Goal: Information Seeking & Learning: Check status

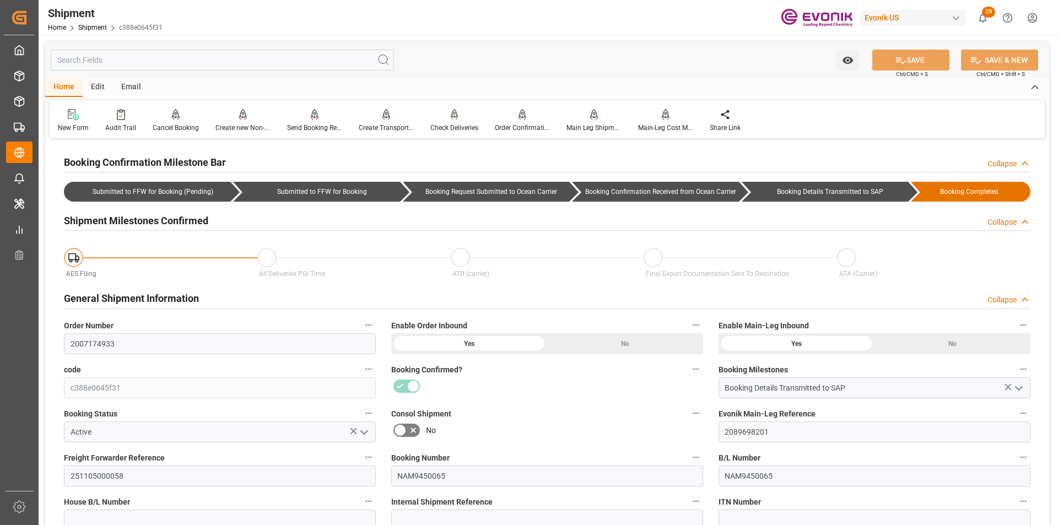
scroll to position [110, 0]
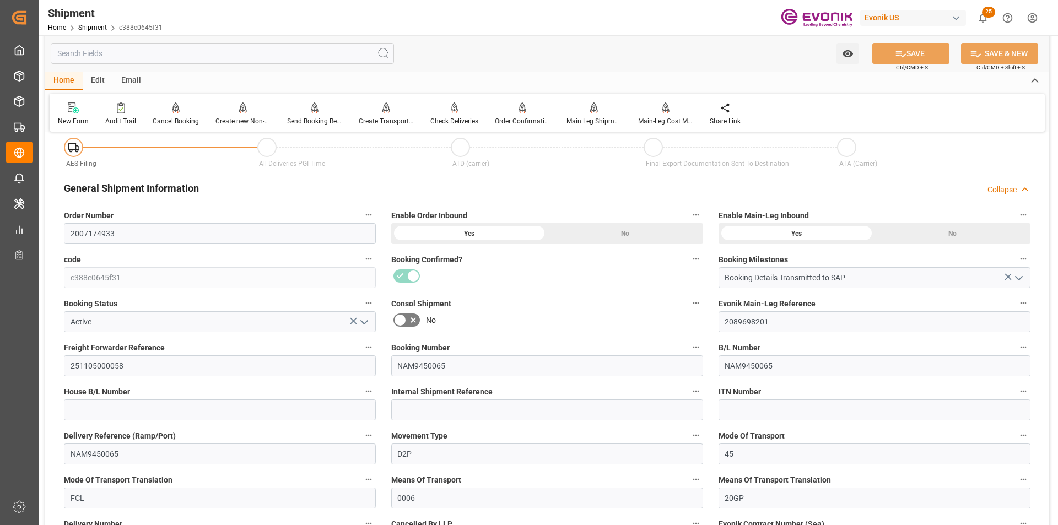
click at [619, 225] on div "No" at bounding box center [625, 233] width 156 height 21
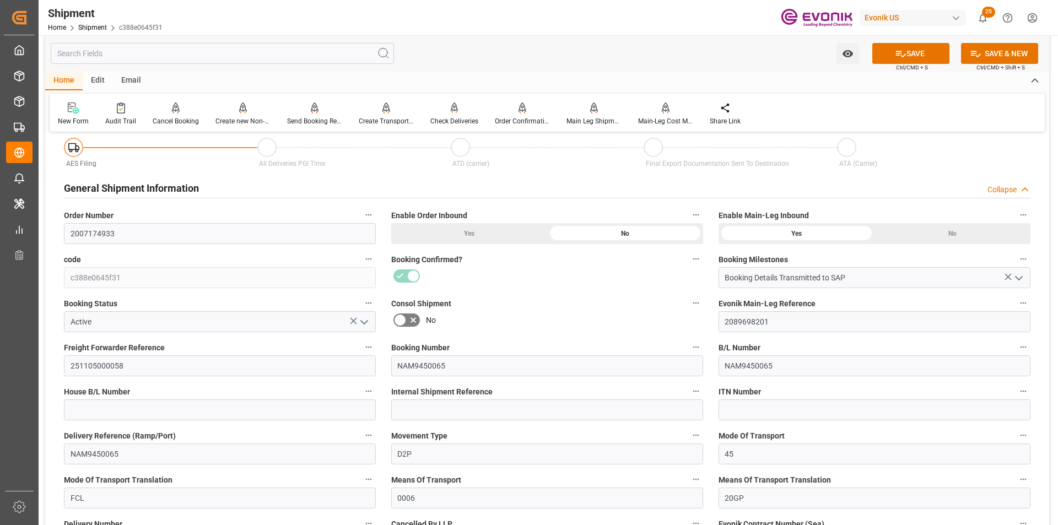
click at [469, 234] on div "Yes" at bounding box center [469, 233] width 156 height 21
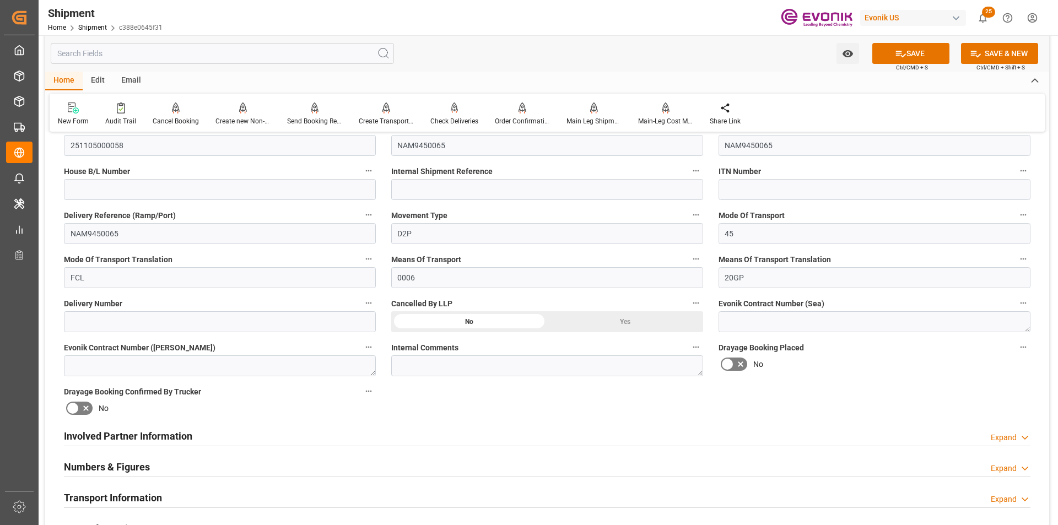
scroll to position [496, 0]
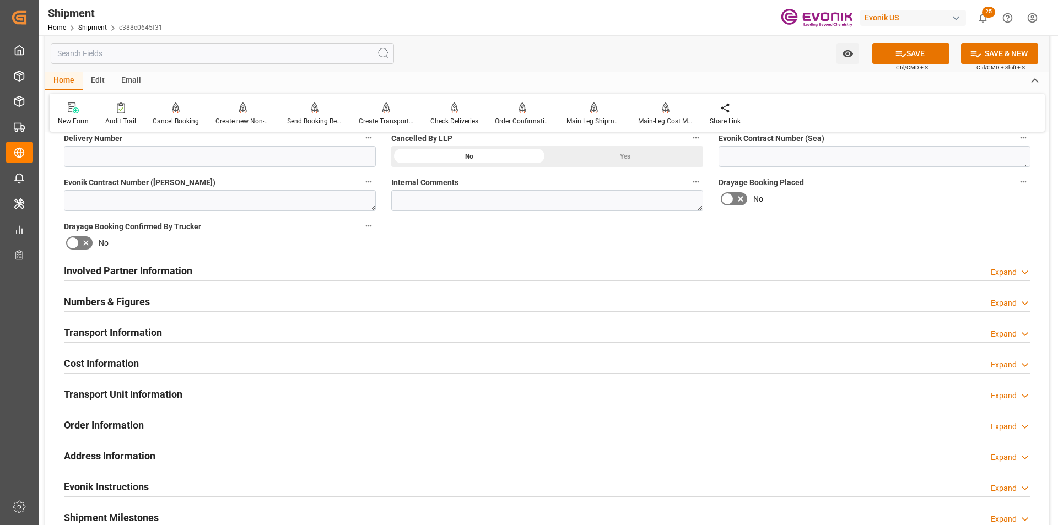
click at [1005, 419] on div "Order Information Expand" at bounding box center [547, 424] width 967 height 21
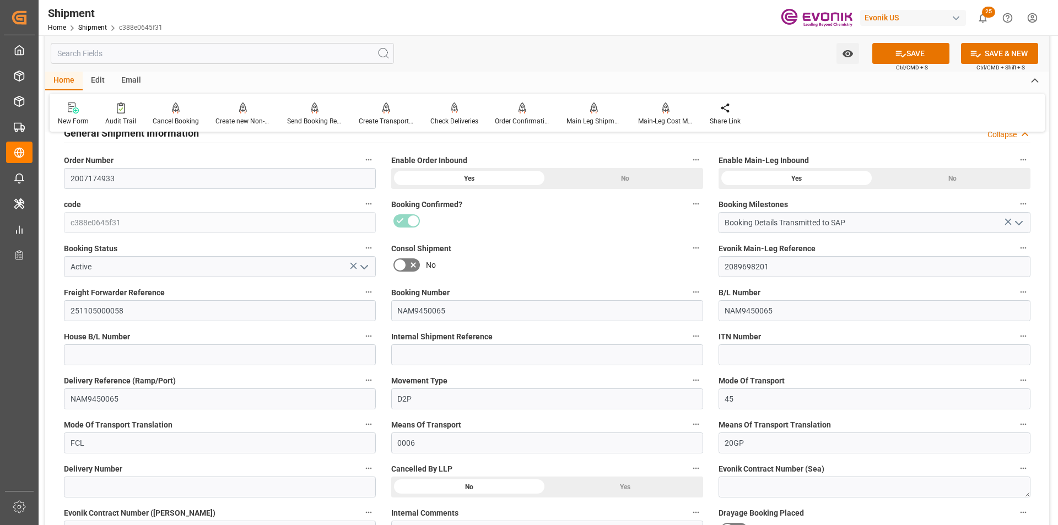
scroll to position [276, 0]
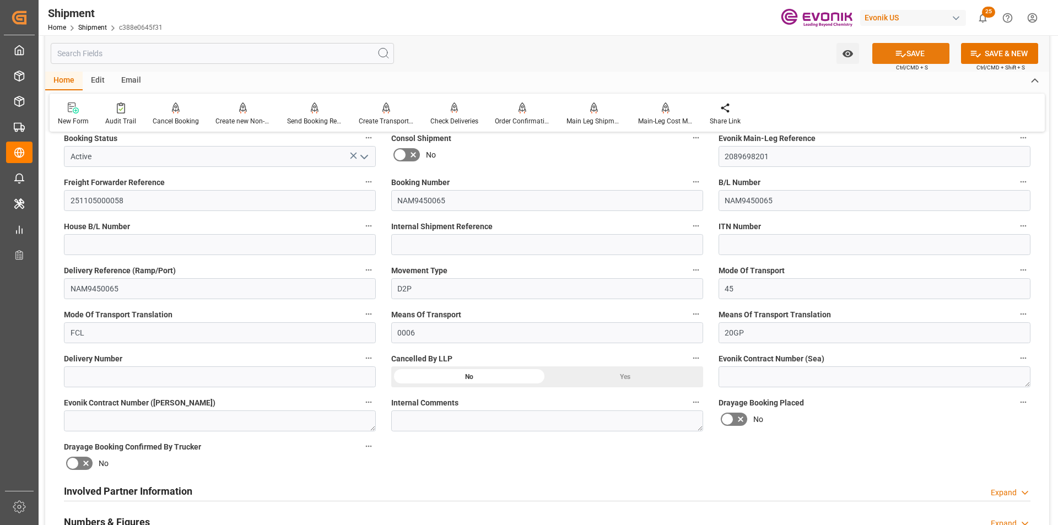
click at [918, 50] on button "SAVE" at bounding box center [911, 53] width 77 height 21
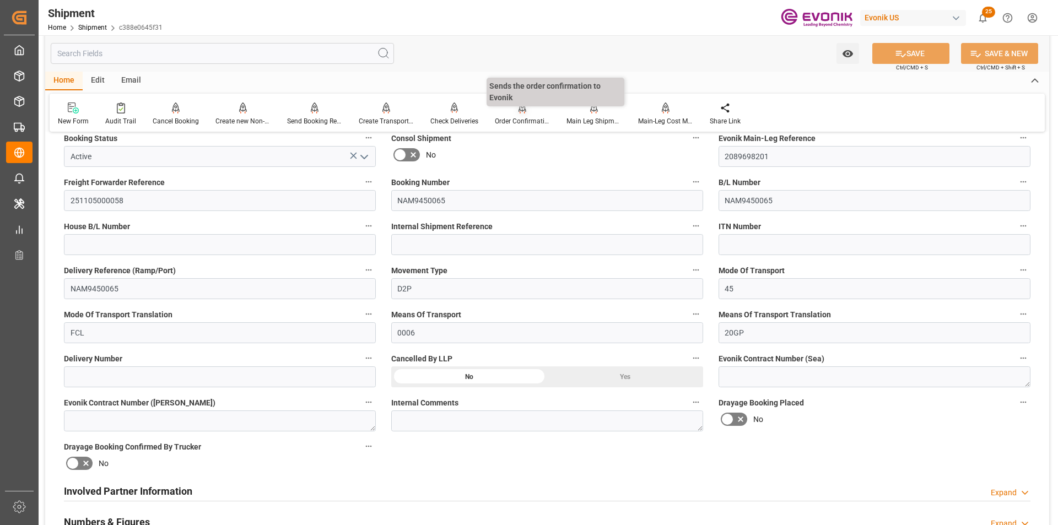
click at [512, 115] on div "Order Confirmation" at bounding box center [523, 114] width 72 height 24
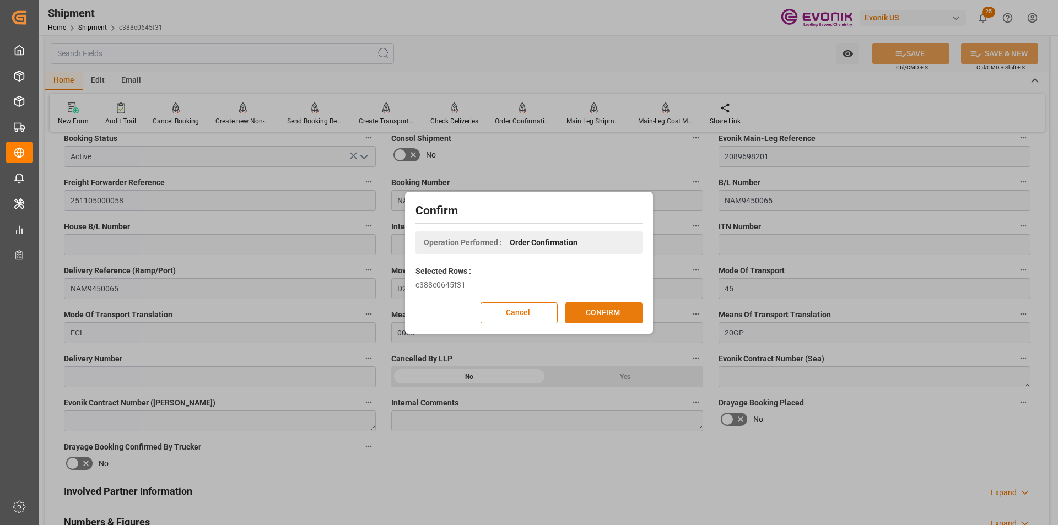
drag, startPoint x: 614, startPoint y: 325, endPoint x: 615, endPoint y: 316, distance: 8.3
click at [614, 322] on div "Confirm Operation Performed : Order Confirmation Selected Rows : c388e0645f31 C…" at bounding box center [529, 263] width 243 height 137
click at [620, 304] on button "CONFIRM" at bounding box center [604, 313] width 77 height 21
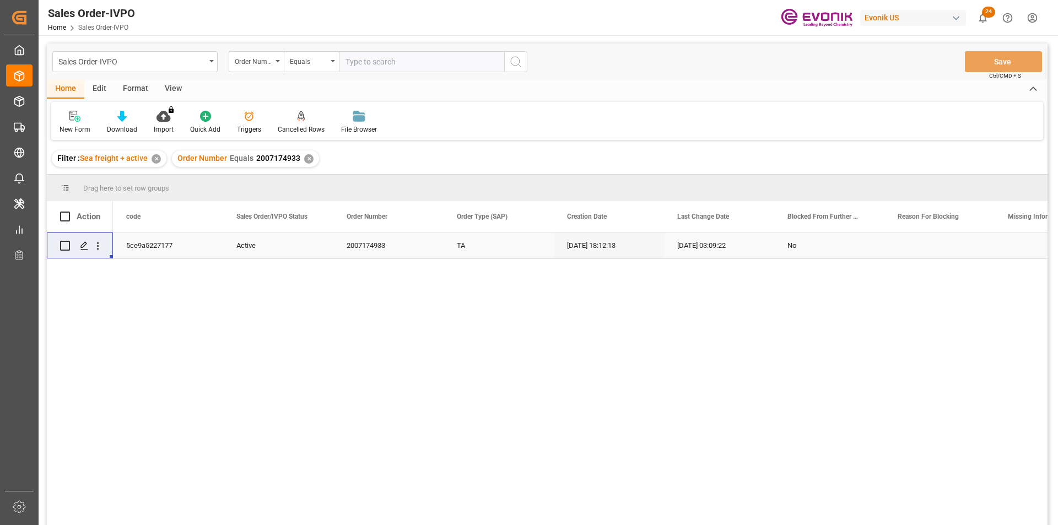
click at [308, 162] on div "✕" at bounding box center [308, 158] width 9 height 9
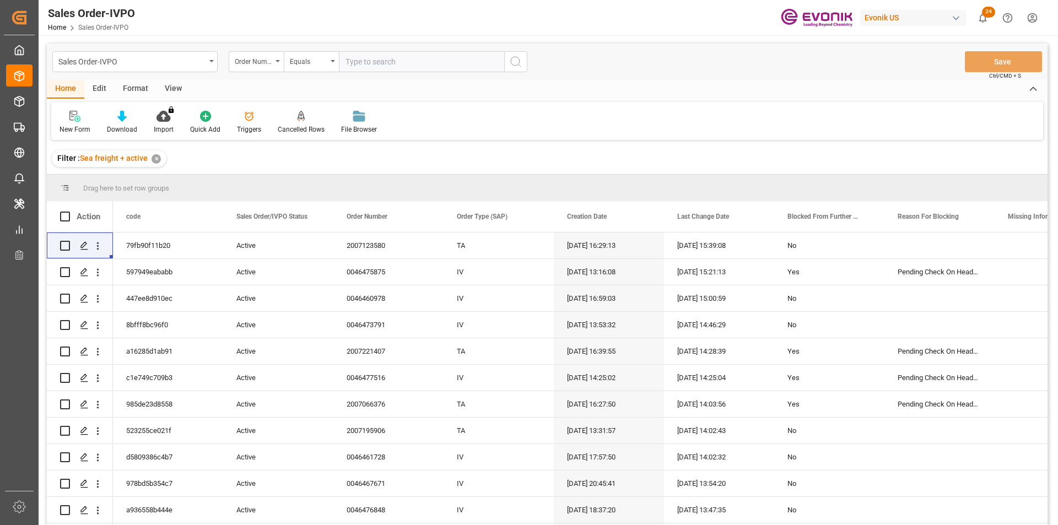
click at [475, 61] on input "text" at bounding box center [421, 61] width 165 height 21
paste input "0046474415"
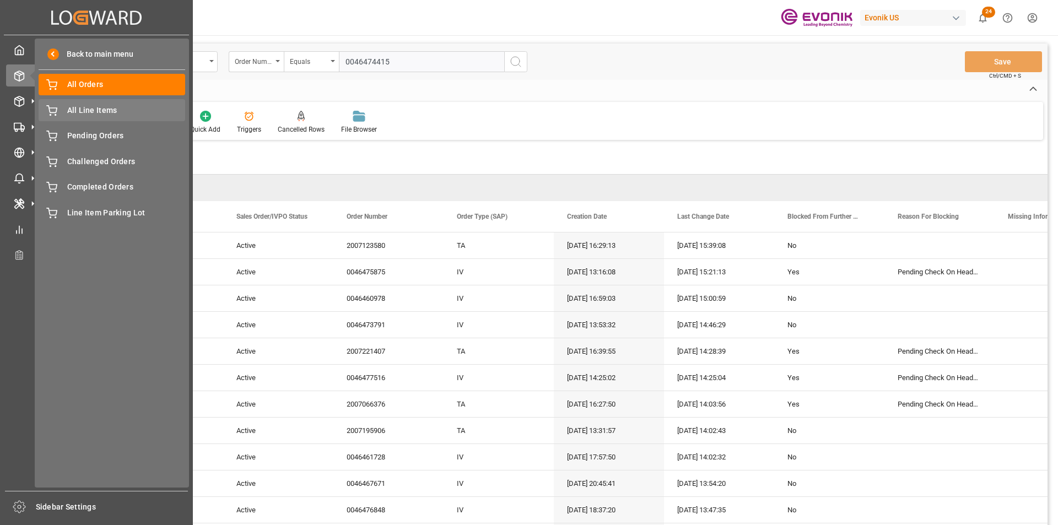
type input "0046474415"
click at [67, 108] on div "All Line Items All Line Items" at bounding box center [112, 110] width 147 height 22
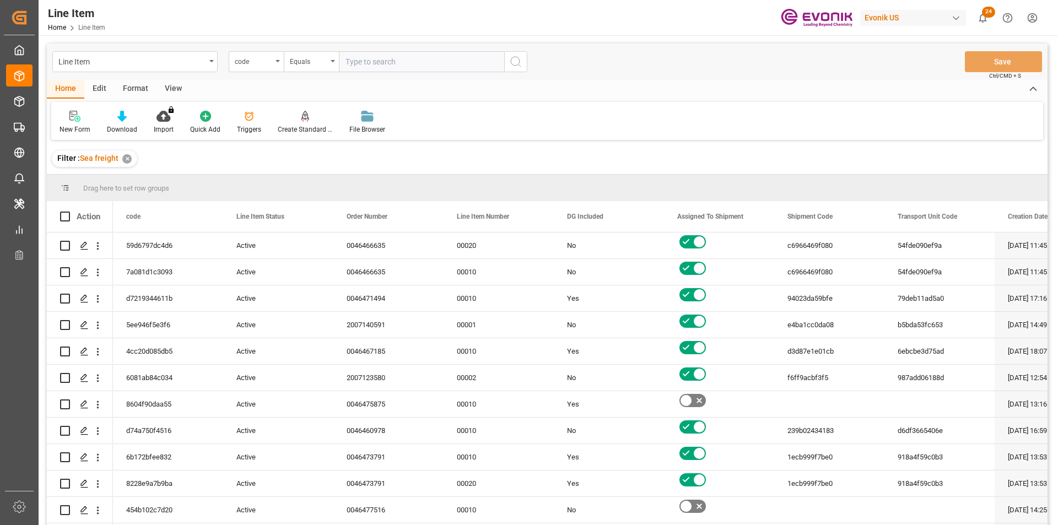
click at [265, 66] on div "code" at bounding box center [253, 60] width 37 height 13
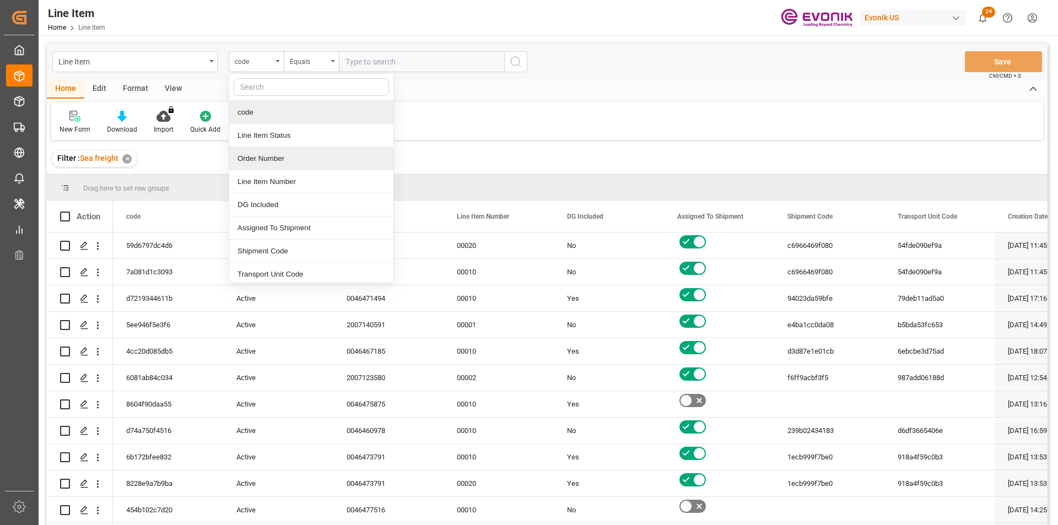
click at [266, 162] on div "Order Number" at bounding box center [311, 158] width 164 height 23
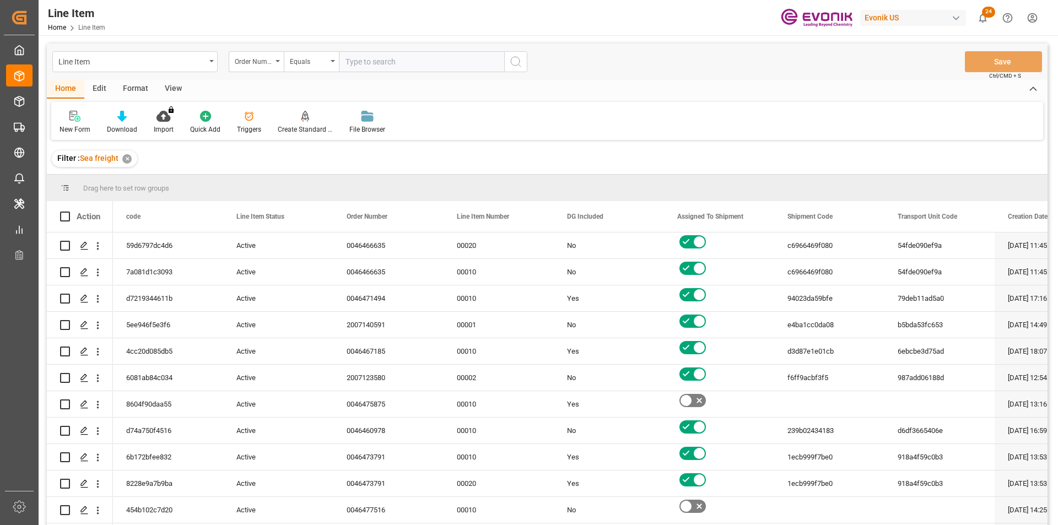
click at [362, 66] on input "text" at bounding box center [421, 61] width 165 height 21
paste input "0046474415"
type input "0046474415"
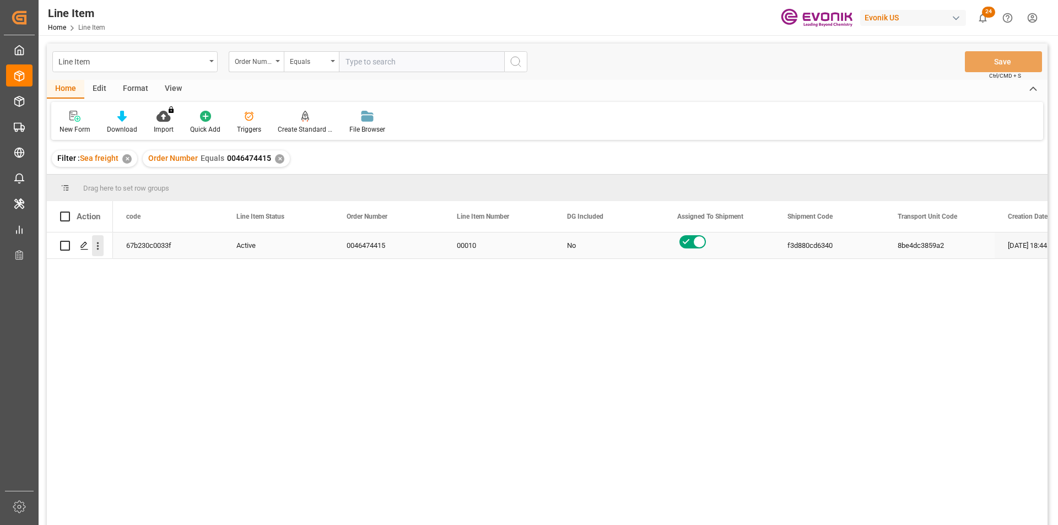
click at [98, 246] on icon "open menu" at bounding box center [98, 247] width 2 height 8
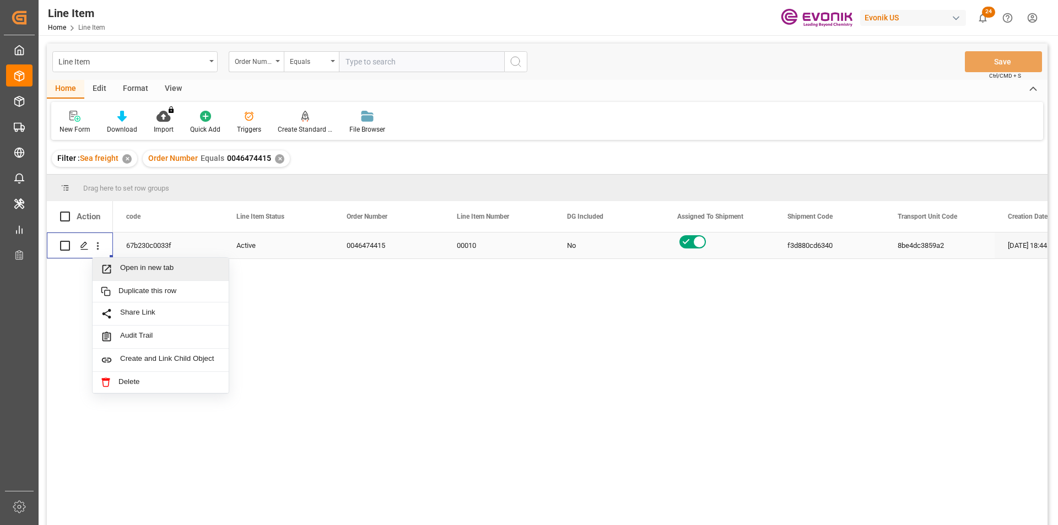
click at [137, 273] on span "Open in new tab" at bounding box center [170, 270] width 100 height 12
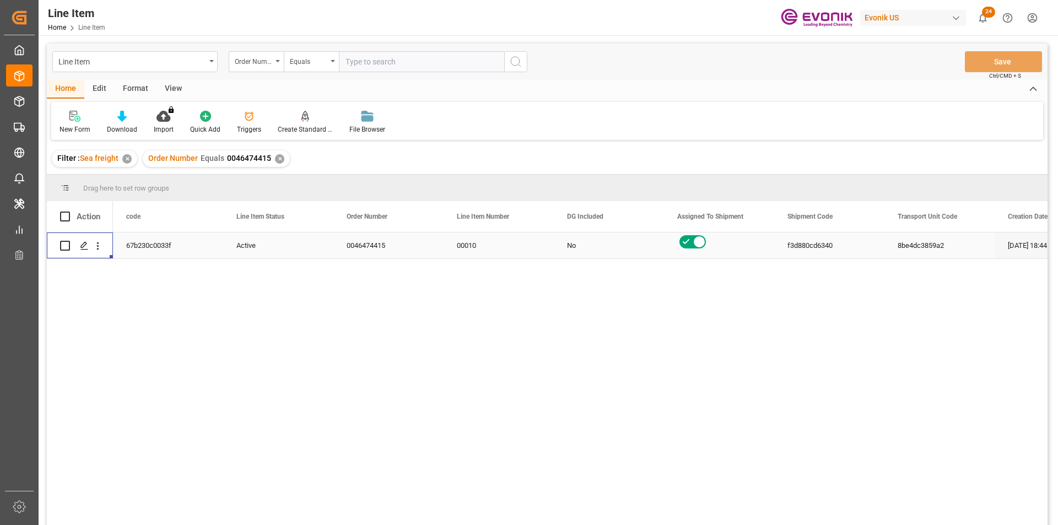
click at [158, 88] on div "View" at bounding box center [174, 89] width 34 height 19
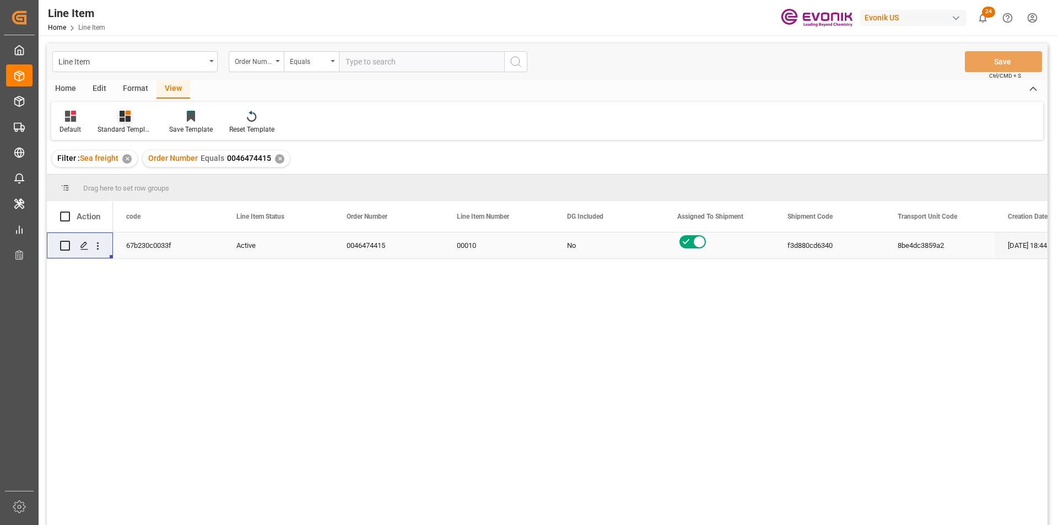
click at [121, 125] on div "Standard Templates" at bounding box center [125, 130] width 55 height 10
click at [125, 248] on div "AES View" at bounding box center [154, 246] width 96 height 12
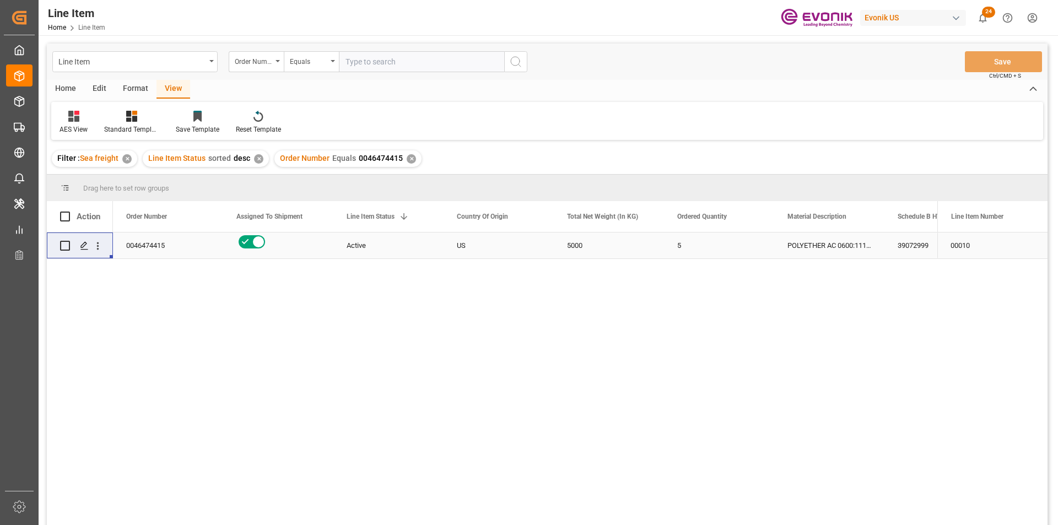
click at [396, 246] on div "Active" at bounding box center [389, 245] width 84 height 25
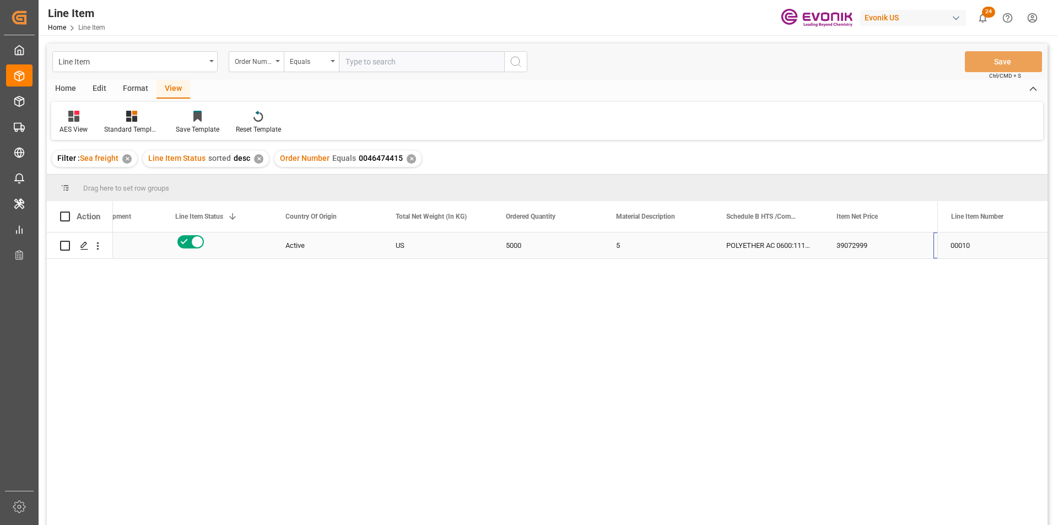
scroll to position [0, 171]
click at [399, 246] on div "5000" at bounding box center [438, 246] width 110 height 26
click at [854, 249] on div "19749.69" at bounding box center [879, 246] width 110 height 26
click at [681, 245] on div "POLYETHER AC 0600:1110:1000:OU:P" at bounding box center [658, 246] width 110 height 26
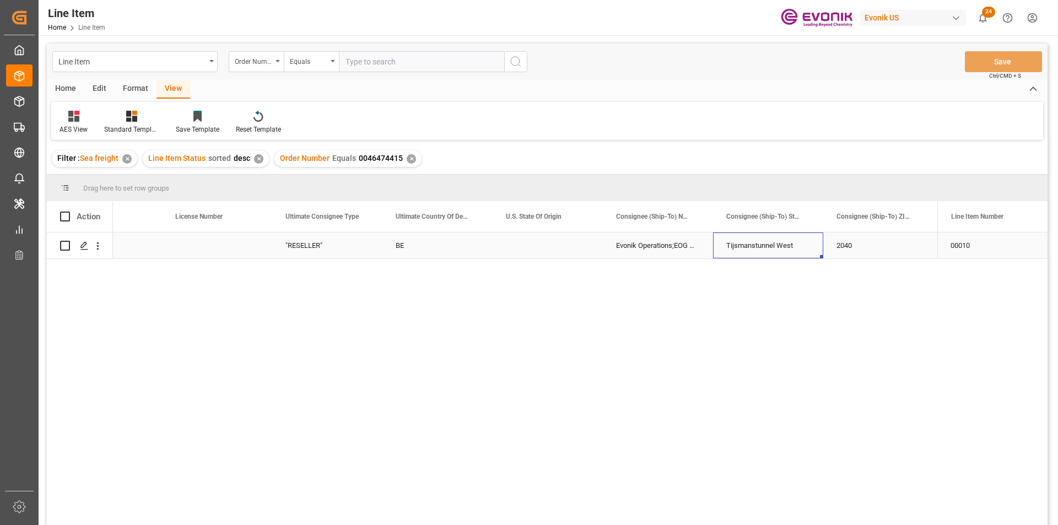
click at [718, 250] on div "Tijsmanstunnel West" at bounding box center [768, 246] width 110 height 26
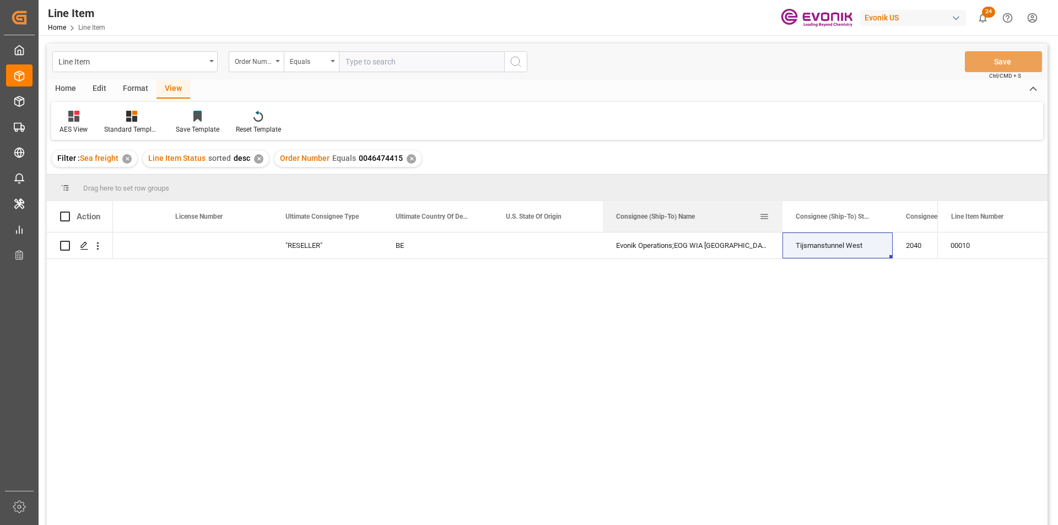
drag, startPoint x: 713, startPoint y: 217, endPoint x: 782, endPoint y: 224, distance: 69.9
click at [782, 224] on div at bounding box center [783, 216] width 4 height 31
click at [99, 245] on icon "open menu" at bounding box center [98, 246] width 12 height 12
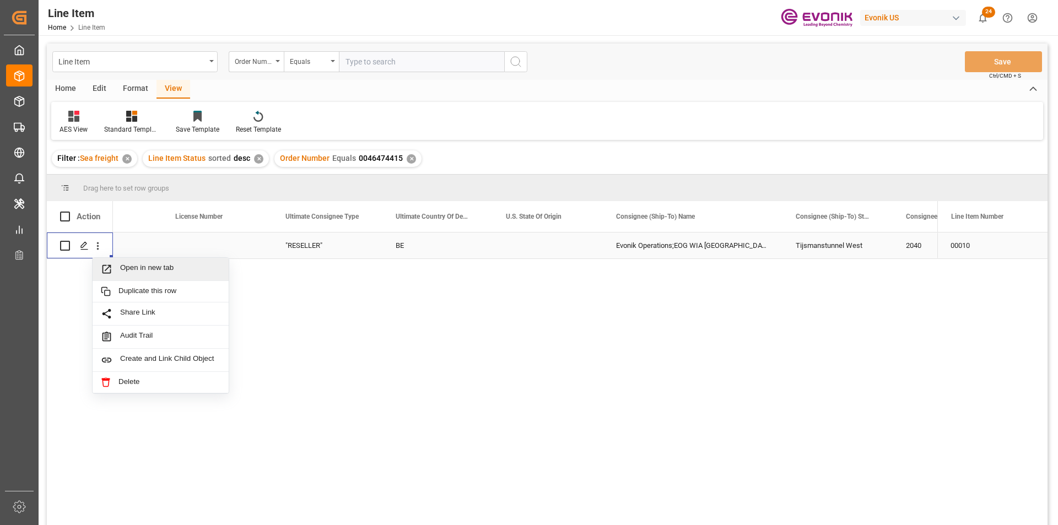
click at [152, 265] on span "Open in new tab" at bounding box center [170, 270] width 100 height 12
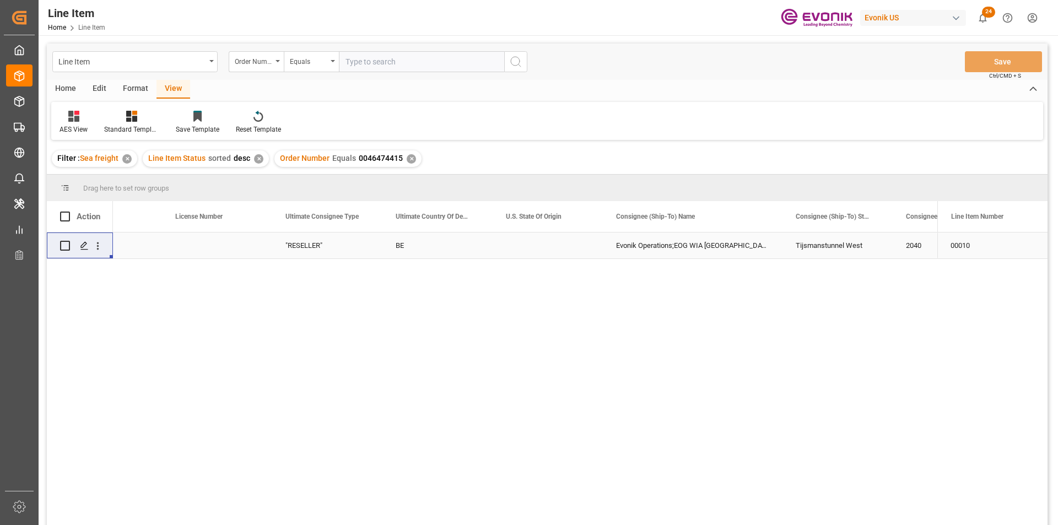
click at [407, 157] on div "✕" at bounding box center [411, 158] width 9 height 9
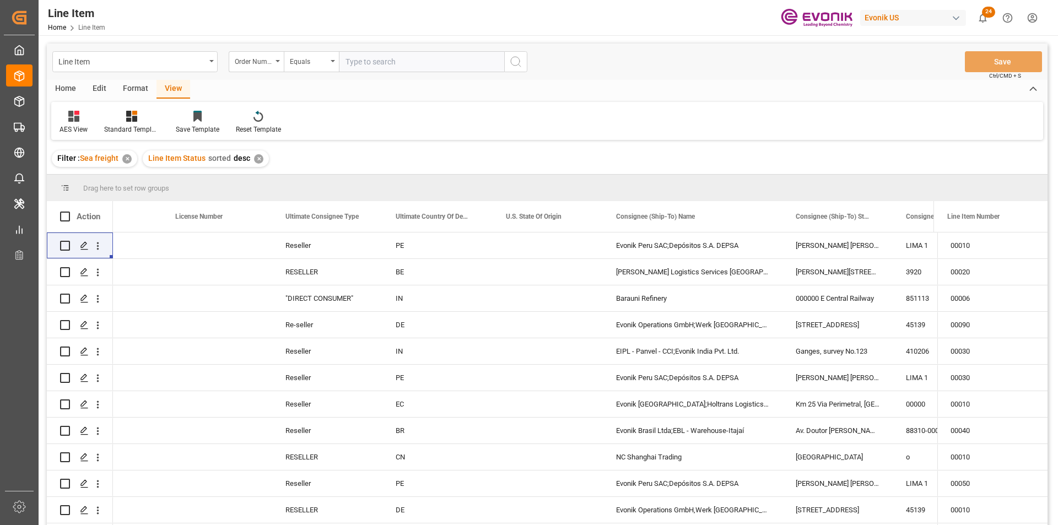
click at [384, 64] on input "text" at bounding box center [421, 61] width 165 height 21
paste input "0046470674"
type input "0046470674"
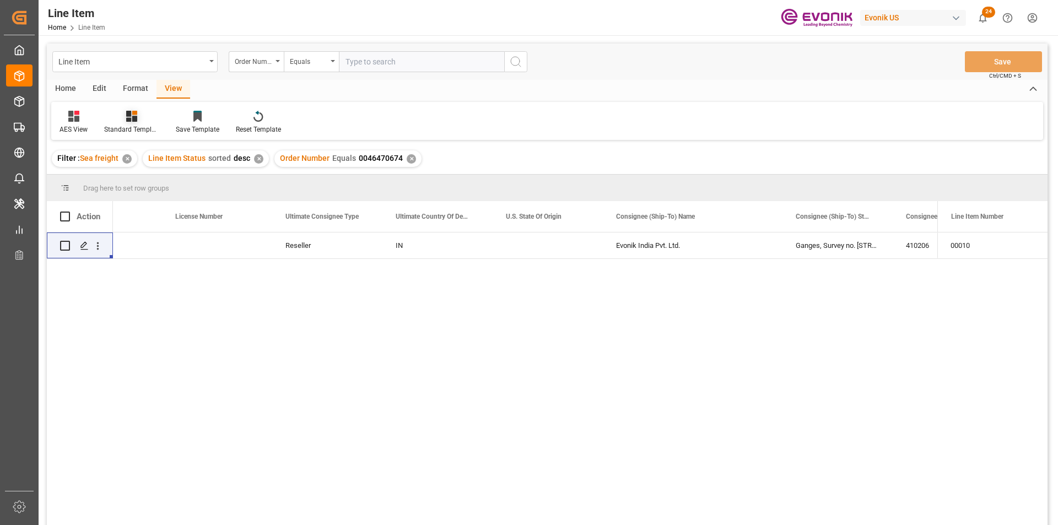
click at [130, 116] on icon at bounding box center [131, 116] width 11 height 11
click at [133, 241] on div "AES View" at bounding box center [161, 246] width 96 height 12
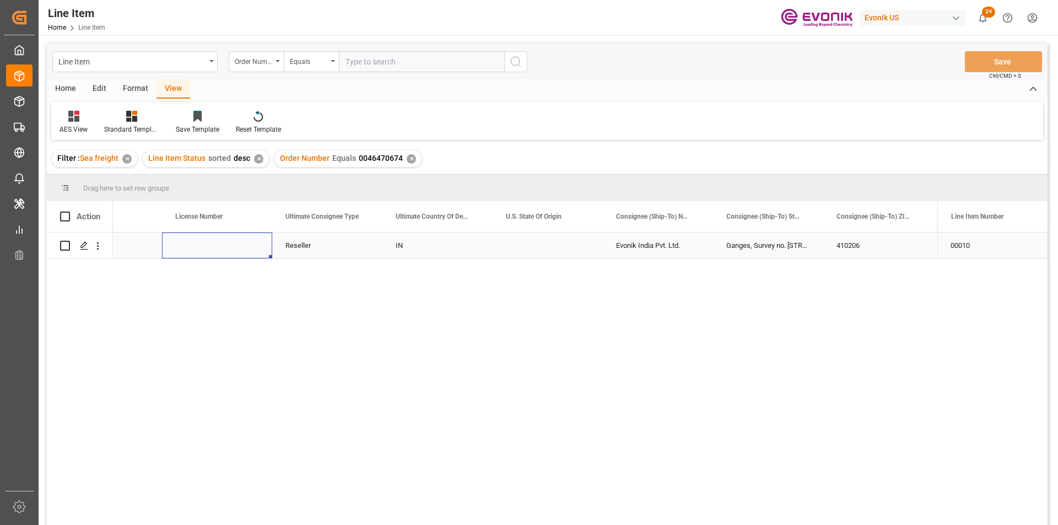
click at [241, 241] on div "Press SPACE to select this row." at bounding box center [217, 246] width 110 height 26
click at [744, 250] on div "21443.4" at bounding box center [768, 246] width 110 height 26
click at [316, 238] on div "1980" at bounding box center [327, 246] width 110 height 26
click at [823, 240] on div "21443.4" at bounding box center [768, 246] width 110 height 26
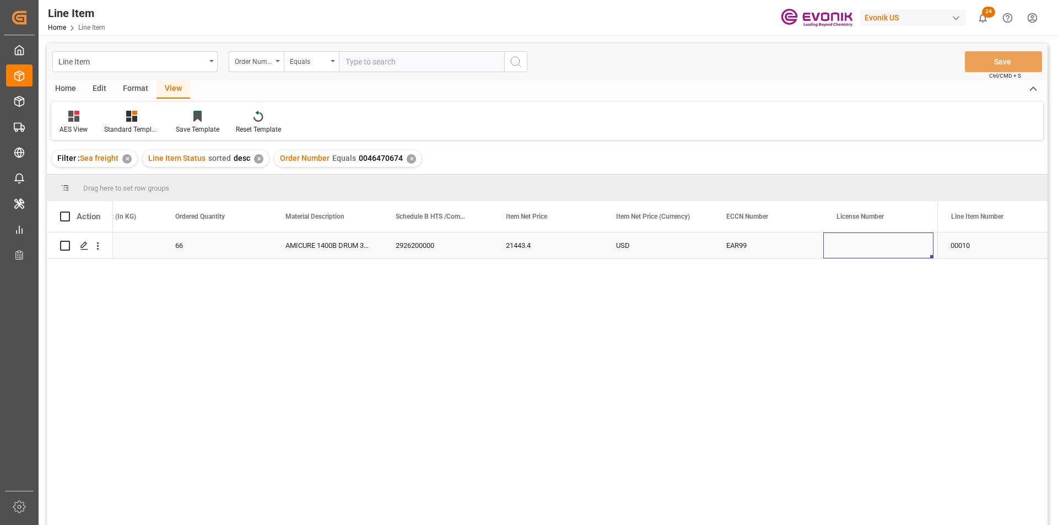
scroll to position [0, 723]
click at [95, 245] on icon "open menu" at bounding box center [98, 246] width 12 height 12
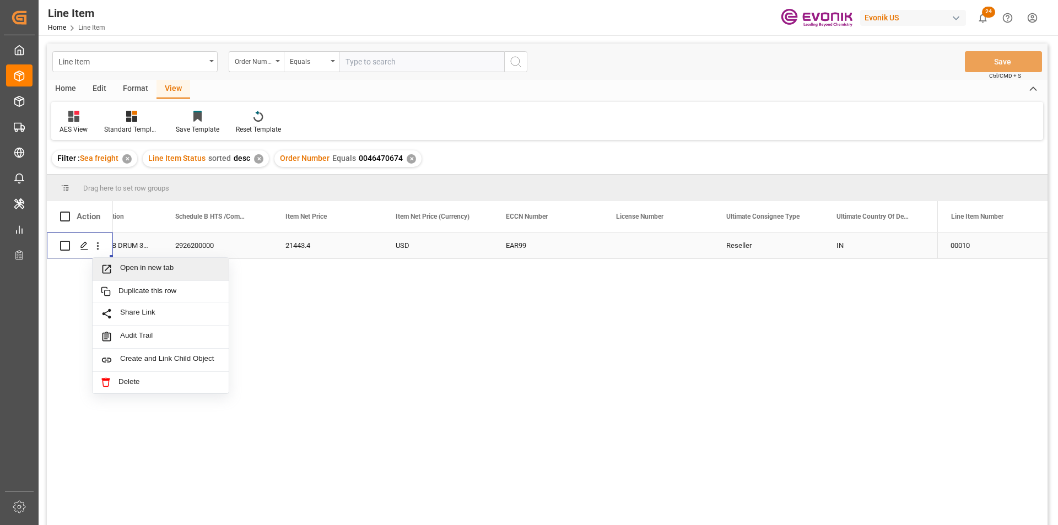
click at [177, 271] on span "Open in new tab" at bounding box center [170, 270] width 100 height 12
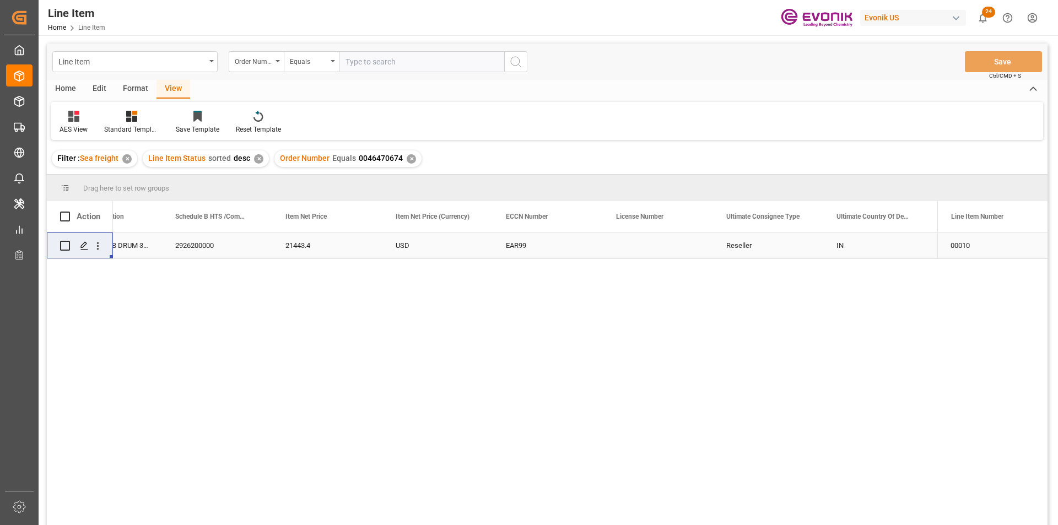
click at [407, 159] on div "✕" at bounding box center [411, 158] width 9 height 9
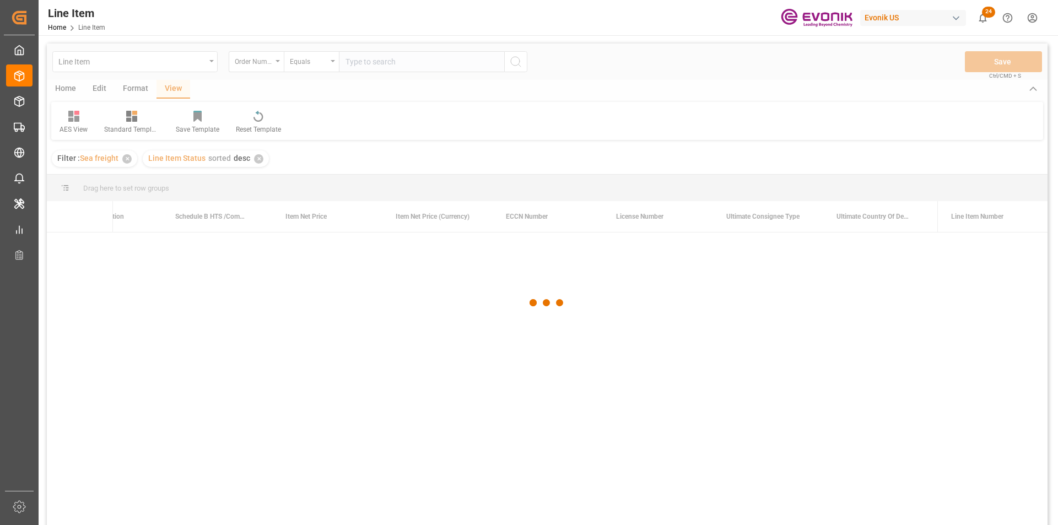
click at [391, 63] on div at bounding box center [547, 303] width 1001 height 519
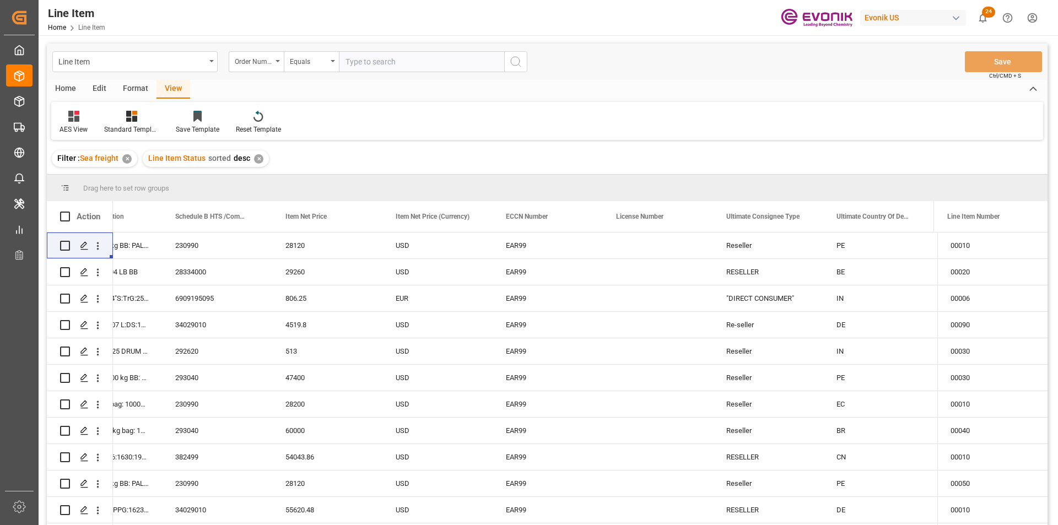
click at [391, 71] on input "text" at bounding box center [421, 61] width 165 height 21
paste input "0046455426"
type input "0046455426"
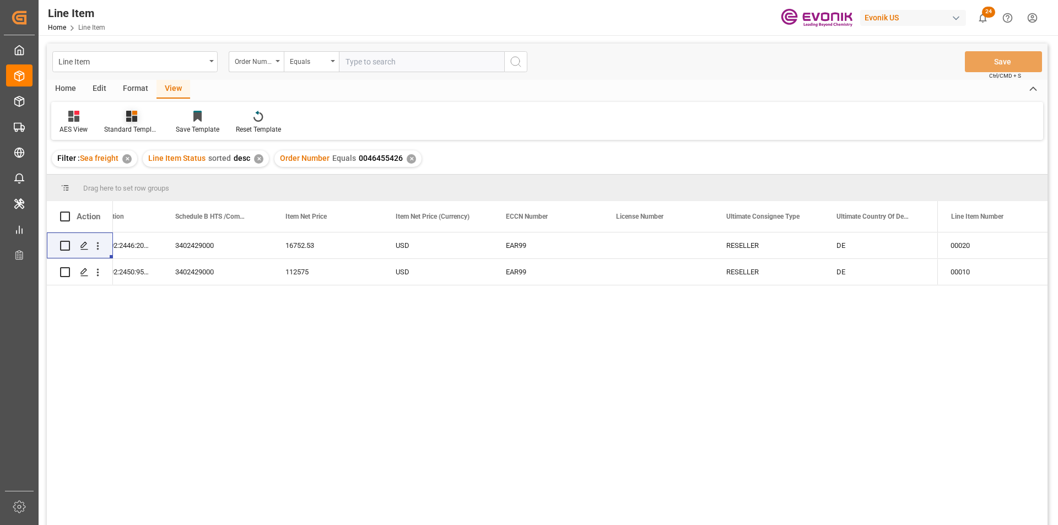
click at [136, 112] on icon at bounding box center [134, 113] width 5 height 4
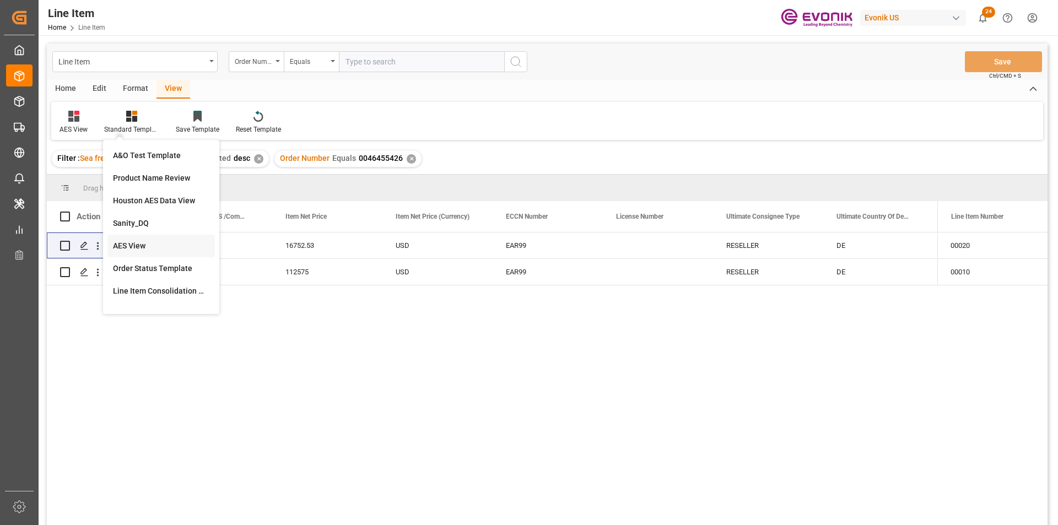
click at [154, 249] on div "AES View" at bounding box center [161, 246] width 96 height 12
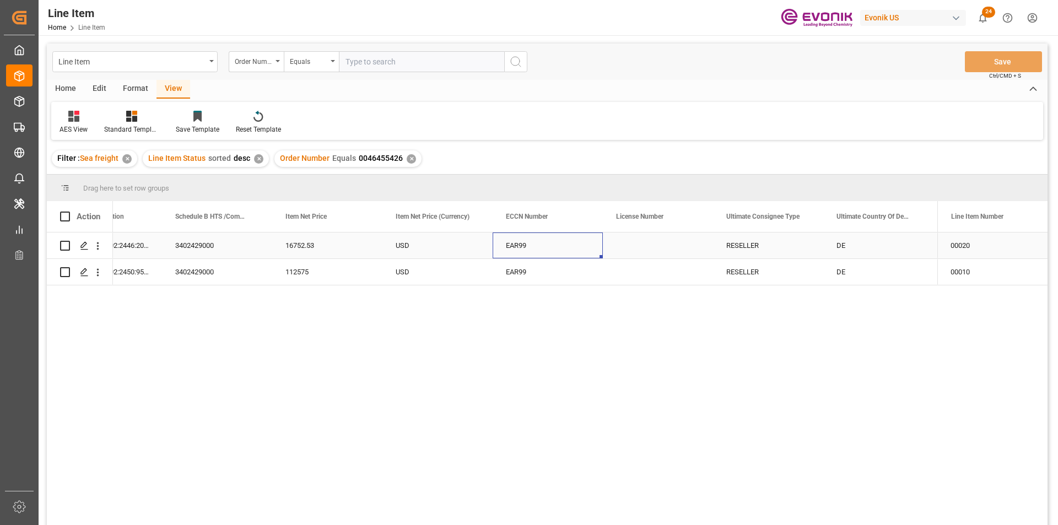
click at [495, 245] on div "EAR99" at bounding box center [548, 246] width 110 height 26
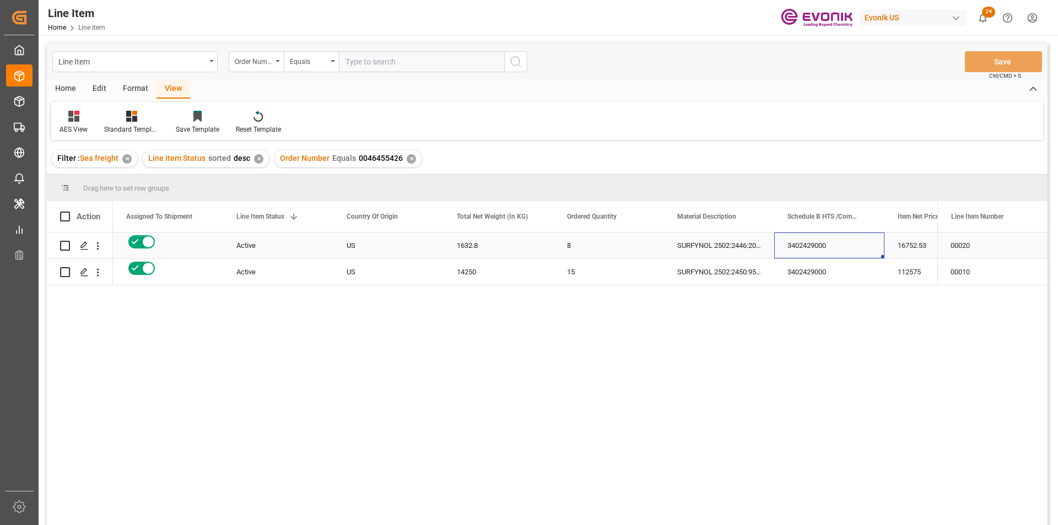
scroll to position [0, 171]
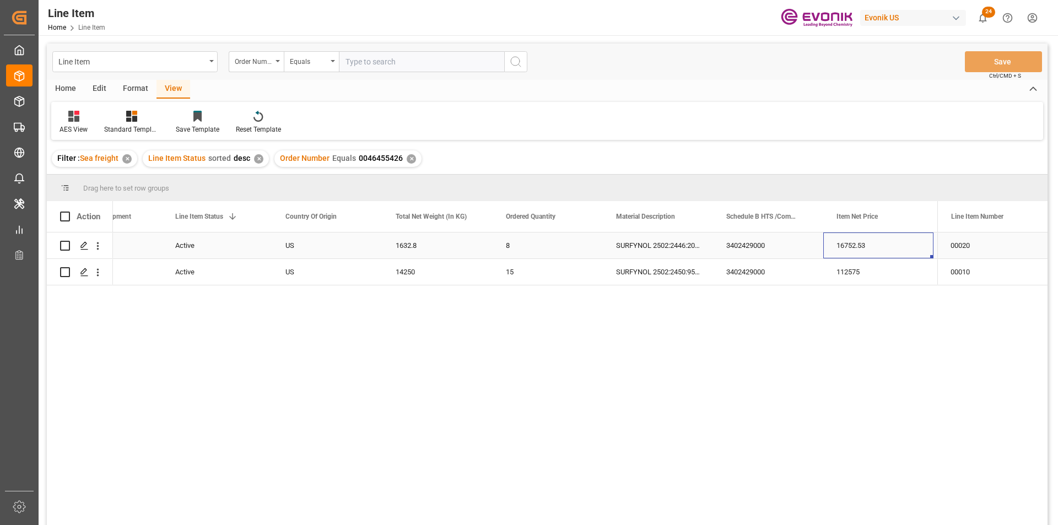
click at [884, 243] on div "16752.53" at bounding box center [879, 246] width 110 height 26
click at [395, 244] on div "1632.8" at bounding box center [438, 246] width 110 height 26
click at [550, 266] on div "15" at bounding box center [548, 272] width 110 height 26
click at [459, 246] on div "1632.8" at bounding box center [438, 246] width 110 height 26
click at [879, 246] on div "16752.53" at bounding box center [879, 246] width 110 height 26
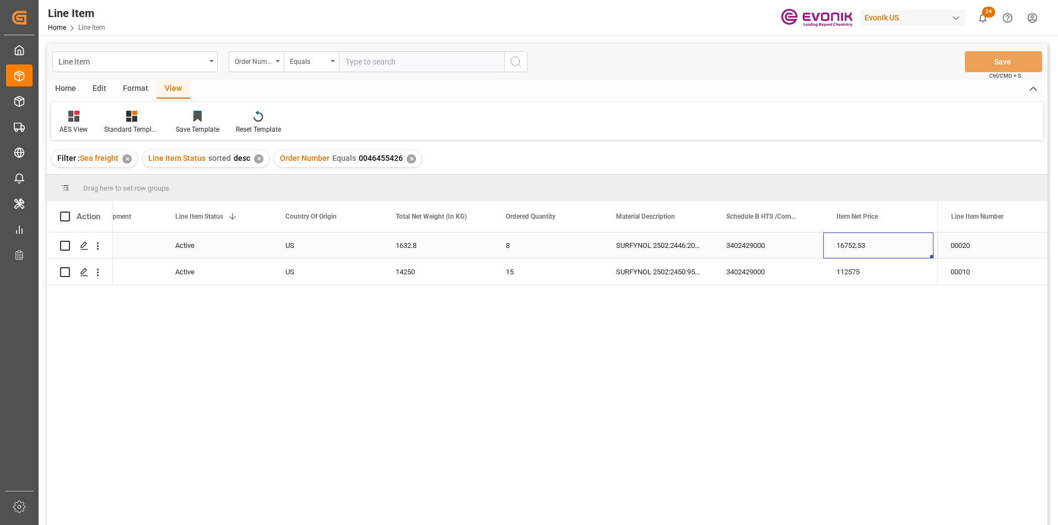
click at [891, 253] on div "16752.53" at bounding box center [879, 246] width 110 height 26
click at [845, 274] on div "112575" at bounding box center [879, 272] width 110 height 26
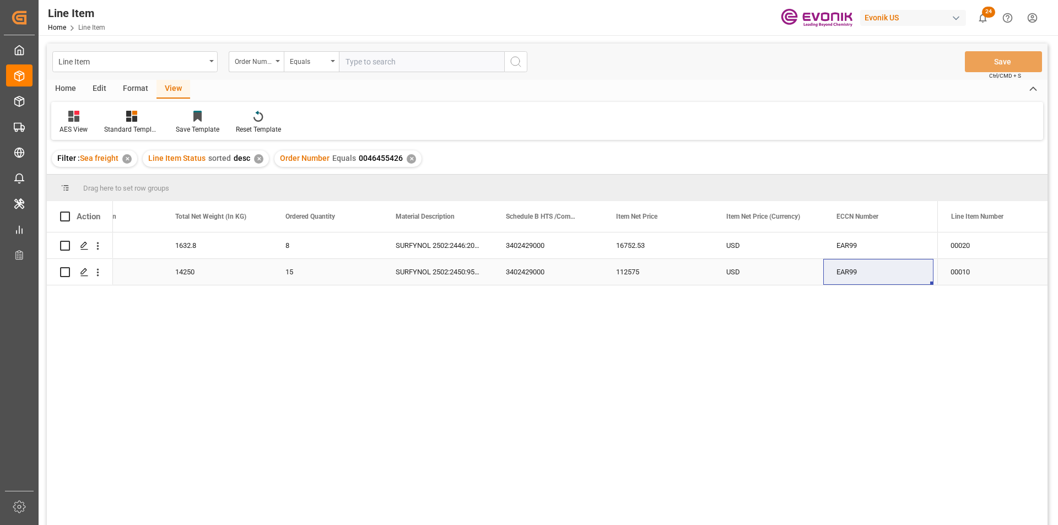
click at [178, 276] on div "14250" at bounding box center [217, 272] width 110 height 26
drag, startPoint x: 157, startPoint y: 324, endPoint x: 155, endPoint y: 318, distance: 6.3
click at [157, 324] on div "8 SURFYNOL 2502:2446:204.1:OI:P 3402429000 16752.53 USD 1632.8 US Active EAR99 …" at bounding box center [525, 383] width 825 height 300
click at [98, 271] on icon "open menu" at bounding box center [98, 273] width 2 height 8
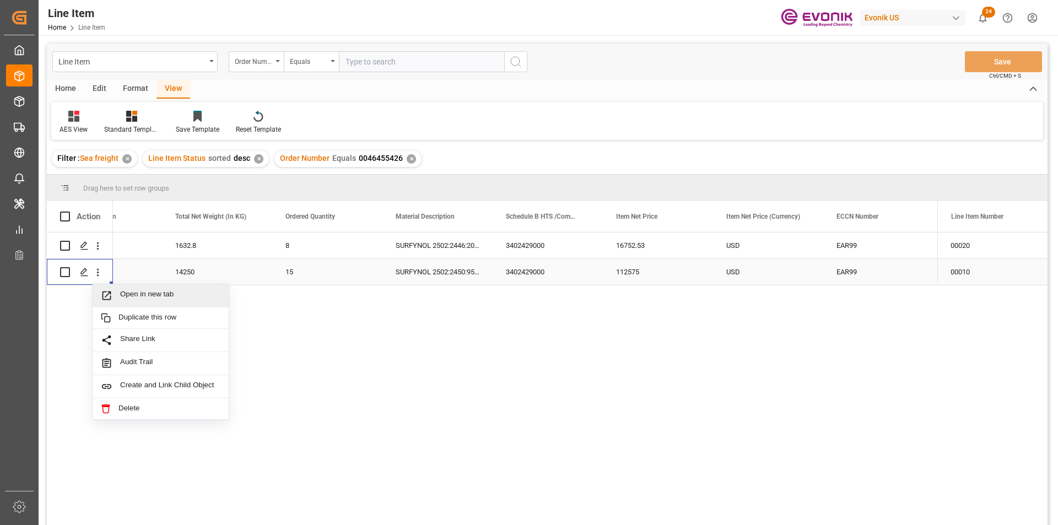
click at [199, 292] on span "Open in new tab" at bounding box center [170, 296] width 100 height 12
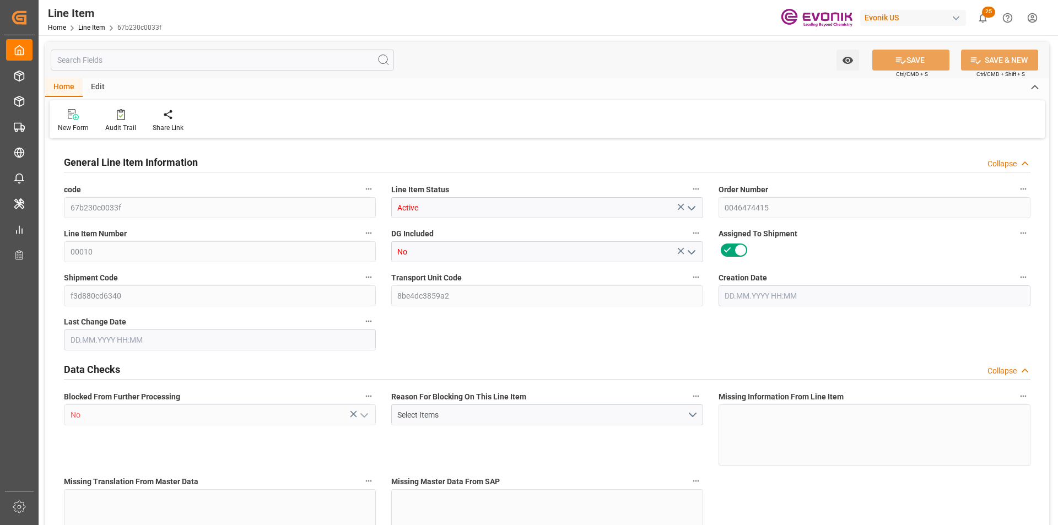
type input "5"
type input "5290"
type input "5000"
type input "7.2329"
type input "5"
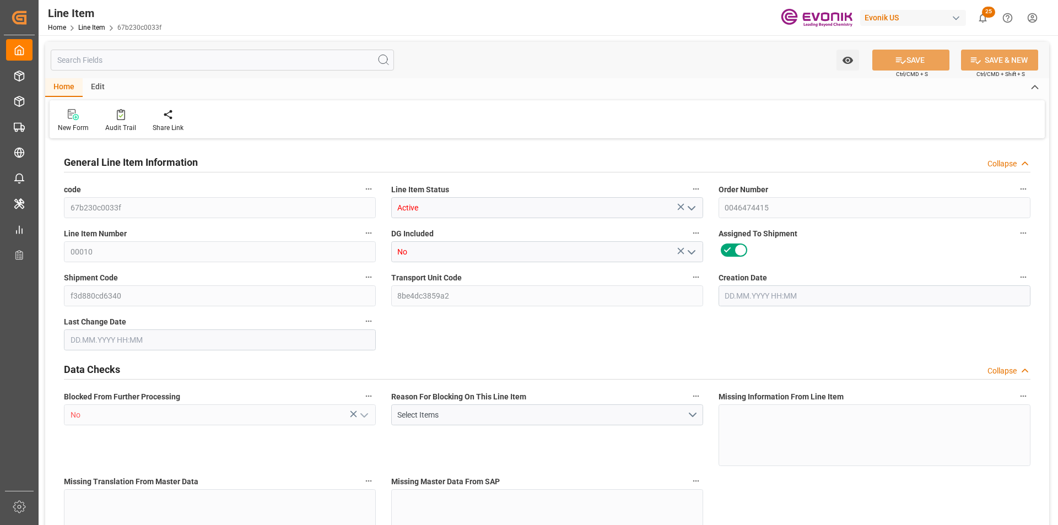
type input "19749.69"
type input "5"
type input "5290"
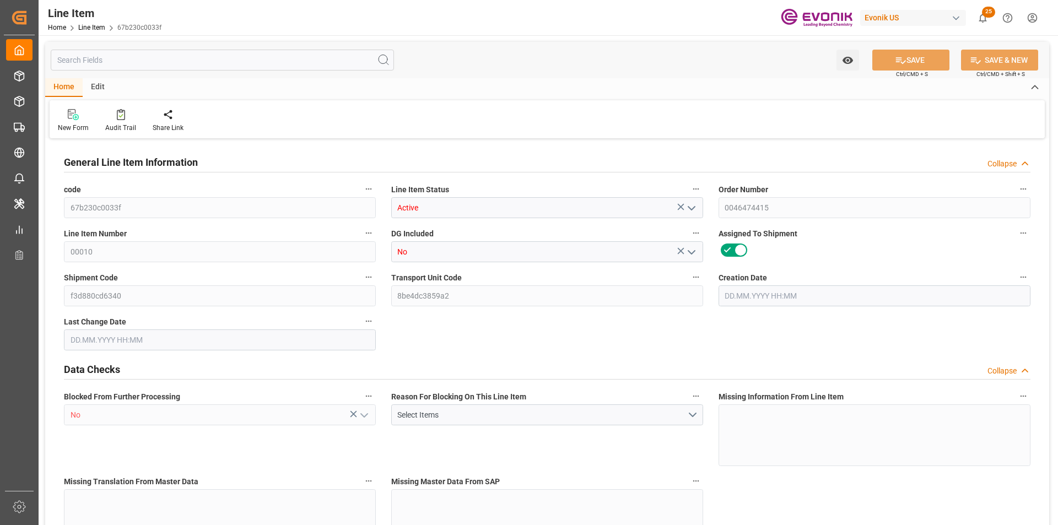
type input "5290"
type input "5000"
type input "7.2329"
type input "7232.865"
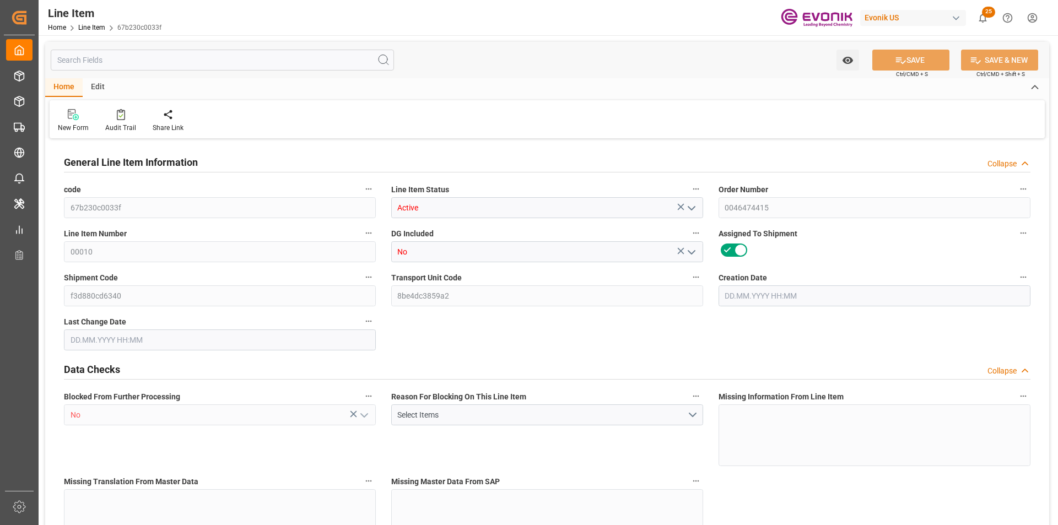
type input "0"
type input "22.09.2025 18:44"
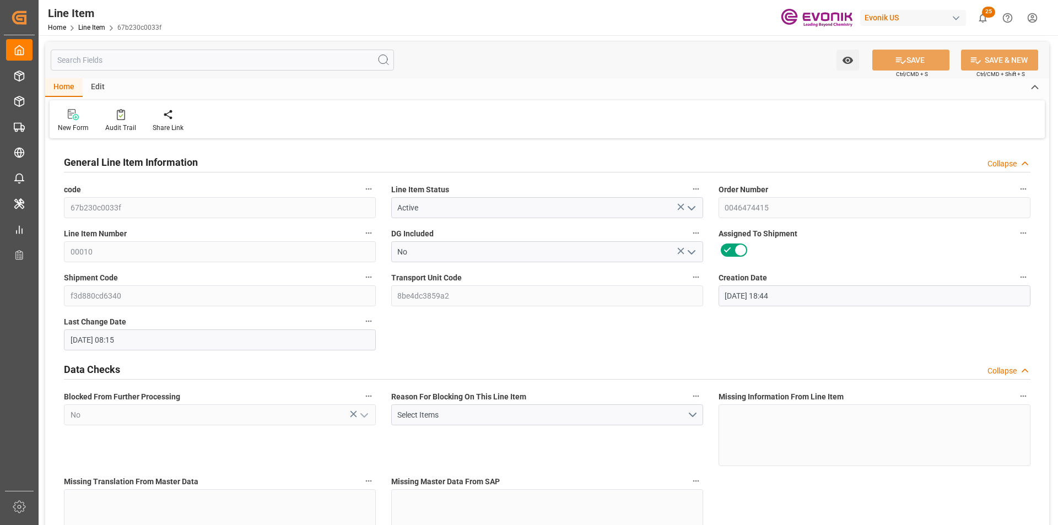
type input "23.09.2025 08:15"
type input "11.11.2025"
type input "17.10.2025"
type input "10.10.2025"
type input "5"
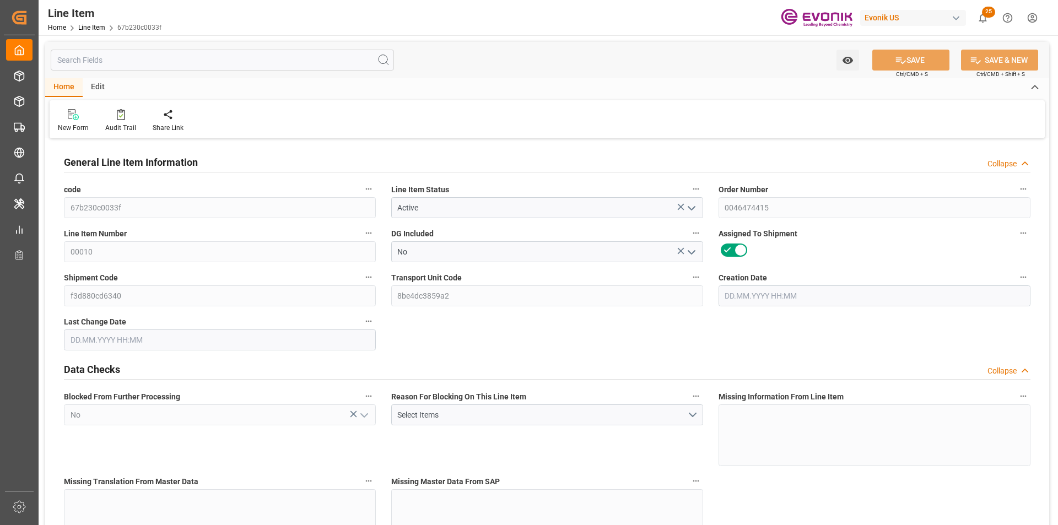
type input "5290"
type input "5000"
type input "7.2329"
type input "5"
type input "19749.69"
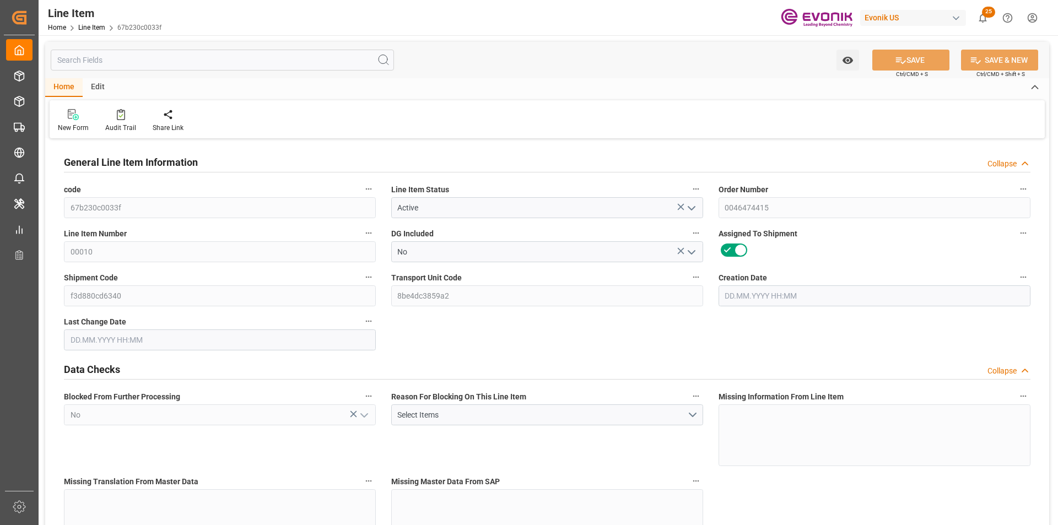
type input "5"
type input "5290"
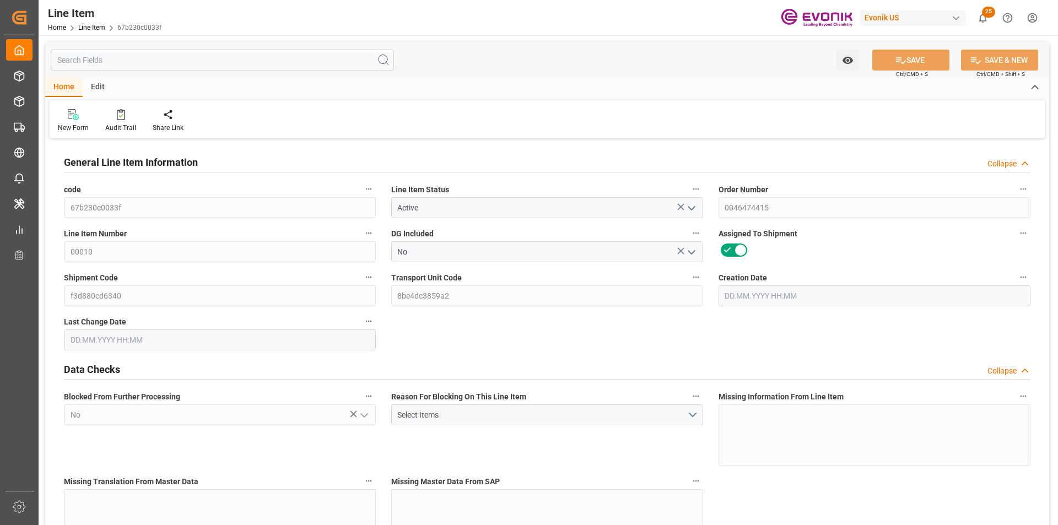
type input "5000"
type input "7.2329"
type input "7232.865"
type input "0"
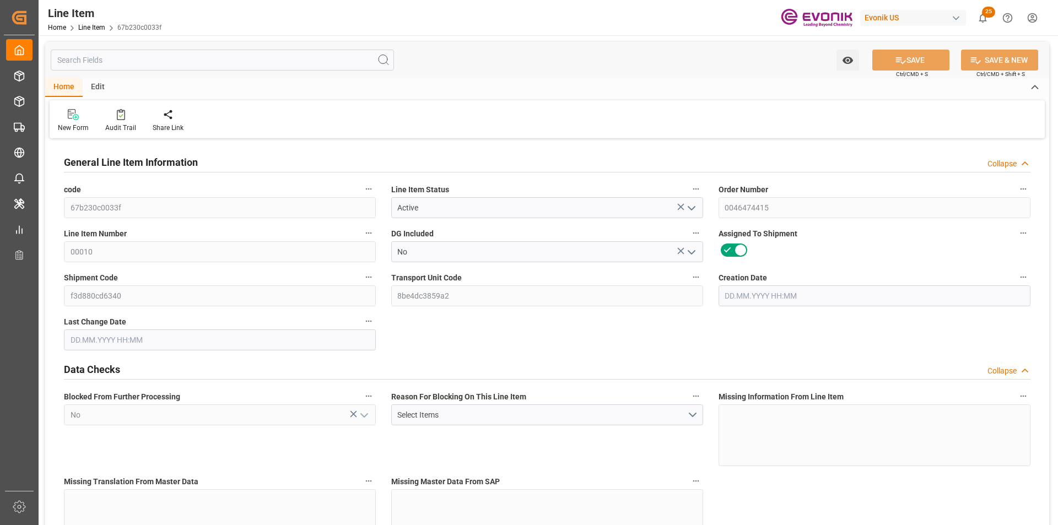
type input "0"
type input "116.8"
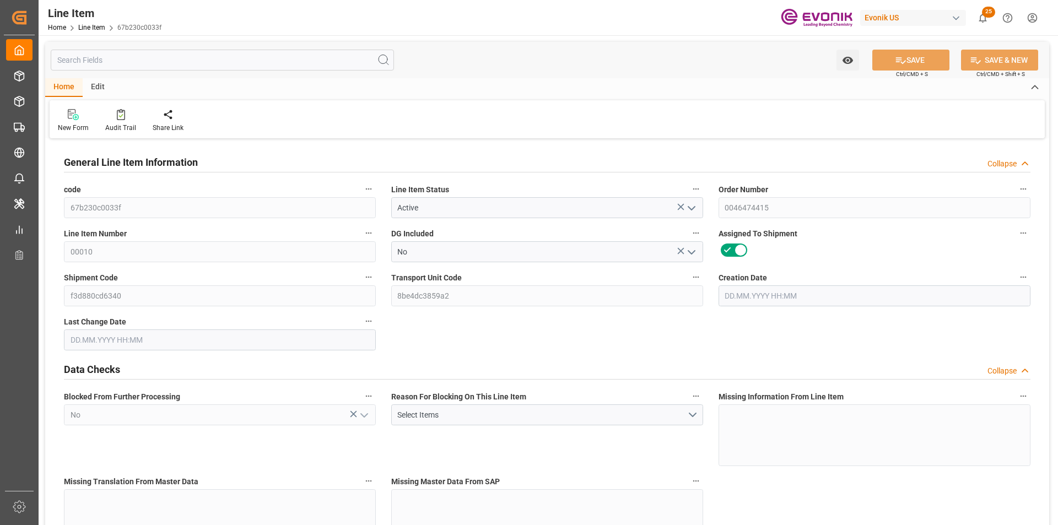
type input "5"
type input "22.09.2025 18:44"
type input "23.09.2025 08:15"
type input "11.11.2025"
type input "17.10.2025"
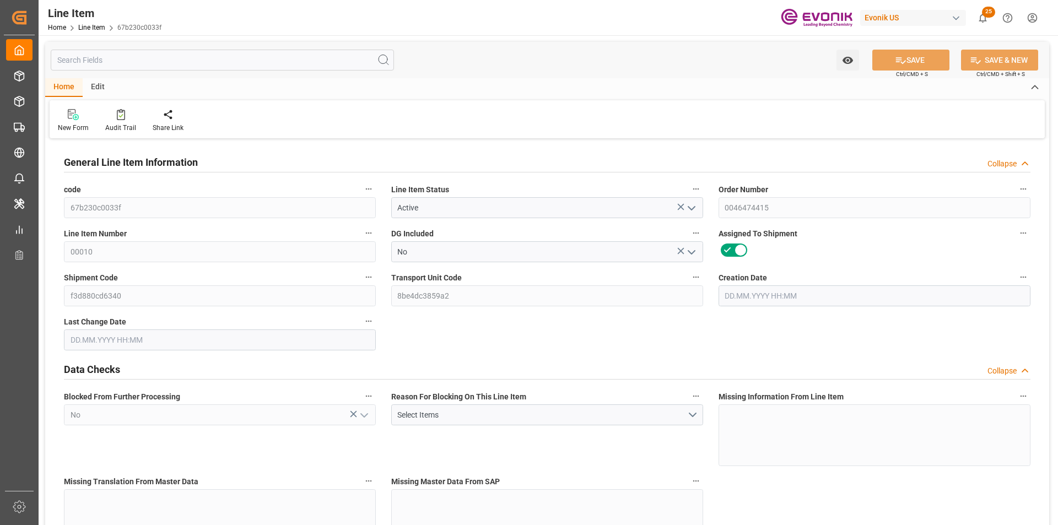
type input "10.10.2025"
click at [99, 60] on input "text" at bounding box center [222, 60] width 343 height 21
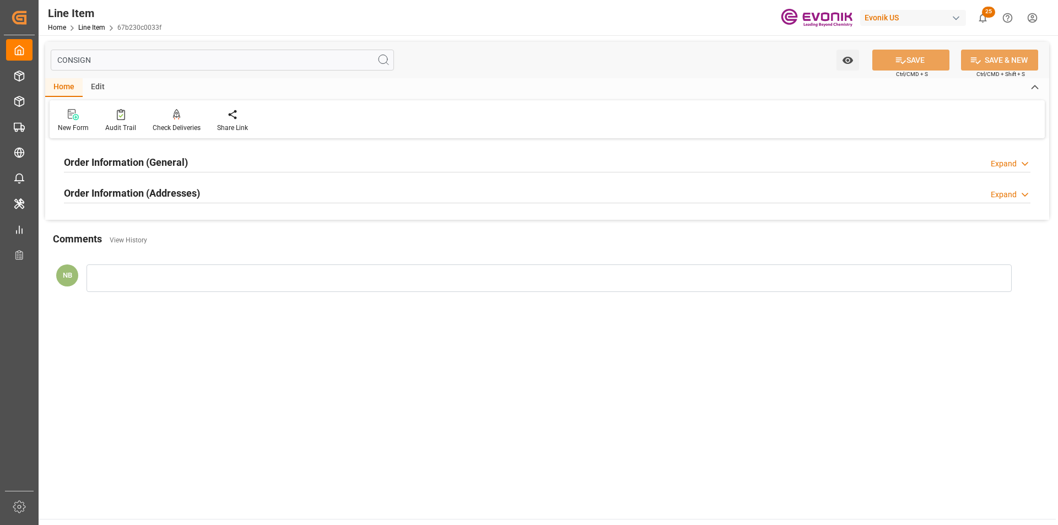
type input "CONSIGN"
click at [191, 185] on div "Order Information (Addresses)" at bounding box center [132, 192] width 136 height 21
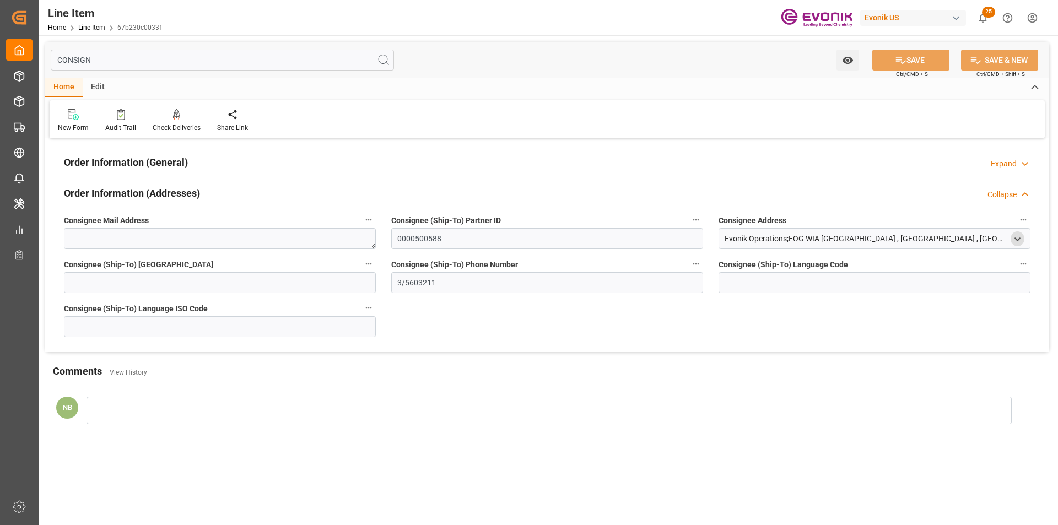
click at [1021, 238] on icon "open menu" at bounding box center [1017, 239] width 9 height 9
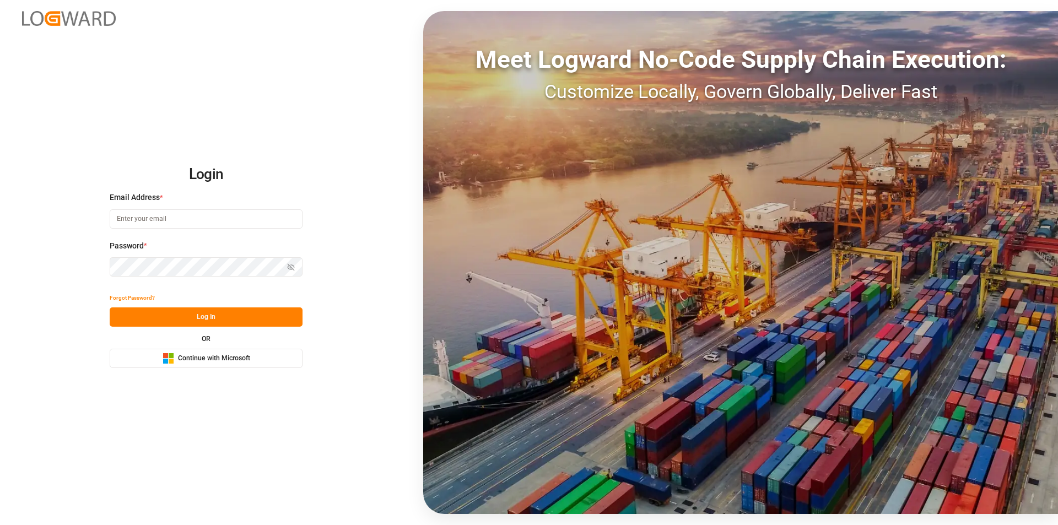
type input "[EMAIL_ADDRESS][PERSON_NAME][DOMAIN_NAME]"
click at [205, 313] on button "Log In" at bounding box center [206, 317] width 193 height 19
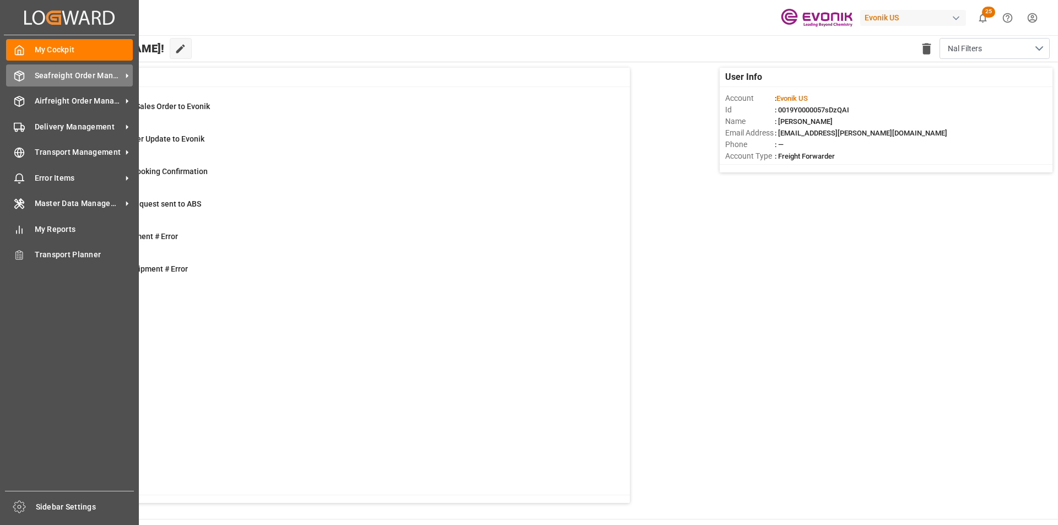
click at [14, 76] on icon at bounding box center [19, 76] width 11 height 11
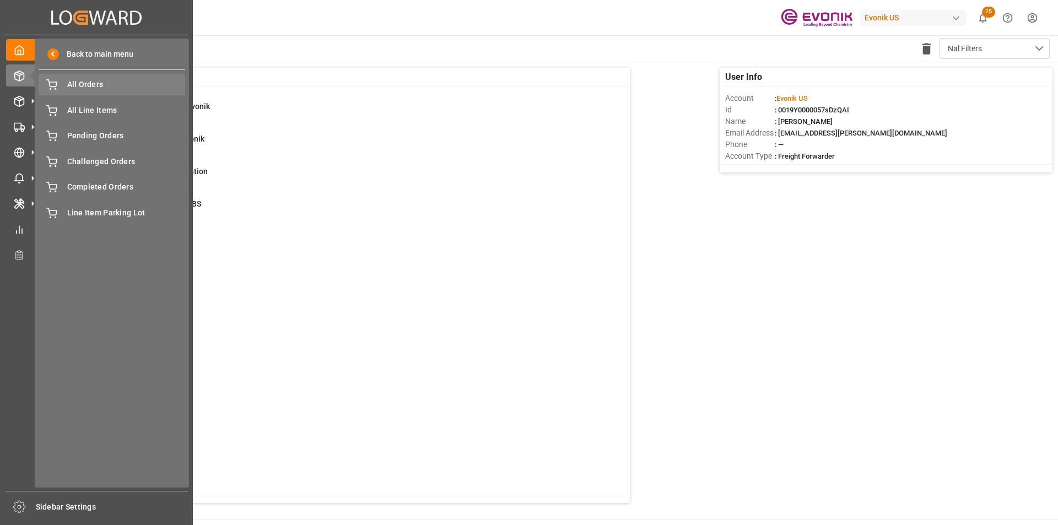
click at [99, 93] on div "All Orders All Orders" at bounding box center [112, 85] width 147 height 22
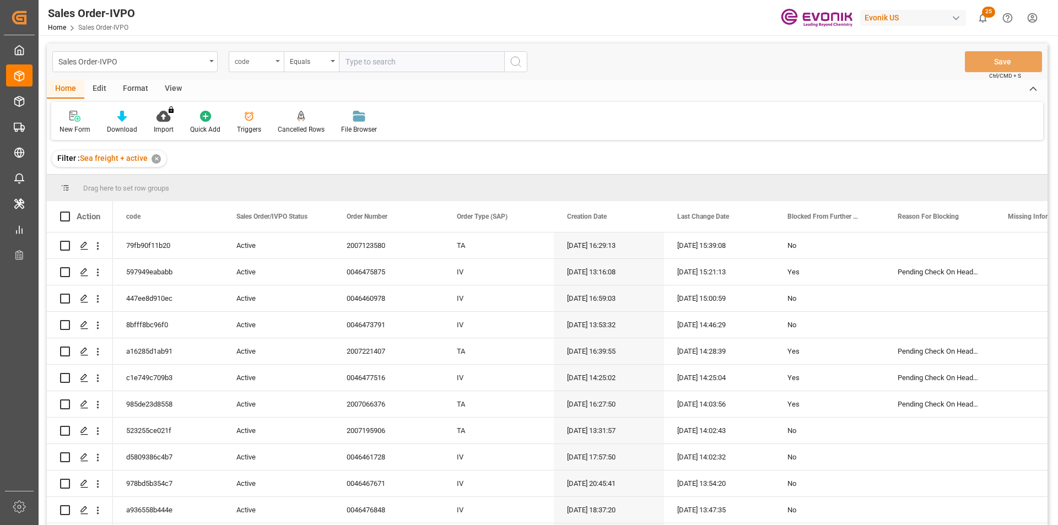
click at [246, 61] on div "code" at bounding box center [253, 60] width 37 height 13
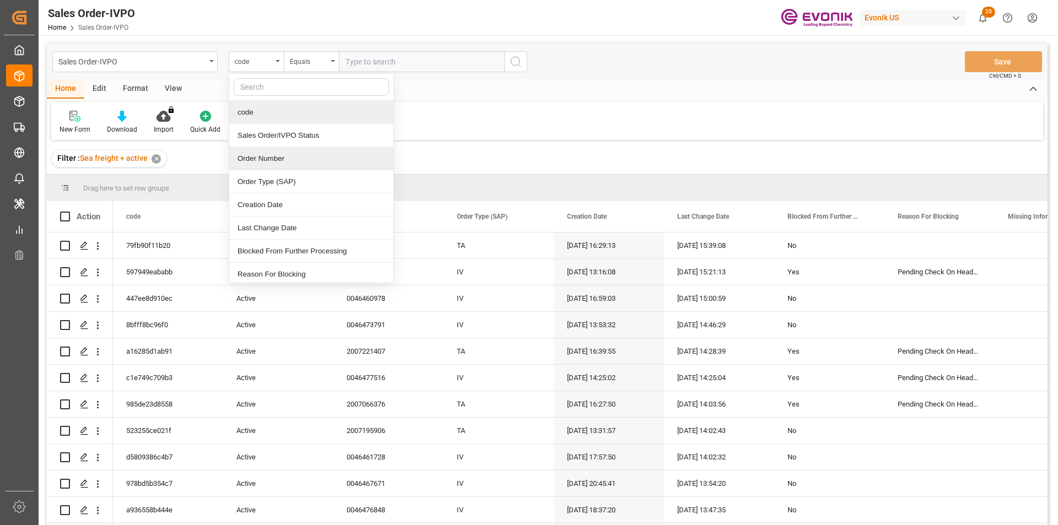
click at [290, 152] on div "Order Number" at bounding box center [311, 158] width 164 height 23
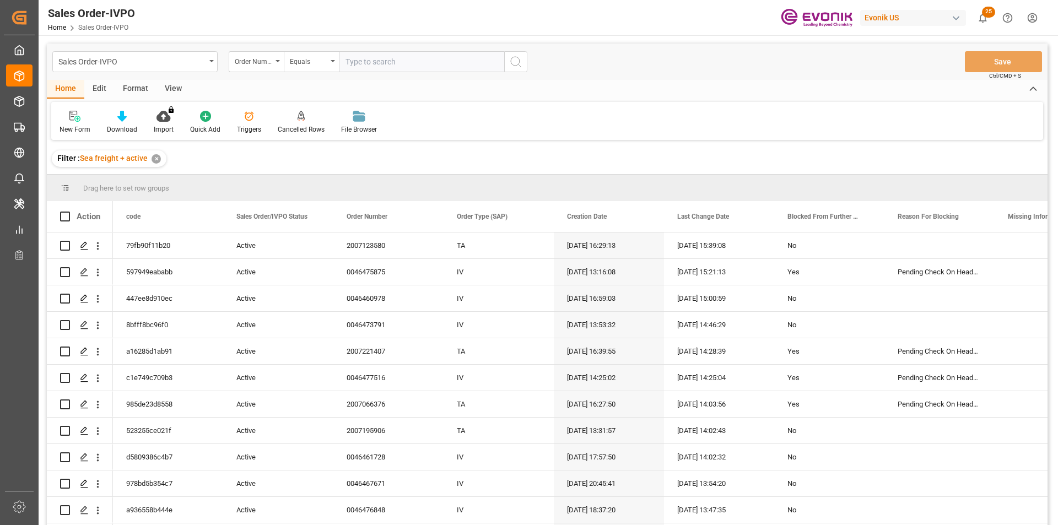
click at [390, 62] on input "text" at bounding box center [421, 61] width 165 height 21
paste input "2007213567"
type input "2007213567"
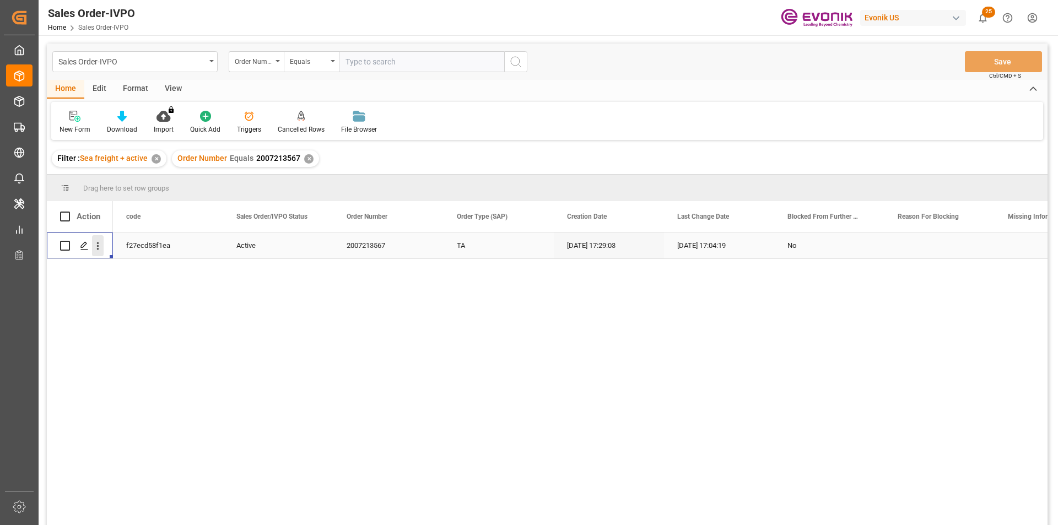
click at [99, 248] on icon "open menu" at bounding box center [98, 246] width 12 height 12
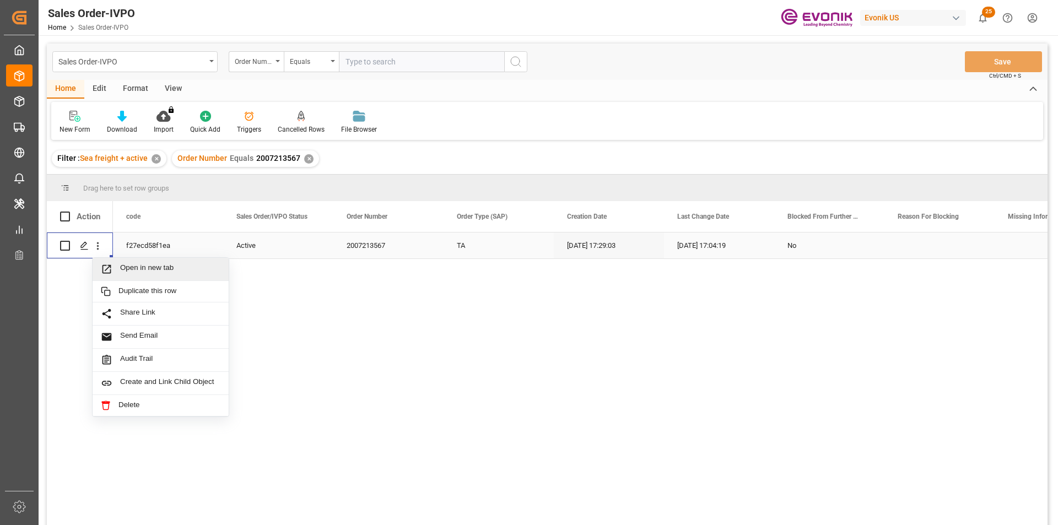
click at [146, 265] on span "Open in new tab" at bounding box center [170, 270] width 100 height 12
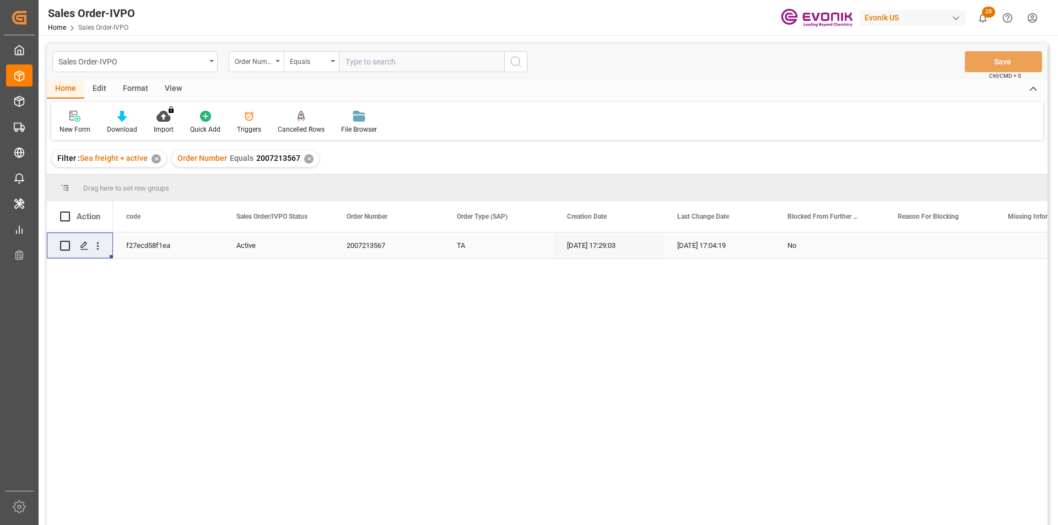
click at [307, 157] on div "✕" at bounding box center [308, 158] width 9 height 9
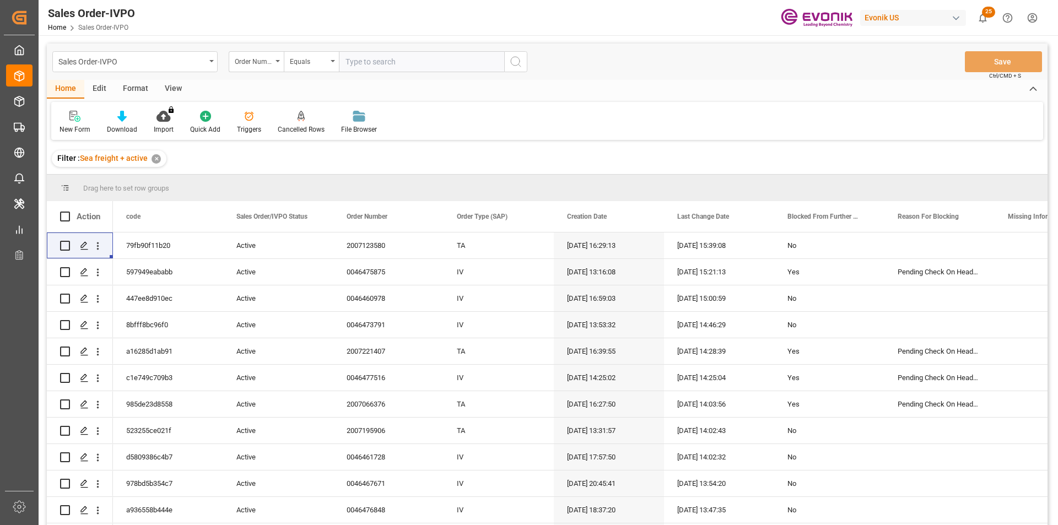
click at [398, 55] on input "text" at bounding box center [421, 61] width 165 height 21
paste input "2007213568"
type input "2007213568"
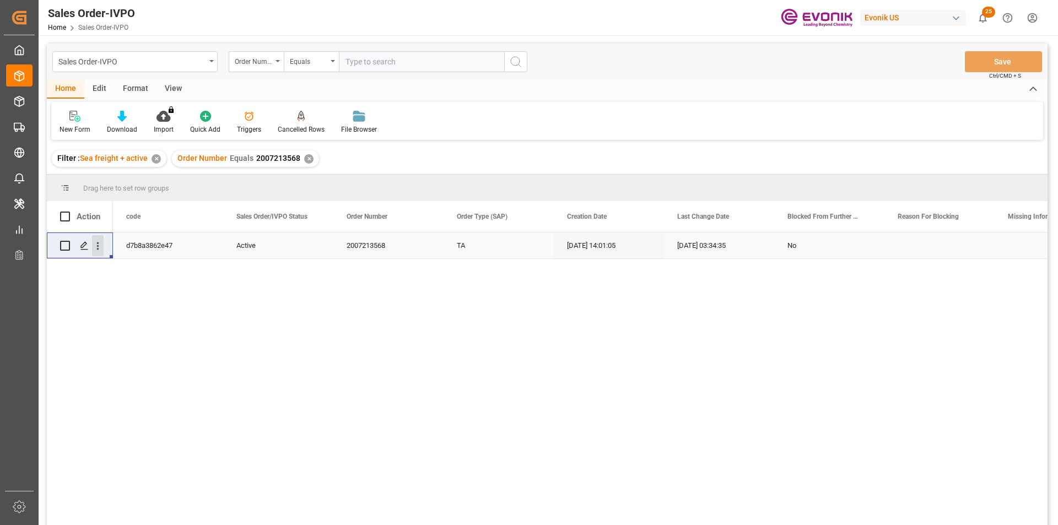
click at [94, 244] on icon "open menu" at bounding box center [98, 246] width 12 height 12
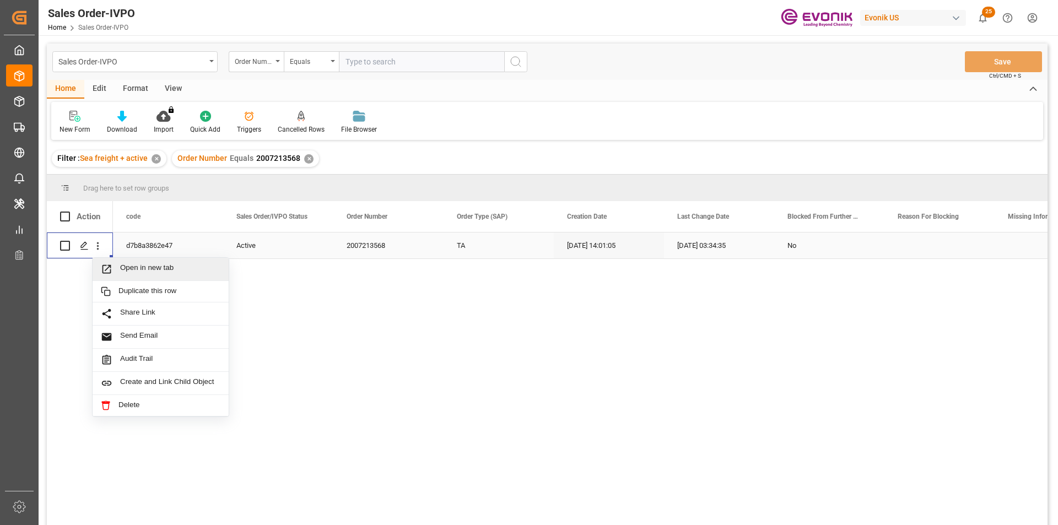
drag, startPoint x: 163, startPoint y: 263, endPoint x: 174, endPoint y: 267, distance: 11.2
click at [165, 265] on div "Open in new tab" at bounding box center [161, 269] width 136 height 23
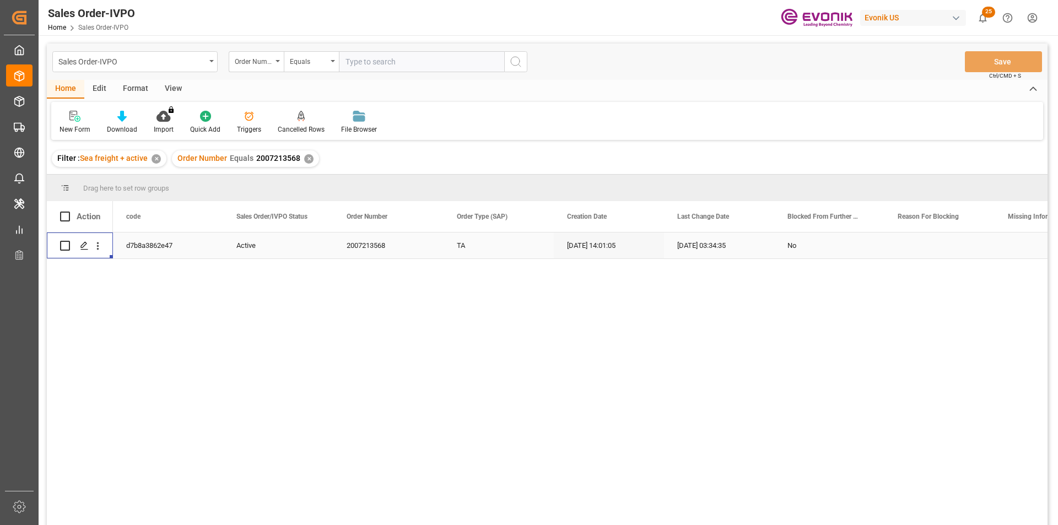
click at [305, 157] on div "✕" at bounding box center [308, 158] width 9 height 9
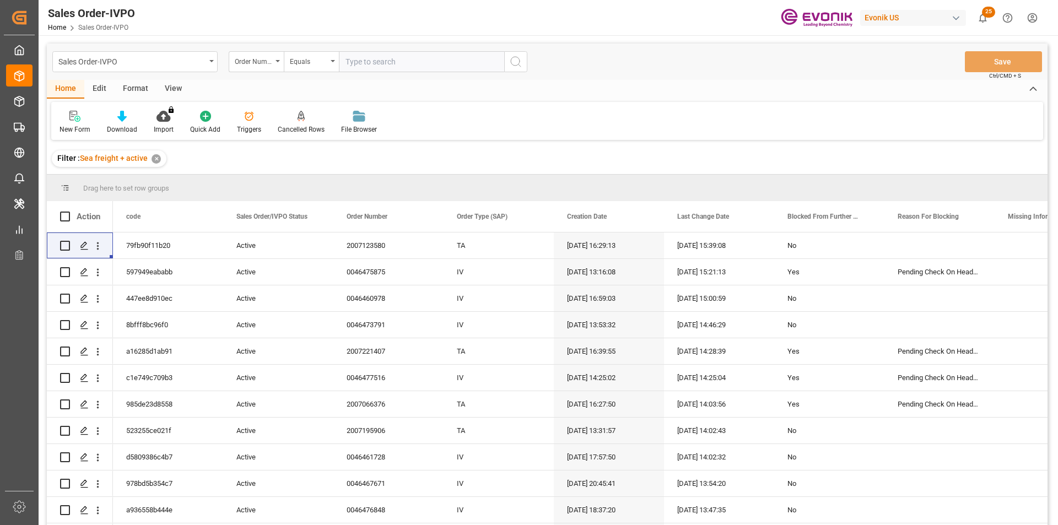
click at [400, 59] on input "text" at bounding box center [421, 61] width 165 height 21
paste input "2007174933"
type input "2007174933"
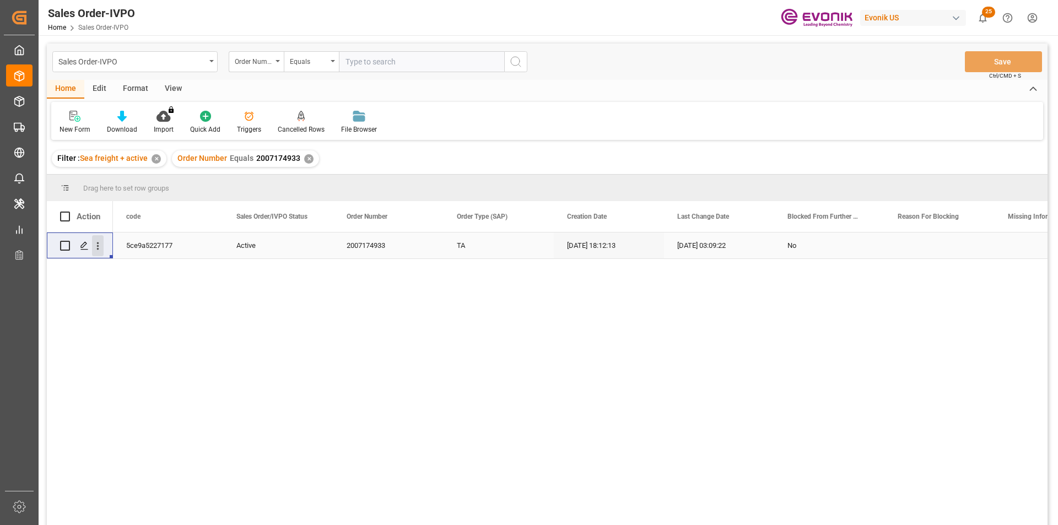
click at [101, 249] on icon "open menu" at bounding box center [98, 246] width 12 height 12
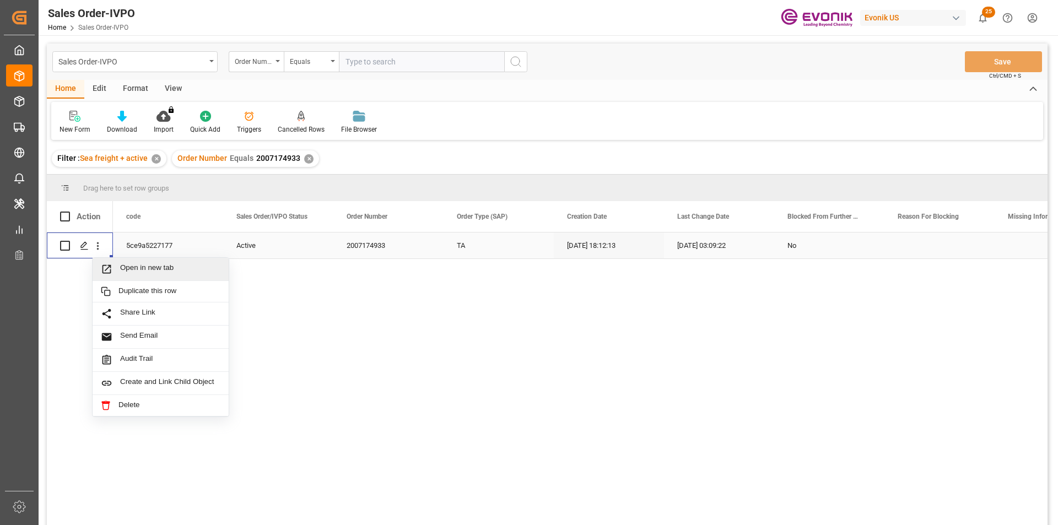
click at [155, 267] on span "Open in new tab" at bounding box center [170, 270] width 100 height 12
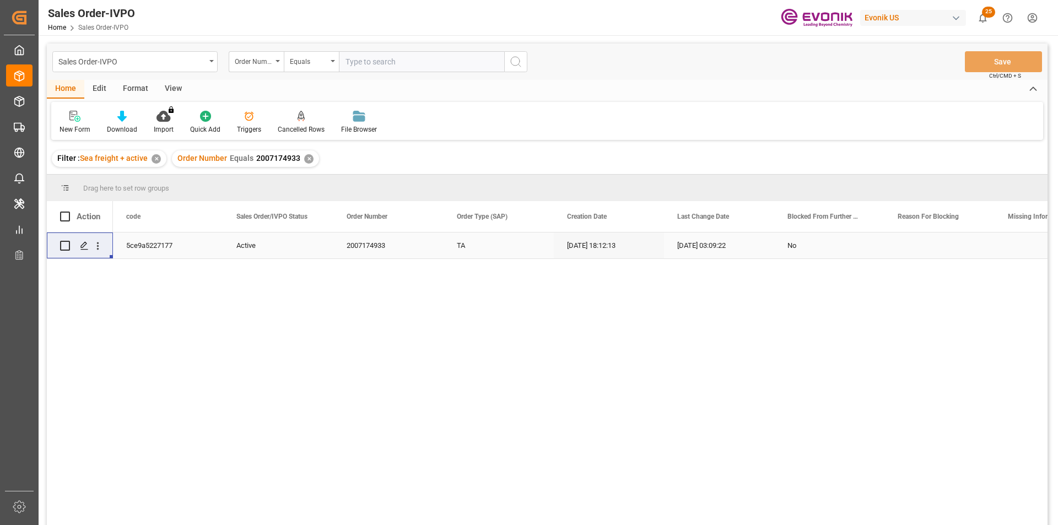
click at [311, 160] on div "✕" at bounding box center [308, 158] width 9 height 9
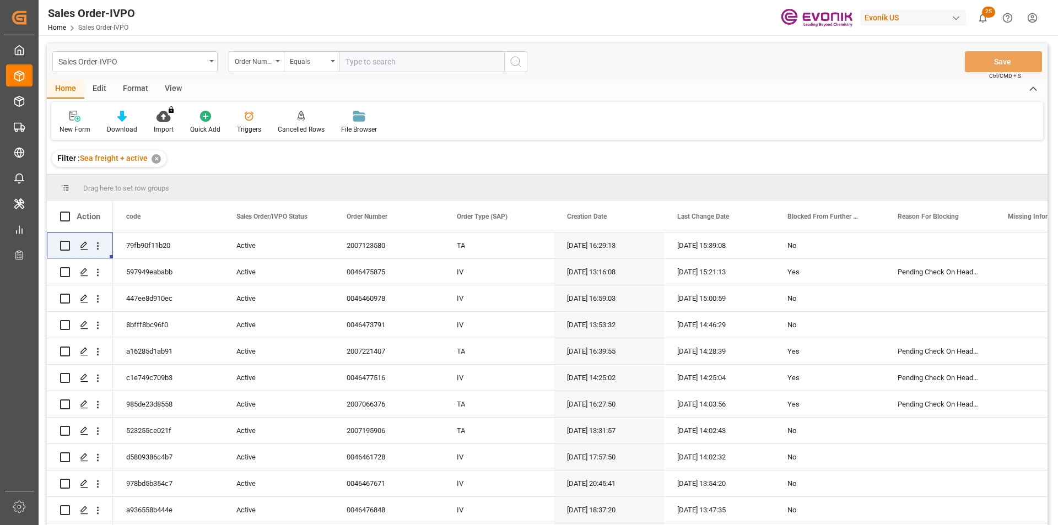
click at [429, 66] on input "text" at bounding box center [421, 61] width 165 height 21
paste input "0046477209"
type input "0046477209"
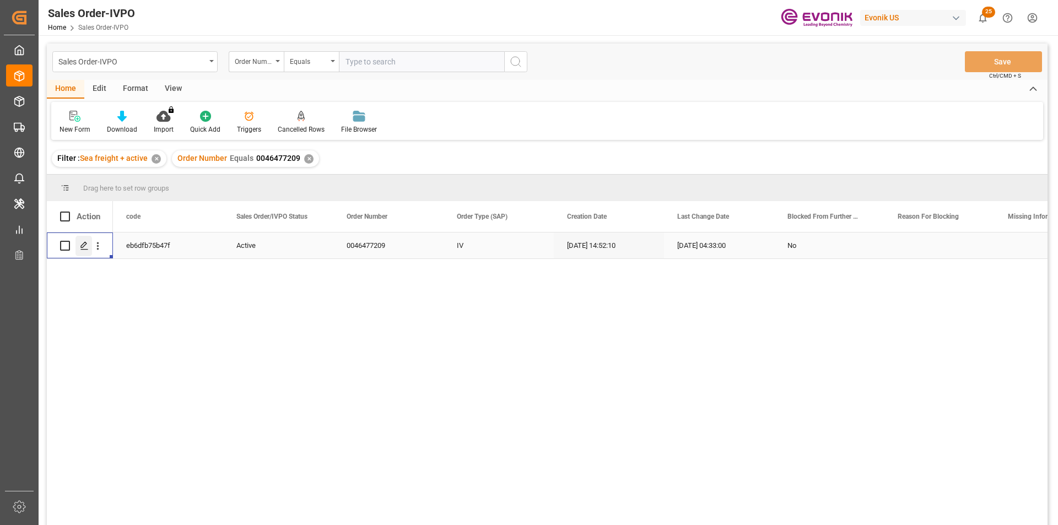
click at [91, 243] on div "Press SPACE to select this row." at bounding box center [84, 246] width 17 height 20
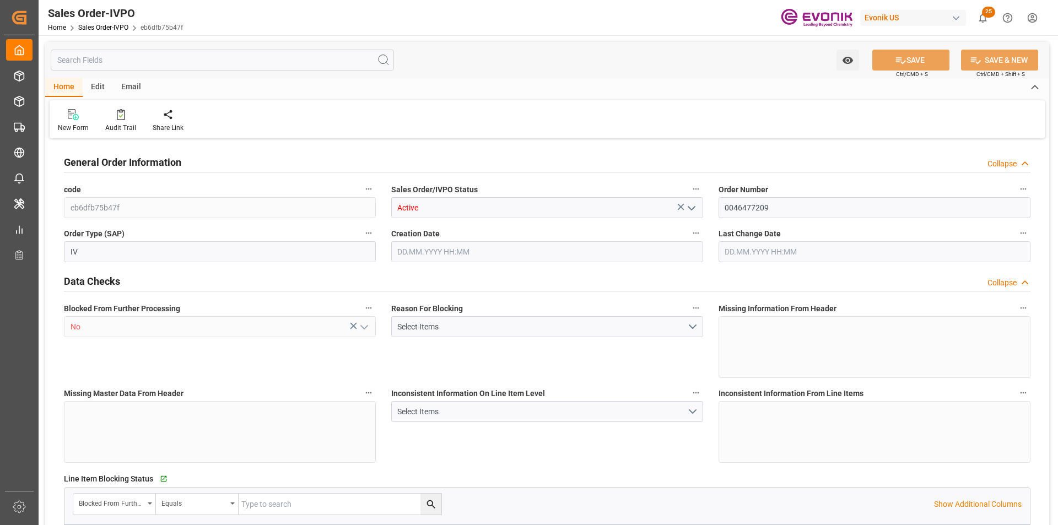
type input "INNSA"
type input "0"
type input "1"
type input "5347.6"
type input "14.10.2025 14:52"
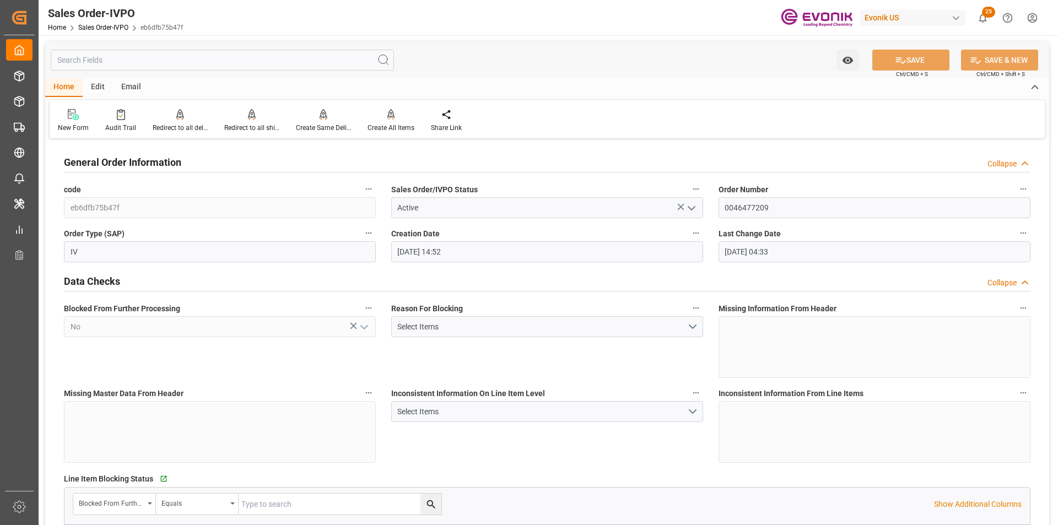
type input "15.10.2025 04:33"
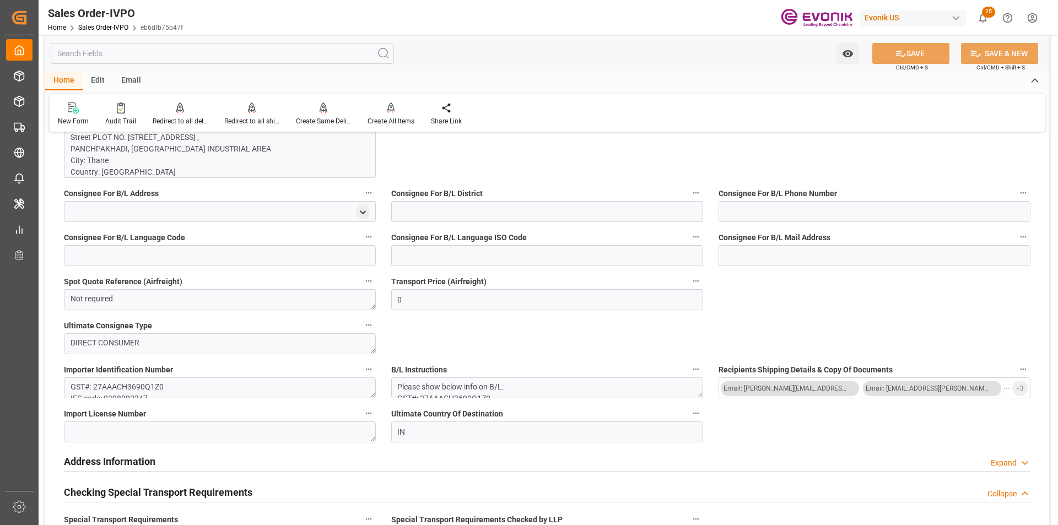
scroll to position [717, 0]
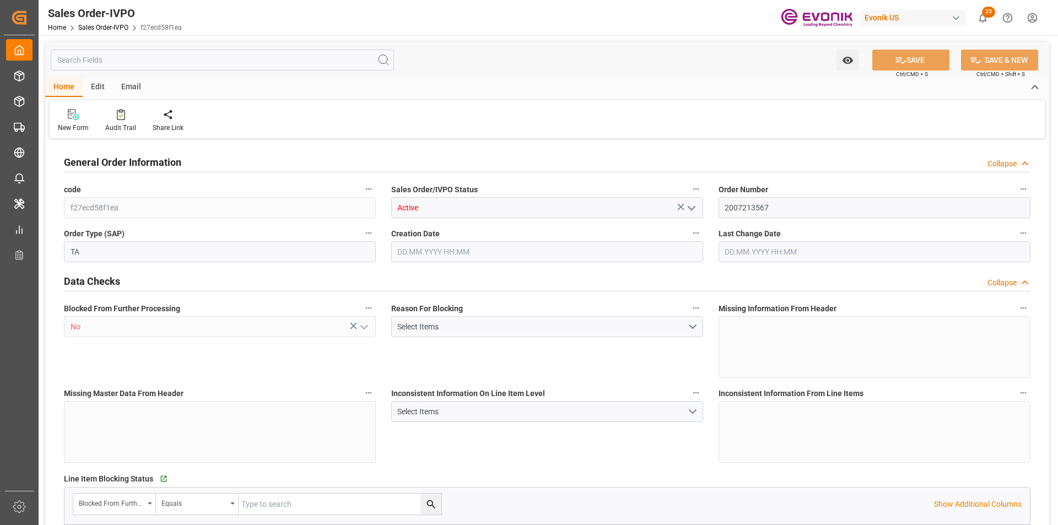
type input "JPNGO"
type input "0"
type input "1"
type input "1290"
type input "[DATE] 17:29"
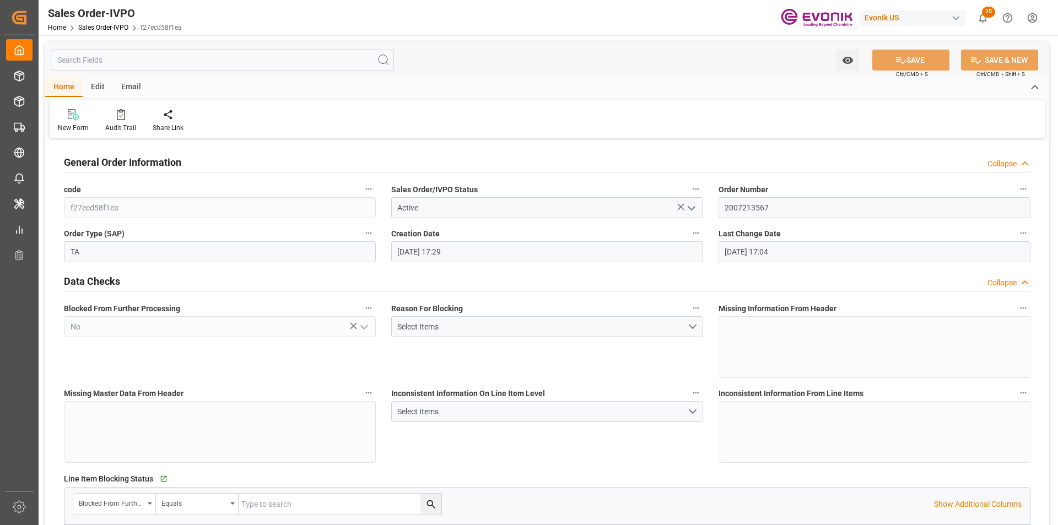
type input "[DATE] 17:04"
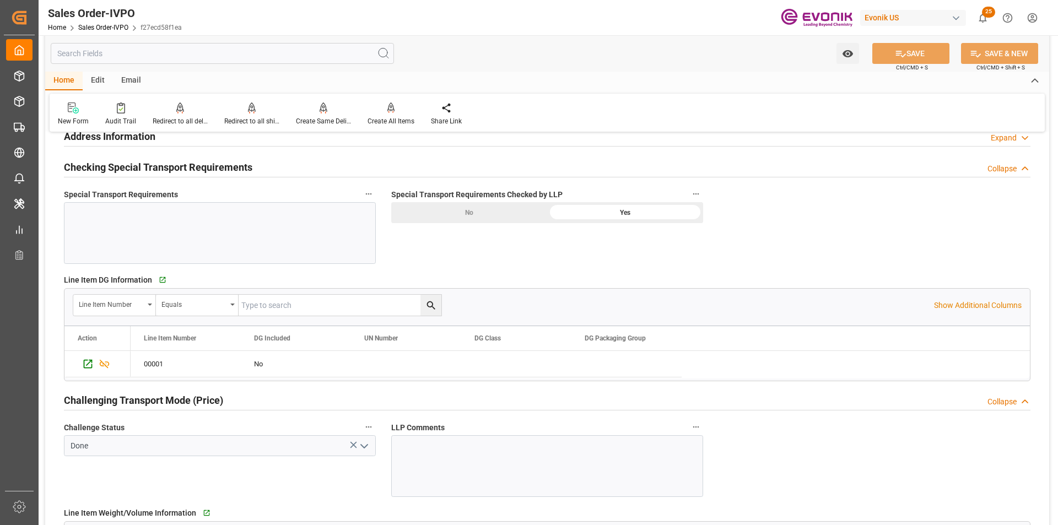
scroll to position [1378, 0]
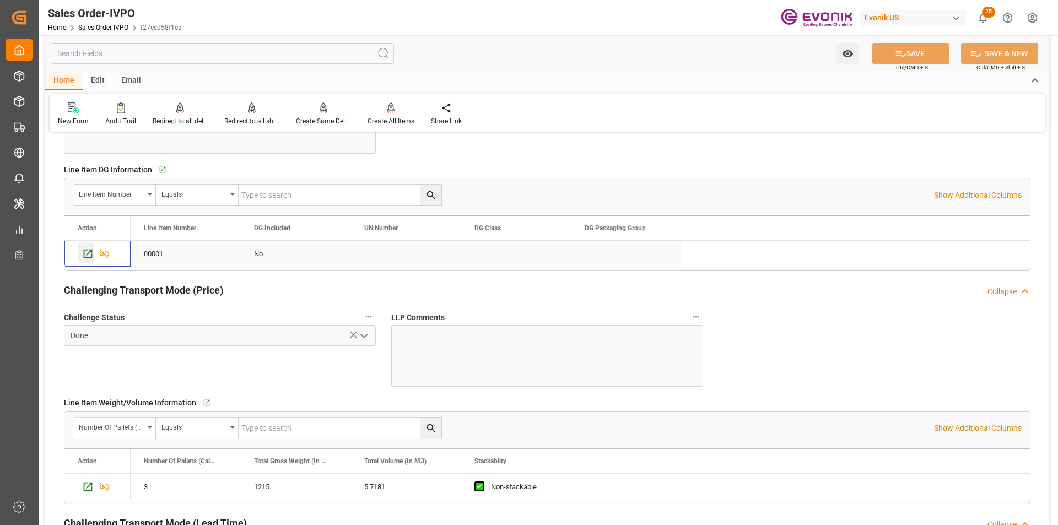
click at [89, 255] on icon "Press SPACE to select this row." at bounding box center [88, 254] width 12 height 12
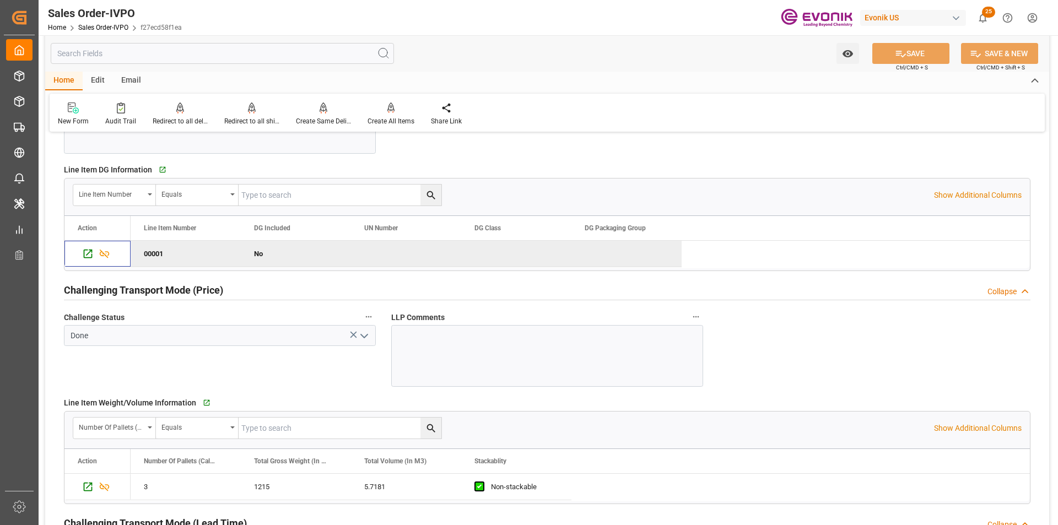
scroll to position [1103, 0]
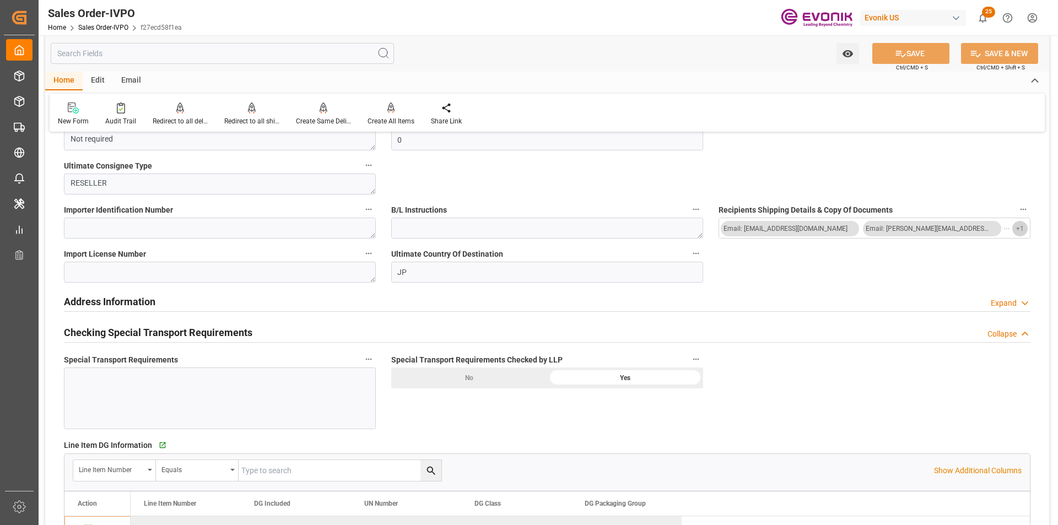
click at [1015, 230] on button "+ 1" at bounding box center [1020, 228] width 15 height 15
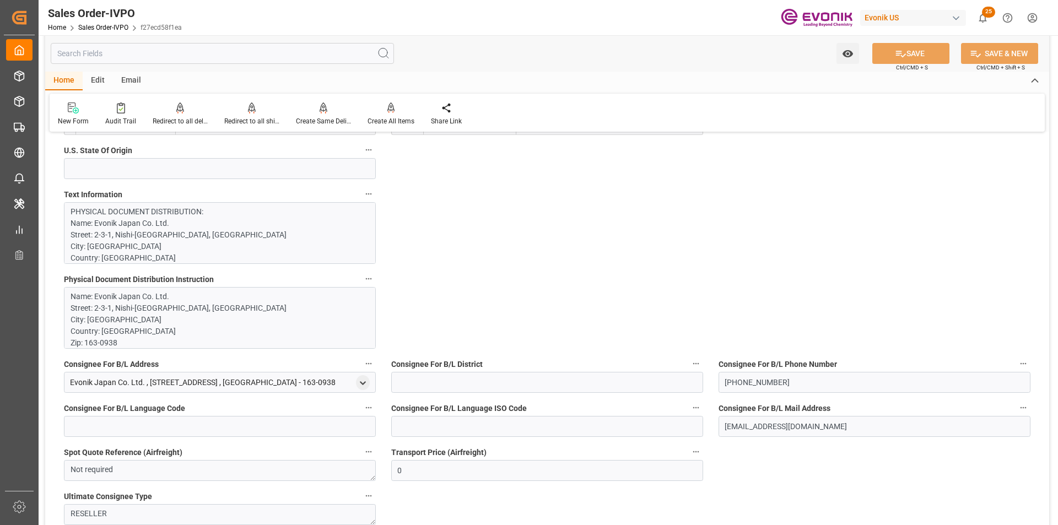
scroll to position [55, 0]
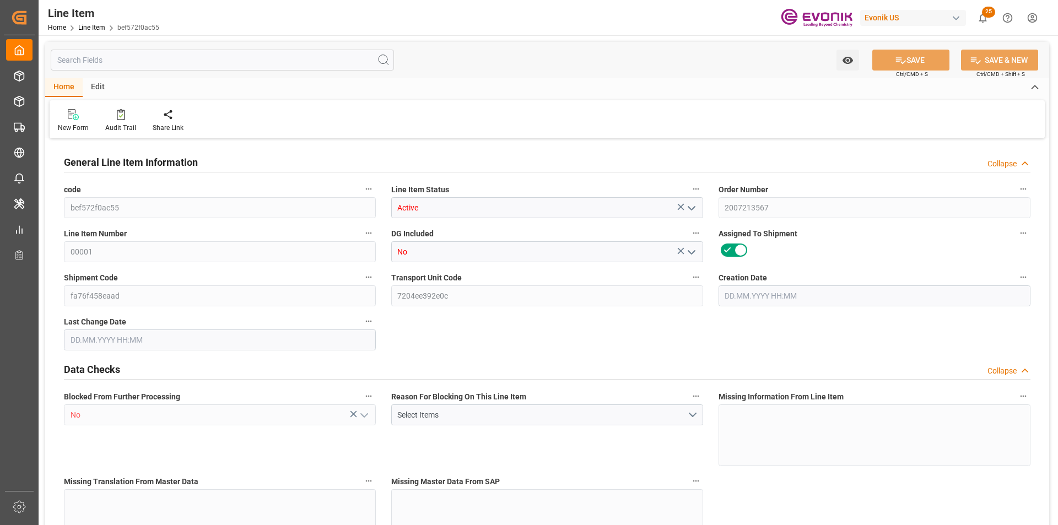
type input "3"
type input "1215"
type input "1080"
type input "5.7181"
type input "54"
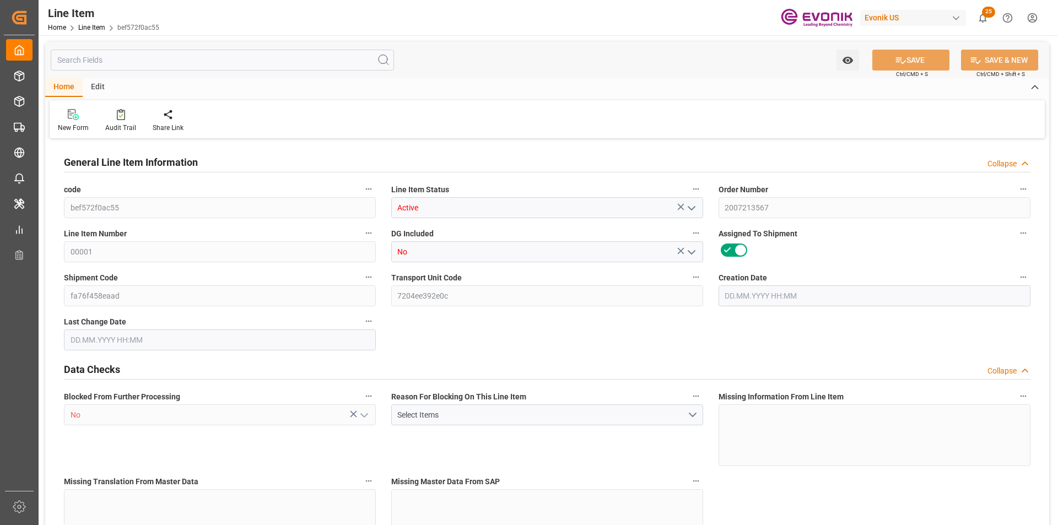
type input "2786400"
type input "54"
type input "1080"
type input "1215"
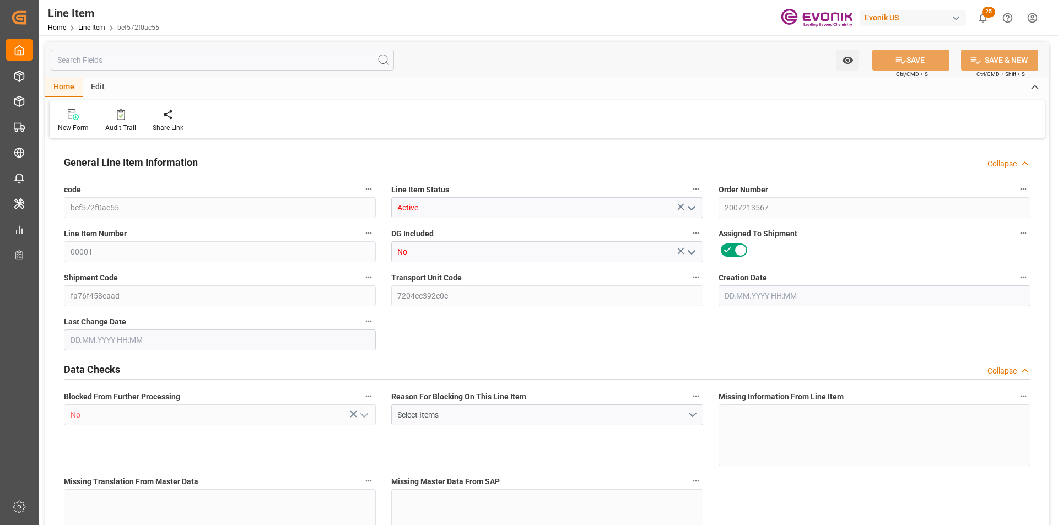
type input "1290"
type input "1080"
type input "5.7181"
type input "5718.114"
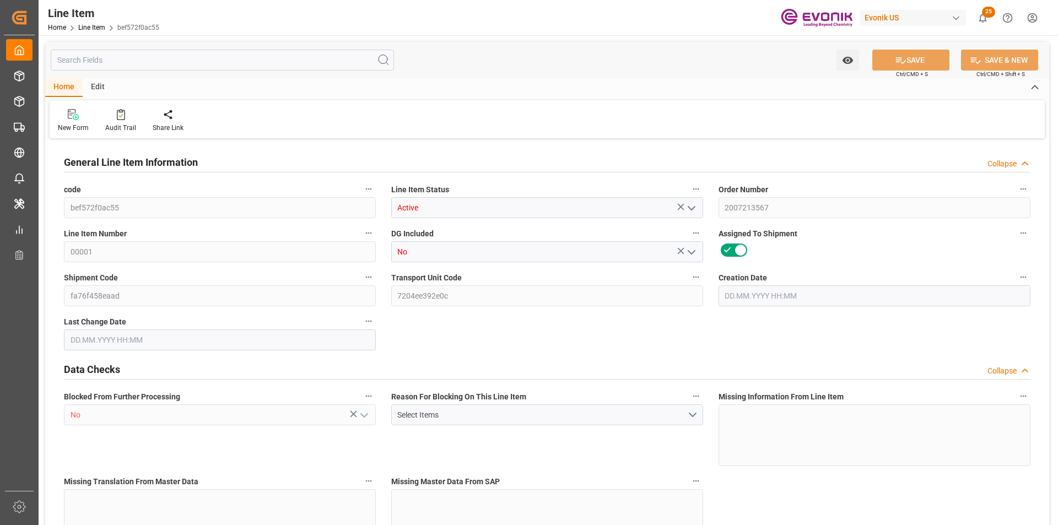
type input "54"
type input "1215"
type input "1080"
type input "5.7181"
type input "[DATE] 17:29"
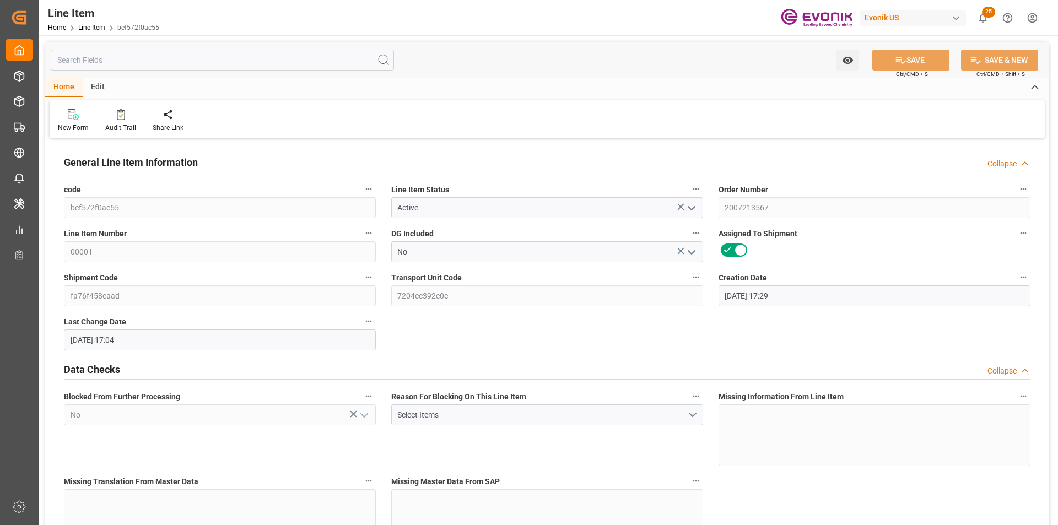
type input "[DATE] 17:04"
type input "[DATE]"
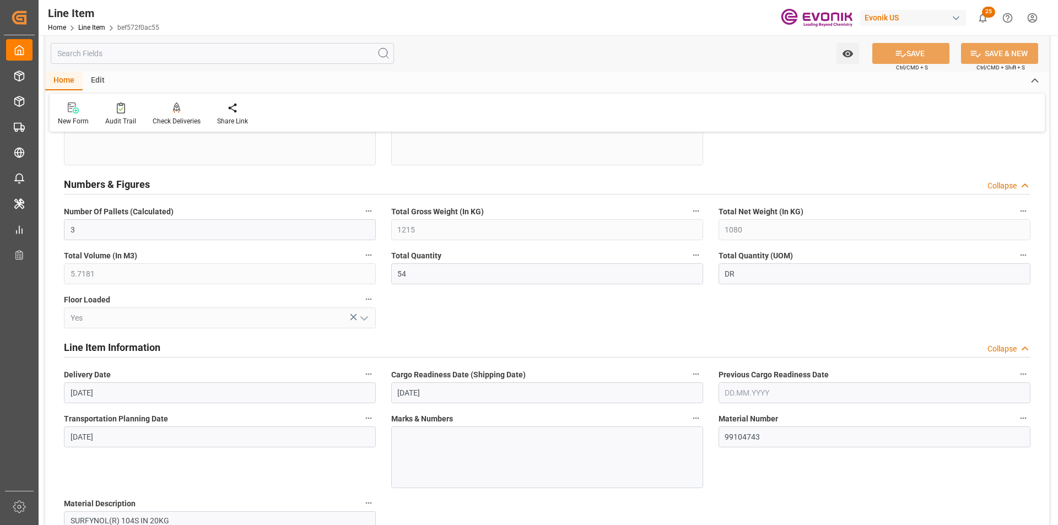
scroll to position [496, 0]
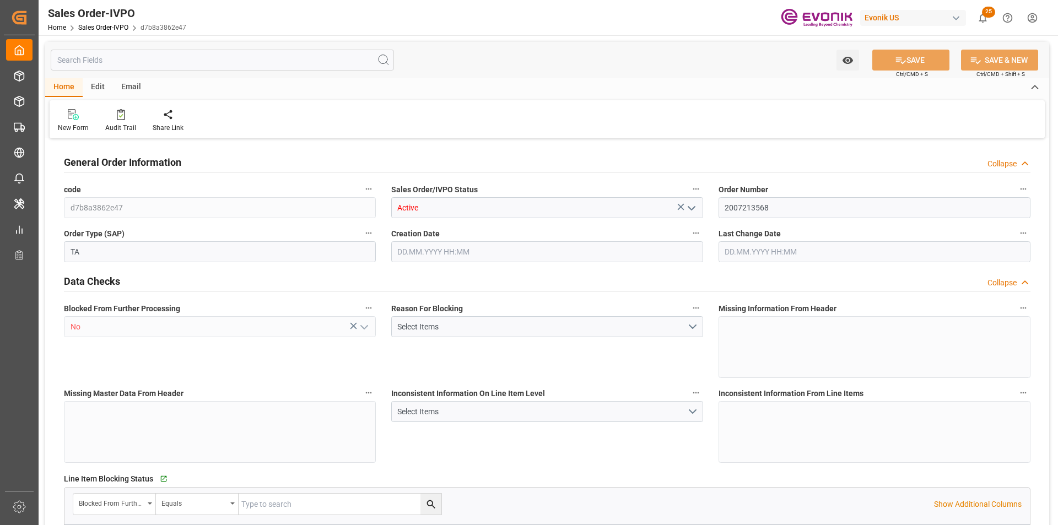
type input "JPYOK"
type input "0"
type input "1"
type input "455.08"
type input "[DATE] 14:01"
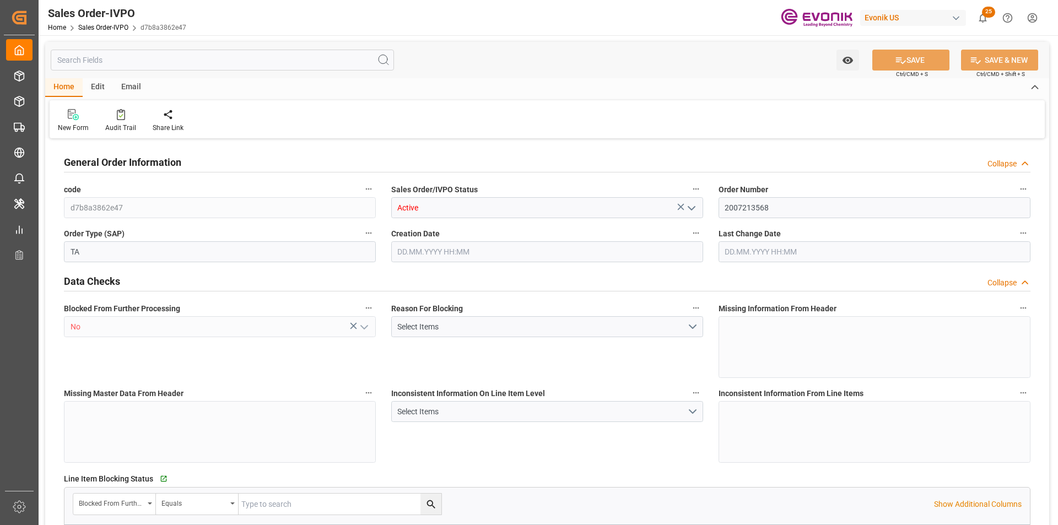
type input "[DATE] 03:34"
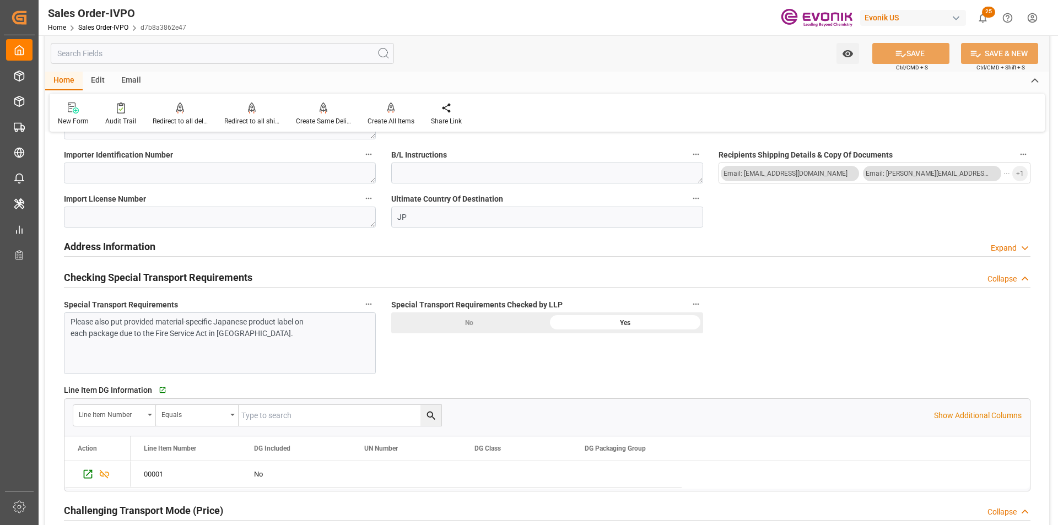
scroll to position [937, 0]
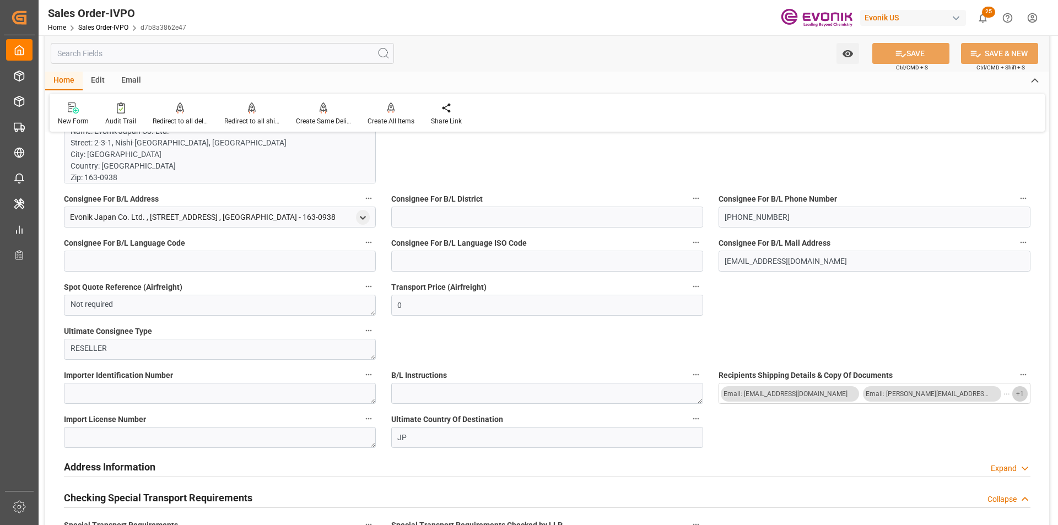
click at [1018, 393] on span "+ 1" at bounding box center [1021, 394] width 8 height 18
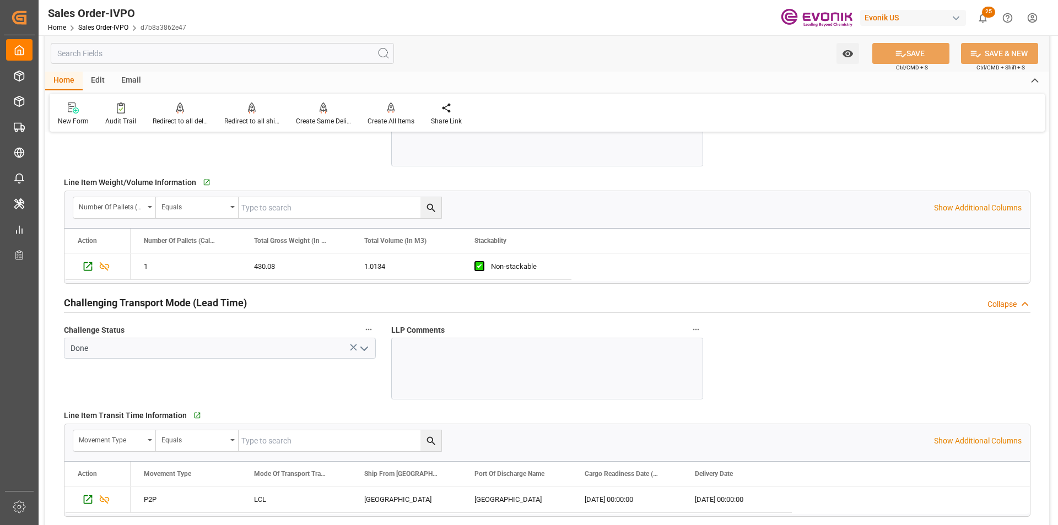
scroll to position [1764, 0]
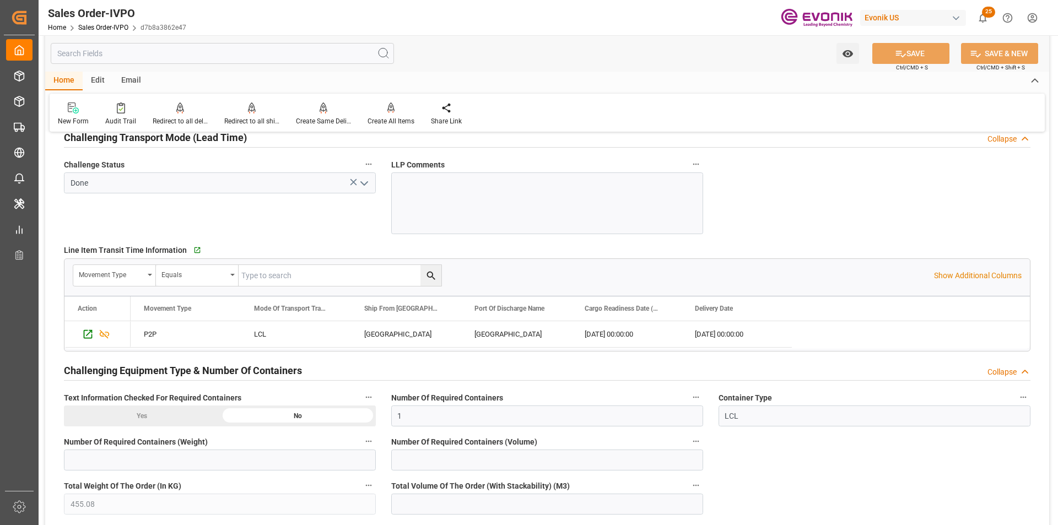
click at [250, 56] on input "text" at bounding box center [222, 53] width 343 height 21
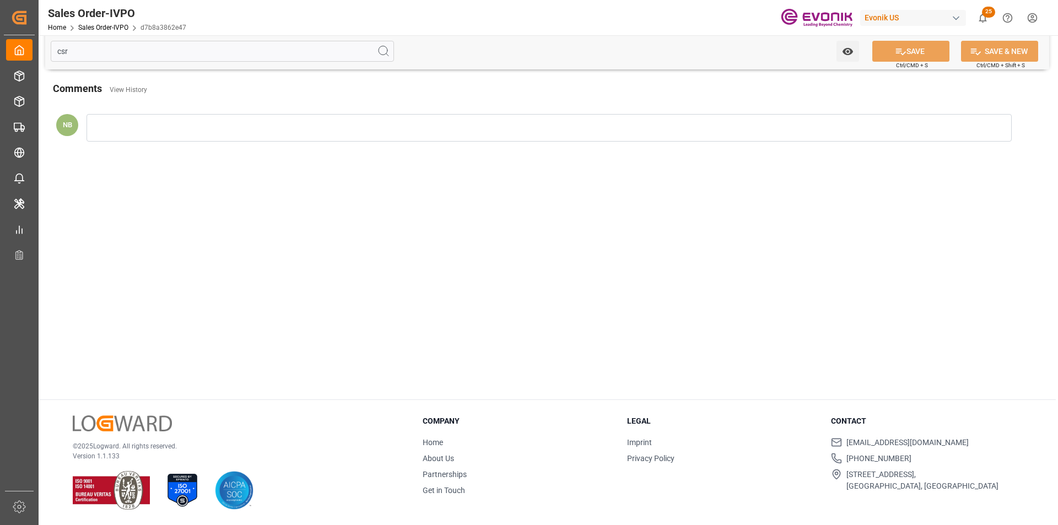
scroll to position [0, 0]
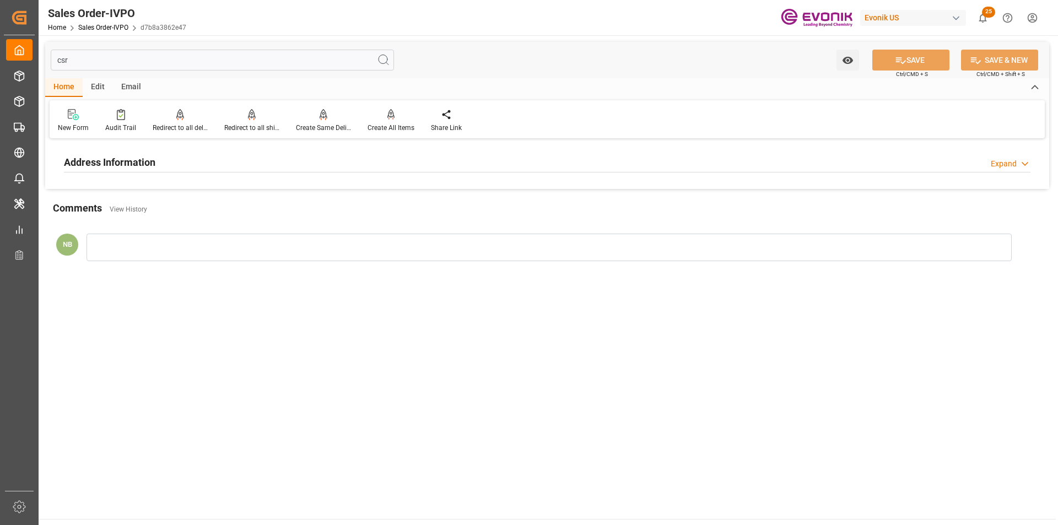
type input "csr"
click at [155, 152] on div "Address Information" at bounding box center [110, 161] width 92 height 21
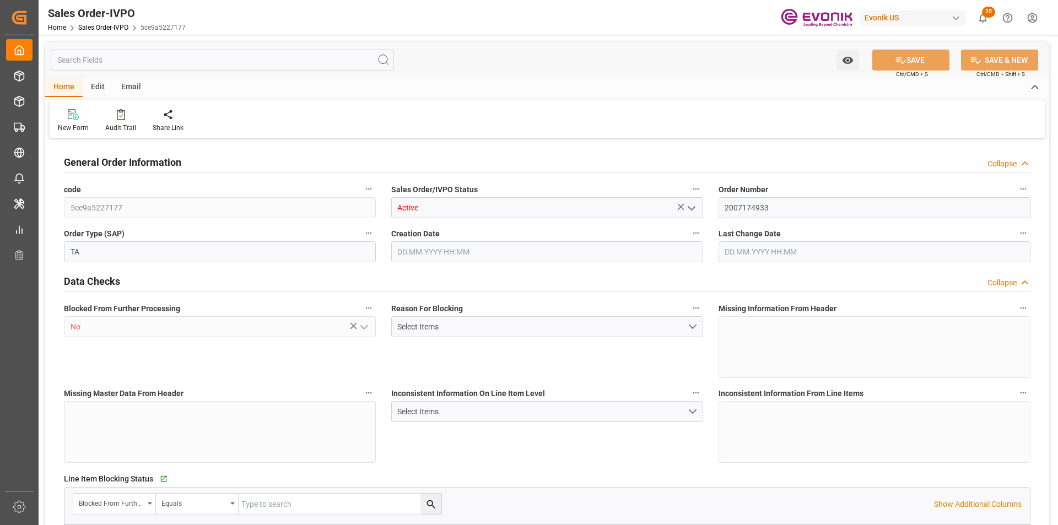
type input "MYPKG"
type input "0"
type input "1"
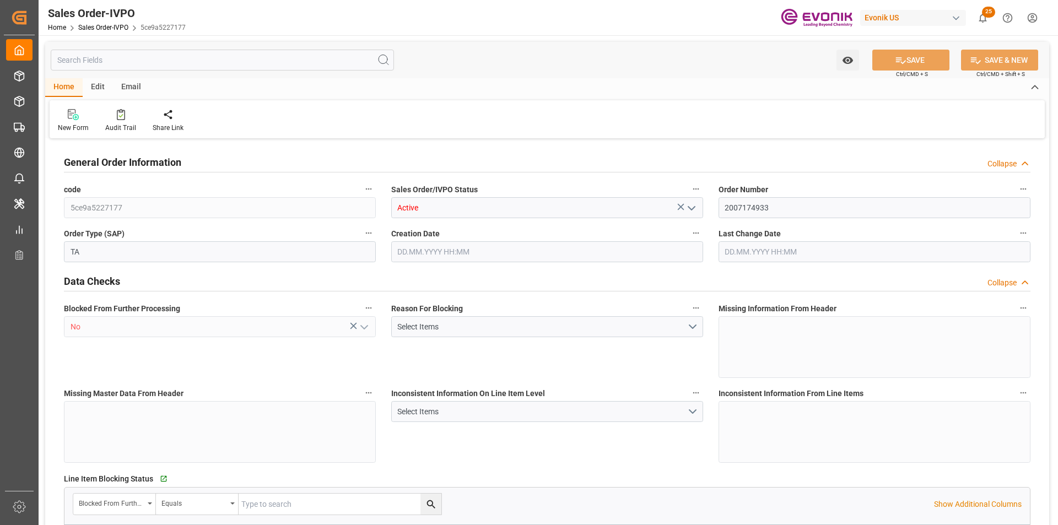
type input "11774.44"
type input "29.4891"
type input "17000"
type input "30"
type input "25.09.2025 18:12"
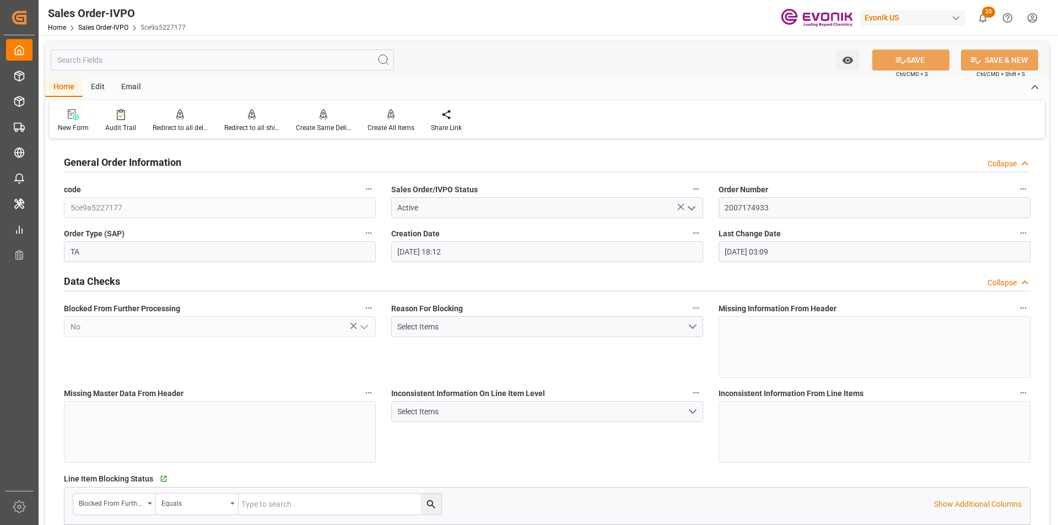
type input "26.09.2025 03:09"
click at [247, 122] on div "Redirect to all shipments" at bounding box center [252, 121] width 72 height 24
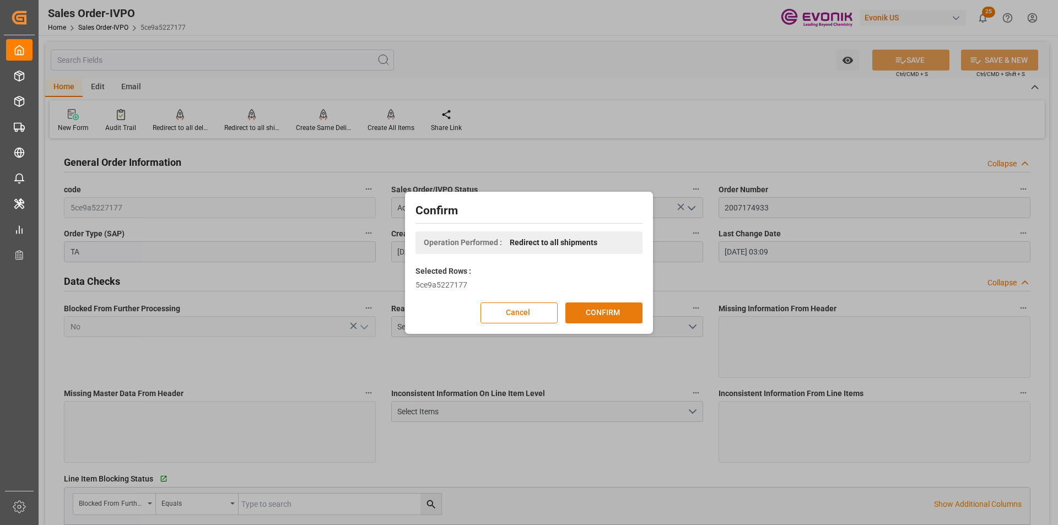
click at [599, 323] on button "CONFIRM" at bounding box center [604, 313] width 77 height 21
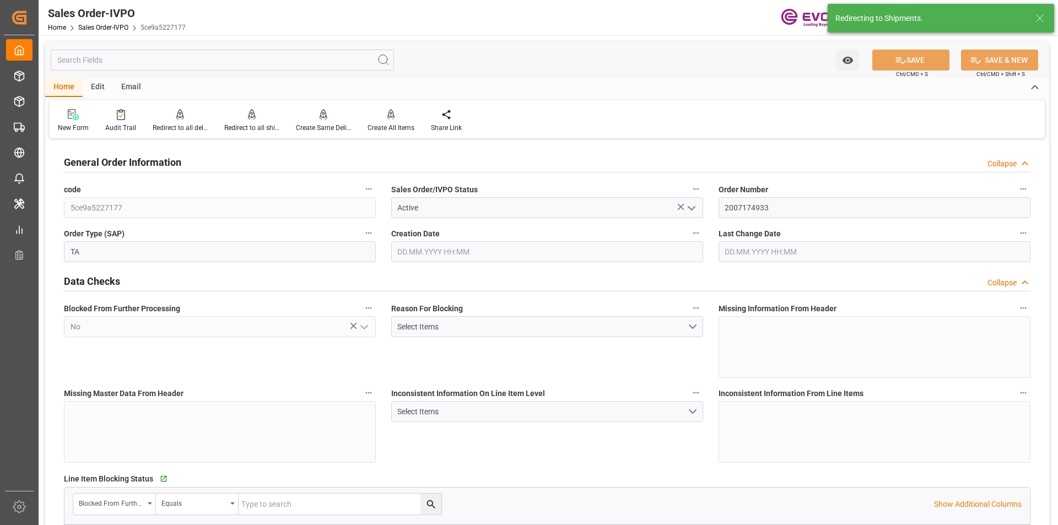
type input "25.09.2025 18:12"
type input "26.09.2025 03:09"
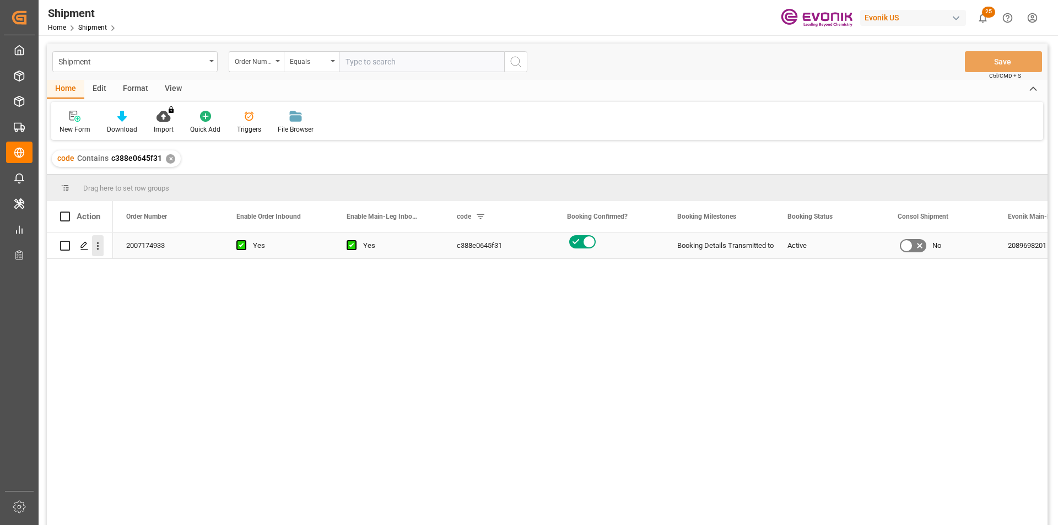
click at [93, 246] on icon "open menu" at bounding box center [98, 246] width 12 height 12
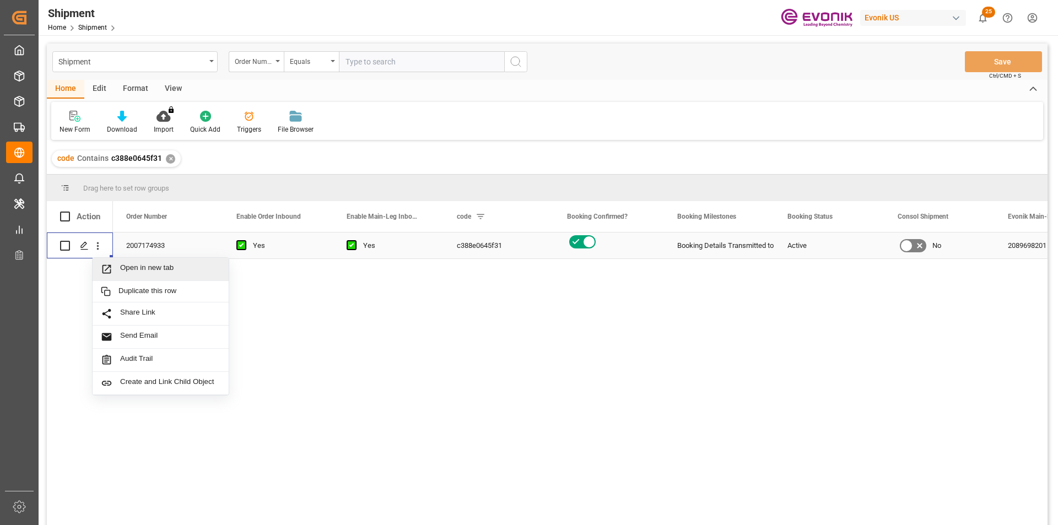
click at [149, 268] on span "Open in new tab" at bounding box center [170, 270] width 100 height 12
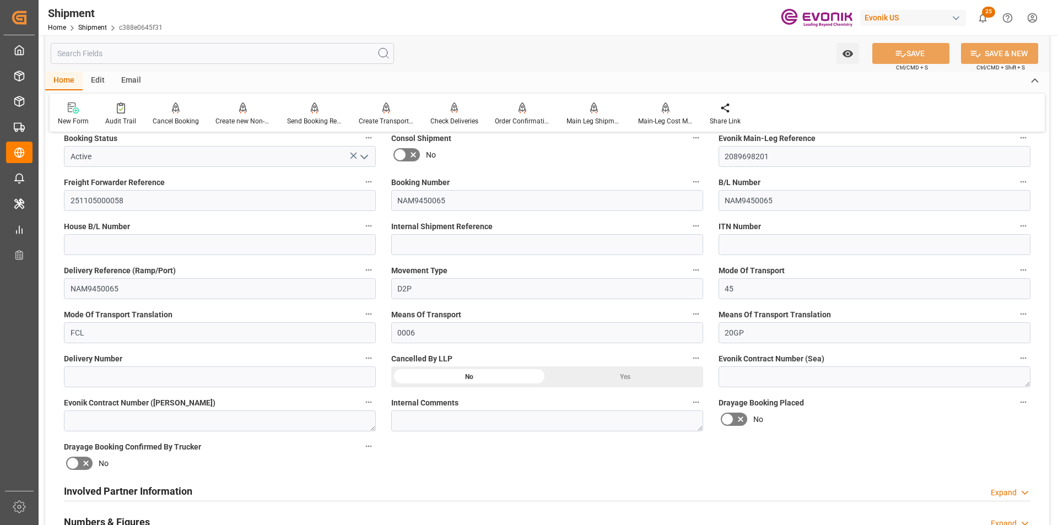
scroll to position [496, 0]
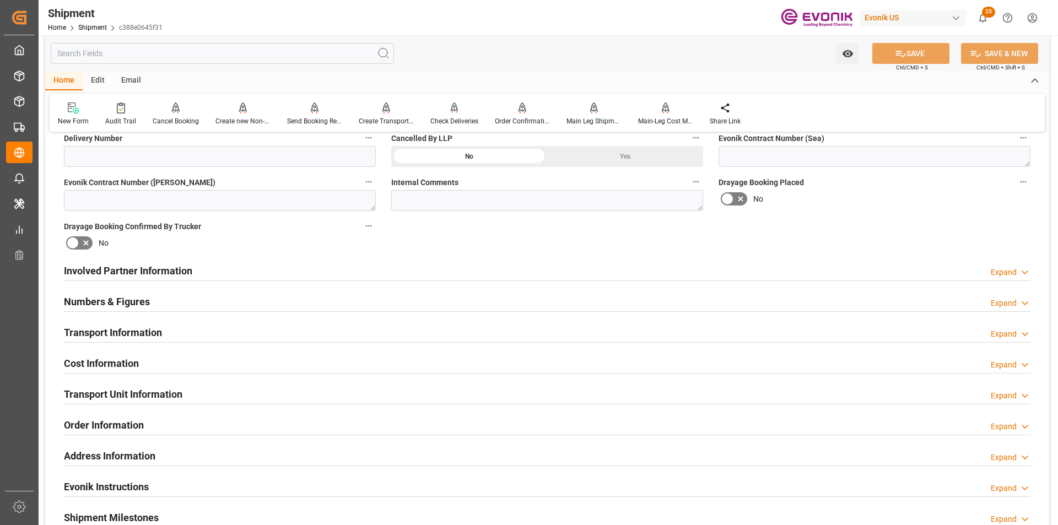
click at [999, 334] on div "Expand" at bounding box center [1004, 335] width 26 height 12
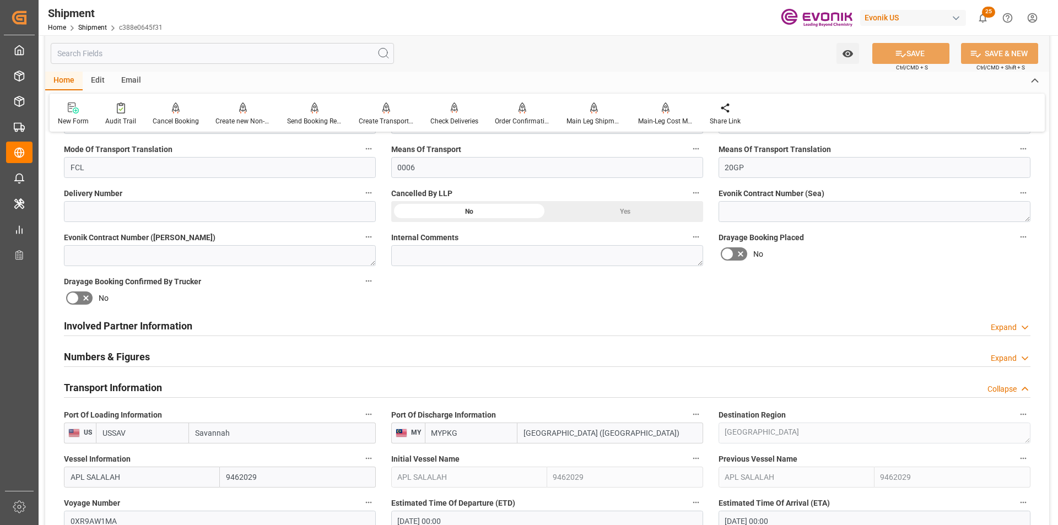
scroll to position [386, 0]
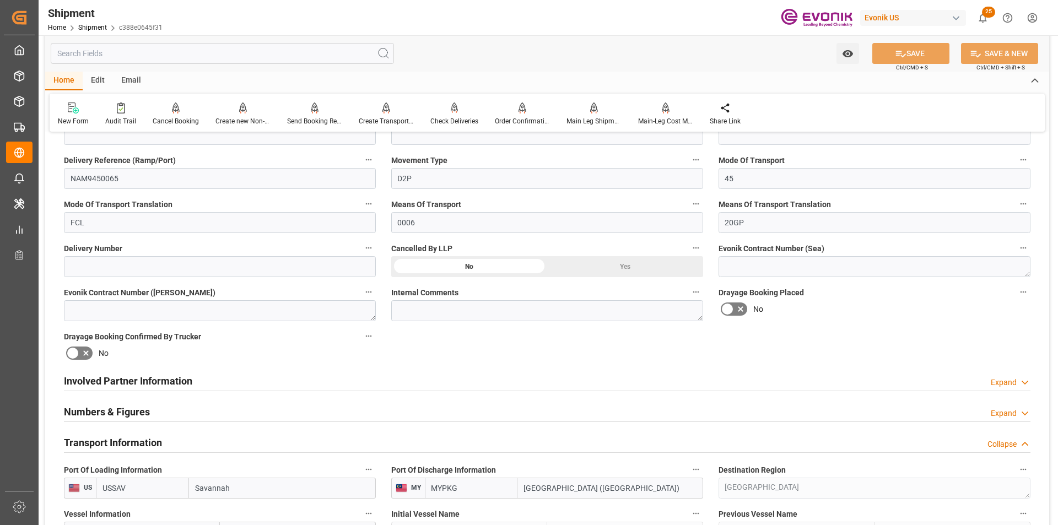
click at [997, 383] on div "Expand" at bounding box center [1004, 383] width 26 height 12
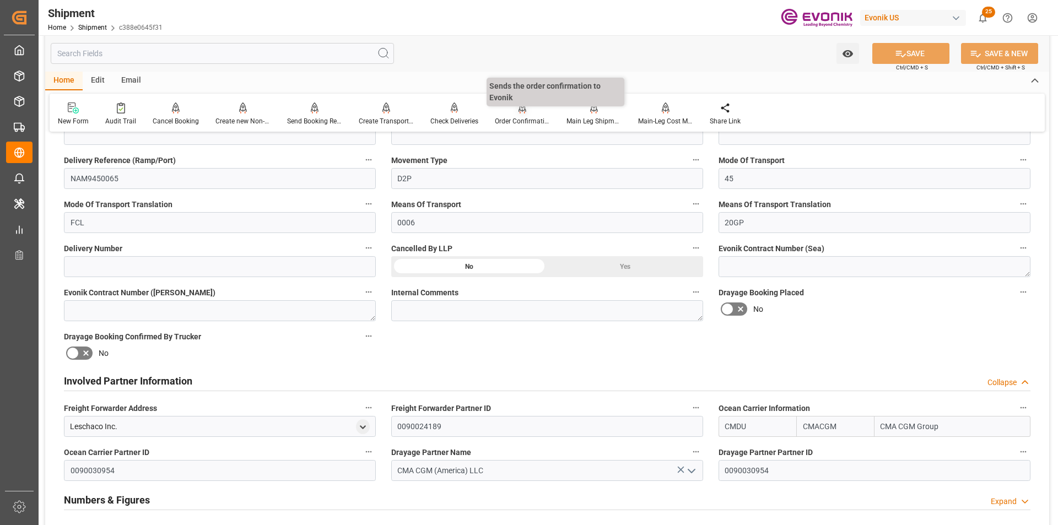
click at [532, 112] on div at bounding box center [522, 108] width 55 height 12
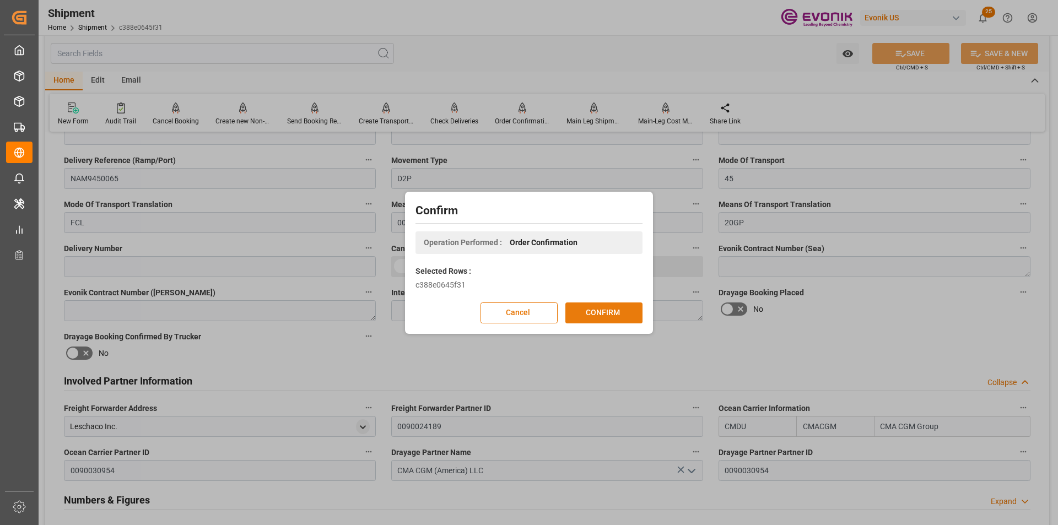
click at [617, 315] on button "CONFIRM" at bounding box center [604, 313] width 77 height 21
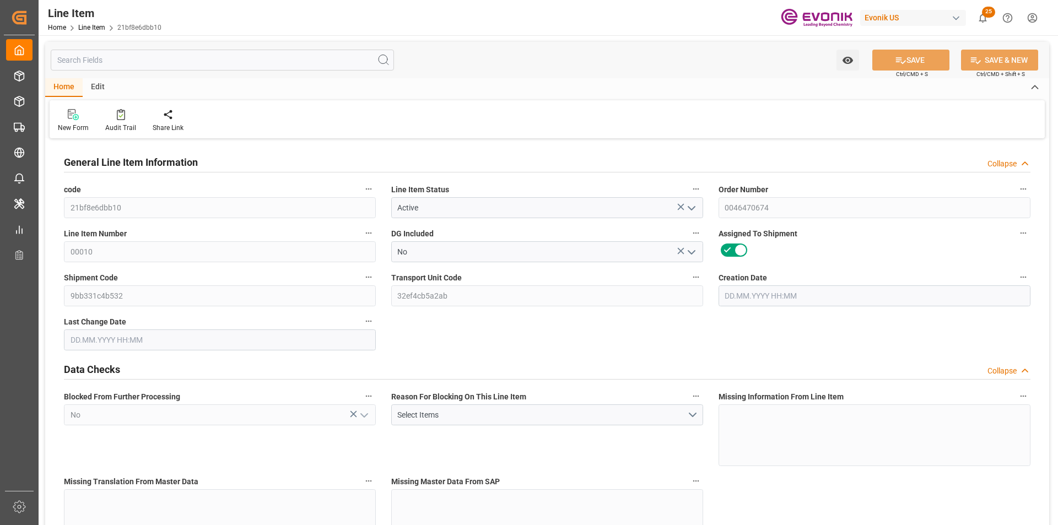
type input "17"
type input "2345.244"
type input "1980"
type input "16.8545"
type input "66"
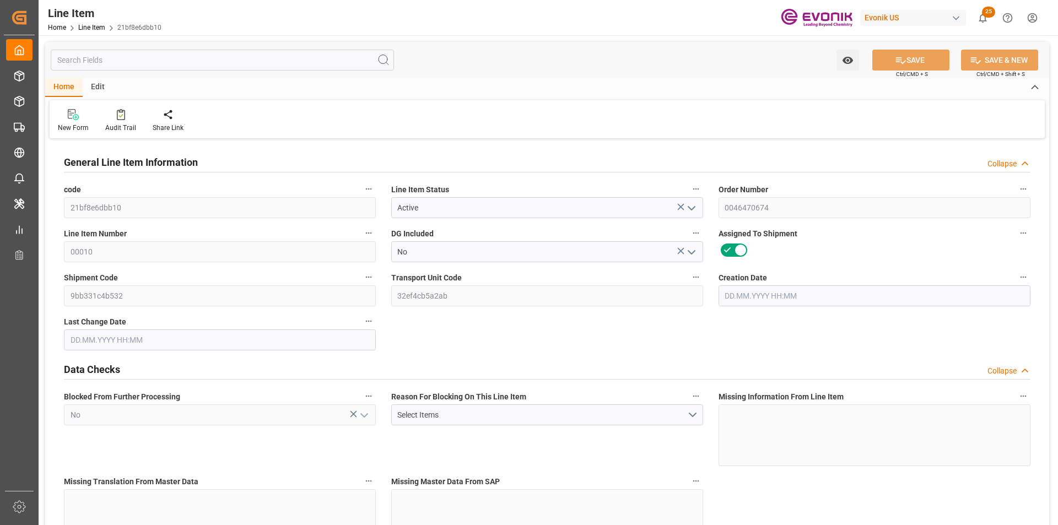
type input "21443.4"
type input "66"
type input "2345.244"
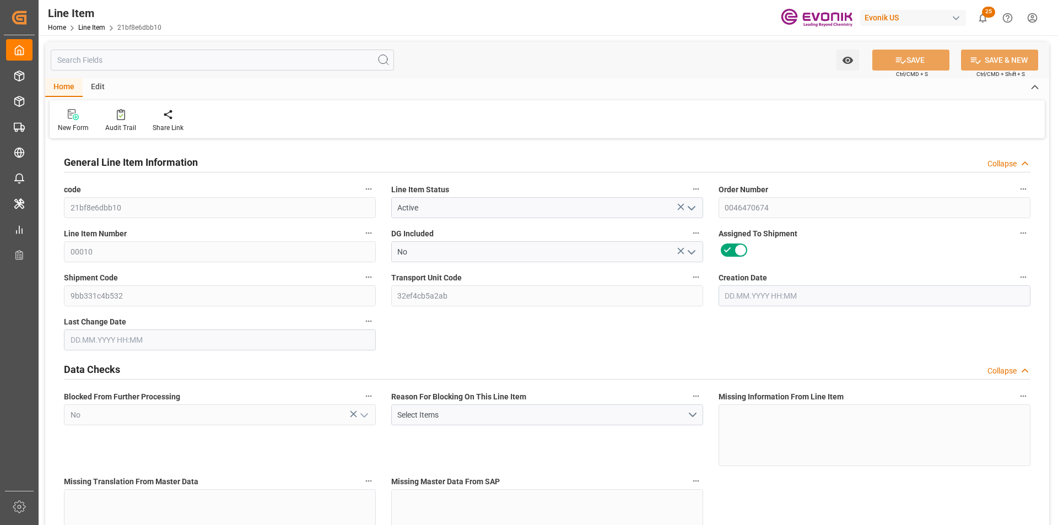
type input "2685.244"
type input "1980"
type input "16.8545"
type input "16854.486"
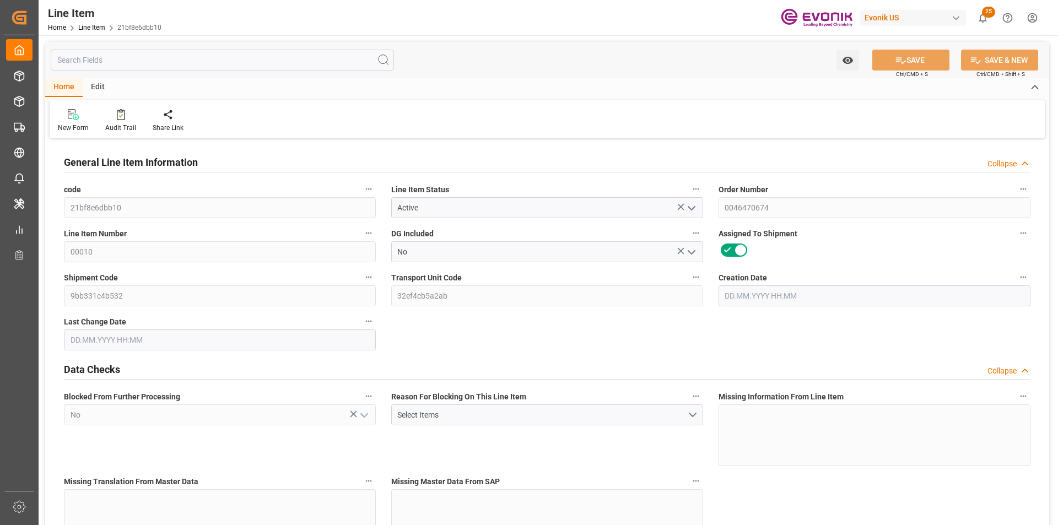
type input "66"
type input "2345.244"
type input "1980"
type input "16.8545"
type input "28.08.2025 20:13"
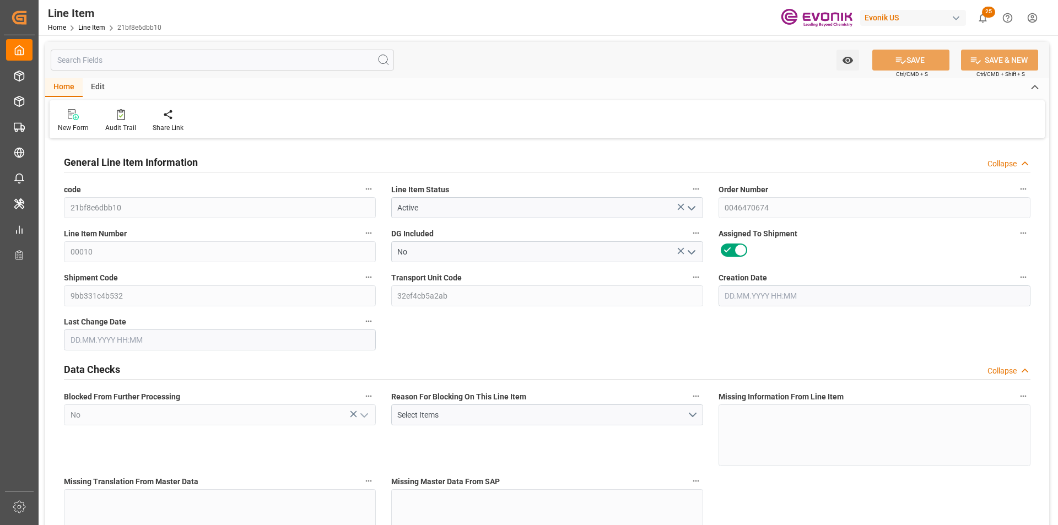
type input "26.09.2025 19:45"
type input "15.12.2025"
type input "15.10.2025"
type input "08.10.2025"
click at [118, 57] on input "text" at bounding box center [222, 60] width 343 height 21
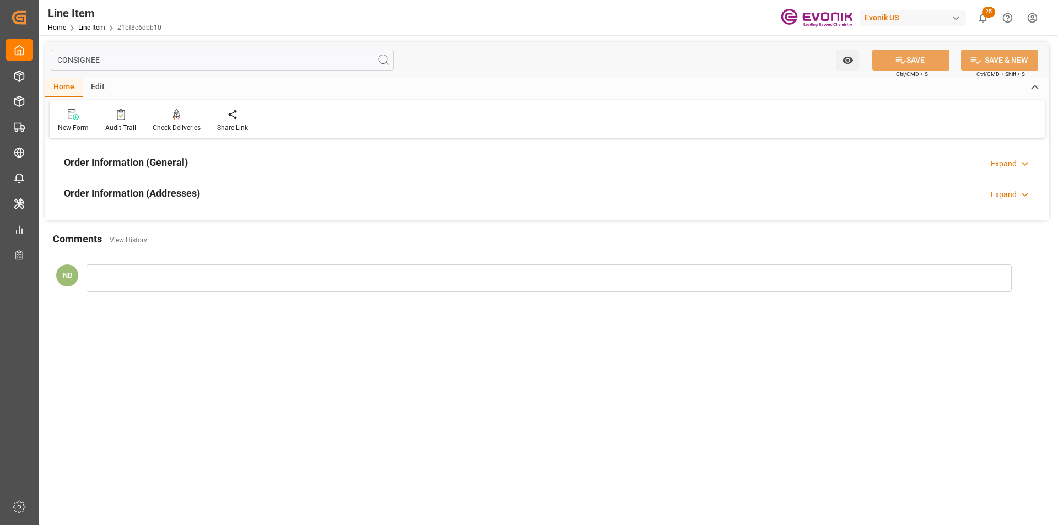
type input "CONSIGNEE"
click at [181, 196] on h2 "Order Information (Addresses)" at bounding box center [132, 193] width 136 height 15
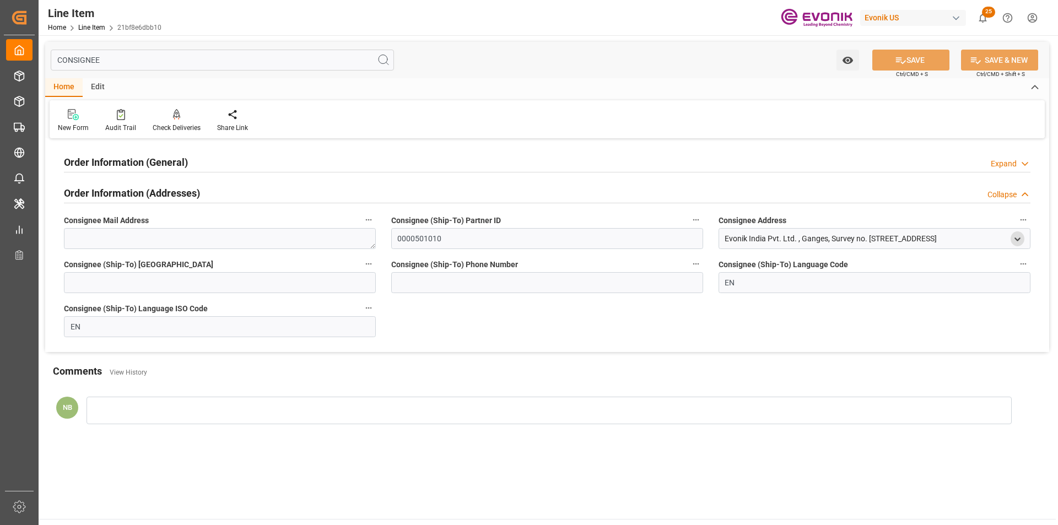
click at [1022, 241] on icon "open menu" at bounding box center [1017, 239] width 9 height 9
click at [273, 159] on div "Order Information (General) Expand" at bounding box center [547, 161] width 967 height 21
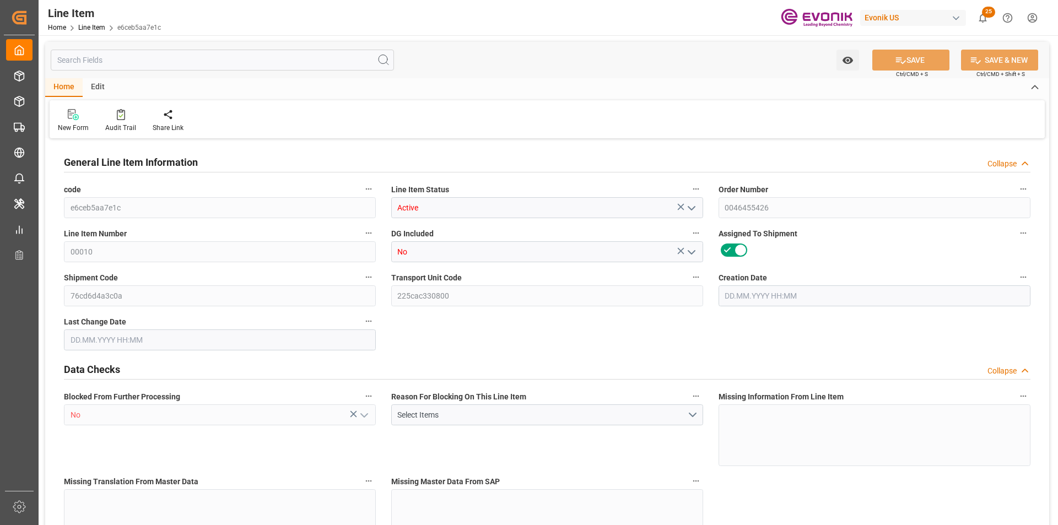
type input "15"
type input "15075"
type input "14250"
type input "20.88"
type input "15"
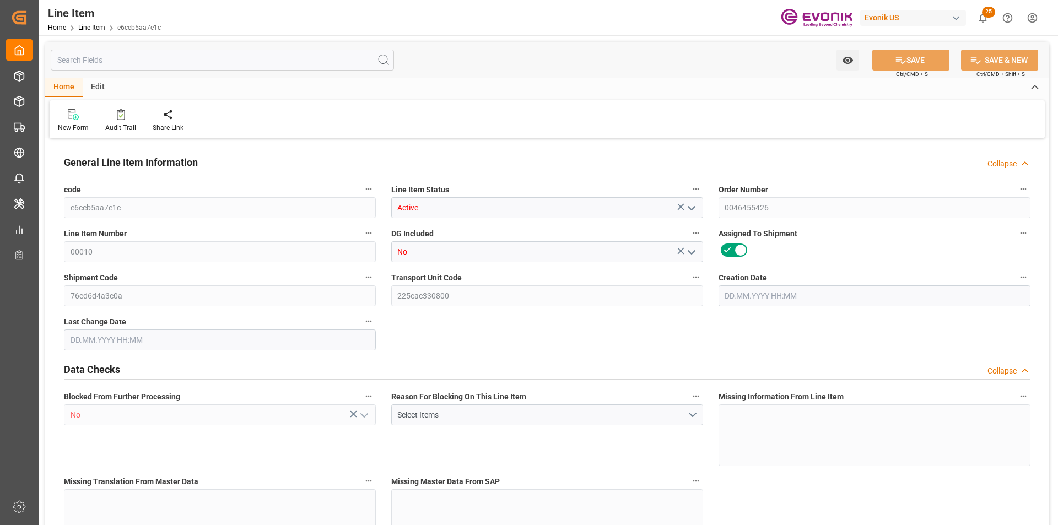
type input "112575"
type input "15"
type input "15075"
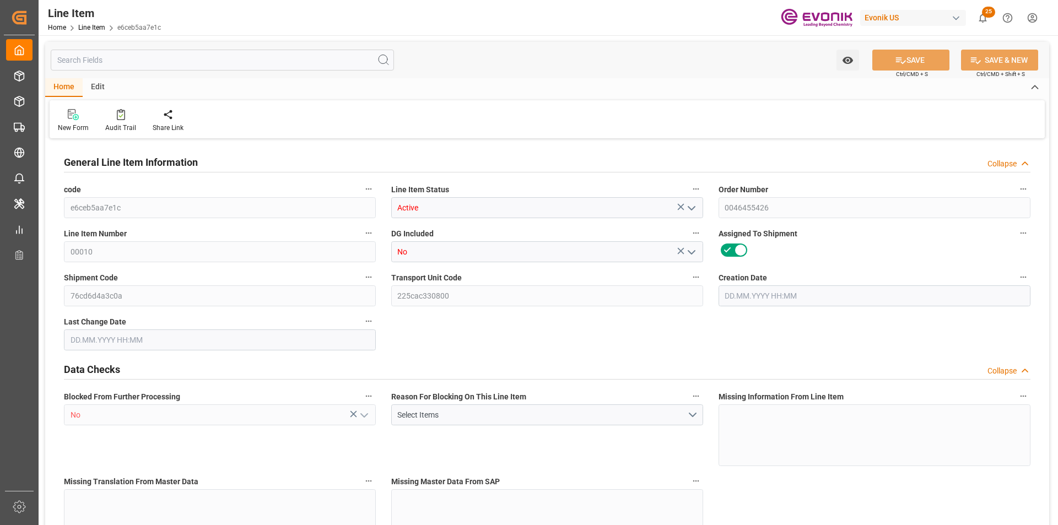
type input "15075"
type input "14250"
type input "20.88"
type input "20880"
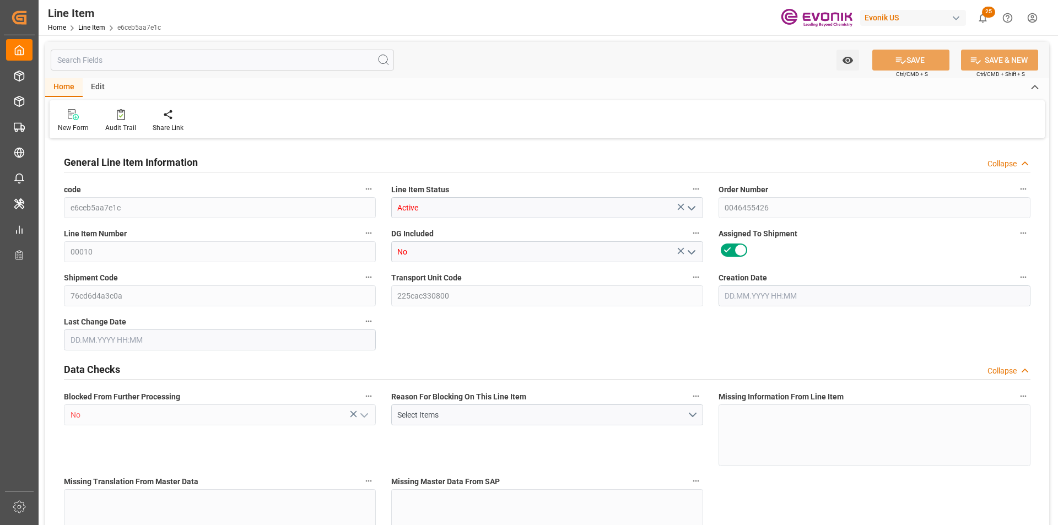
type input "15"
type input "15075"
type input "14250"
type input "20.88"
type input "[DATE] 13:12"
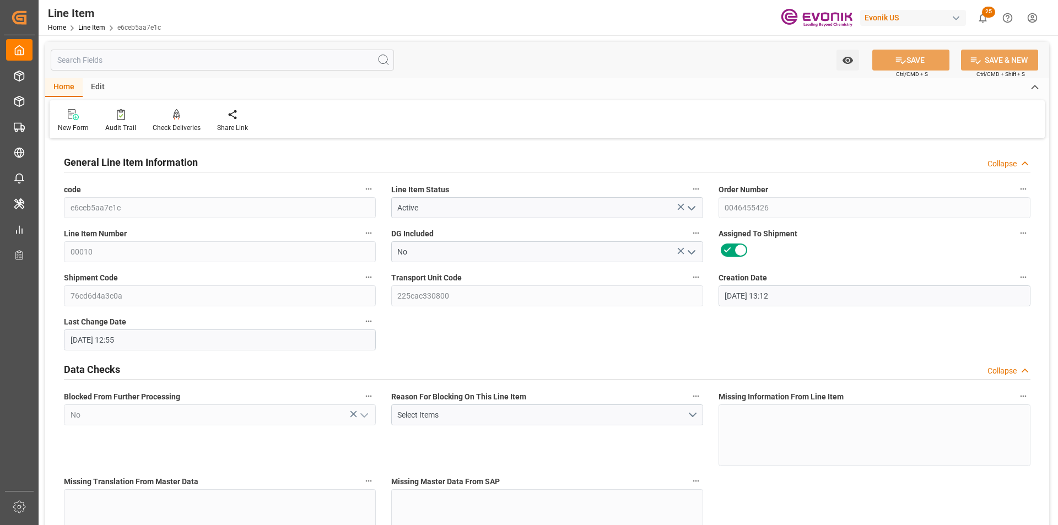
type input "[DATE] 12:55"
type input "[DATE]"
click at [191, 51] on input "text" at bounding box center [222, 60] width 343 height 21
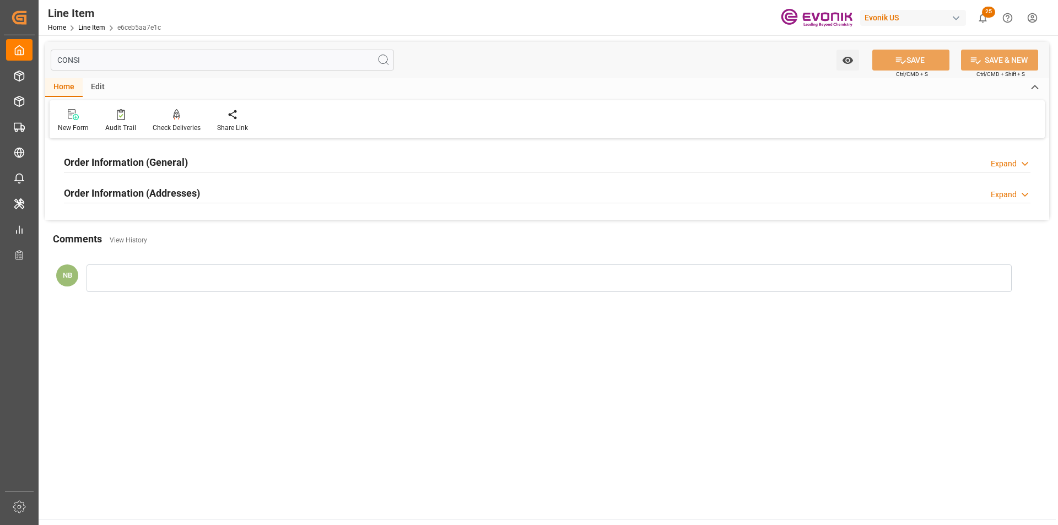
type input "CONSI"
click at [227, 185] on div "Order Information (Addresses) Expand" at bounding box center [547, 192] width 967 height 21
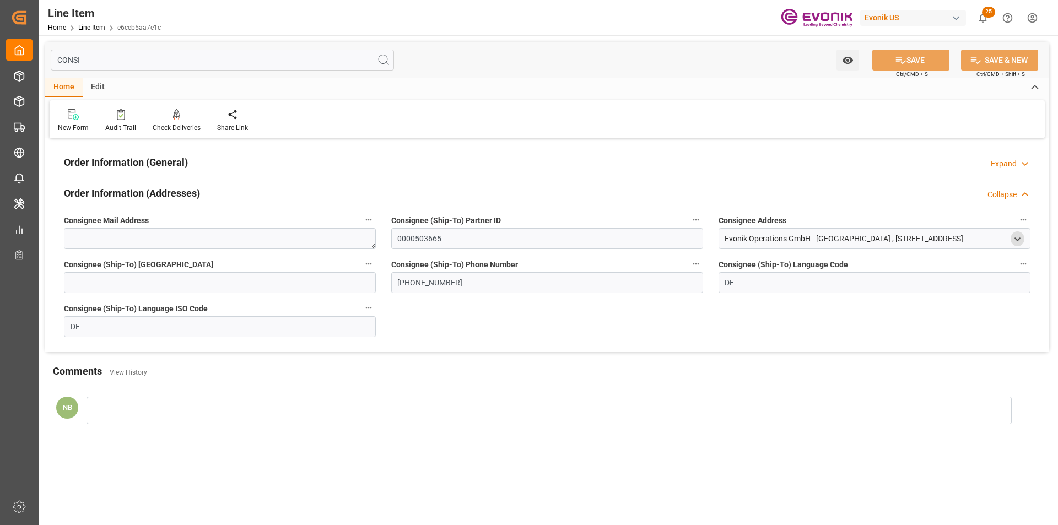
click at [1018, 236] on icon "open menu" at bounding box center [1017, 239] width 9 height 9
click at [890, 337] on input "45139" at bounding box center [947, 332] width 138 height 12
click at [353, 164] on div "Order Information (General) Expand" at bounding box center [547, 161] width 967 height 21
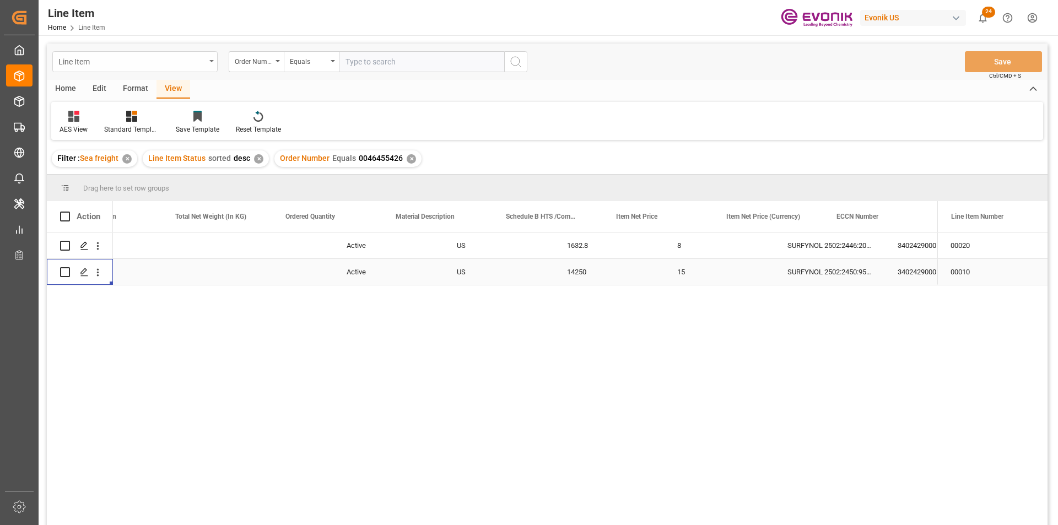
scroll to position [0, 392]
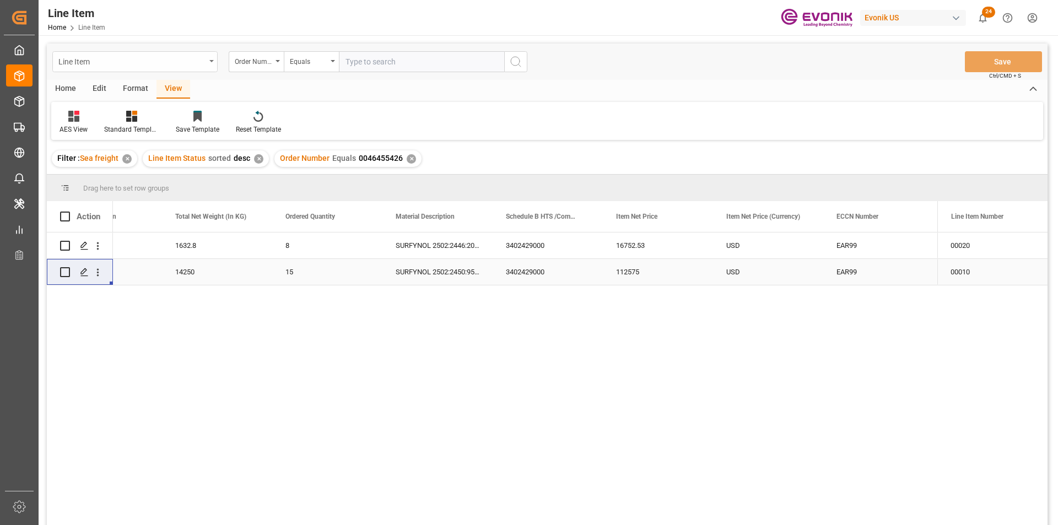
click at [167, 66] on div "Line Item" at bounding box center [131, 61] width 147 height 14
type input "sal"
click at [157, 119] on div "Sales Order-IVPO" at bounding box center [135, 112] width 164 height 23
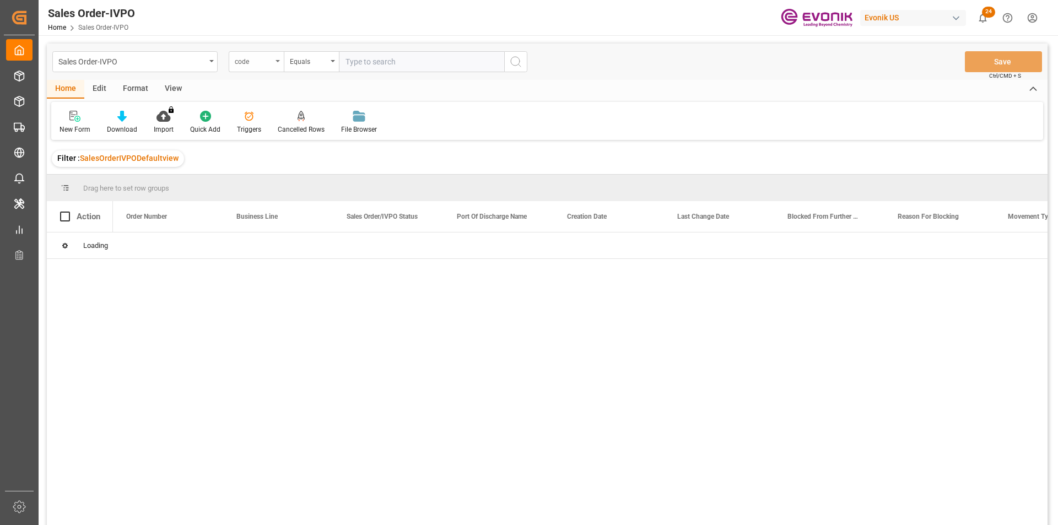
click at [261, 56] on div "code" at bounding box center [253, 60] width 37 height 13
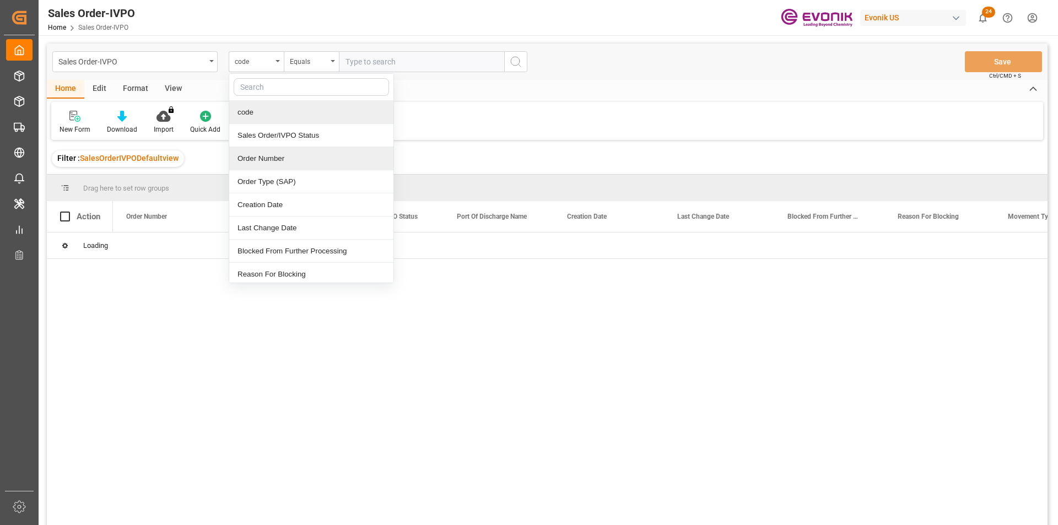
click at [267, 159] on div "Order Number" at bounding box center [311, 158] width 164 height 23
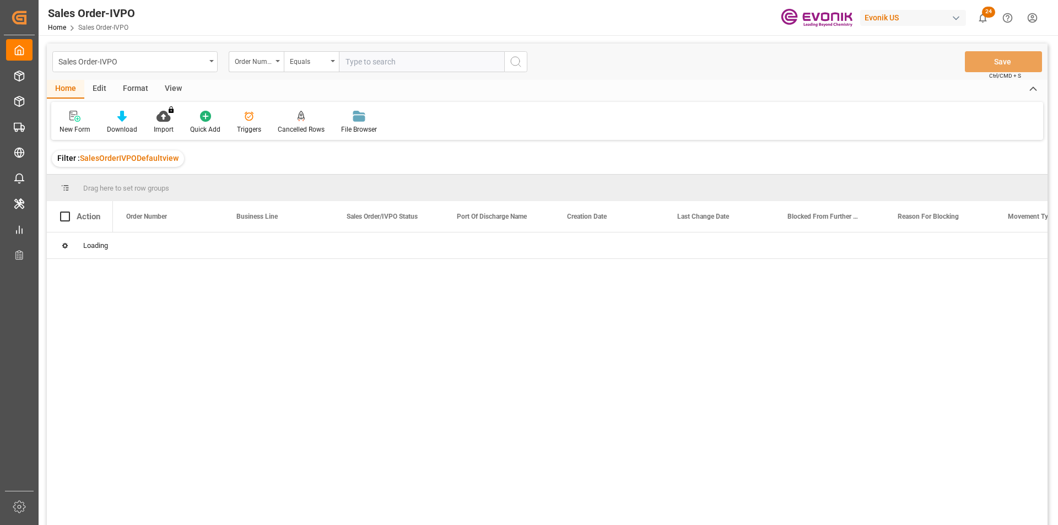
click at [403, 68] on input "text" at bounding box center [421, 61] width 165 height 21
paste input "0046477209"
type input "0046477209"
click at [104, 244] on div "Press SPACE to select this row." at bounding box center [98, 245] width 28 height 21
click at [99, 246] on icon "open menu" at bounding box center [98, 247] width 2 height 8
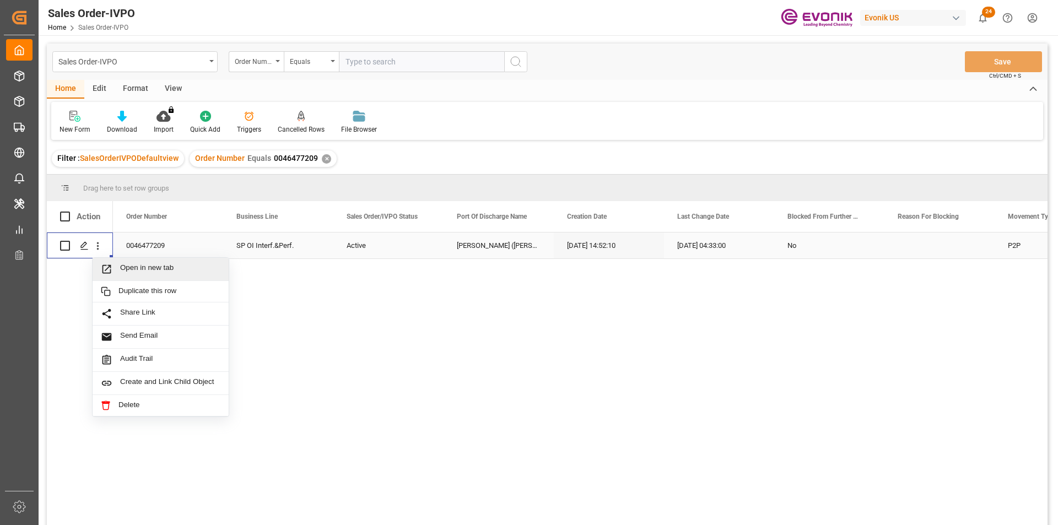
click at [159, 265] on span "Open in new tab" at bounding box center [170, 270] width 100 height 12
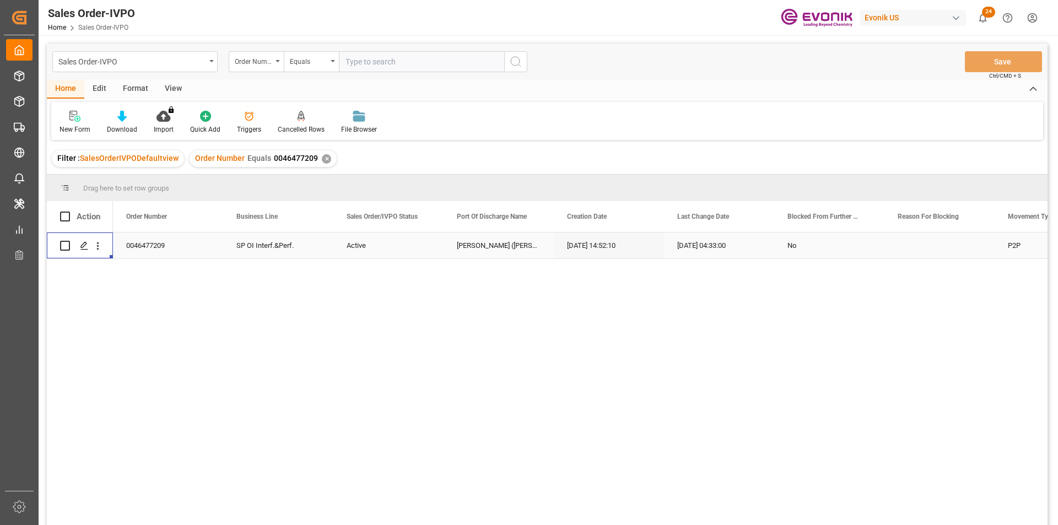
click at [322, 157] on div "✕" at bounding box center [326, 158] width 9 height 9
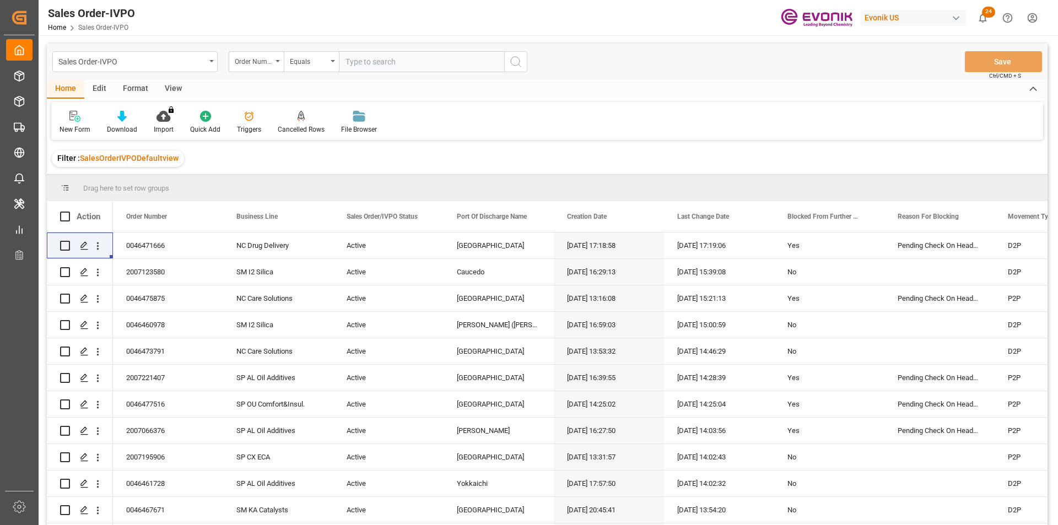
click at [359, 67] on input "text" at bounding box center [421, 61] width 165 height 21
paste input "46476170"
type input "0046476170"
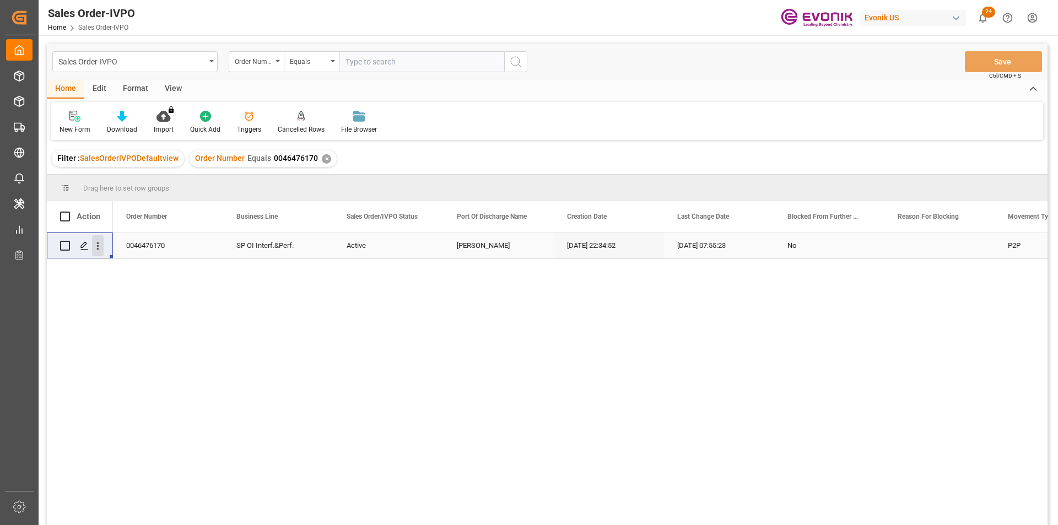
click at [103, 247] on icon "open menu" at bounding box center [98, 246] width 12 height 12
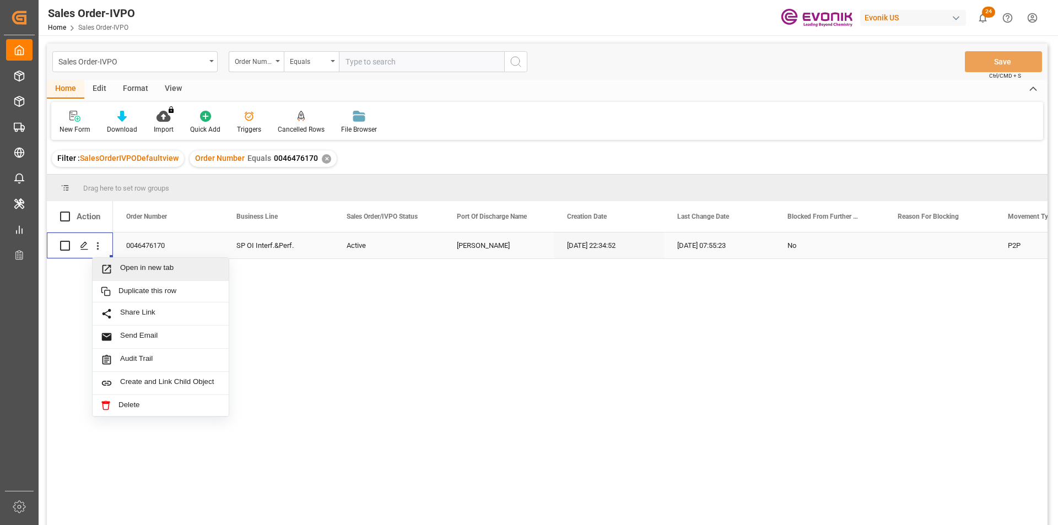
click at [143, 272] on span "Open in new tab" at bounding box center [170, 270] width 100 height 12
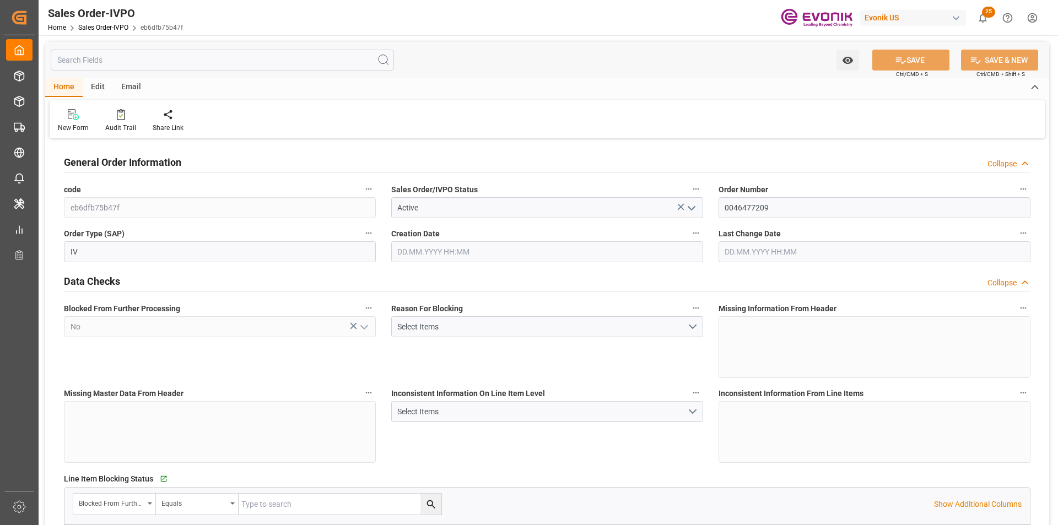
type input "INNSA"
type input "0"
type input "1"
type input "5347.6"
type input "[DATE] 14:52"
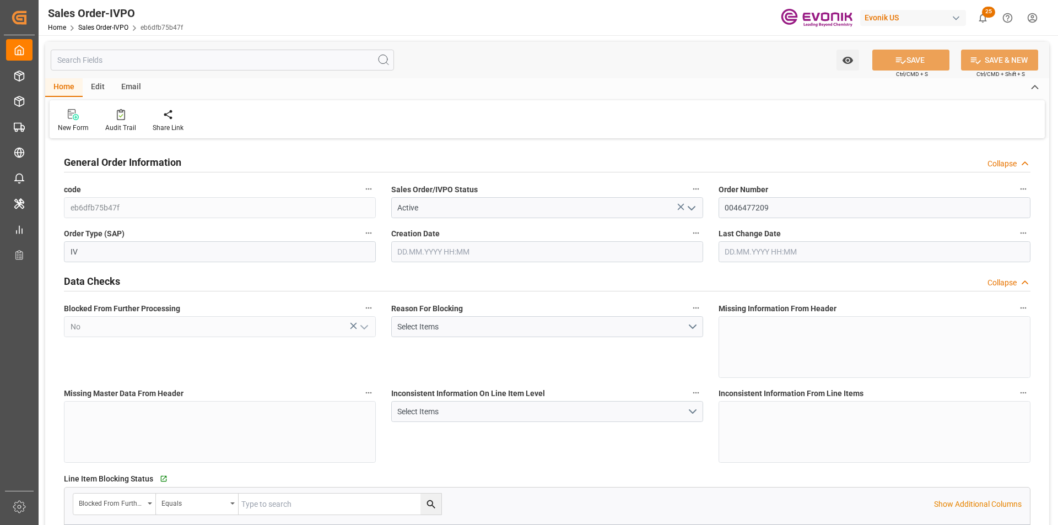
type input "[DATE] 04:33"
click at [749, 209] on input "0046477209" at bounding box center [875, 207] width 312 height 21
type input "BRSSZ"
type input "0"
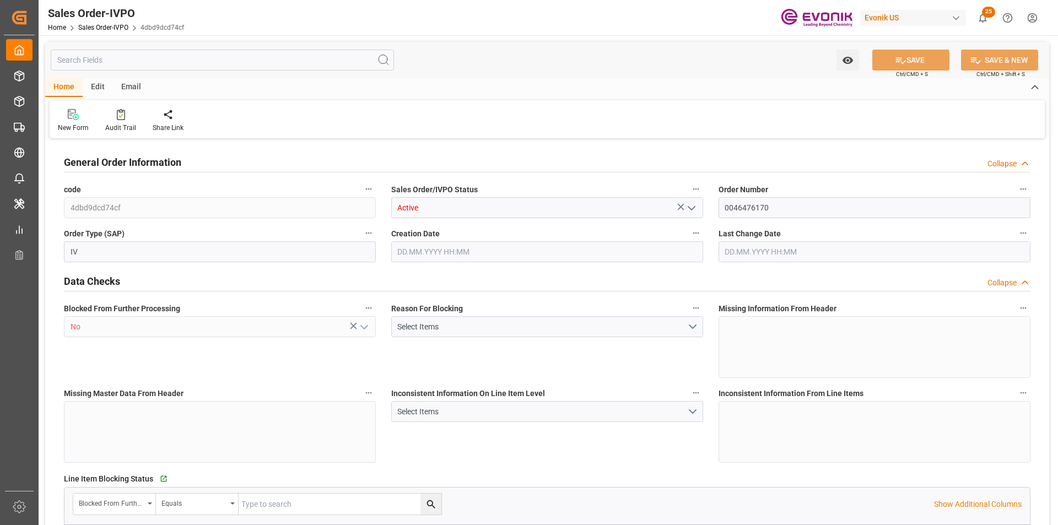
type input "1"
type input "908"
type input "09.10.2025 22:34"
type input "10.10.2025 07:55"
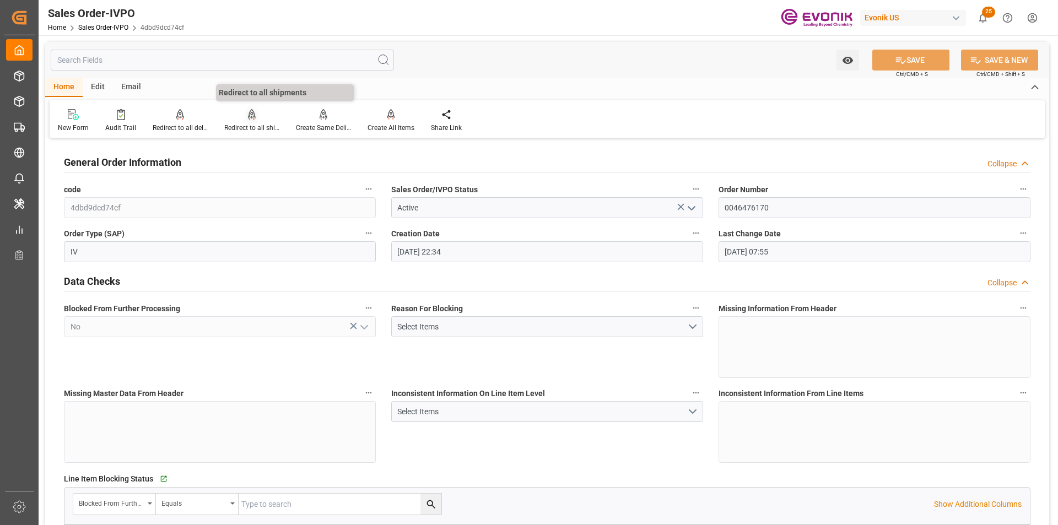
click at [251, 124] on div "Redirect to all shipments" at bounding box center [251, 128] width 55 height 10
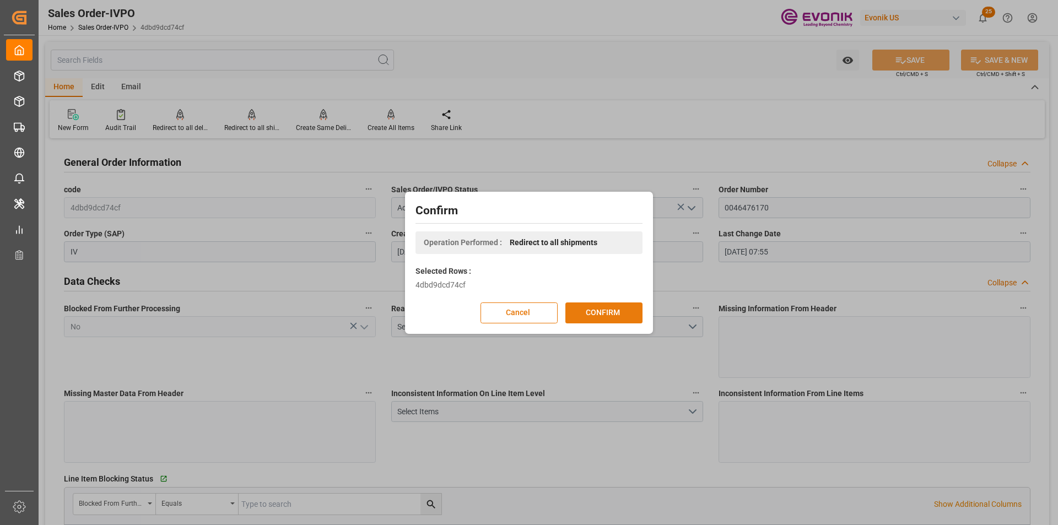
click at [621, 314] on button "CONFIRM" at bounding box center [604, 313] width 77 height 21
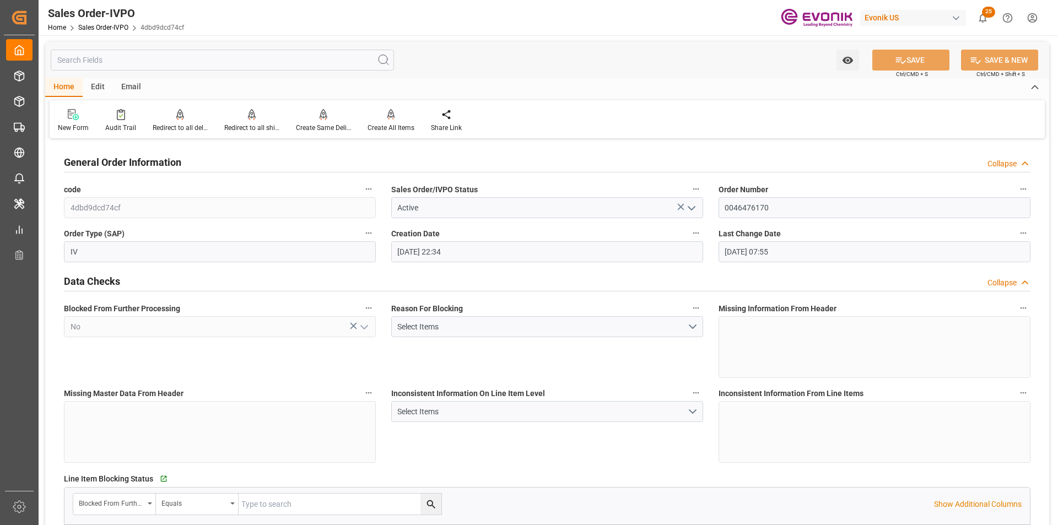
click at [121, 62] on input "text" at bounding box center [222, 60] width 343 height 21
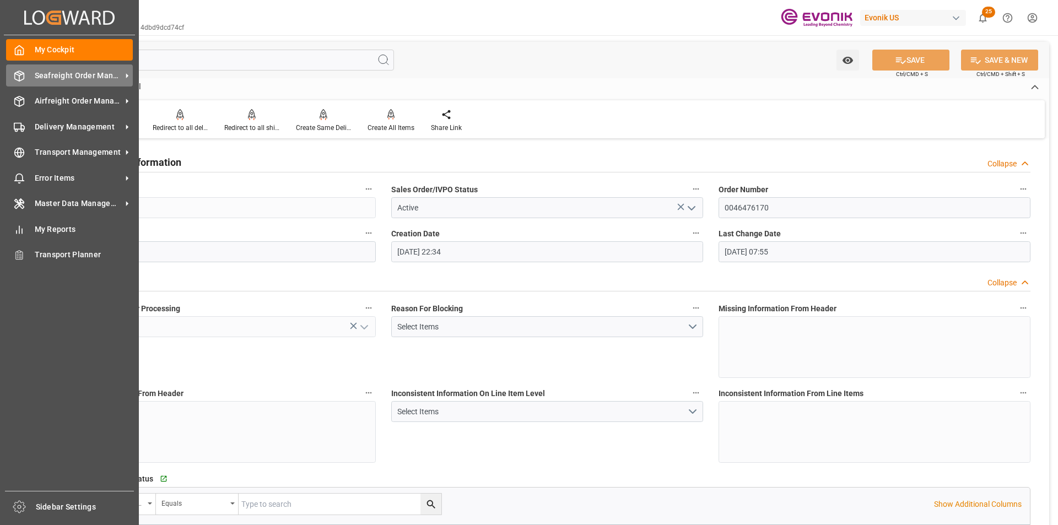
click at [51, 76] on span "Seafreight Order Management" at bounding box center [78, 76] width 87 height 12
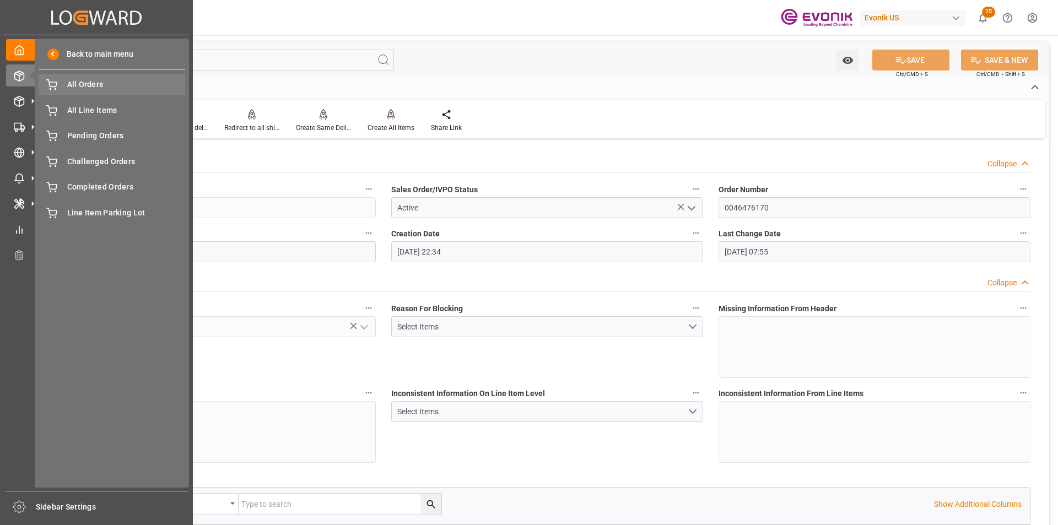
click at [97, 83] on span "All Orders" at bounding box center [126, 85] width 119 height 12
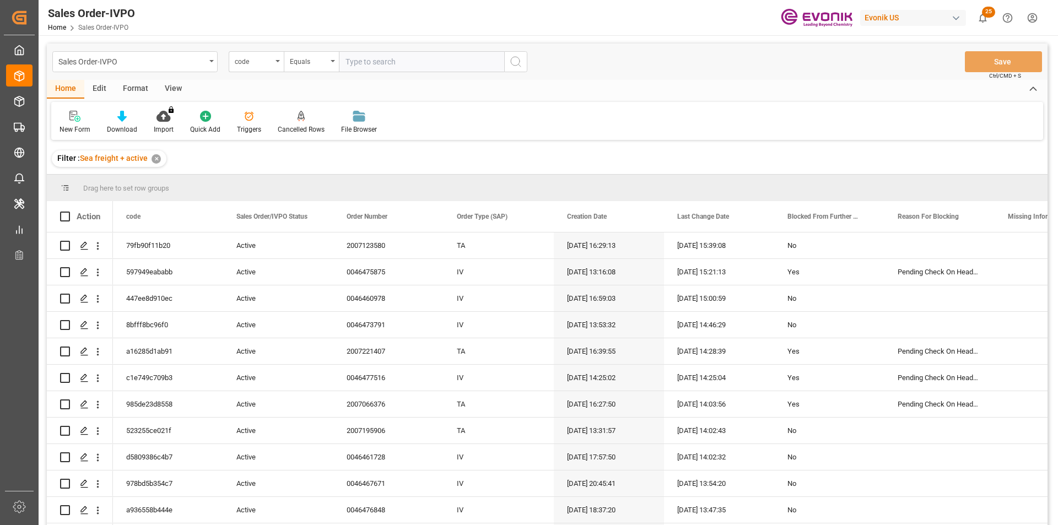
click at [275, 69] on div "code" at bounding box center [256, 61] width 55 height 21
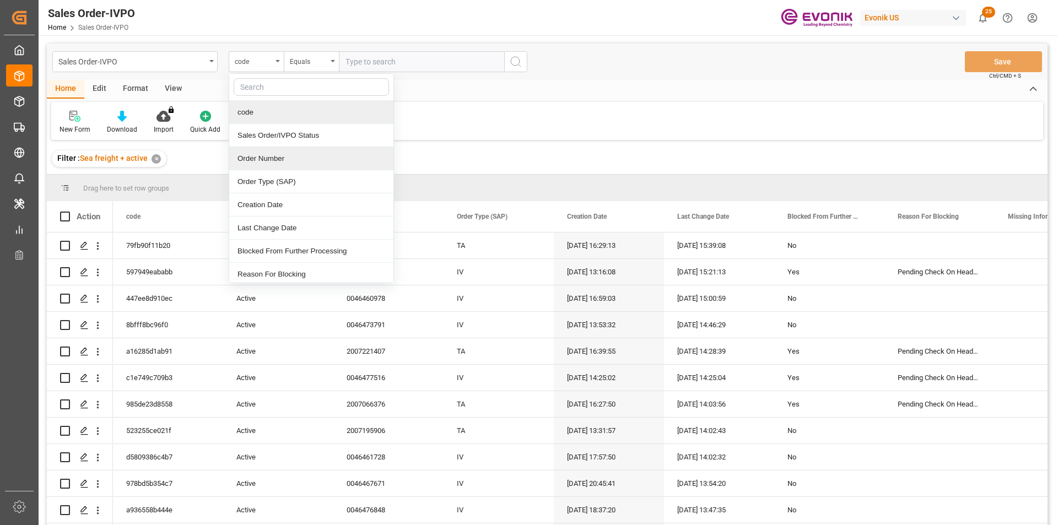
drag, startPoint x: 277, startPoint y: 165, endPoint x: 399, endPoint y: 72, distance: 153.5
click at [277, 165] on div "Order Number" at bounding box center [311, 158] width 164 height 23
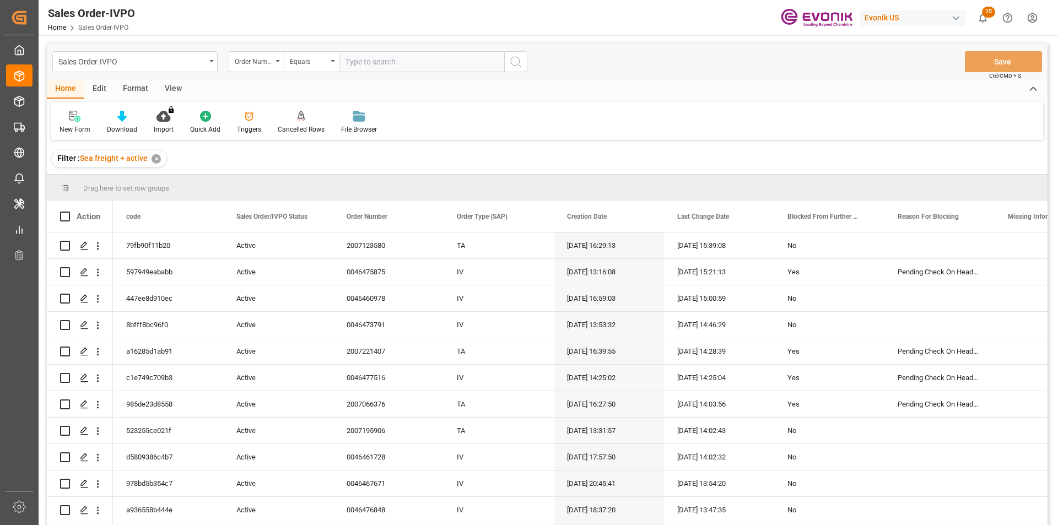
click at [417, 62] on input "text" at bounding box center [421, 61] width 165 height 21
paste input "46473131"
type input "0046473131"
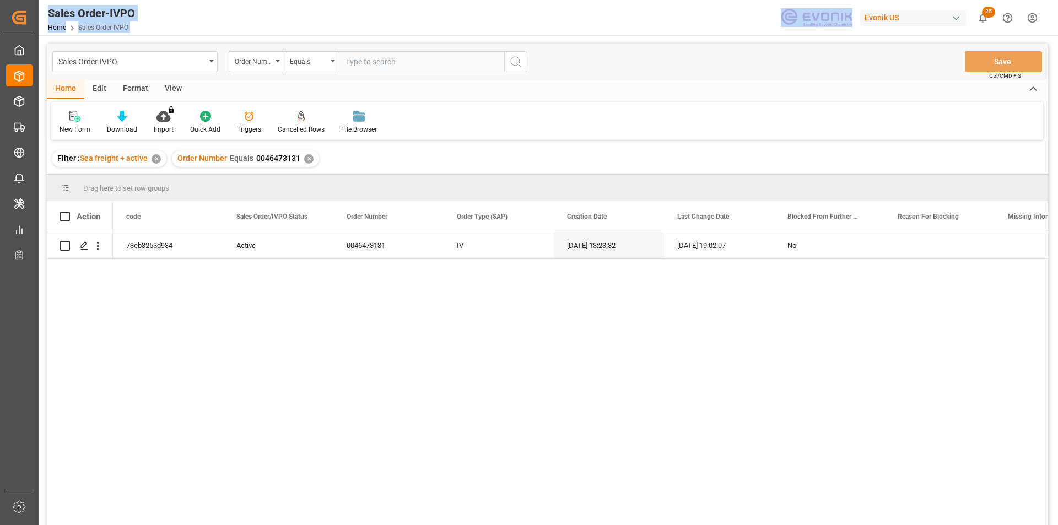
drag, startPoint x: 600, startPoint y: 10, endPoint x: -681, endPoint y: 126, distance: 1286.5
click at [0, 126] on html "Created by potrace 1.15, written by Peter Selinger 2001-2017 Created by potrace…" at bounding box center [529, 262] width 1058 height 525
click at [96, 244] on icon "open menu" at bounding box center [98, 246] width 12 height 12
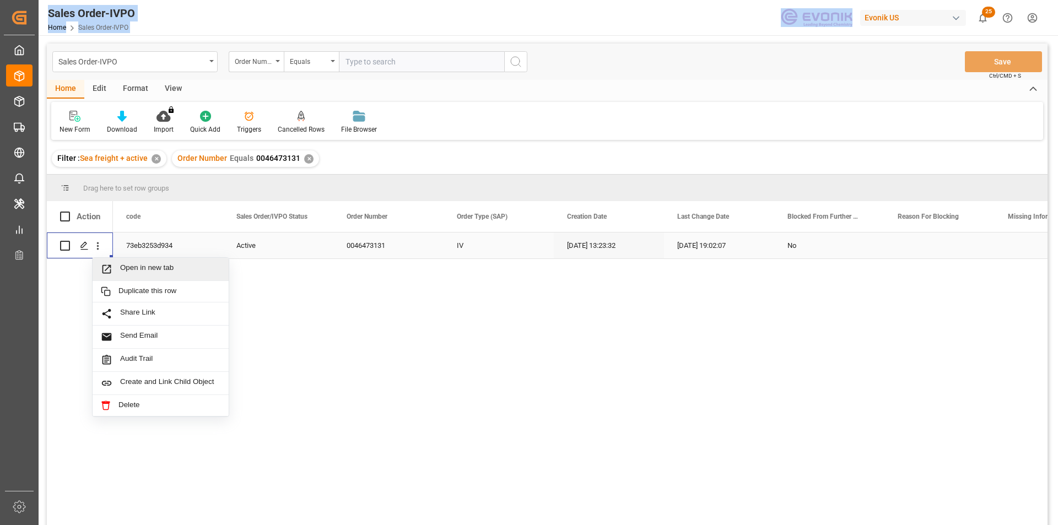
click at [147, 266] on span "Open in new tab" at bounding box center [170, 270] width 100 height 12
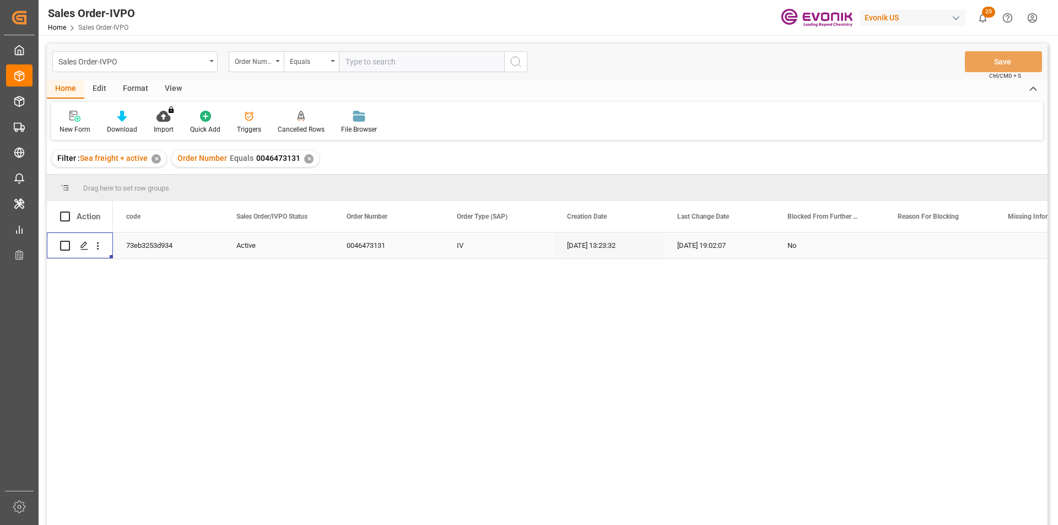
click at [307, 160] on div "✕" at bounding box center [308, 158] width 9 height 9
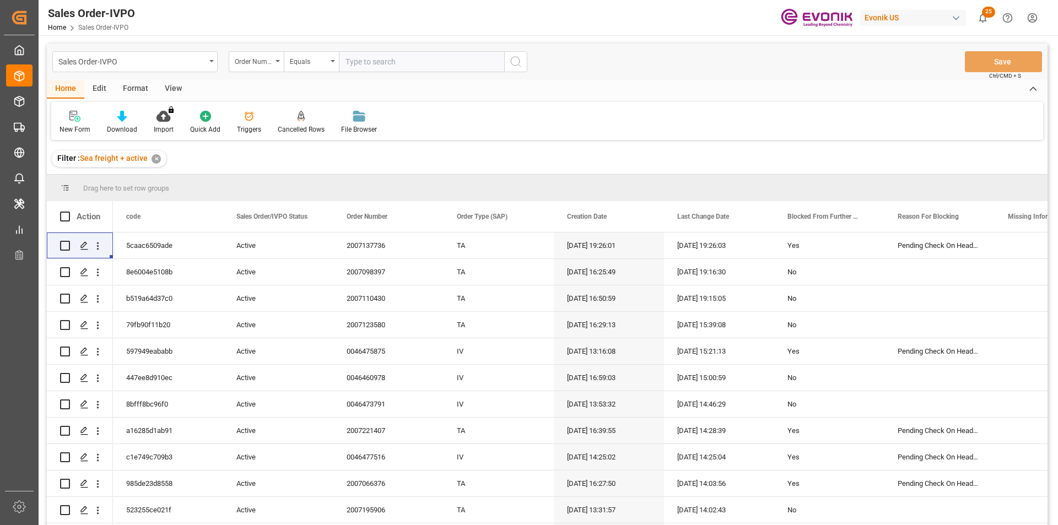
click at [368, 61] on input "text" at bounding box center [421, 61] width 165 height 21
paste input "2007180969"
type input "2007180969"
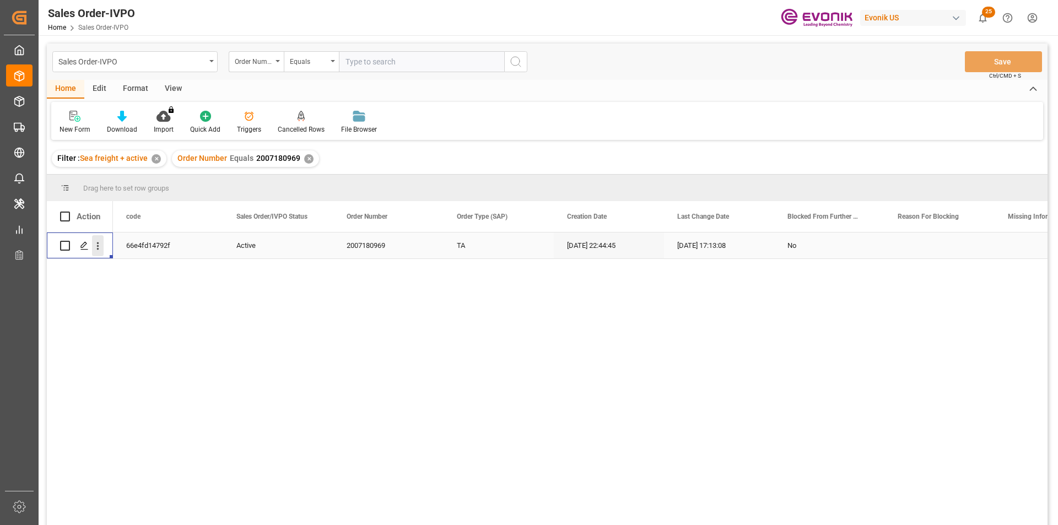
click at [98, 246] on icon "open menu" at bounding box center [98, 247] width 2 height 8
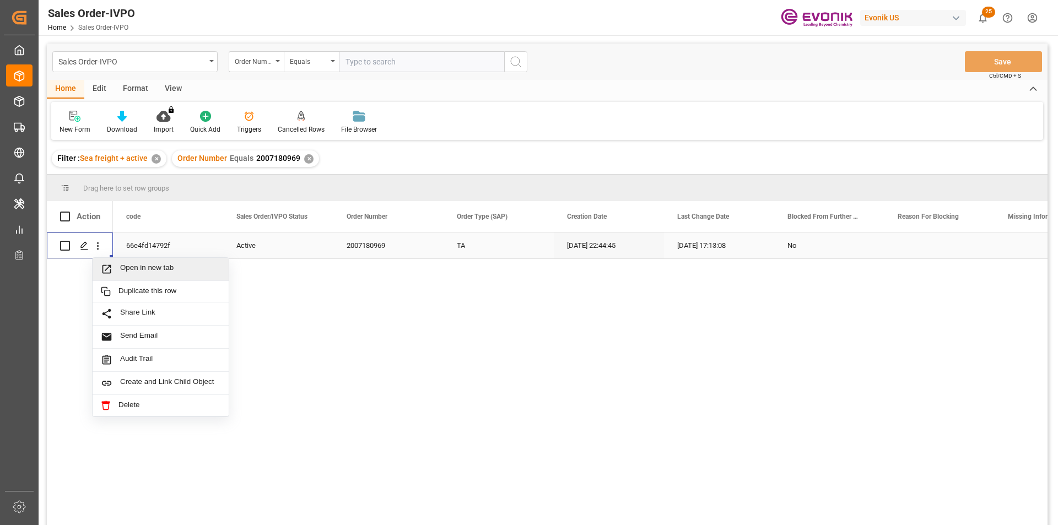
click at [143, 267] on span "Open in new tab" at bounding box center [170, 270] width 100 height 12
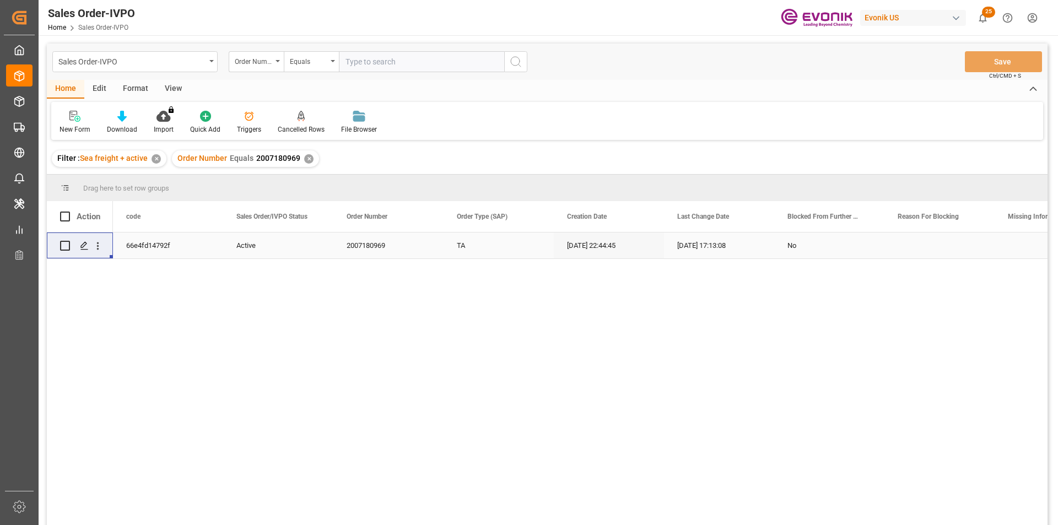
click at [308, 159] on div "✕" at bounding box center [308, 158] width 9 height 9
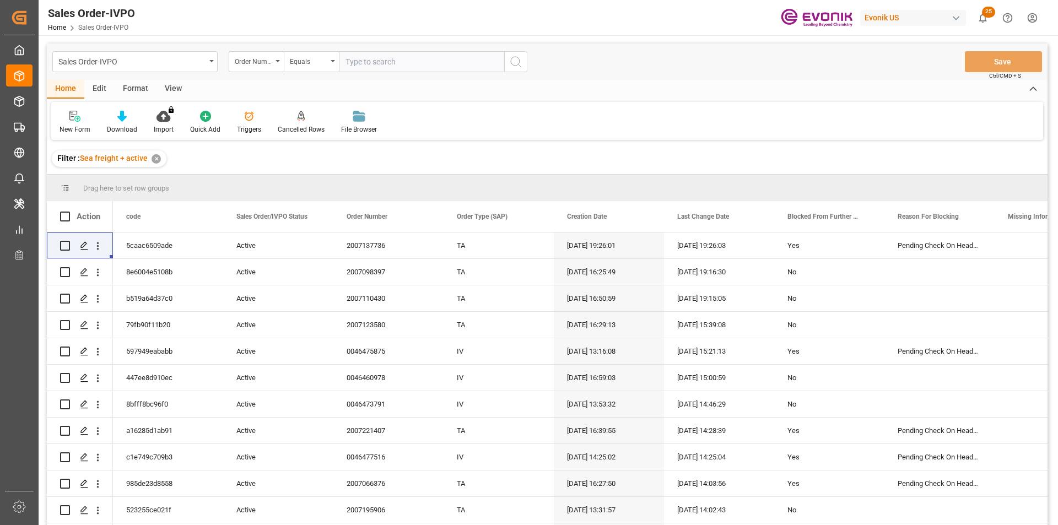
click at [416, 56] on input "text" at bounding box center [421, 61] width 165 height 21
paste input "2007173789"
type input "2007173789"
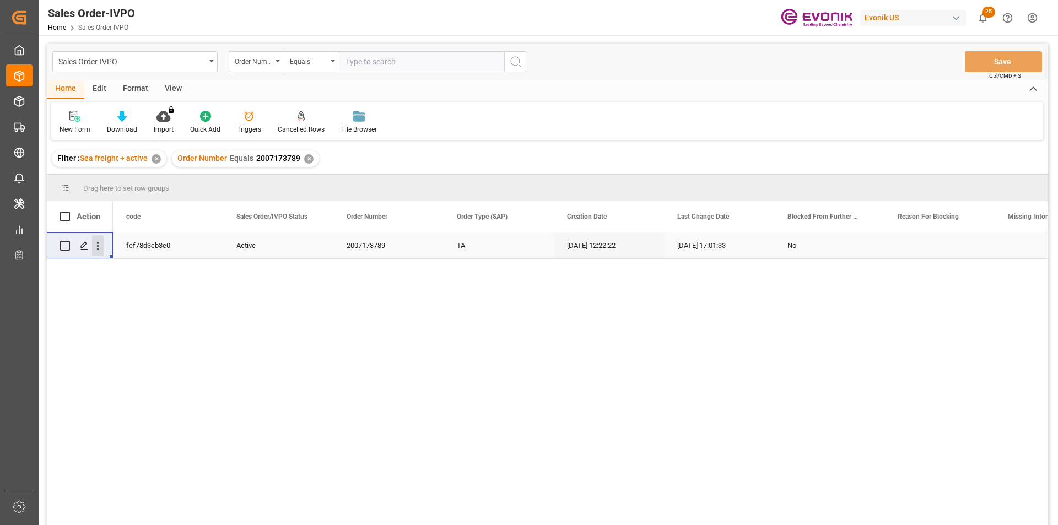
click at [95, 241] on icon "open menu" at bounding box center [98, 246] width 12 height 12
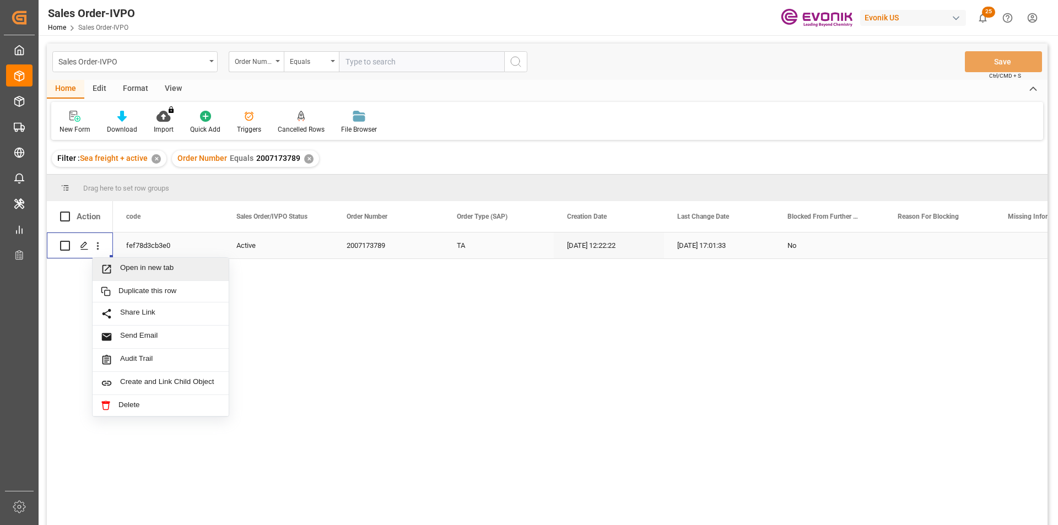
click at [137, 271] on span "Open in new tab" at bounding box center [170, 270] width 100 height 12
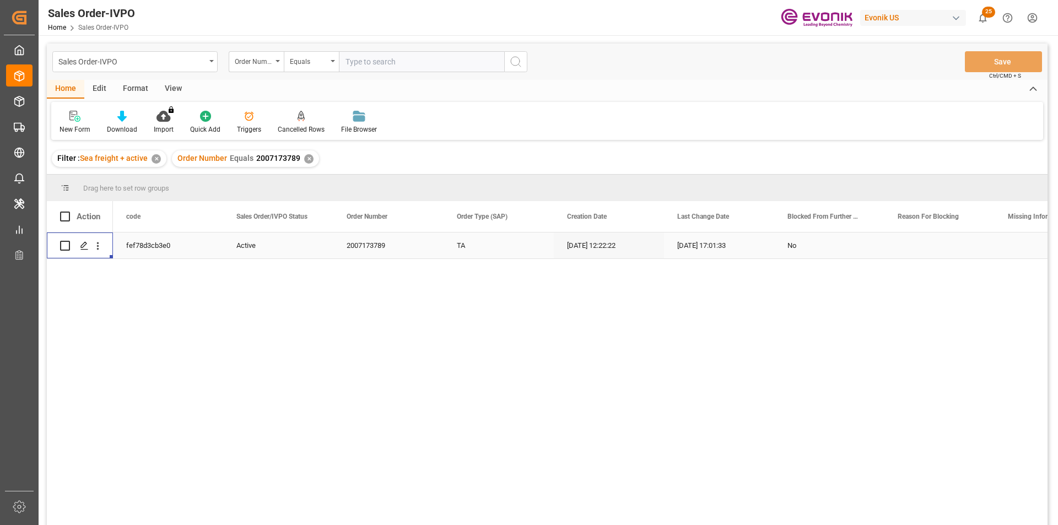
click at [304, 159] on div "✕" at bounding box center [308, 158] width 9 height 9
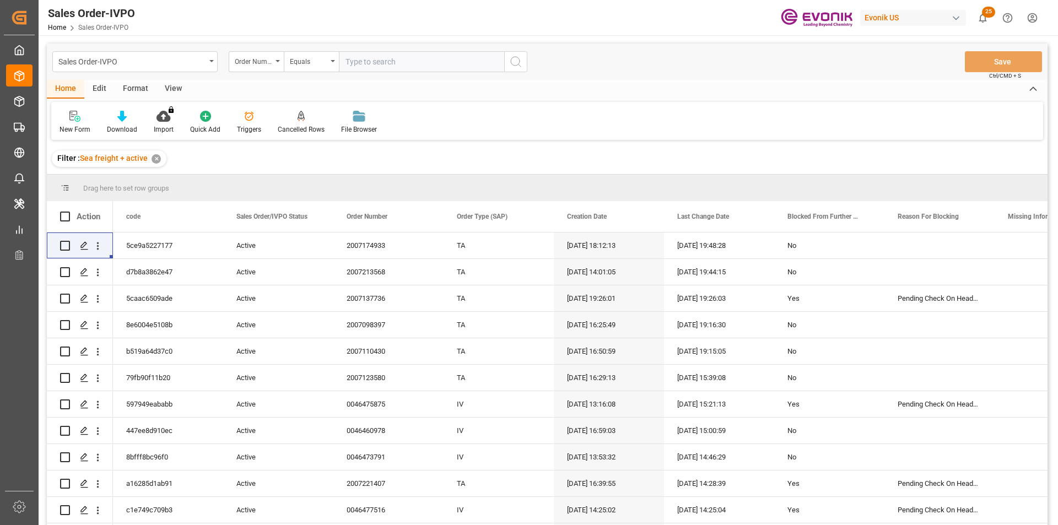
click at [390, 68] on input "text" at bounding box center [421, 61] width 165 height 21
paste input "0046471078"
type input "0046471078"
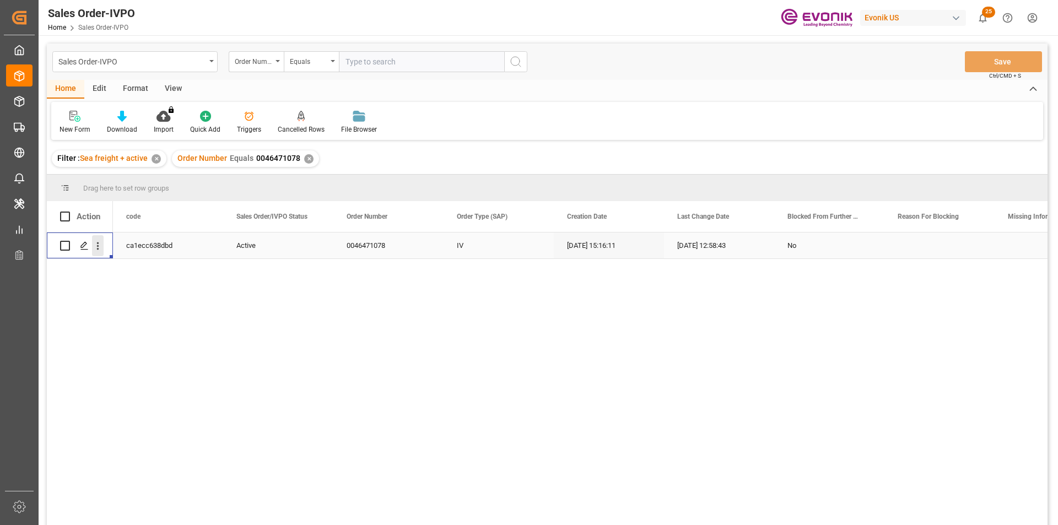
click at [94, 244] on icon "open menu" at bounding box center [98, 246] width 12 height 12
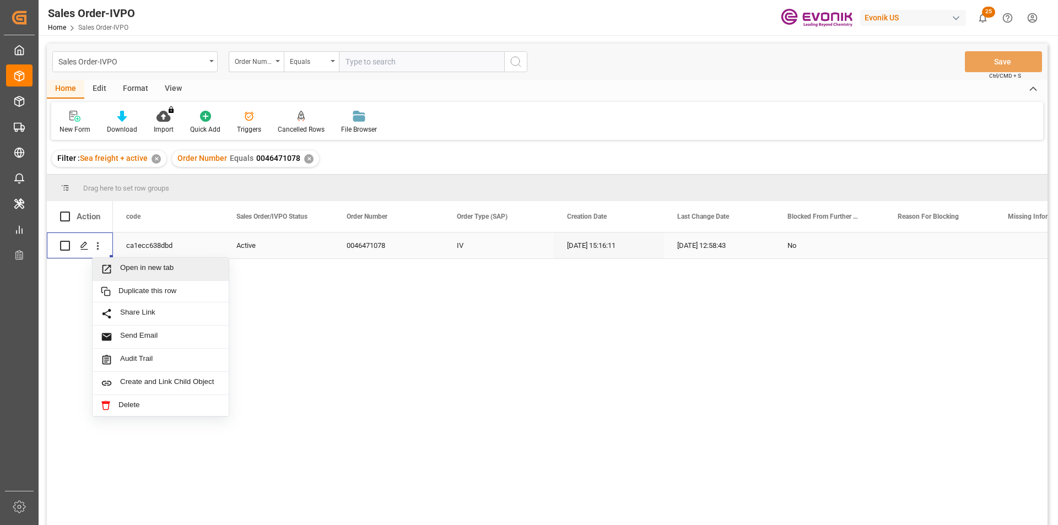
click at [139, 271] on span "Open in new tab" at bounding box center [170, 270] width 100 height 12
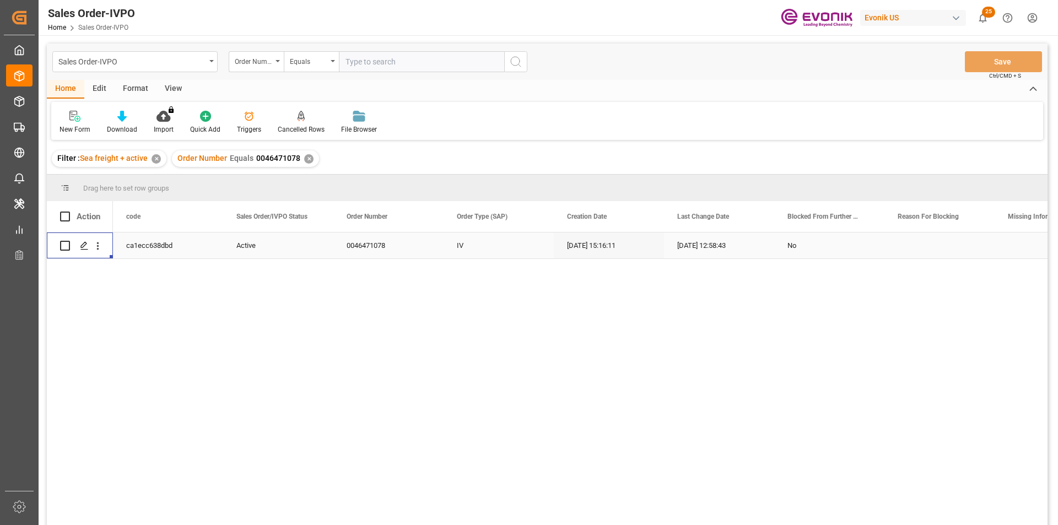
click at [304, 158] on div "✕" at bounding box center [308, 158] width 9 height 9
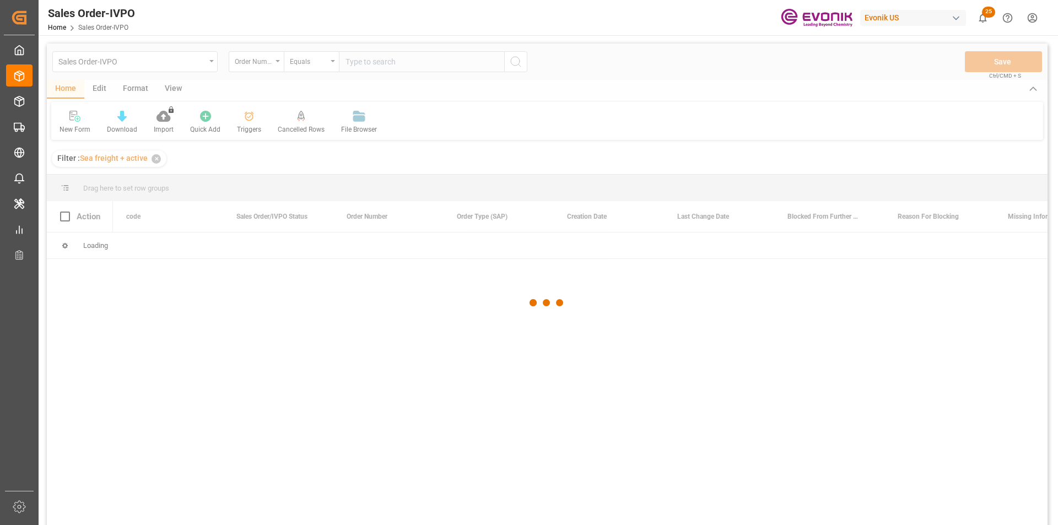
click at [373, 64] on div at bounding box center [547, 303] width 1001 height 519
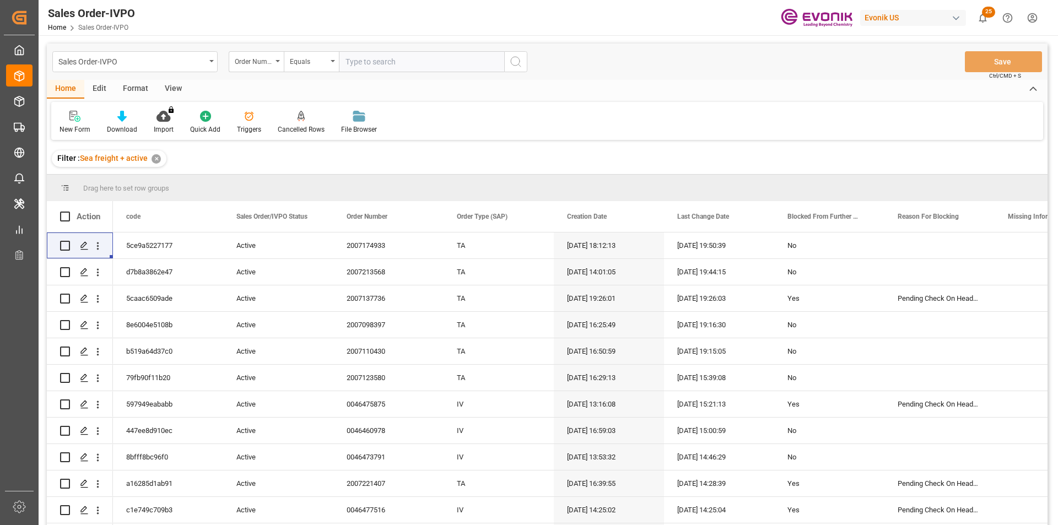
click at [373, 64] on input "text" at bounding box center [421, 61] width 165 height 21
paste input "0046477293"
type input "0046477293"
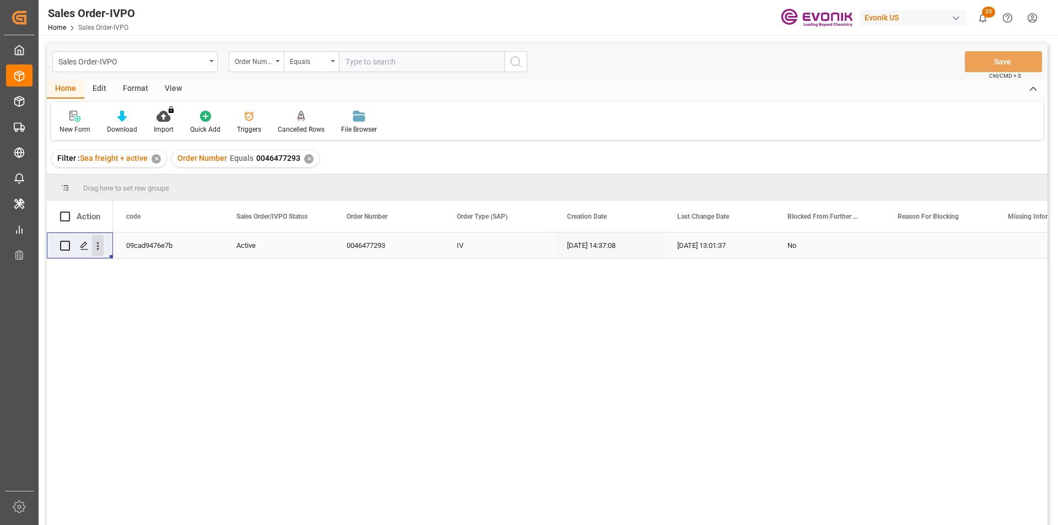
click at [100, 244] on icon "open menu" at bounding box center [98, 246] width 12 height 12
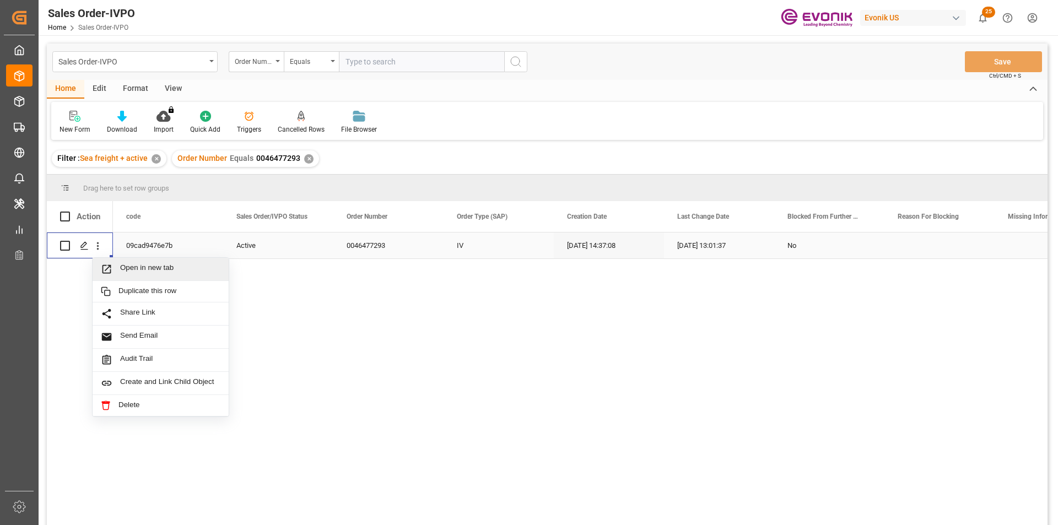
click at [152, 261] on div "Open in new tab" at bounding box center [161, 269] width 136 height 23
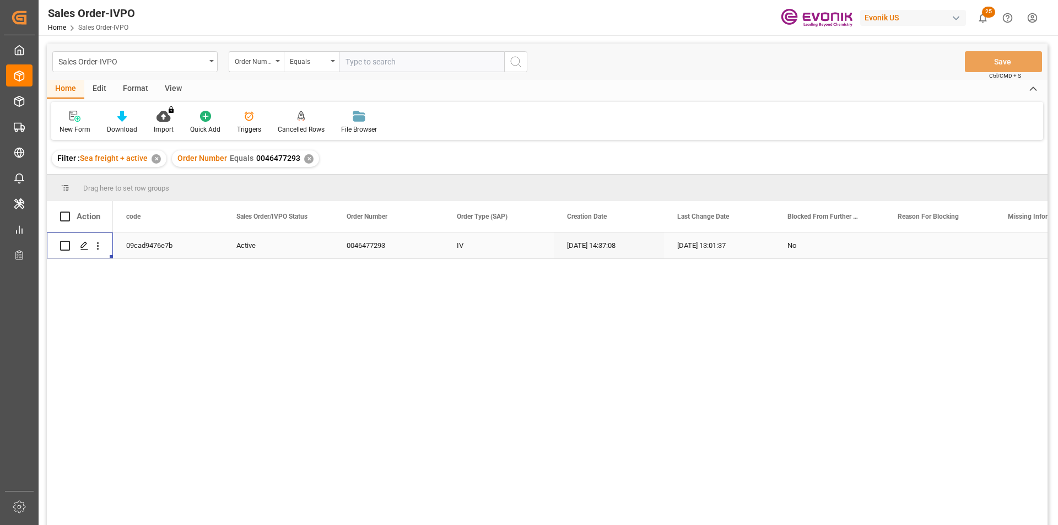
click at [304, 157] on div "✕" at bounding box center [308, 158] width 9 height 9
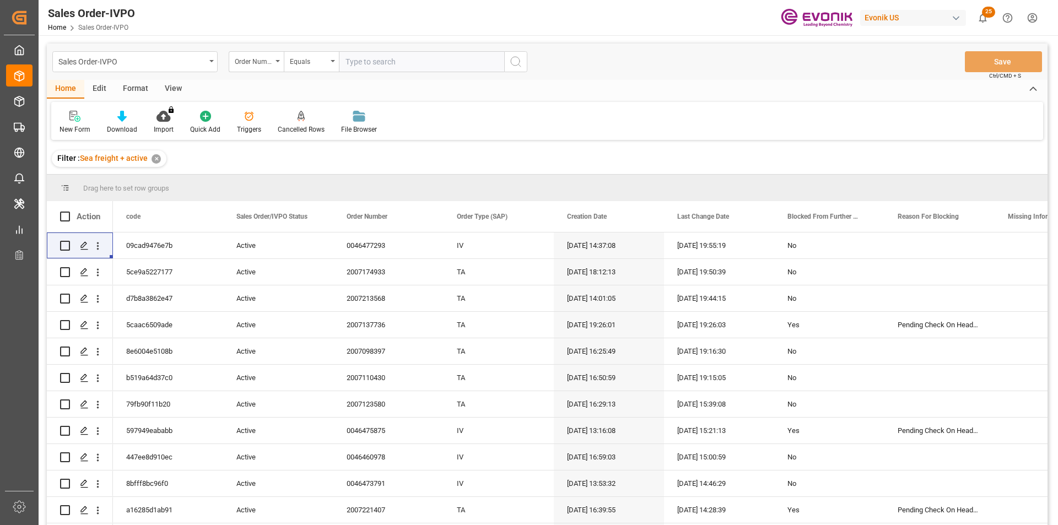
click at [399, 61] on input "text" at bounding box center [421, 61] width 165 height 21
paste input "0046470844"
type input "0046470844"
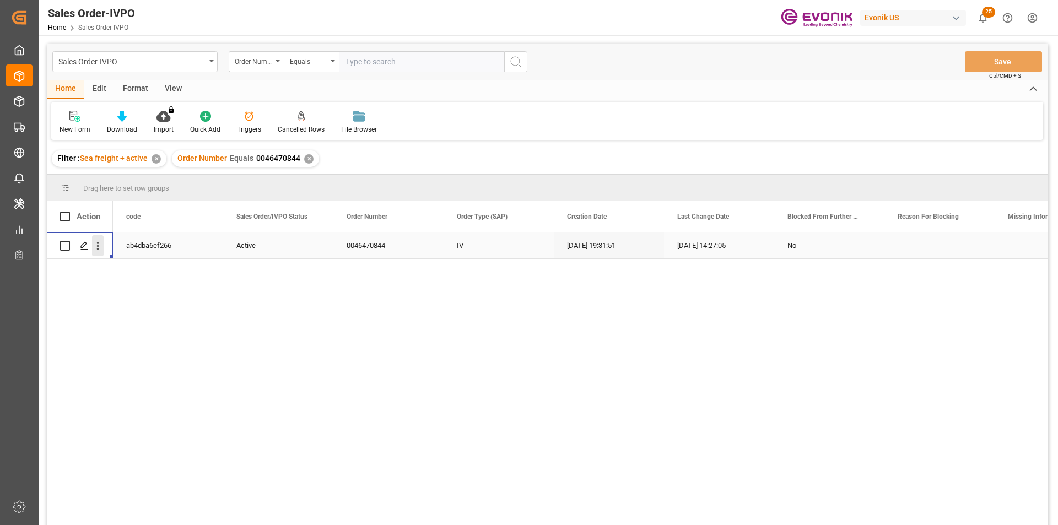
click at [100, 246] on icon "open menu" at bounding box center [98, 246] width 12 height 12
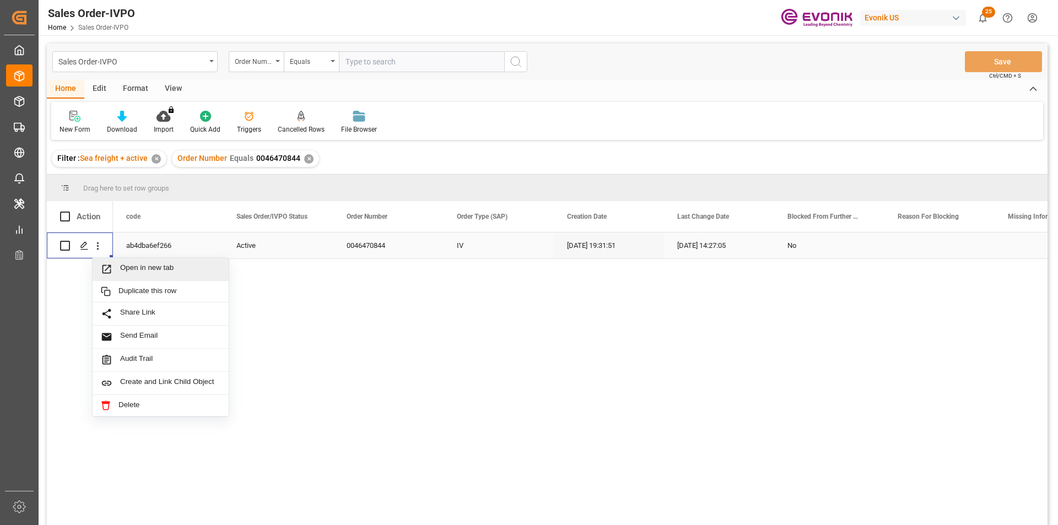
click at [121, 270] on span "Open in new tab" at bounding box center [170, 270] width 100 height 12
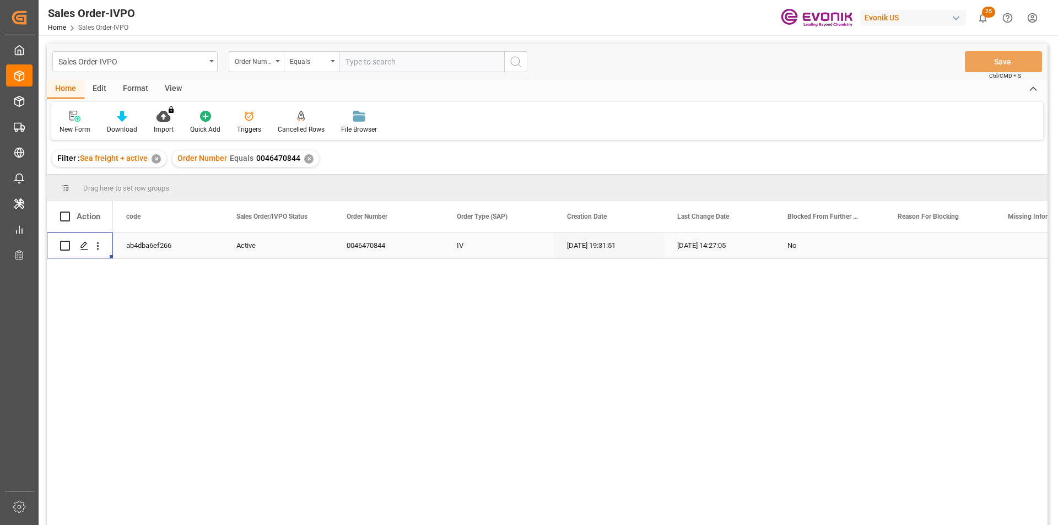
click at [306, 158] on div "✕" at bounding box center [308, 158] width 9 height 9
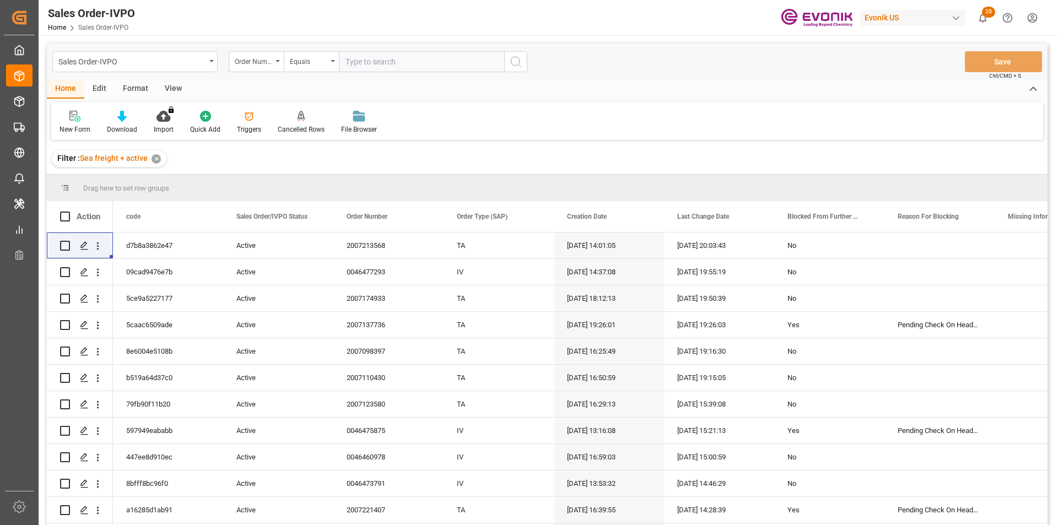
click at [375, 61] on input "text" at bounding box center [421, 61] width 165 height 21
paste input "2007094003"
type input "2007094003"
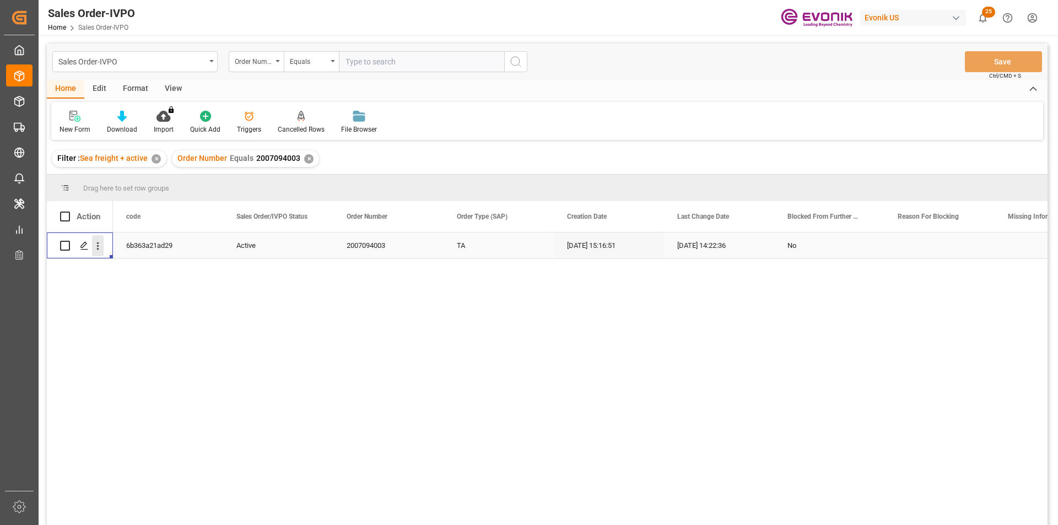
click at [99, 248] on icon "open menu" at bounding box center [98, 246] width 12 height 12
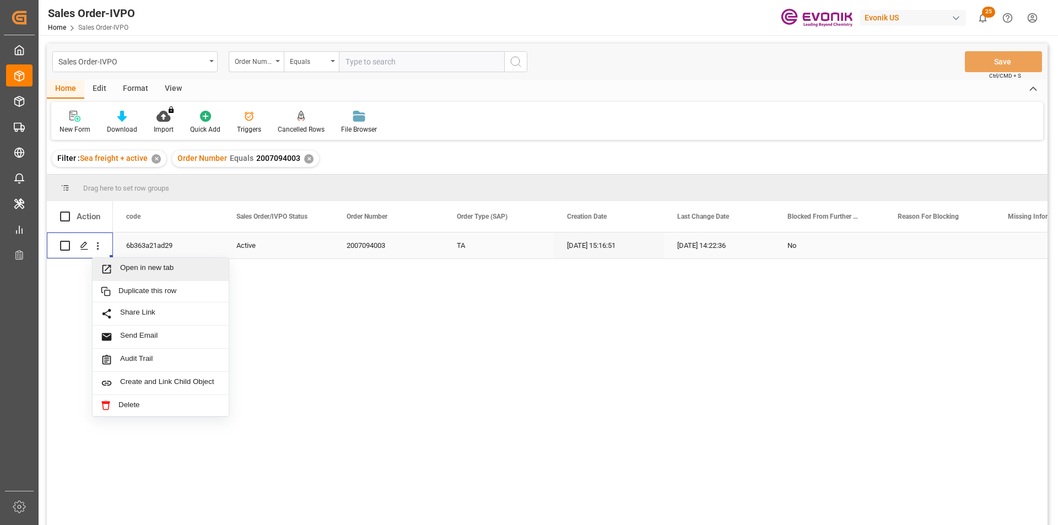
click at [175, 270] on span "Open in new tab" at bounding box center [170, 270] width 100 height 12
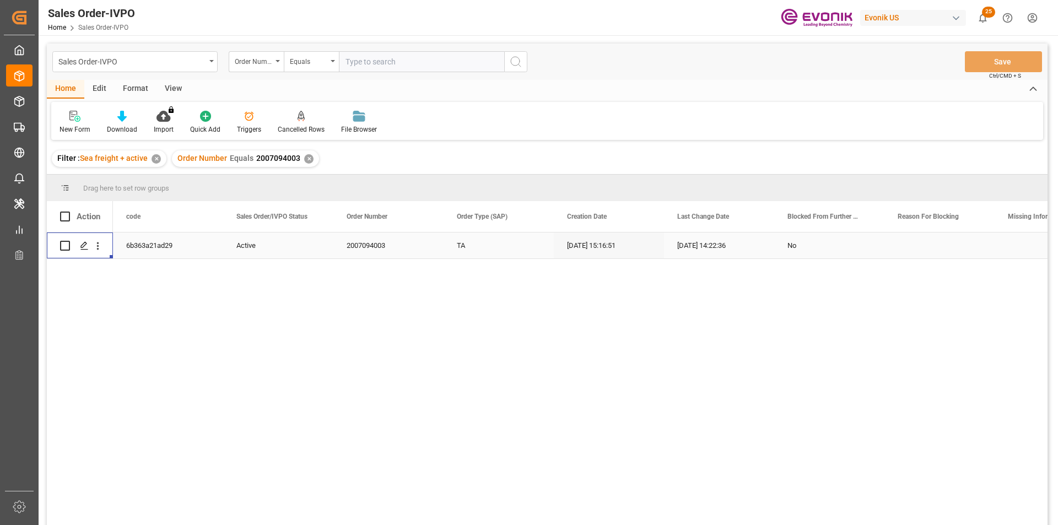
click at [307, 161] on div "✕" at bounding box center [308, 158] width 9 height 9
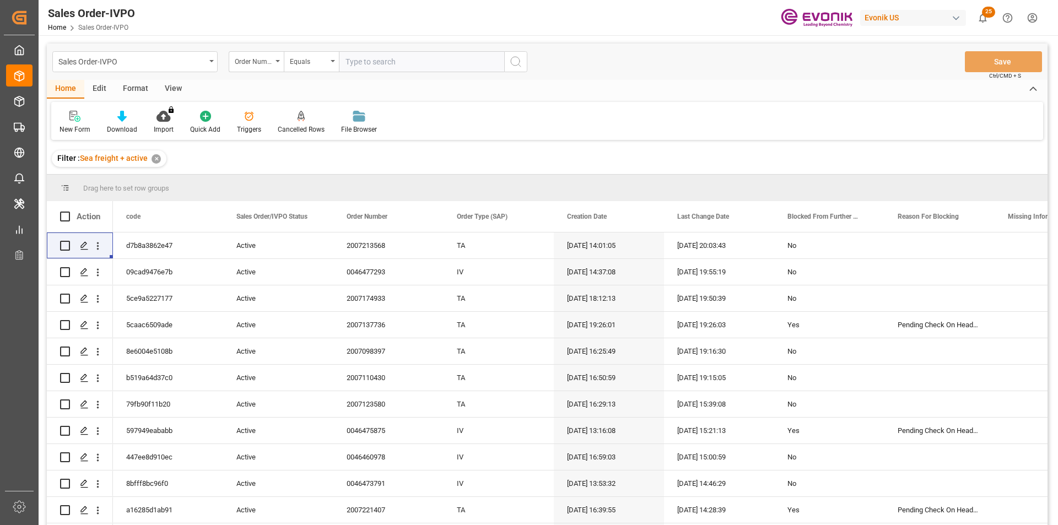
click at [373, 61] on input "text" at bounding box center [421, 61] width 165 height 21
paste input "2007103660"
type input "2007103660"
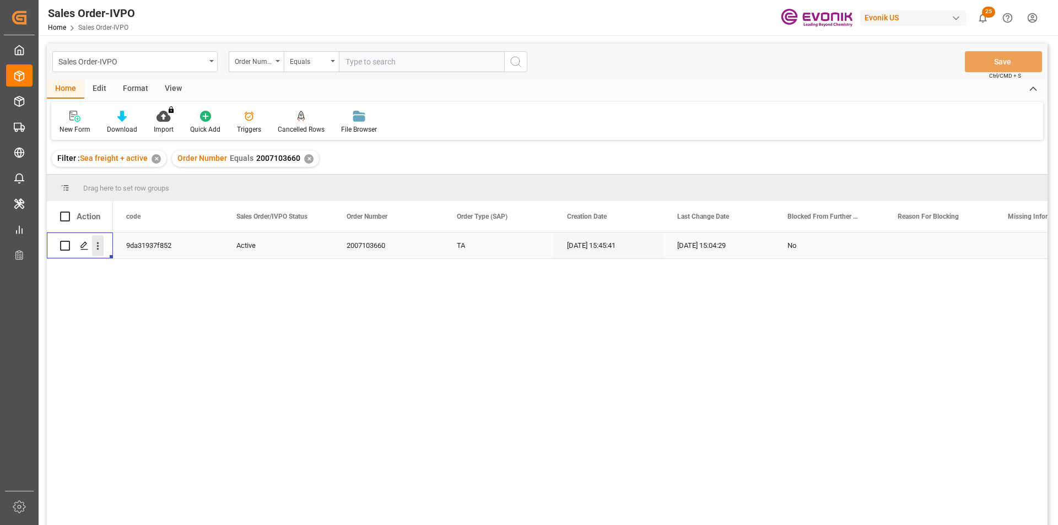
click at [98, 245] on icon "open menu" at bounding box center [98, 246] width 12 height 12
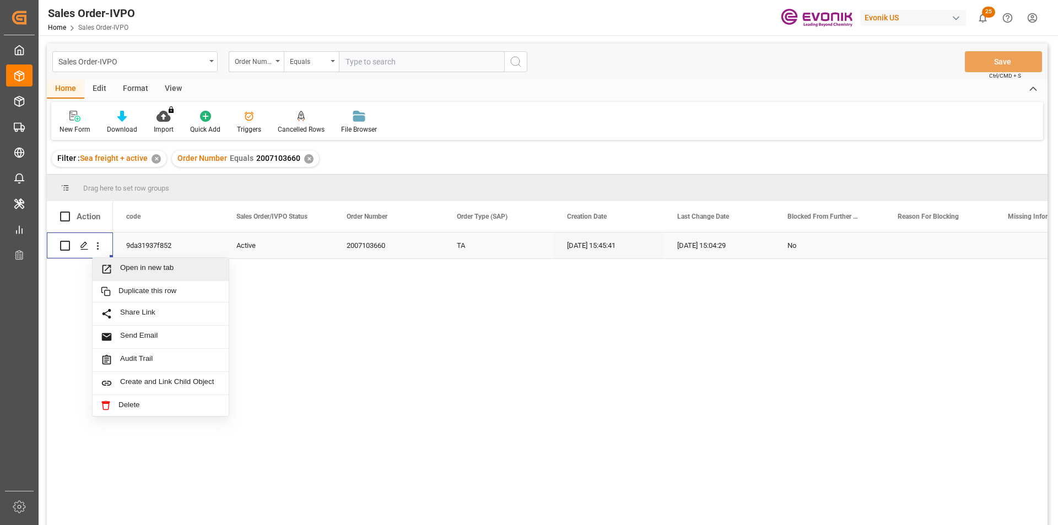
click at [148, 273] on span "Open in new tab" at bounding box center [170, 270] width 100 height 12
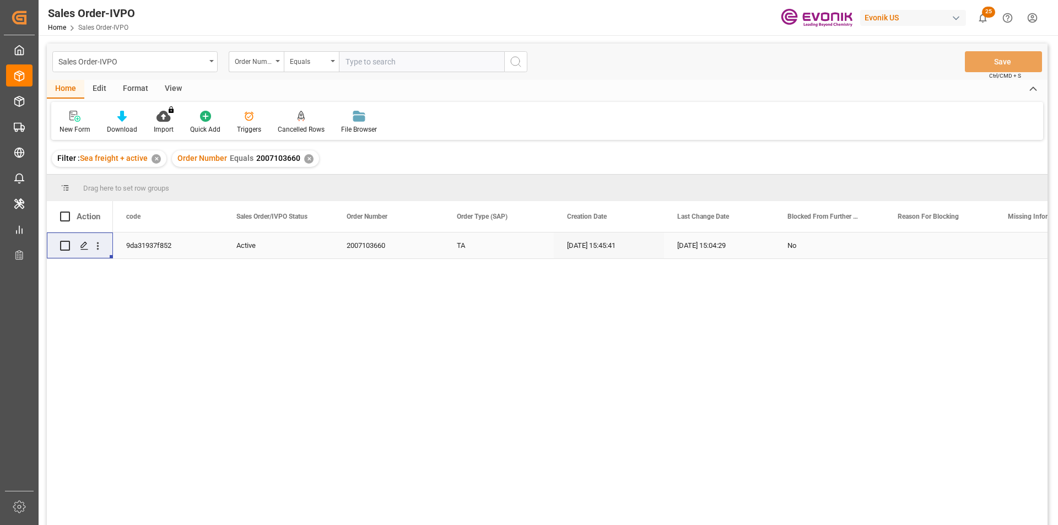
click at [308, 160] on div "✕" at bounding box center [308, 158] width 9 height 9
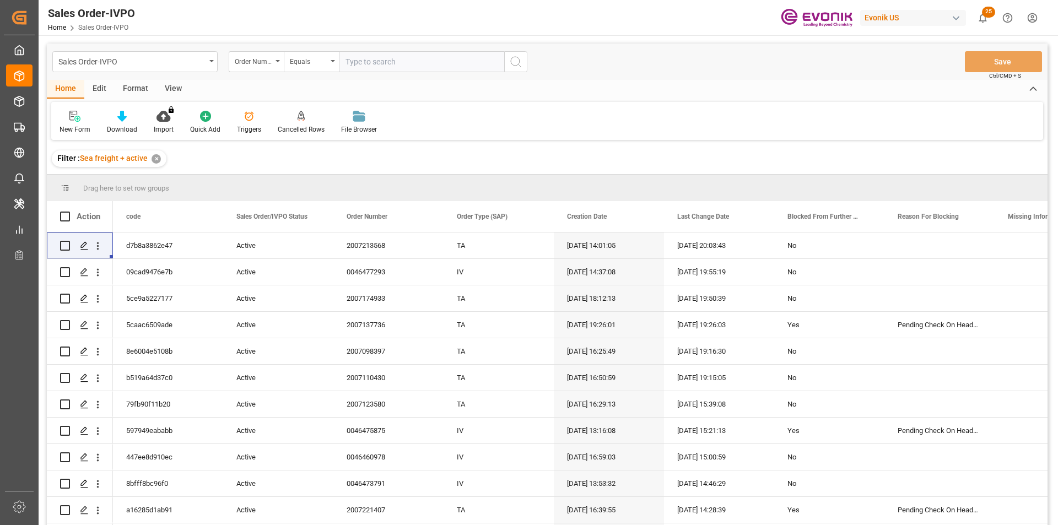
click at [407, 69] on input "text" at bounding box center [421, 61] width 165 height 21
paste input "0046465994"
type input "0046465994"
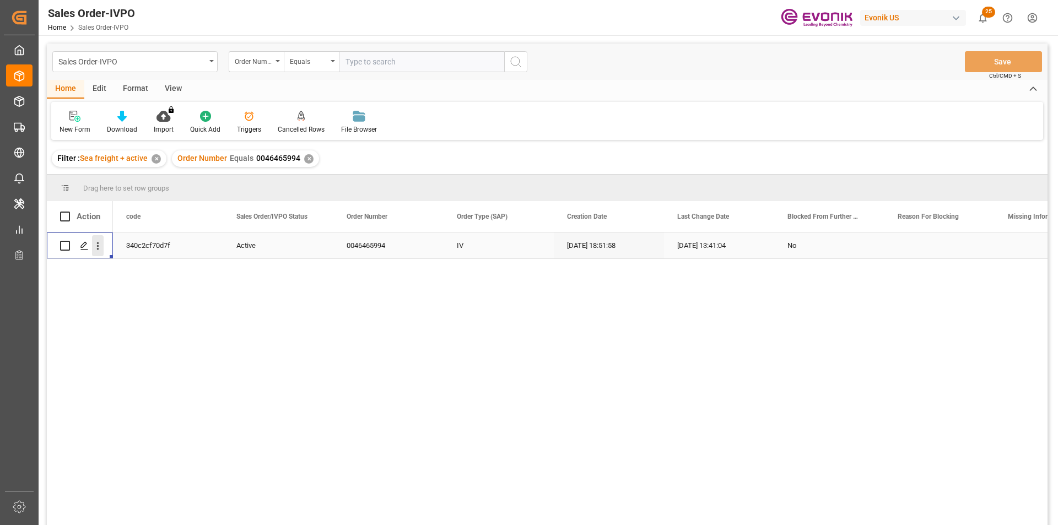
click at [100, 242] on icon "open menu" at bounding box center [98, 246] width 12 height 12
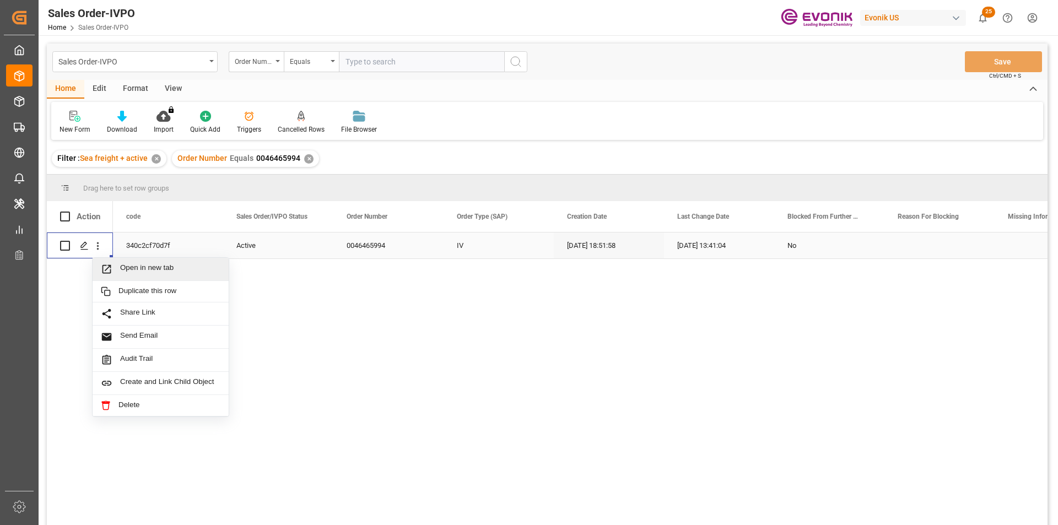
click at [137, 268] on span "Open in new tab" at bounding box center [170, 270] width 100 height 12
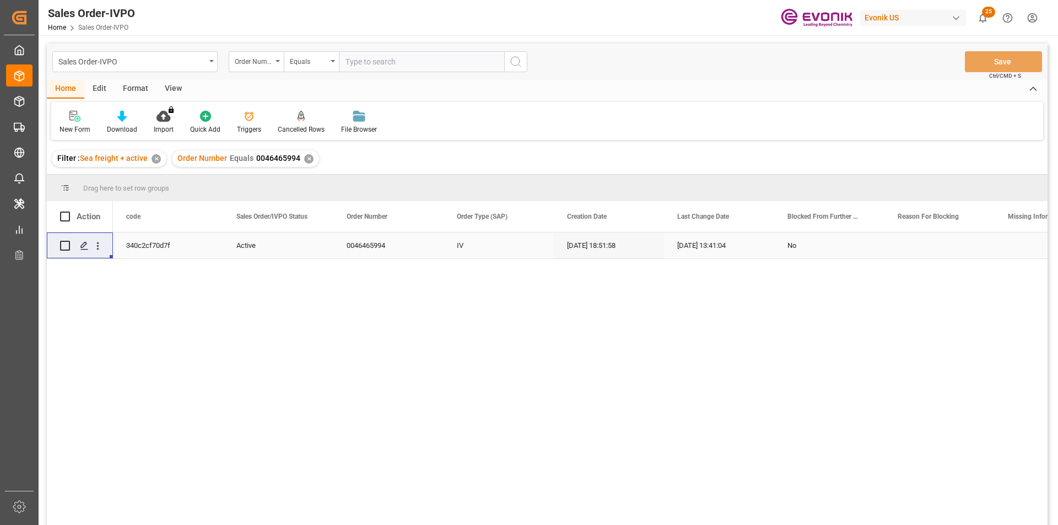
click at [378, 67] on input "text" at bounding box center [421, 61] width 165 height 21
paste input "0046470425"
type input "0046470425"
click at [304, 161] on div "✕" at bounding box center [308, 158] width 9 height 9
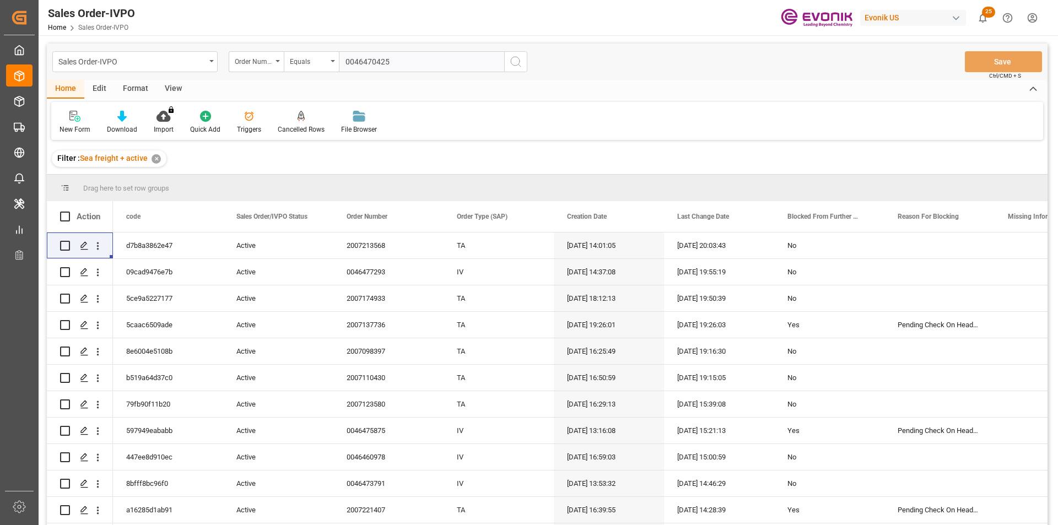
click at [406, 67] on input "0046470425" at bounding box center [421, 61] width 165 height 21
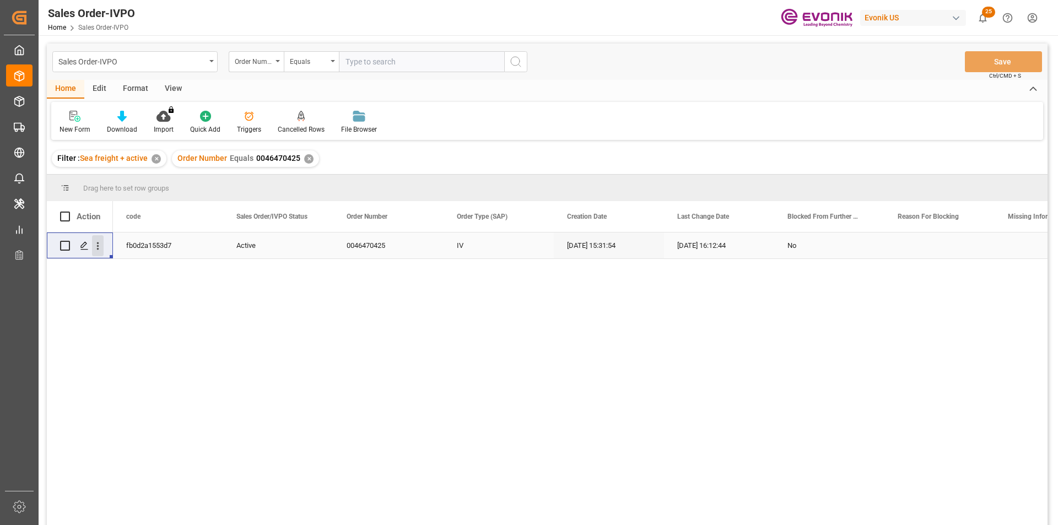
click at [100, 248] on icon "open menu" at bounding box center [98, 246] width 12 height 12
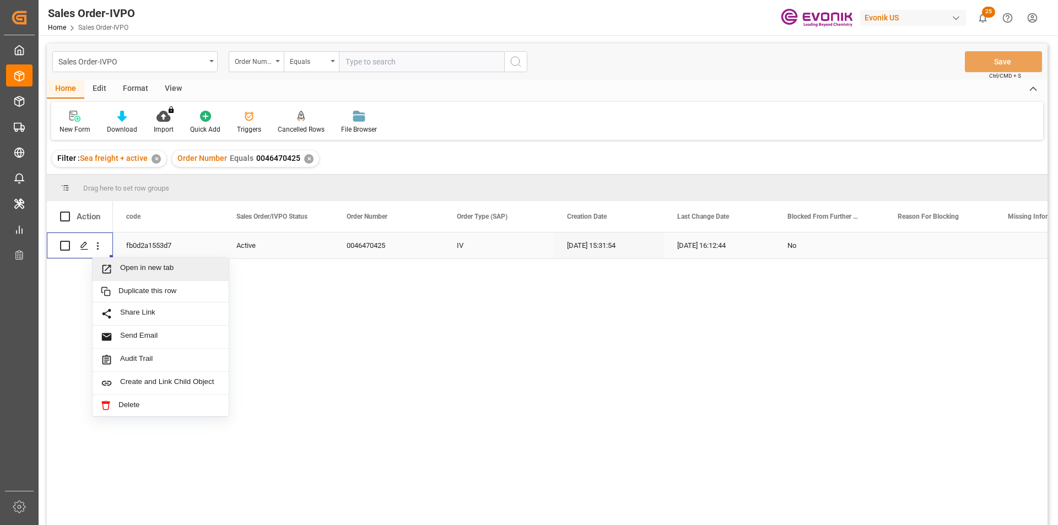
click at [178, 270] on span "Open in new tab" at bounding box center [170, 270] width 100 height 12
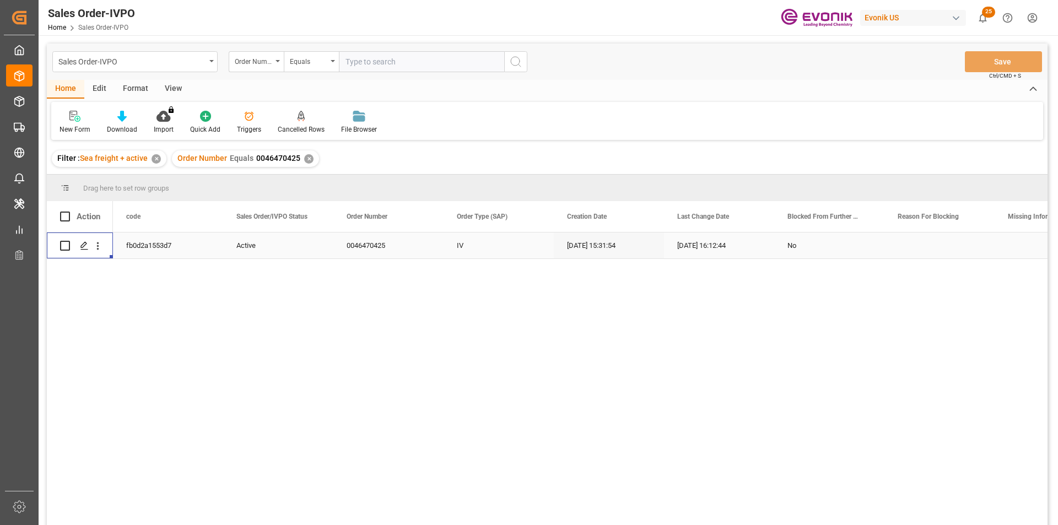
click at [307, 157] on div "✕" at bounding box center [308, 158] width 9 height 9
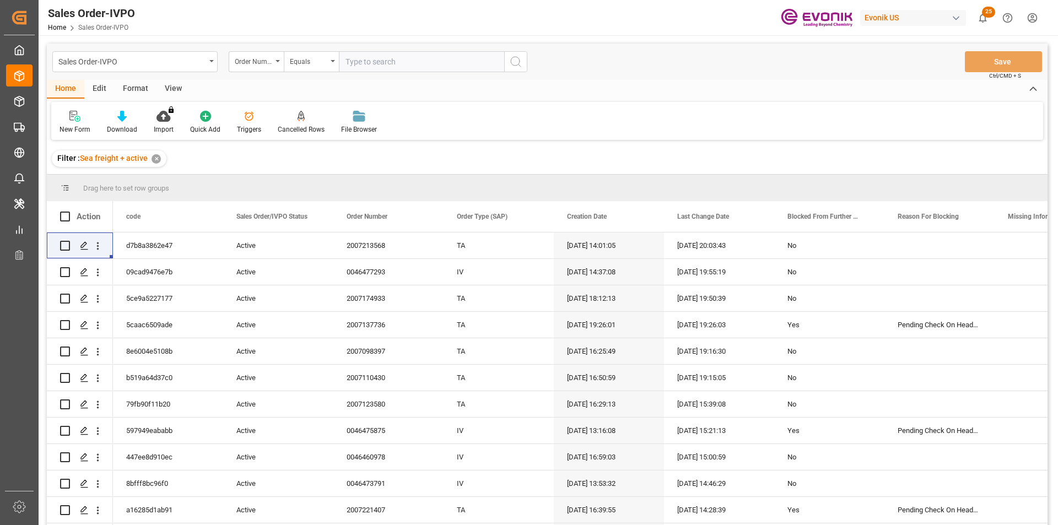
click at [388, 55] on input "text" at bounding box center [421, 61] width 165 height 21
paste input "0046463528"
type input "0046463528"
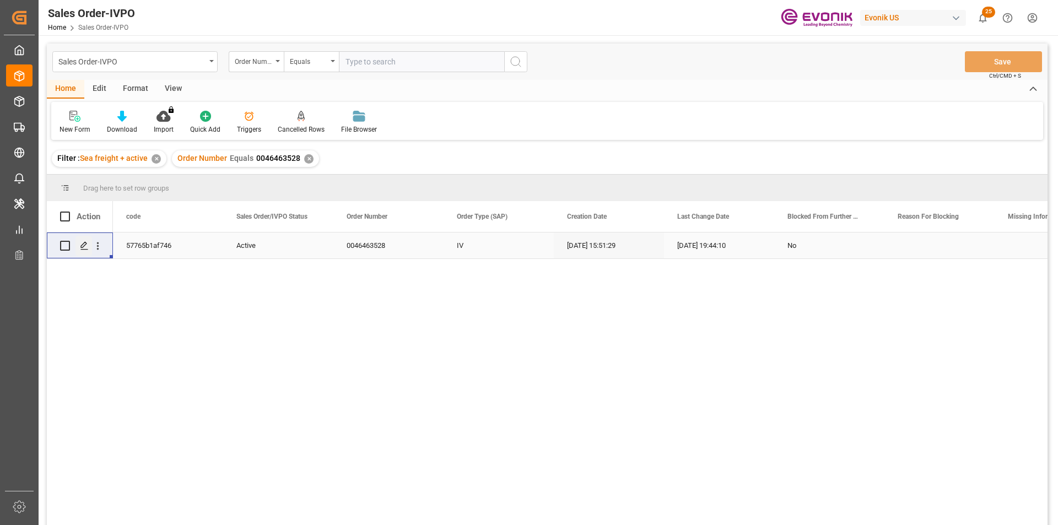
click at [92, 248] on div "Press SPACE to select this row." at bounding box center [84, 246] width 17 height 20
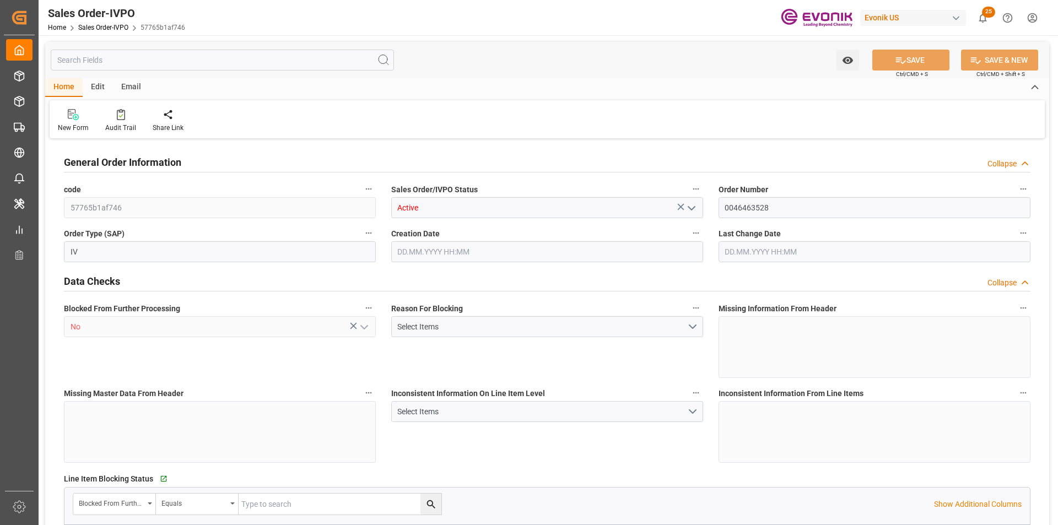
type input "CNHUN"
type input "0"
type input "1"
type input "2"
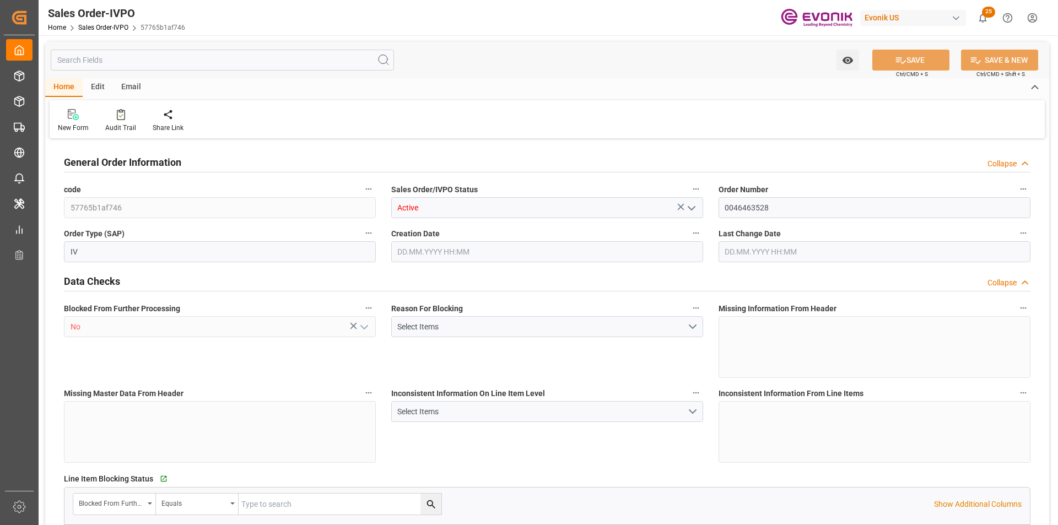
type input "17534"
type input "46.196"
type input "17000"
type input "30"
type input "04.09.2025 15:51"
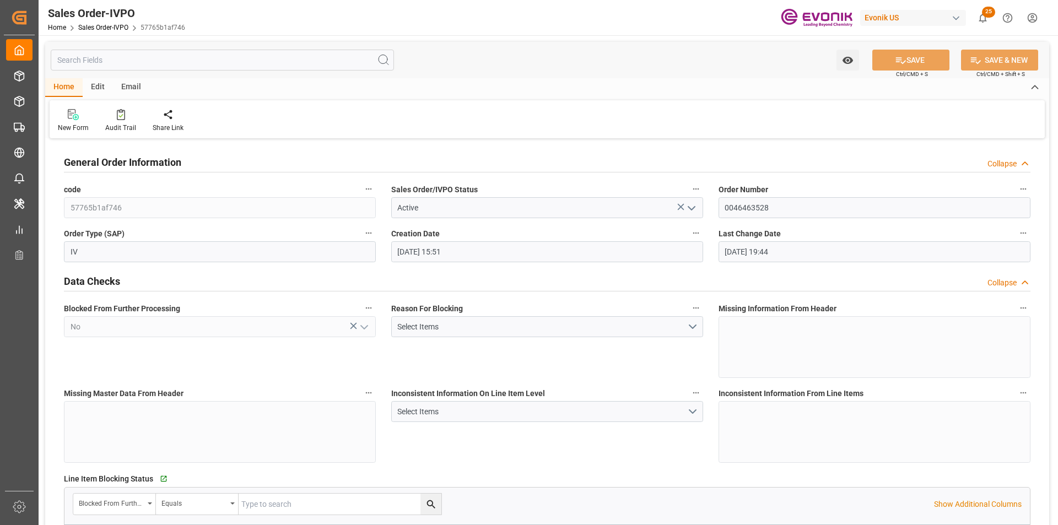
type input "26.09.2025 19:44"
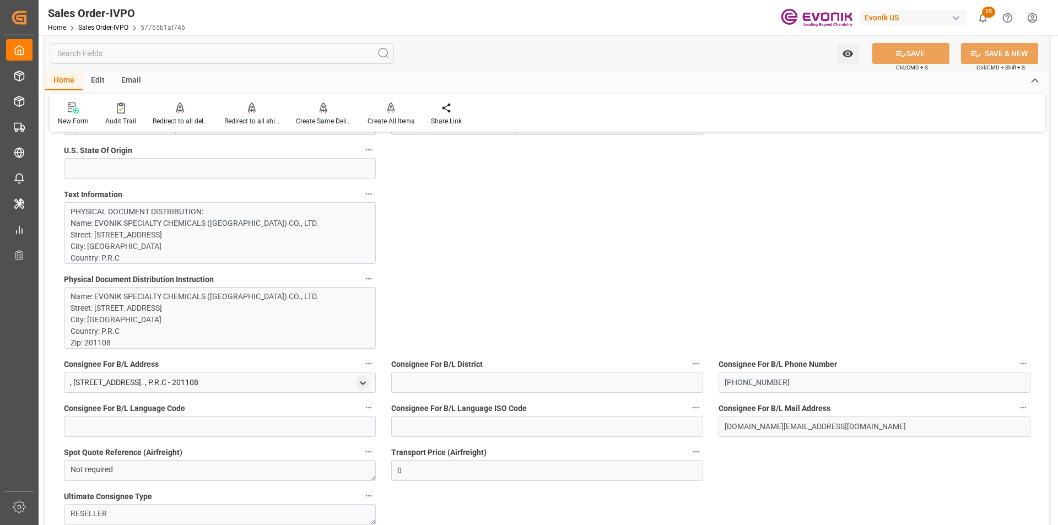
scroll to position [662, 0]
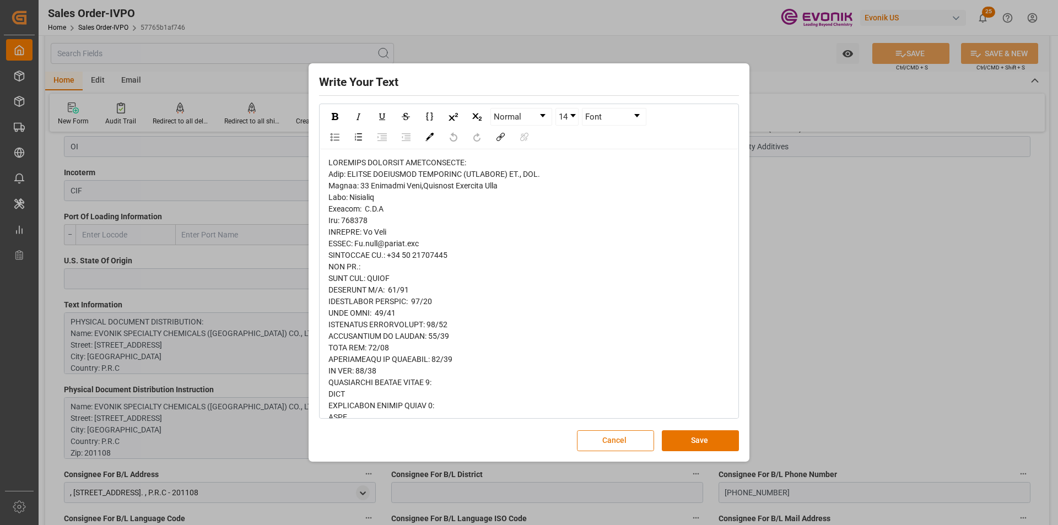
click at [625, 433] on button "Cancel" at bounding box center [615, 441] width 77 height 21
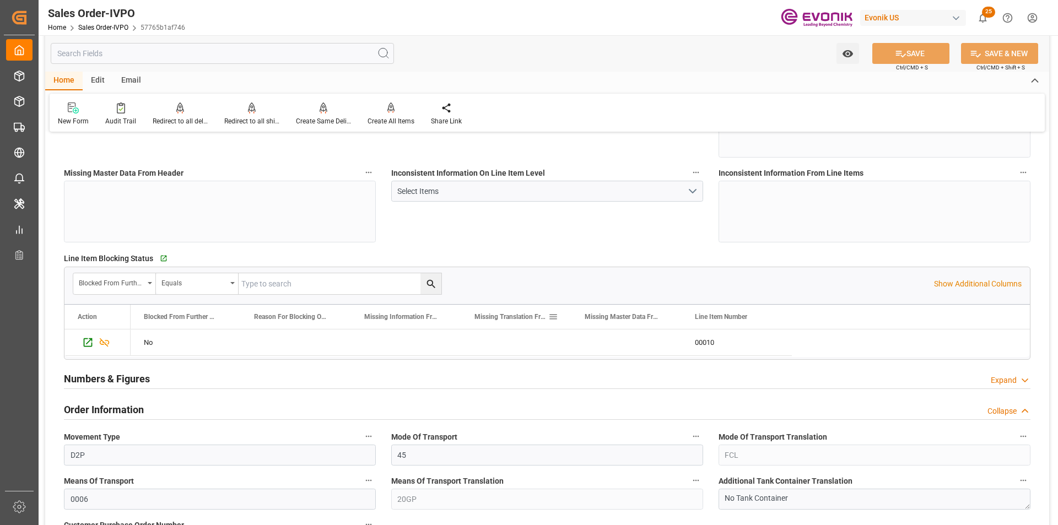
scroll to position [386, 0]
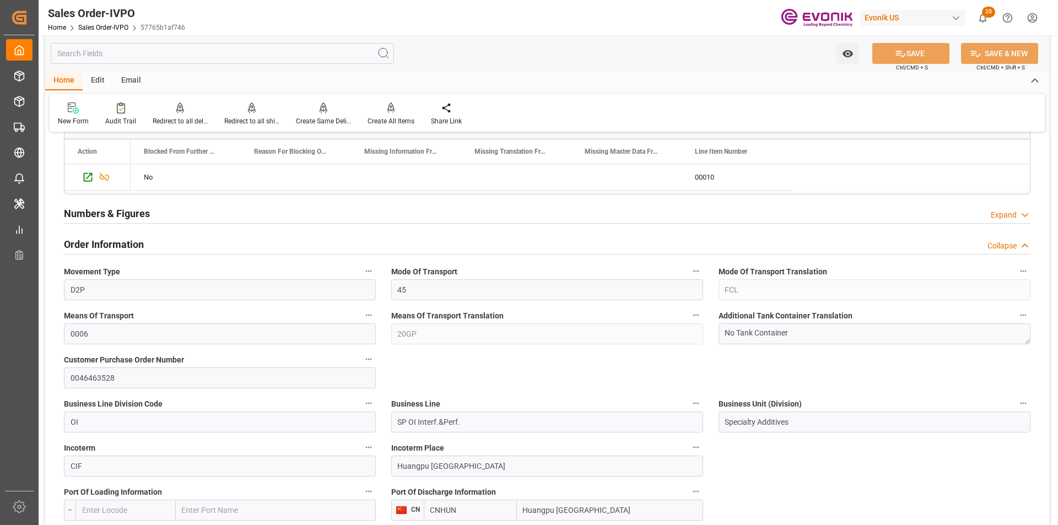
click at [228, 60] on input "text" at bounding box center [222, 53] width 343 height 21
paste input "0046471275"
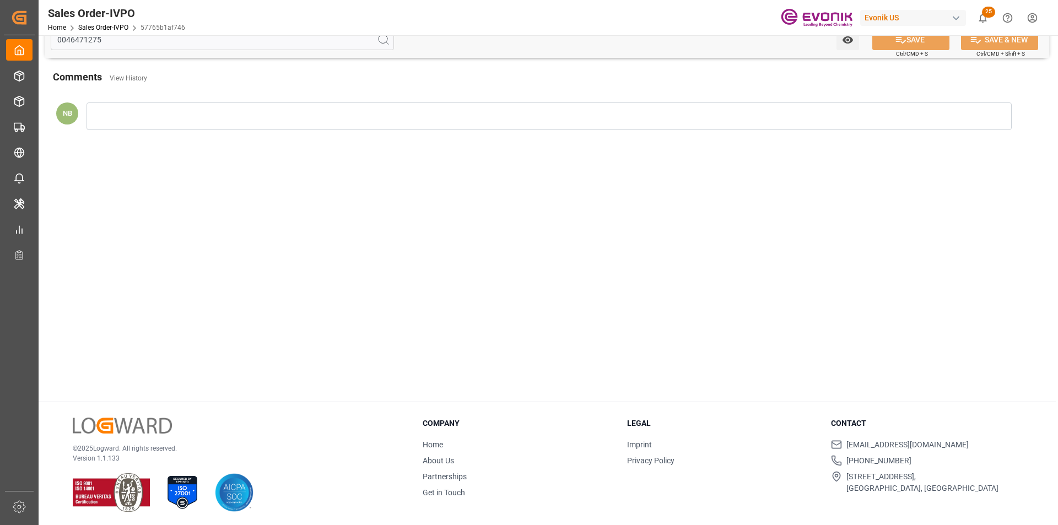
scroll to position [0, 0]
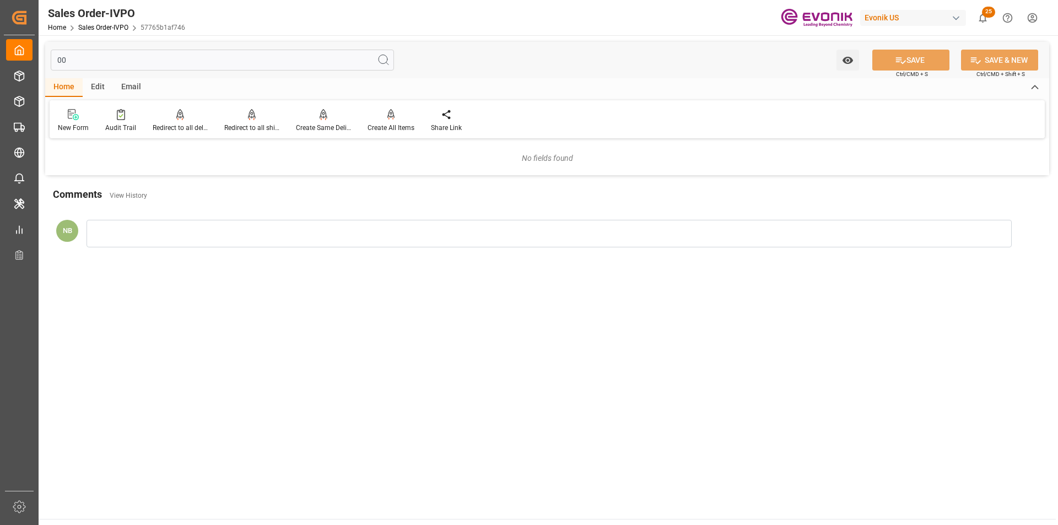
type input "0"
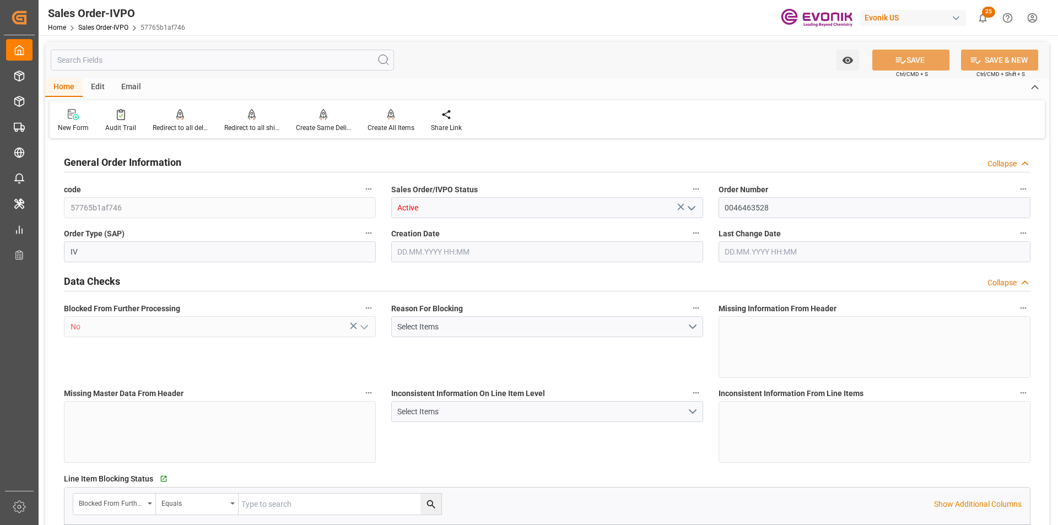
type input "CNHUN"
type input "0"
type input "1"
type input "2"
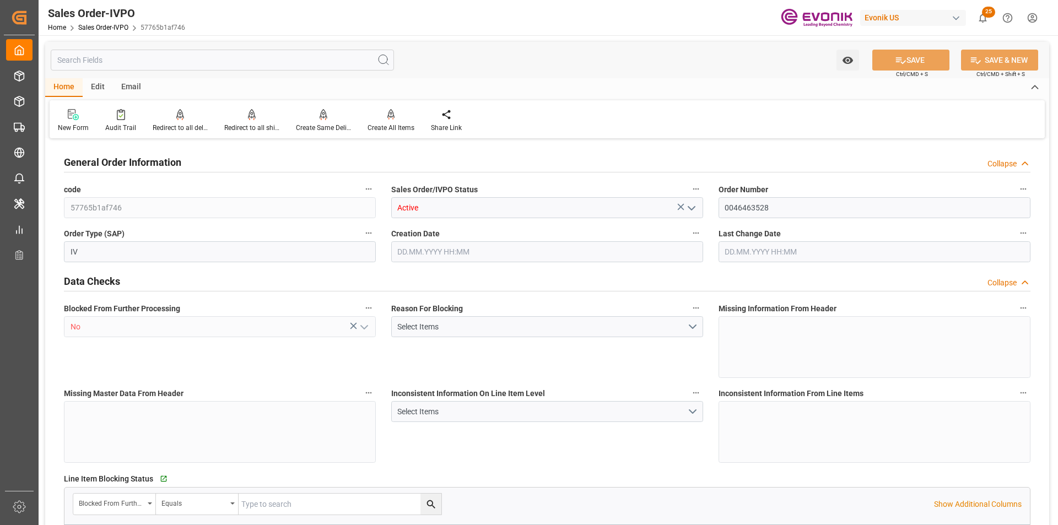
type input "17534"
type input "46.196"
type input "17000"
type input "30"
type input "04.09.2025 15:51"
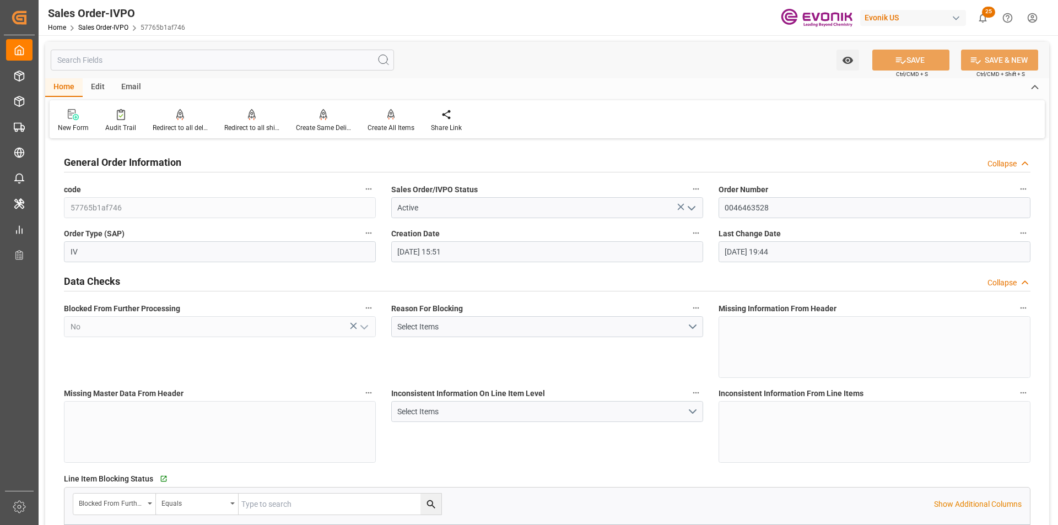
type input "26.09.2025 19:44"
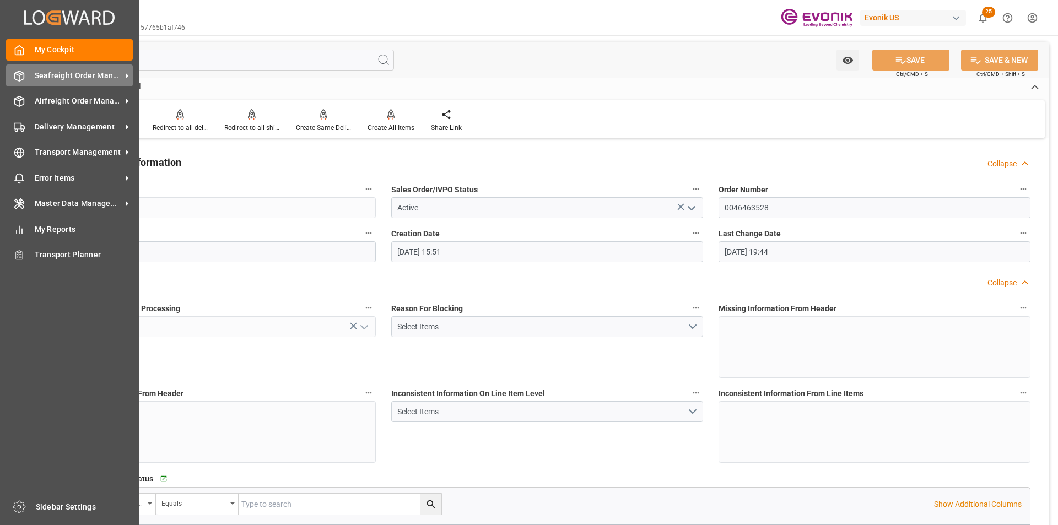
click at [75, 70] on span "Seafreight Order Management" at bounding box center [78, 76] width 87 height 12
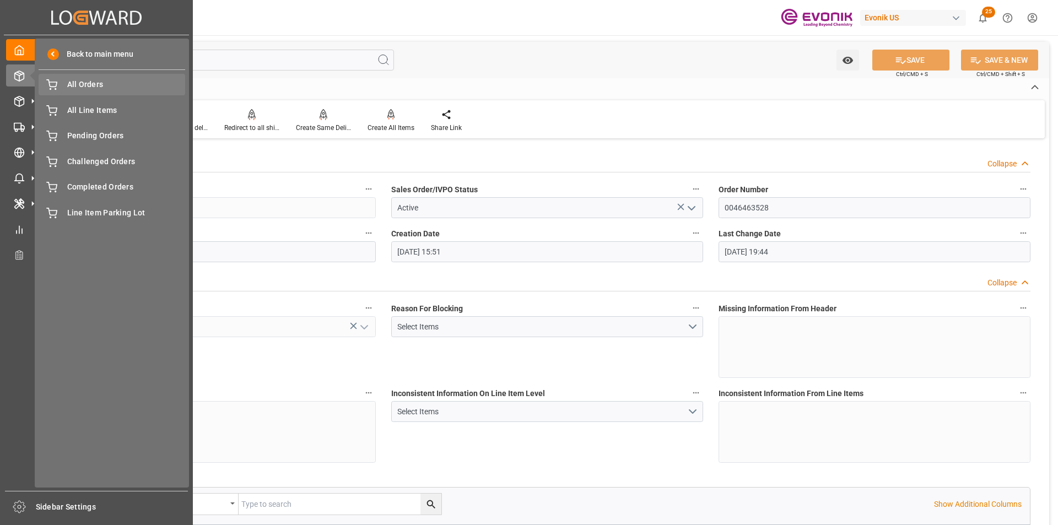
click at [93, 80] on span "All Orders" at bounding box center [126, 85] width 119 height 12
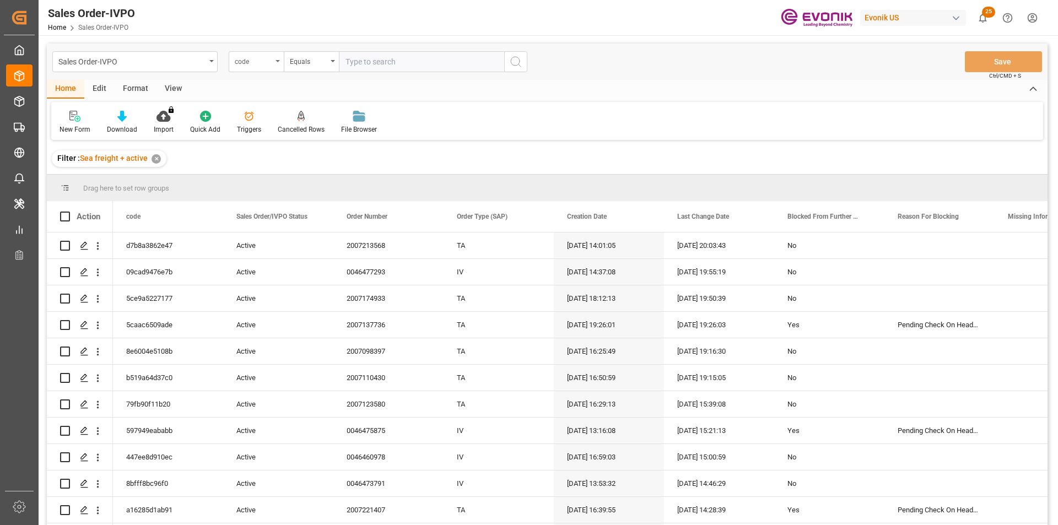
click at [249, 68] on div "code" at bounding box center [256, 61] width 55 height 21
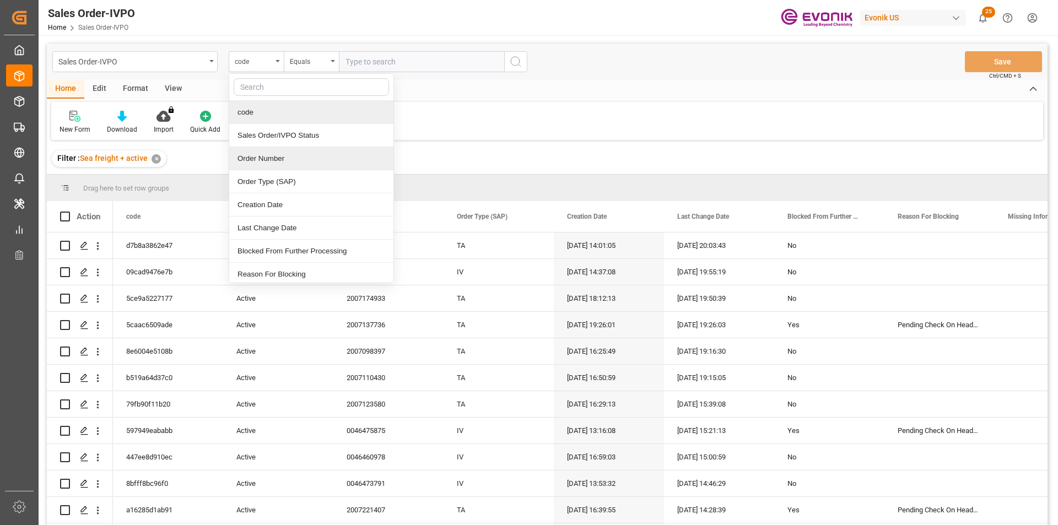
click at [261, 154] on div "Order Number" at bounding box center [311, 158] width 164 height 23
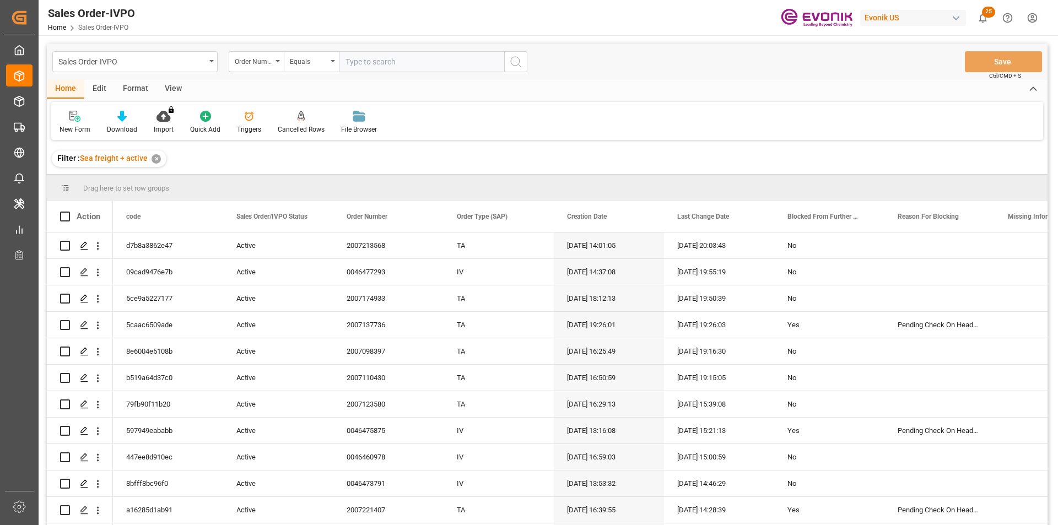
click at [378, 60] on input "text" at bounding box center [421, 61] width 165 height 21
paste input "0046471275"
type input "0046471275"
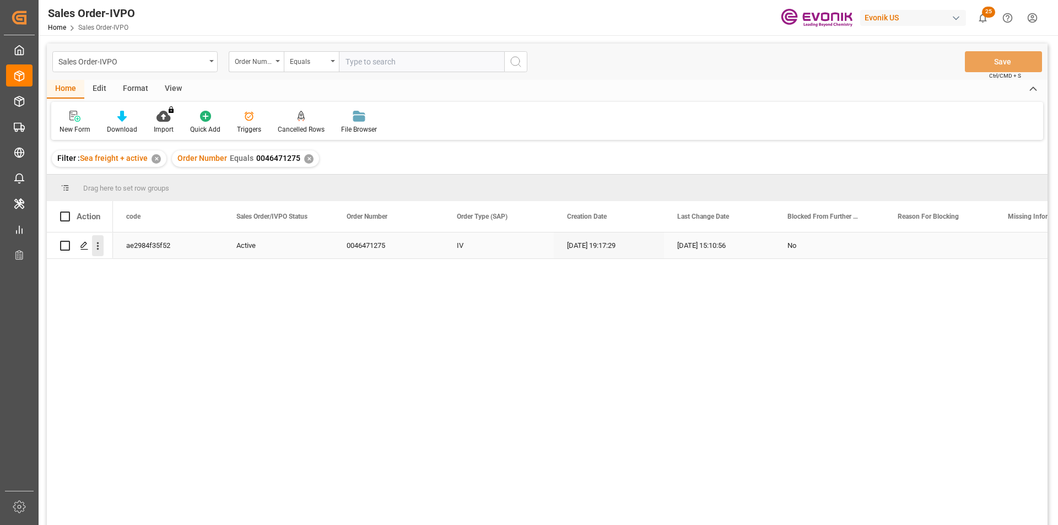
click at [95, 246] on icon "open menu" at bounding box center [98, 246] width 12 height 12
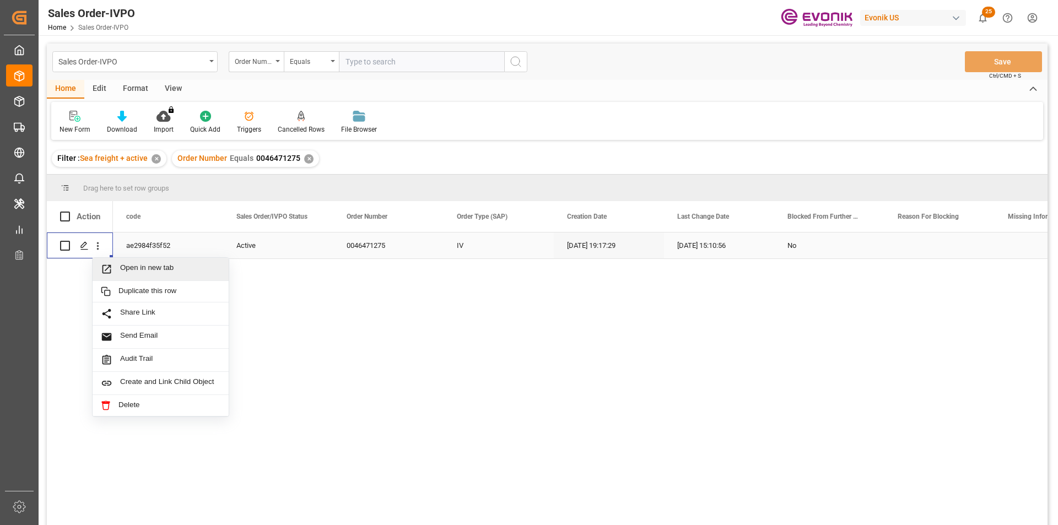
click at [157, 265] on span "Open in new tab" at bounding box center [170, 270] width 100 height 12
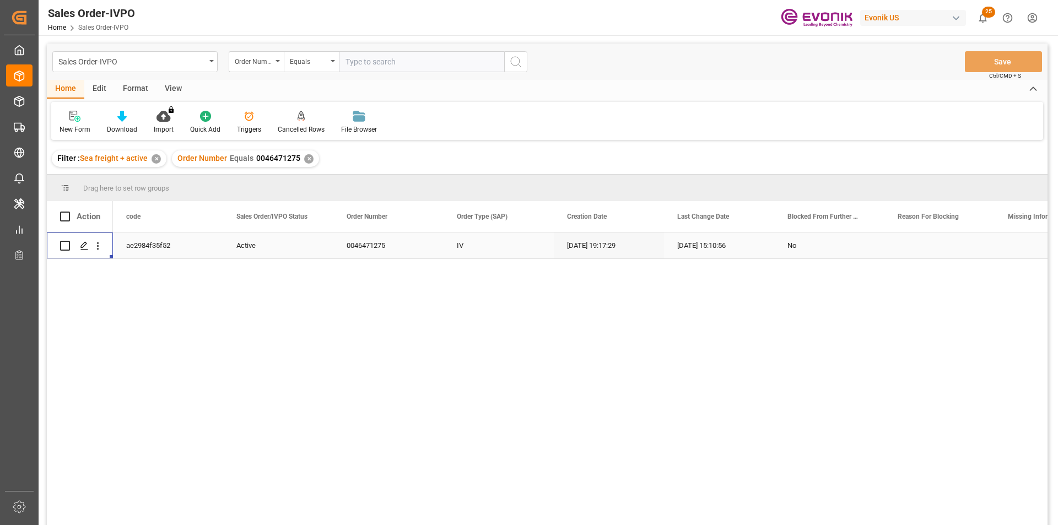
click at [305, 160] on div "✕" at bounding box center [308, 158] width 9 height 9
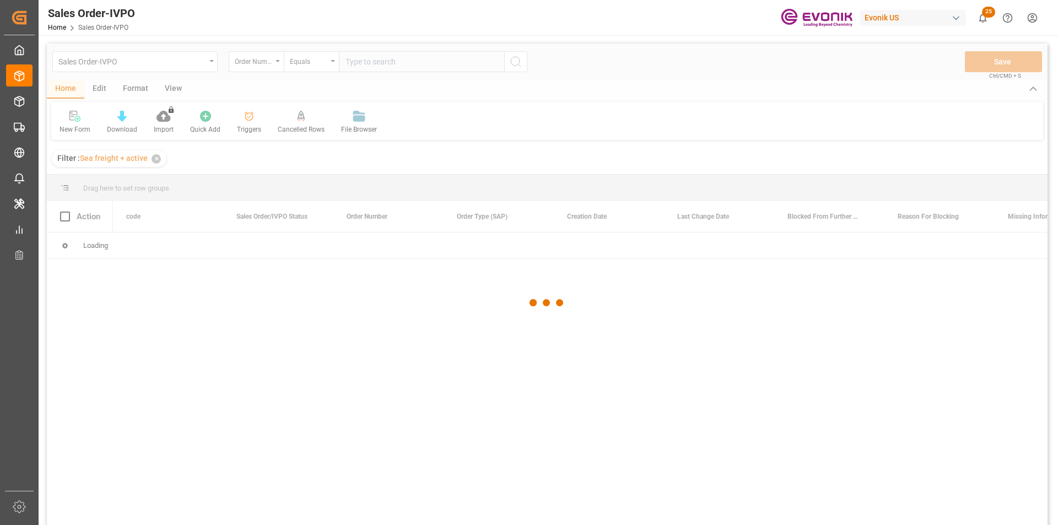
click at [383, 59] on div at bounding box center [547, 303] width 1001 height 519
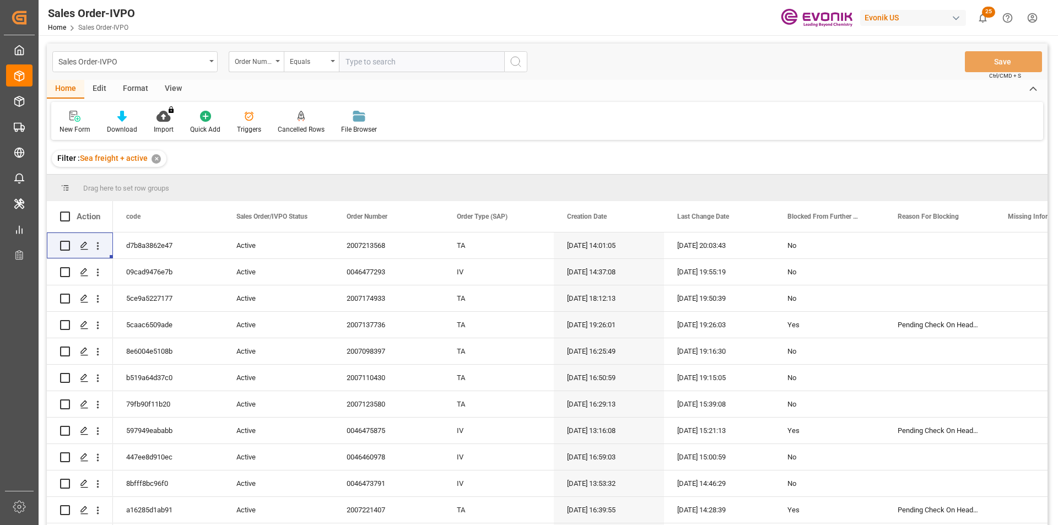
click at [383, 59] on input "text" at bounding box center [421, 61] width 165 height 21
paste input "2007137417"
type input "2007137417"
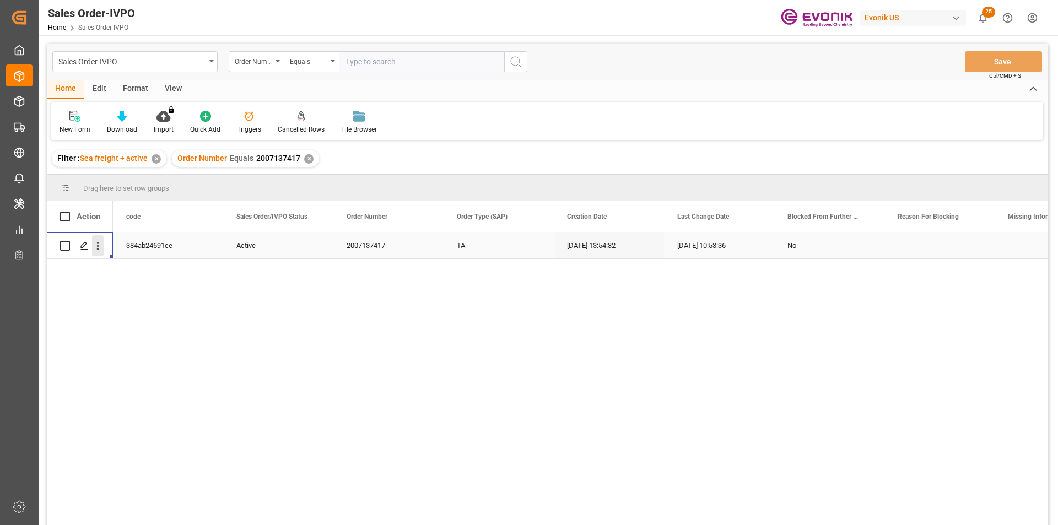
click at [103, 244] on icon "open menu" at bounding box center [98, 246] width 12 height 12
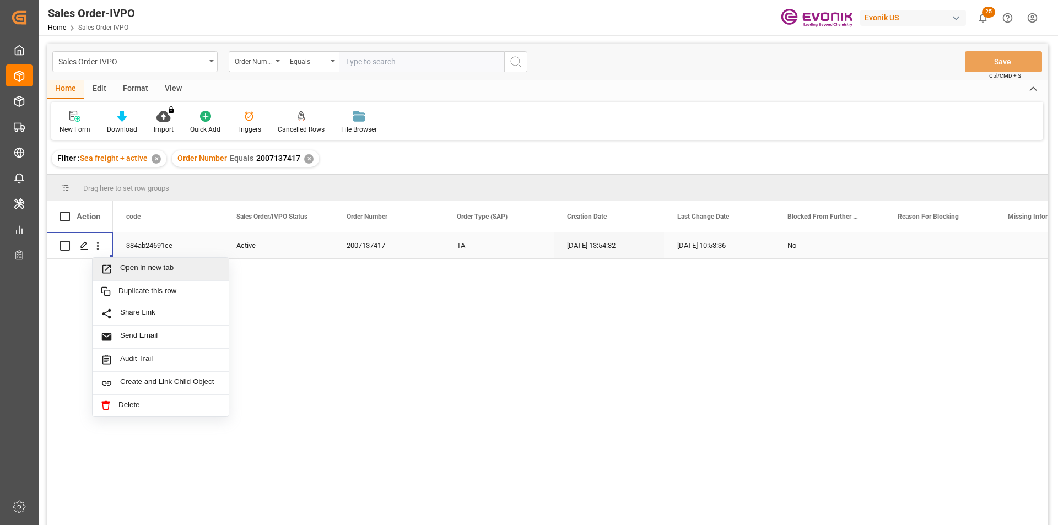
click at [185, 270] on span "Open in new tab" at bounding box center [170, 270] width 100 height 12
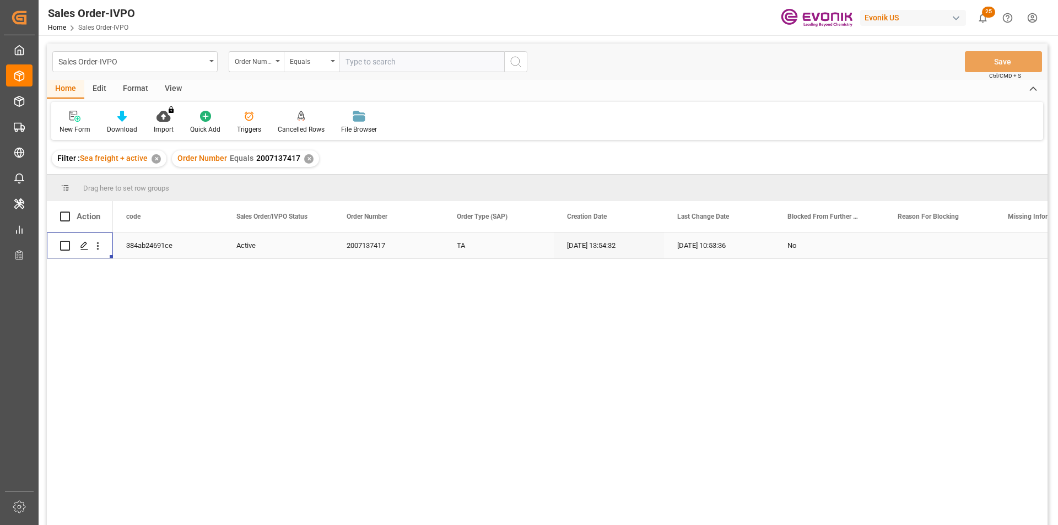
click at [309, 160] on div "✕" at bounding box center [308, 158] width 9 height 9
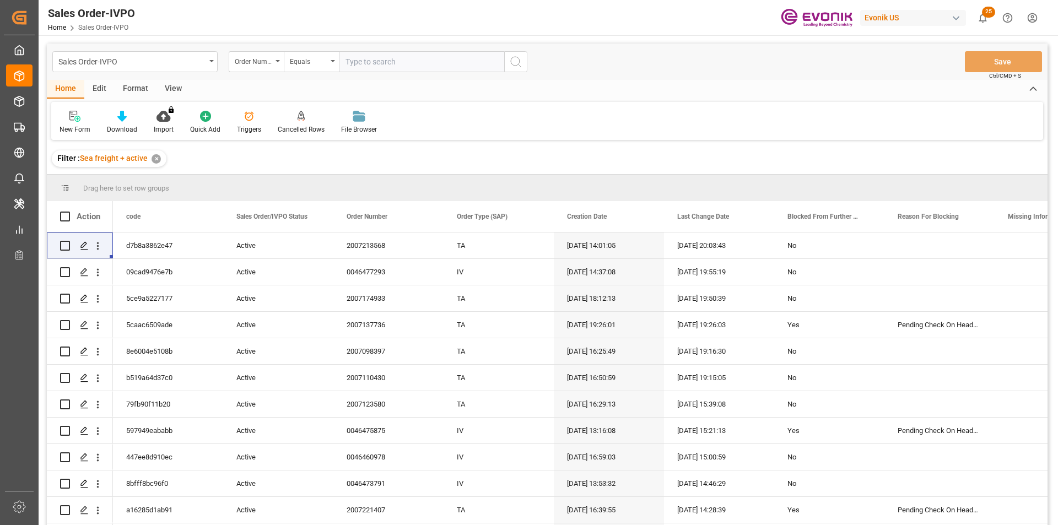
click at [394, 65] on input "text" at bounding box center [421, 61] width 165 height 21
paste input "258273344"
type input "258273344"
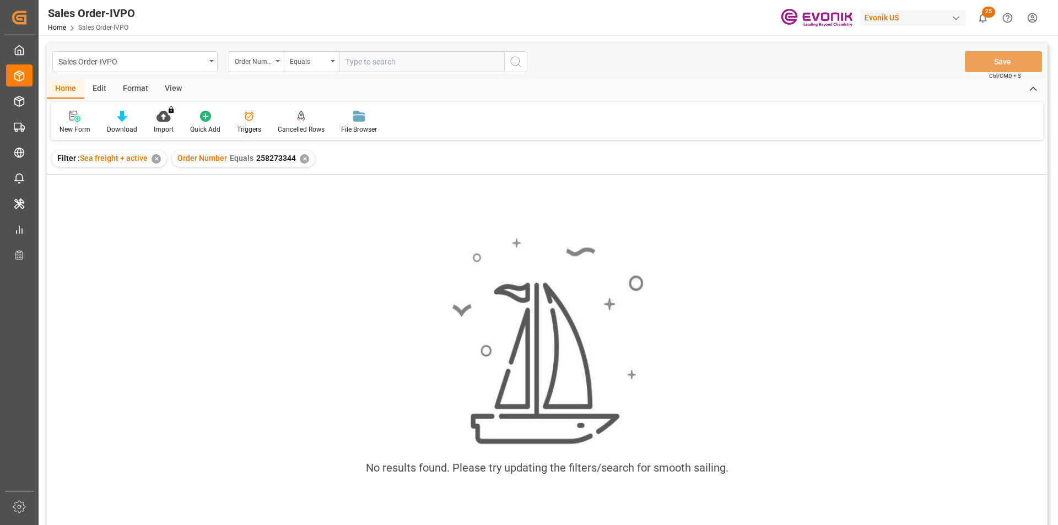
drag, startPoint x: 350, startPoint y: 67, endPoint x: 339, endPoint y: 82, distance: 19.0
click at [350, 67] on input "text" at bounding box center [421, 61] width 165 height 21
drag, startPoint x: 298, startPoint y: 158, endPoint x: 303, endPoint y: 154, distance: 6.0
click at [300, 157] on div "✕" at bounding box center [304, 158] width 9 height 9
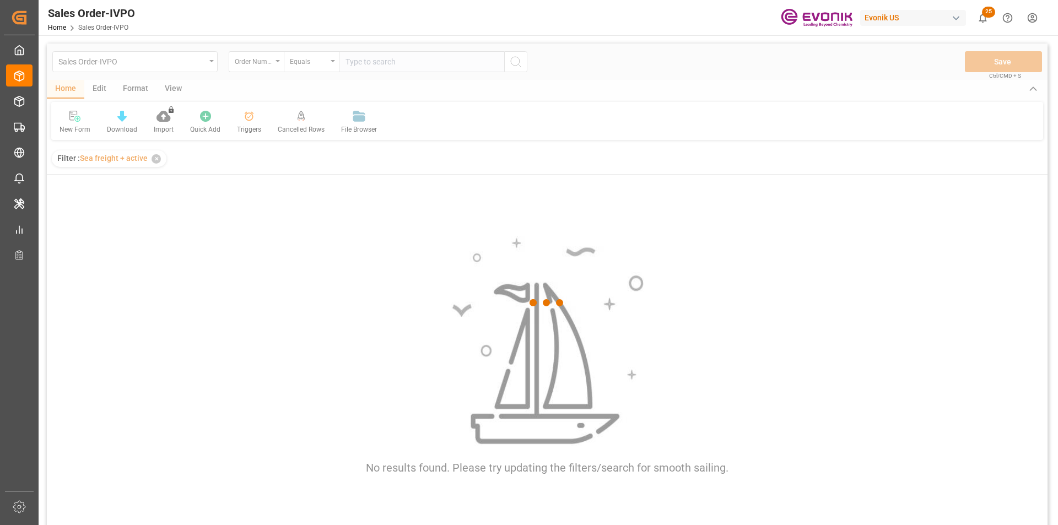
click at [384, 71] on div at bounding box center [547, 303] width 1001 height 519
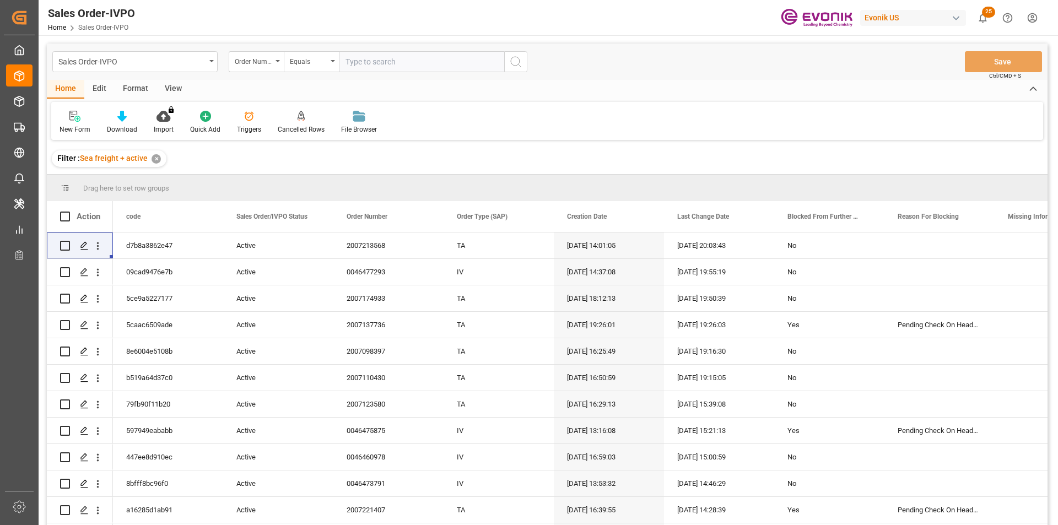
click at [385, 66] on input "text" at bounding box center [421, 61] width 165 height 21
paste input "2007137140"
type input "2007137140"
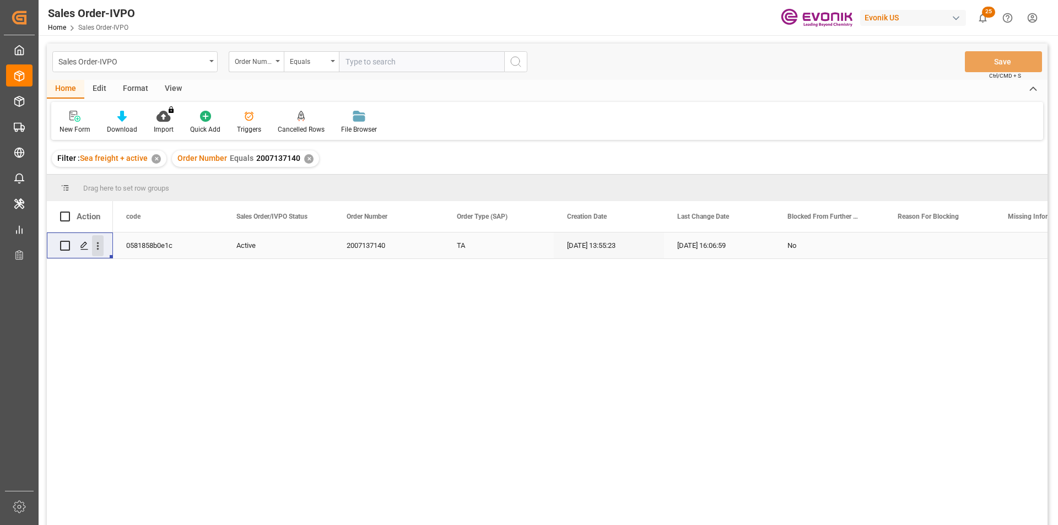
click at [100, 244] on icon "open menu" at bounding box center [98, 246] width 12 height 12
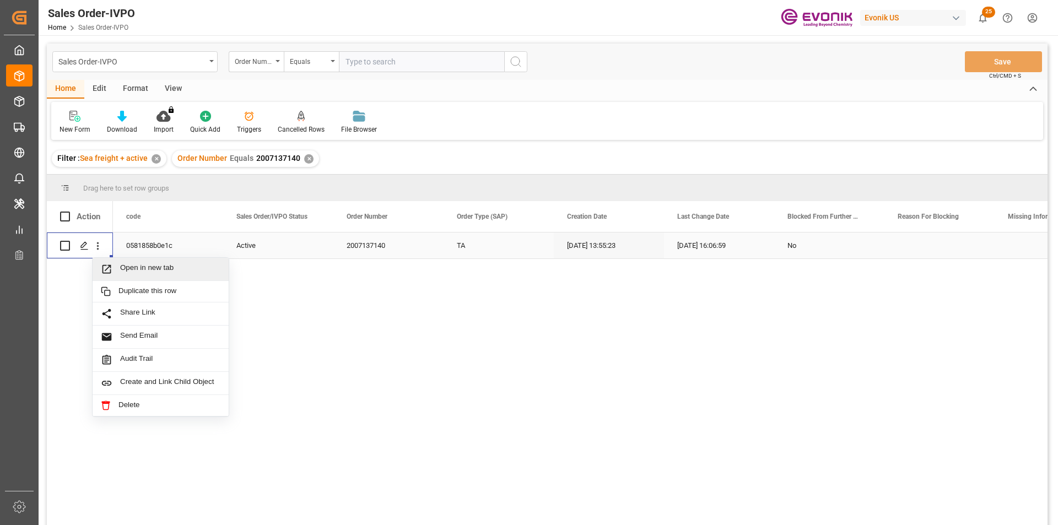
click at [173, 268] on span "Open in new tab" at bounding box center [170, 270] width 100 height 12
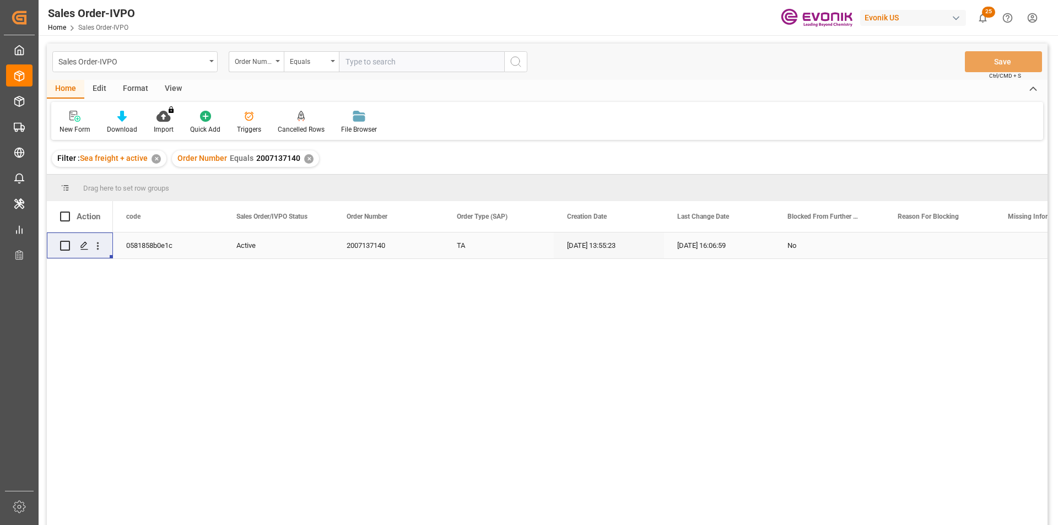
click at [308, 159] on div "✕" at bounding box center [308, 158] width 9 height 9
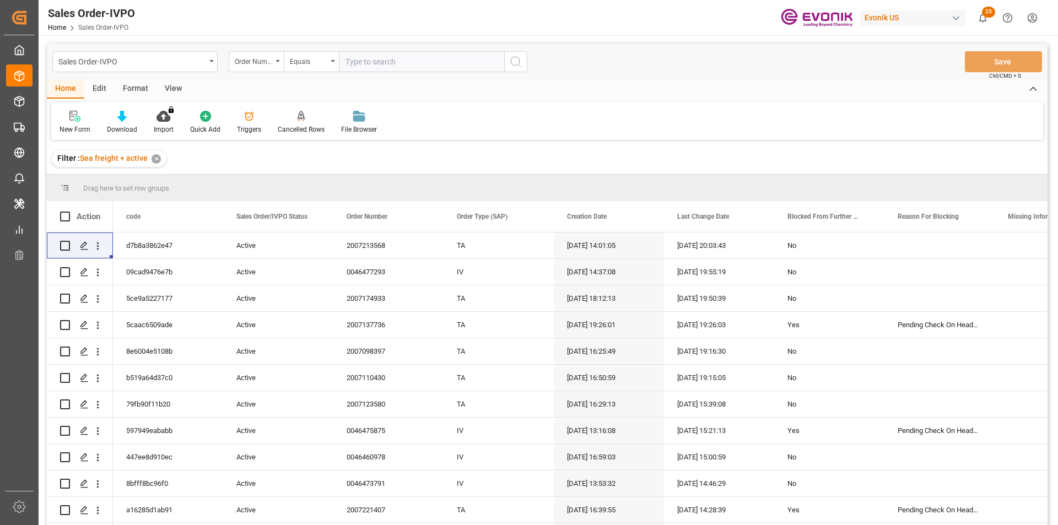
click at [467, 62] on input "text" at bounding box center [421, 61] width 165 height 21
paste input "0046476738"
type input "0046476738"
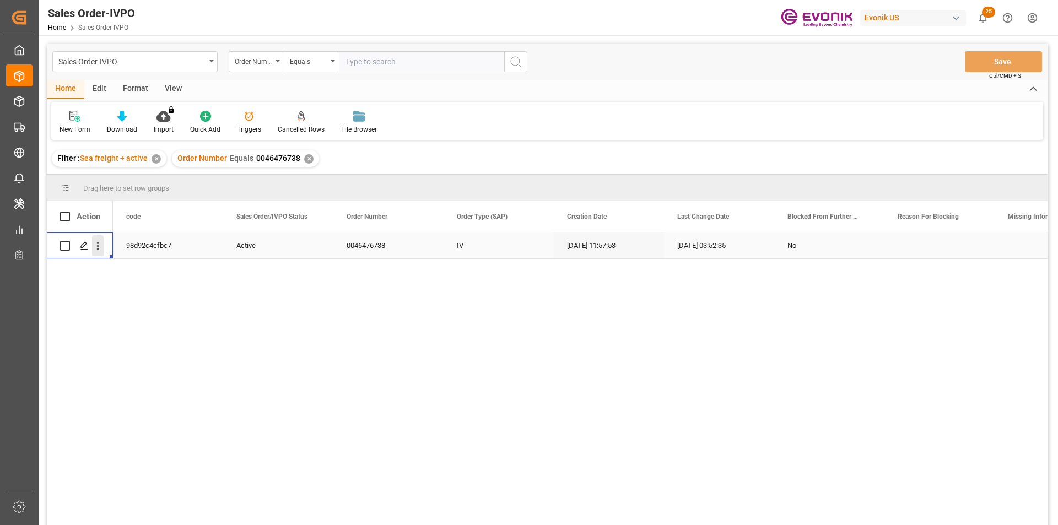
click at [100, 242] on icon "open menu" at bounding box center [98, 246] width 12 height 12
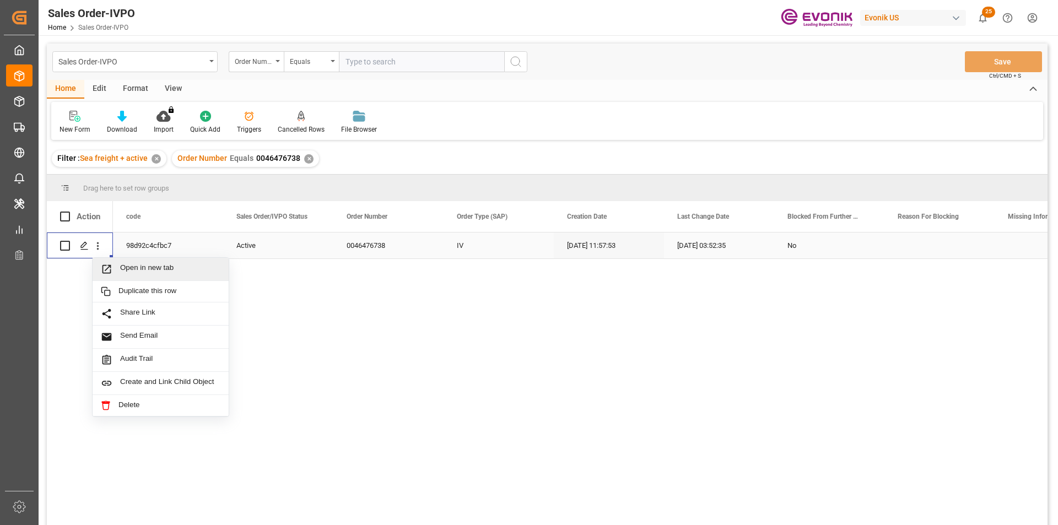
click at [170, 265] on span "Open in new tab" at bounding box center [170, 270] width 100 height 12
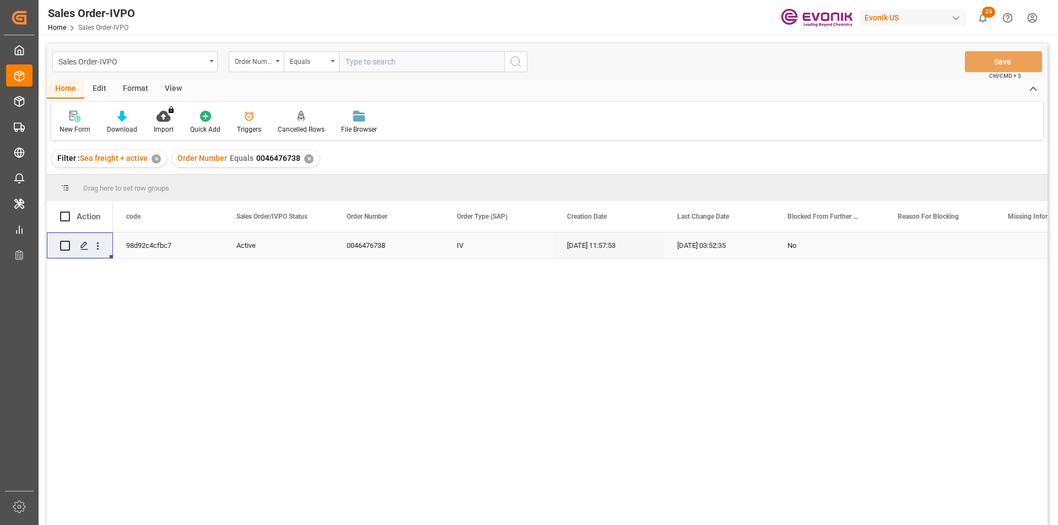
click at [304, 159] on div "✕" at bounding box center [308, 158] width 9 height 9
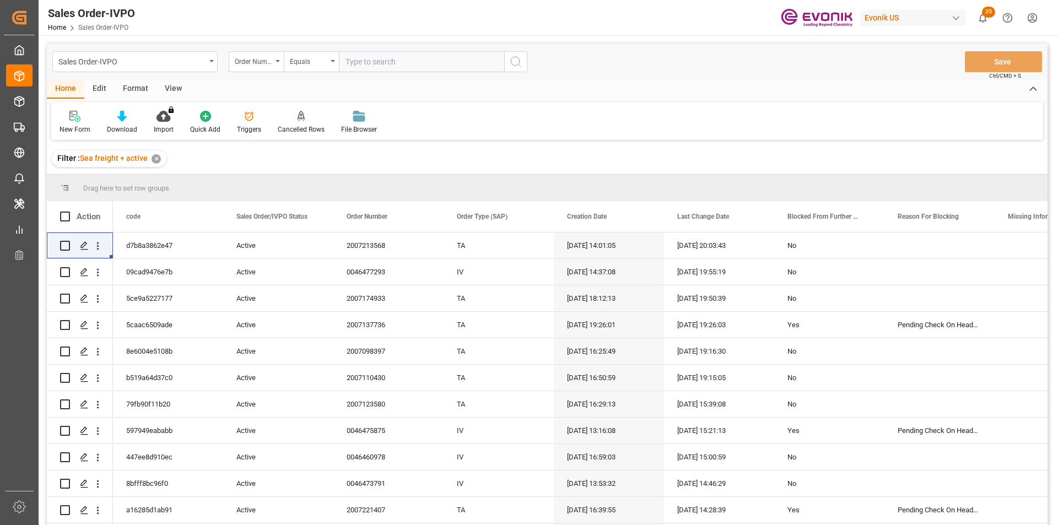
click at [380, 66] on input "text" at bounding box center [421, 61] width 165 height 21
paste input "0046470579"
type input "0046470579"
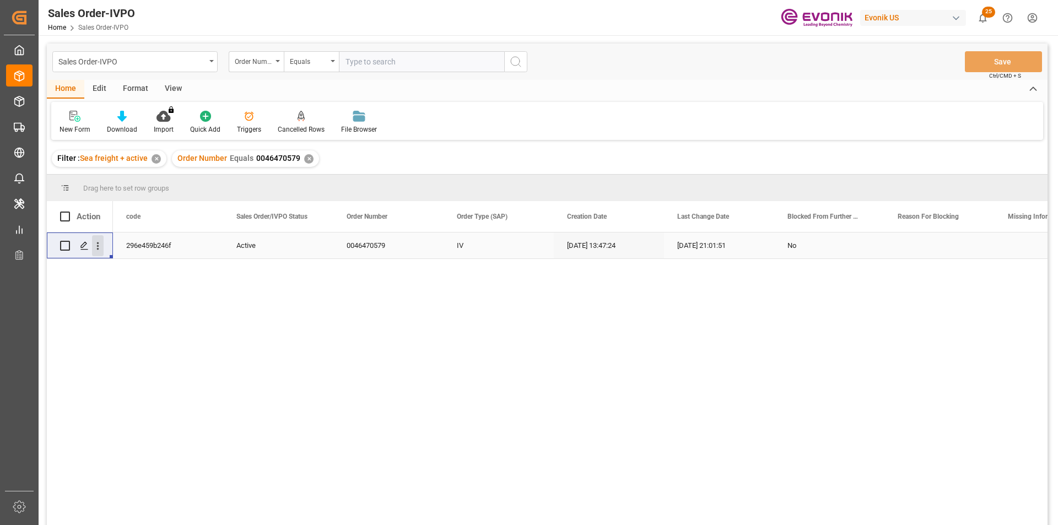
click at [96, 248] on icon "open menu" at bounding box center [98, 246] width 12 height 12
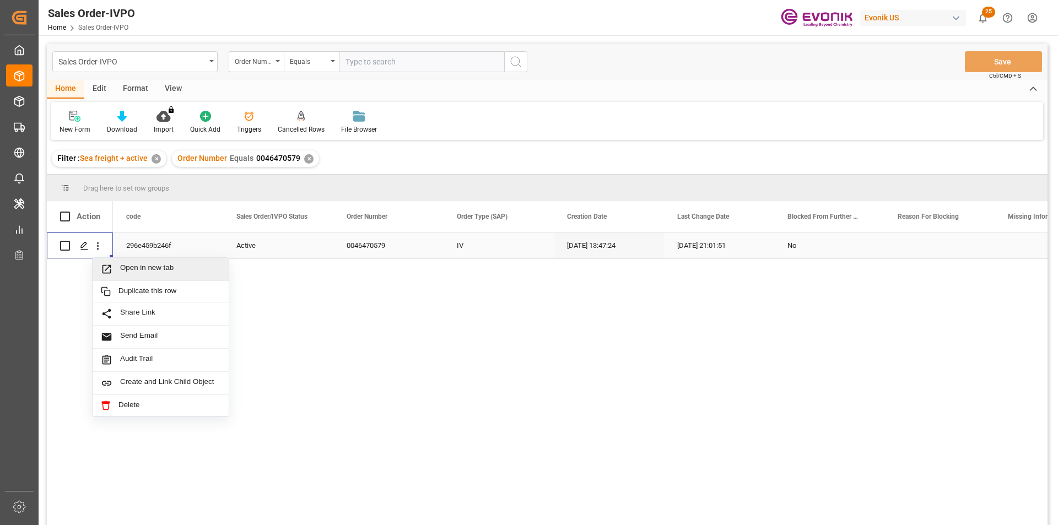
click at [157, 274] on span "Open in new tab" at bounding box center [170, 270] width 100 height 12
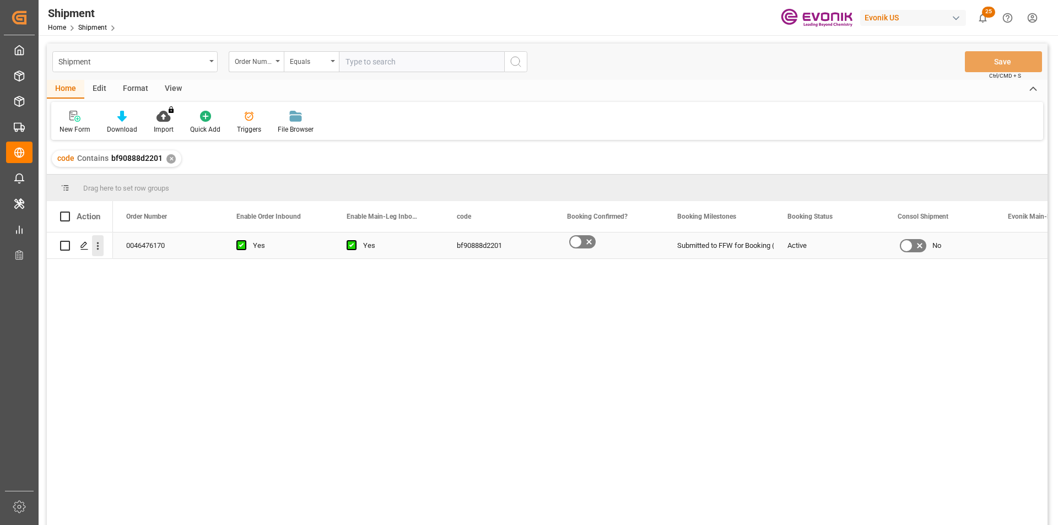
click at [99, 249] on icon "open menu" at bounding box center [98, 247] width 2 height 8
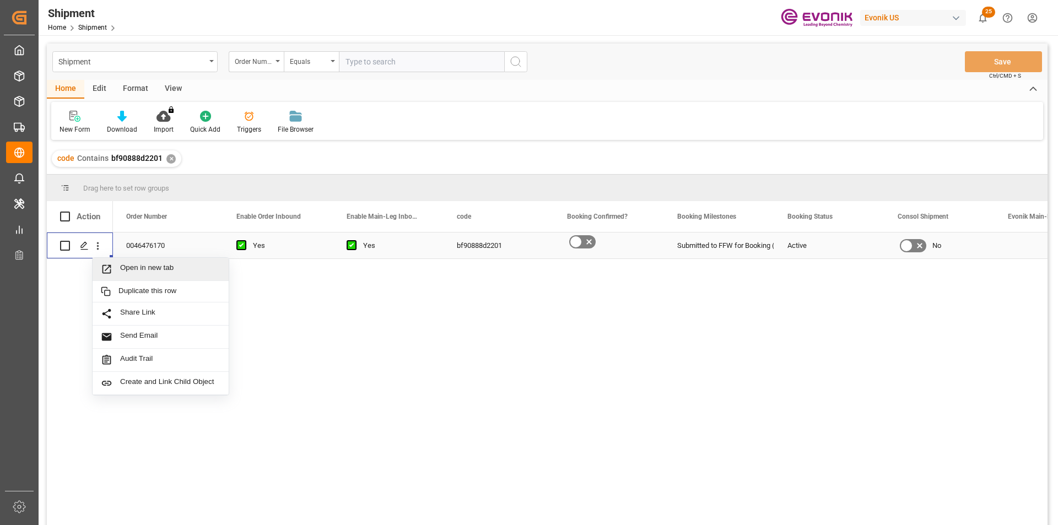
click at [166, 269] on span "Open in new tab" at bounding box center [170, 270] width 100 height 12
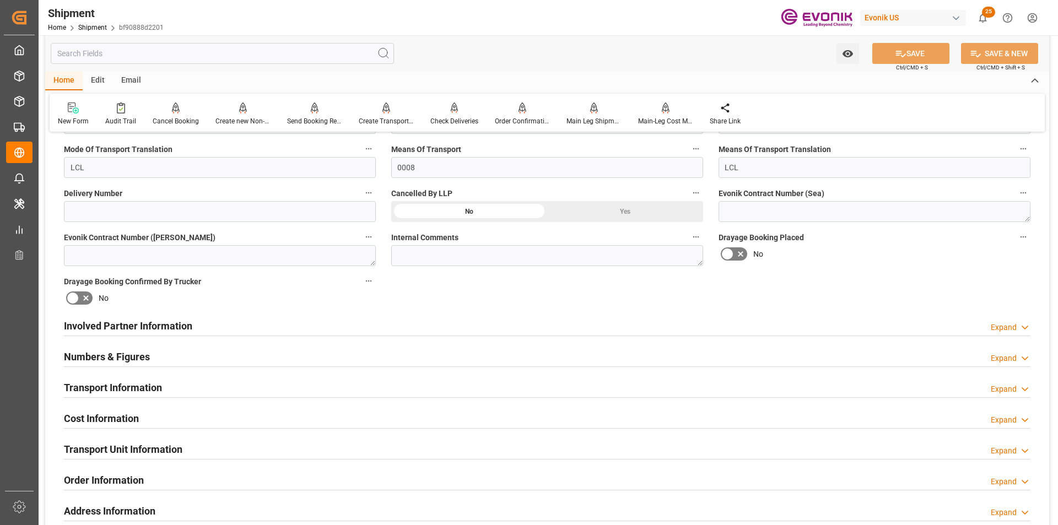
scroll to position [662, 0]
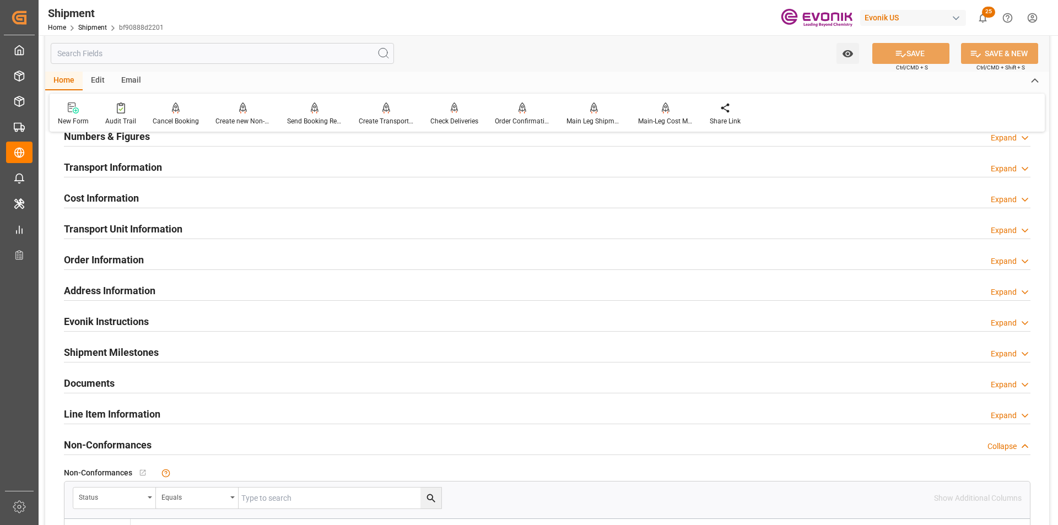
click at [192, 163] on div "Transport Information Expand" at bounding box center [547, 166] width 967 height 21
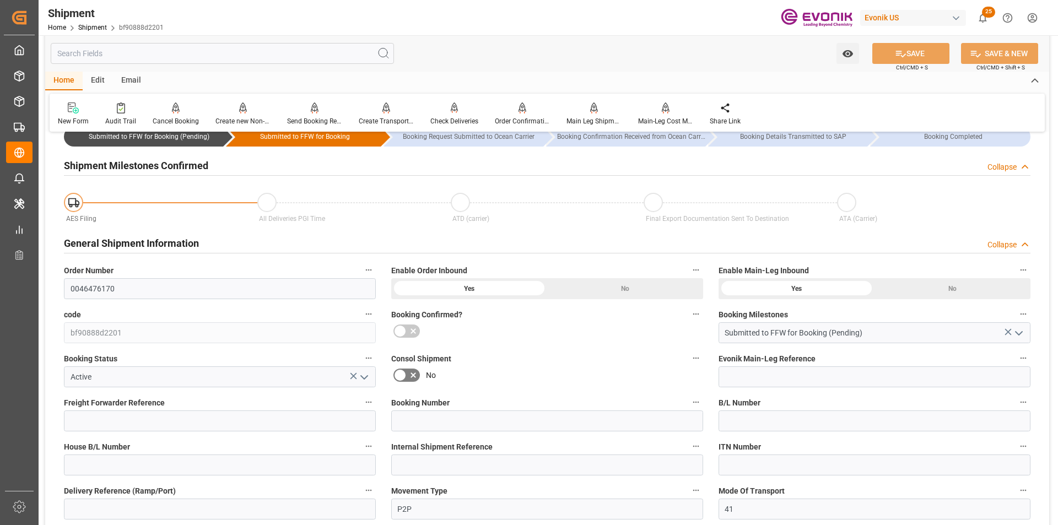
scroll to position [0, 0]
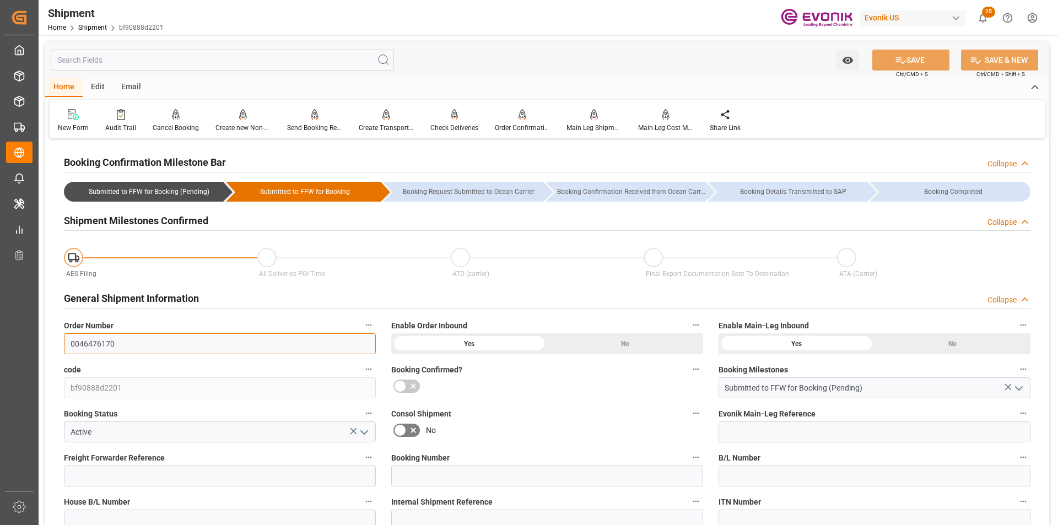
click at [94, 346] on input "0046476170" at bounding box center [220, 344] width 312 height 21
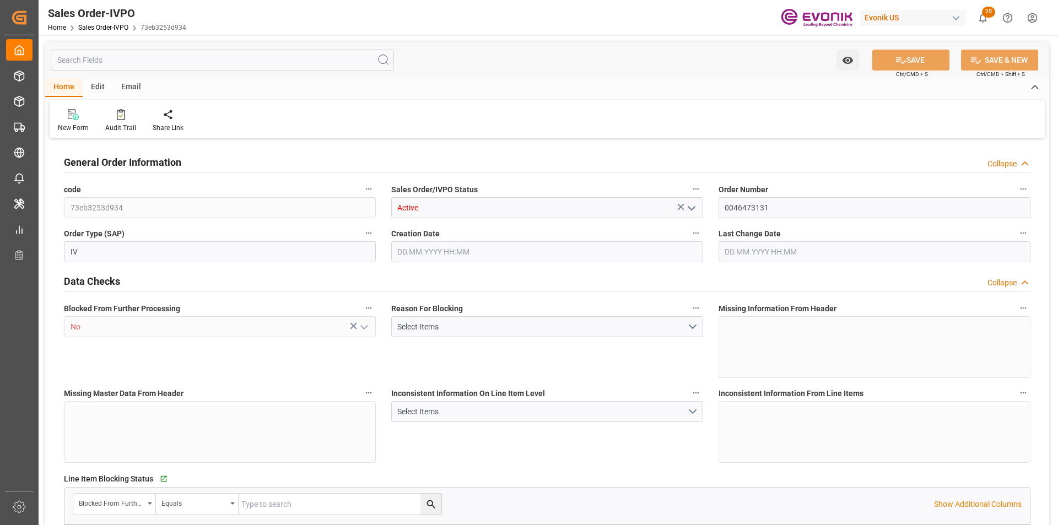
type input "GBSOU"
type input "+44 (0) 161 2304357Fax No.:"
type input "0"
type input "1"
type input "2"
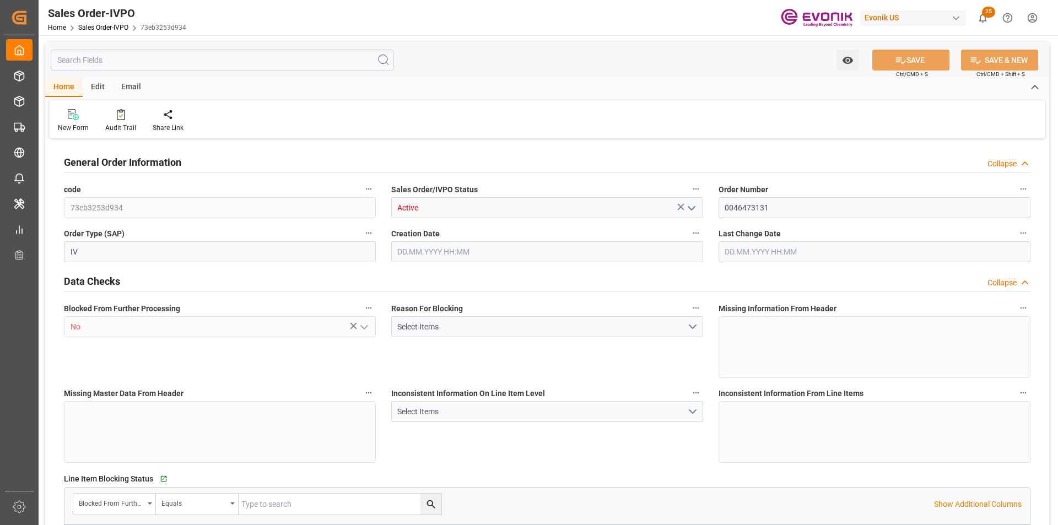
type input "2"
type input "17184"
type input "44.544"
type input "17000"
type input "30"
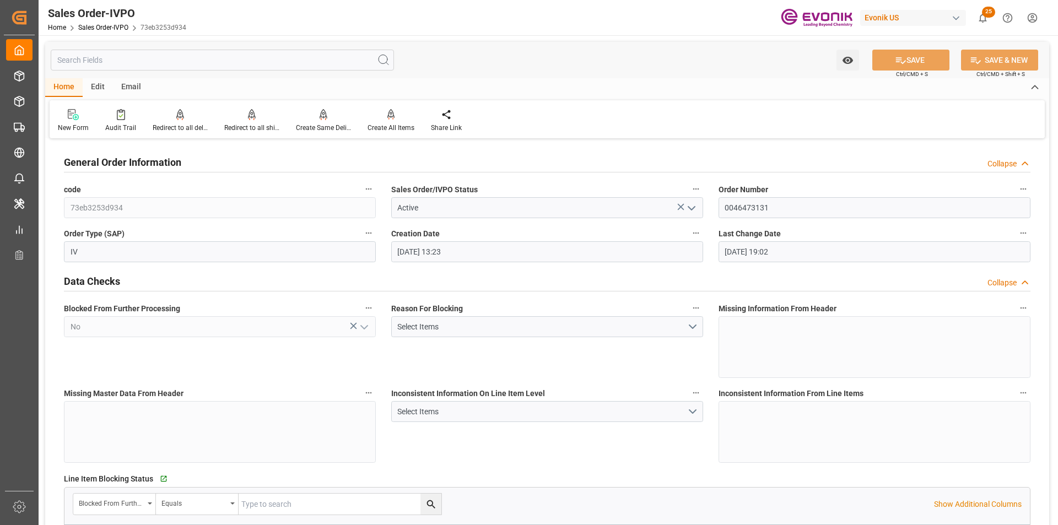
type input "[DATE] 13:23"
type input "[DATE] 19:02"
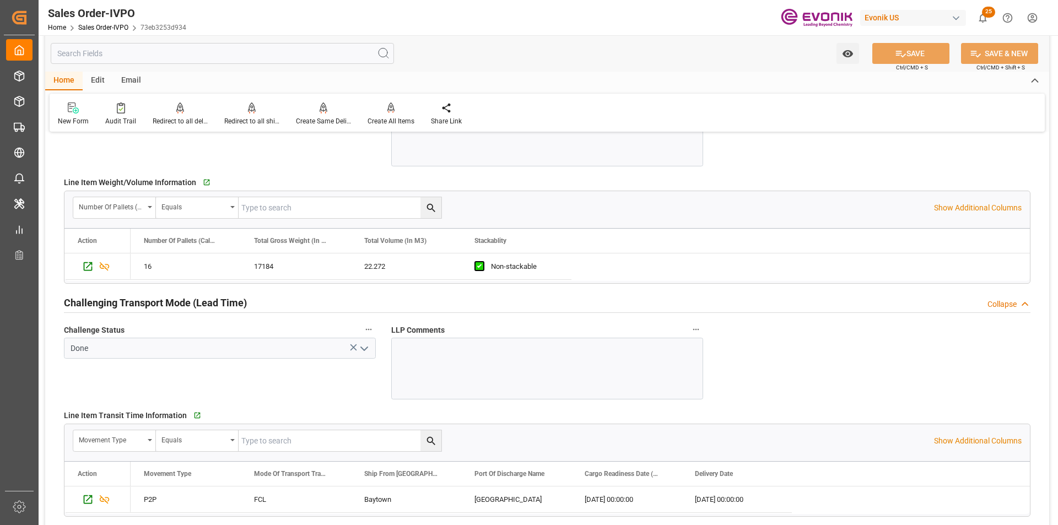
scroll to position [1764, 0]
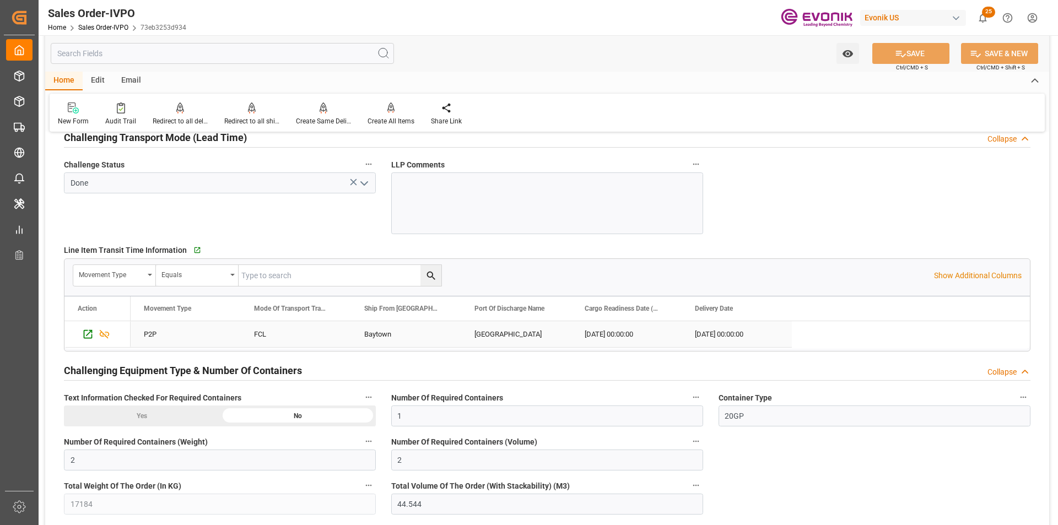
click at [390, 336] on div "Baytown" at bounding box center [406, 334] width 110 height 26
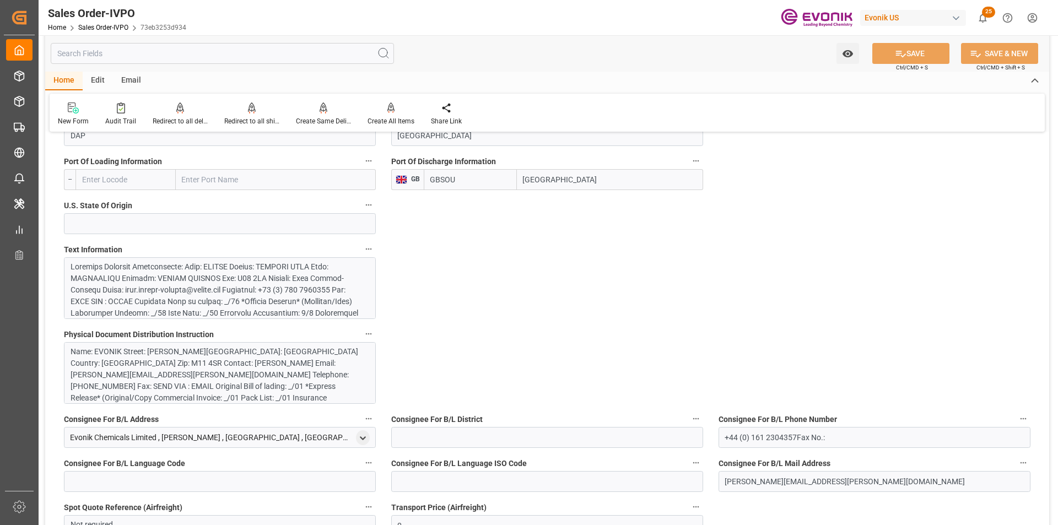
scroll to position [496, 0]
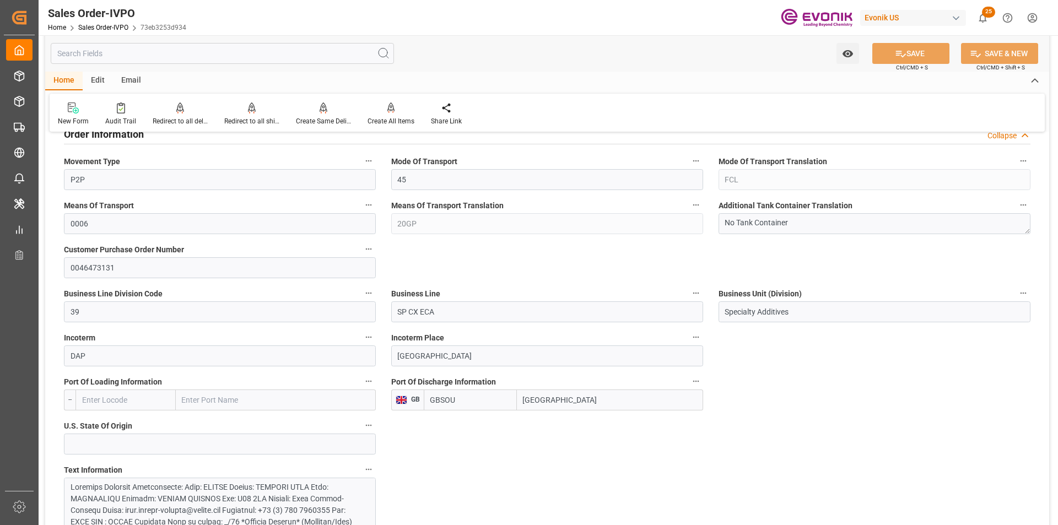
type input "+44 (0) 161 2304357Fax No.:"
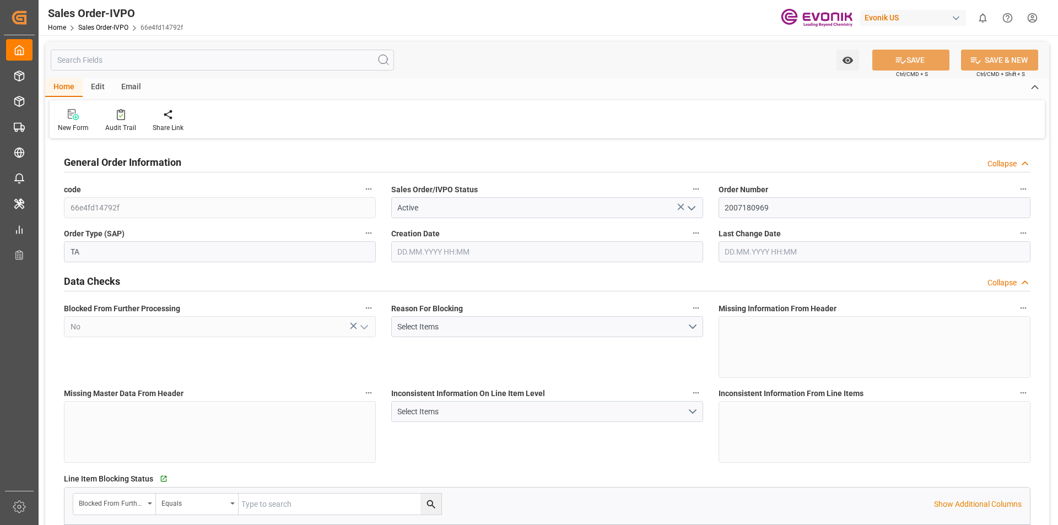
type input "JPYOK"
type input "0"
type input "1"
type input "2325.6"
type input "[DATE] 22:44"
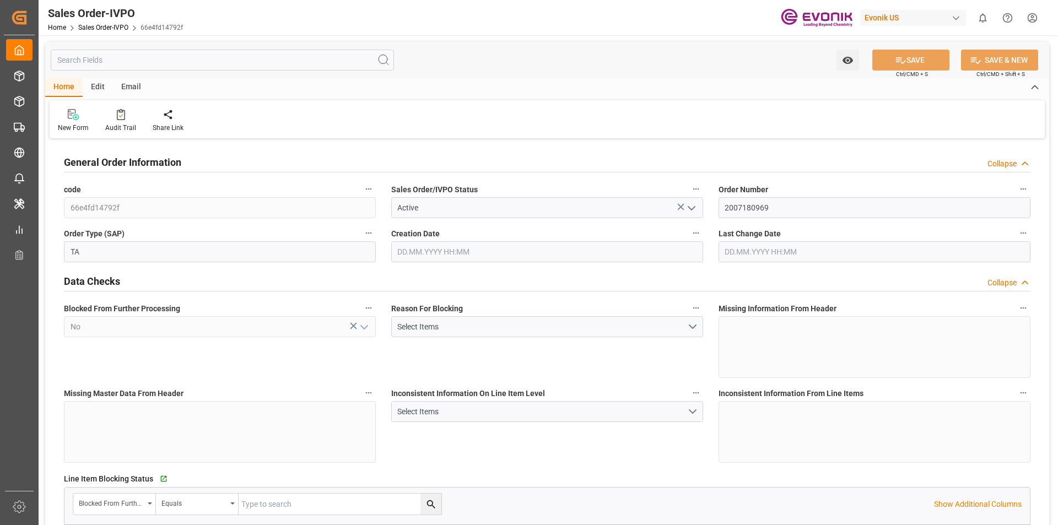
type input "[DATE] 17:13"
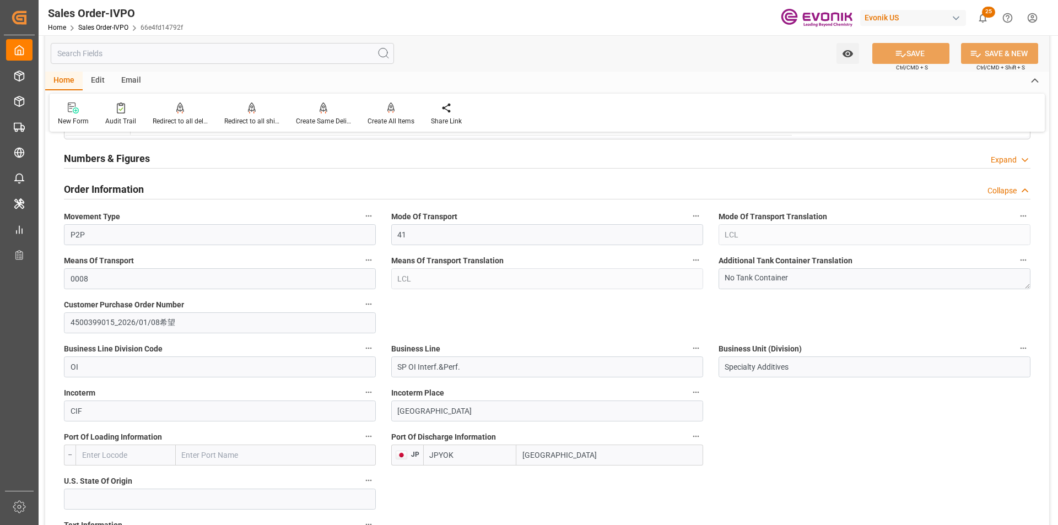
scroll to position [662, 0]
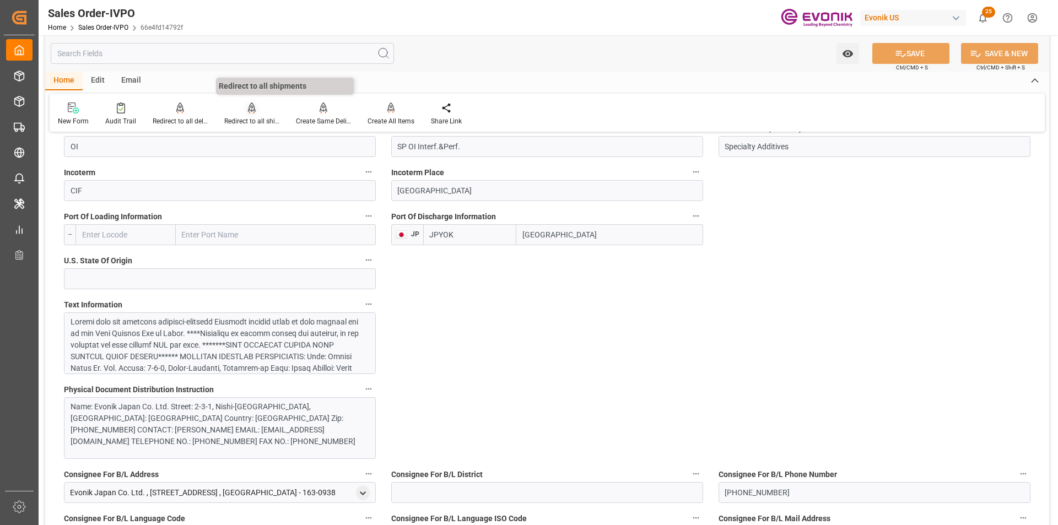
click at [247, 115] on div "Redirect to all shipments" at bounding box center [252, 114] width 72 height 24
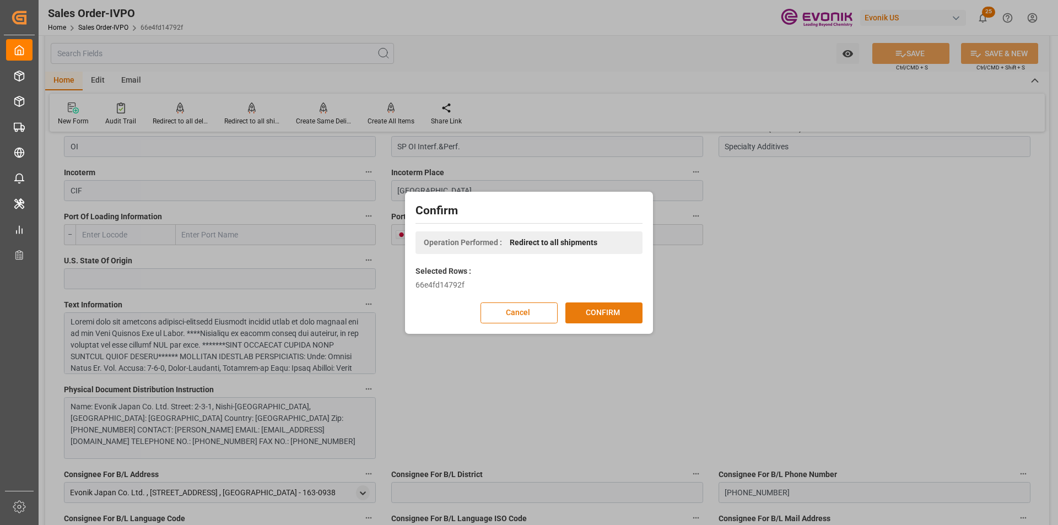
click at [615, 311] on button "CONFIRM" at bounding box center [604, 313] width 77 height 21
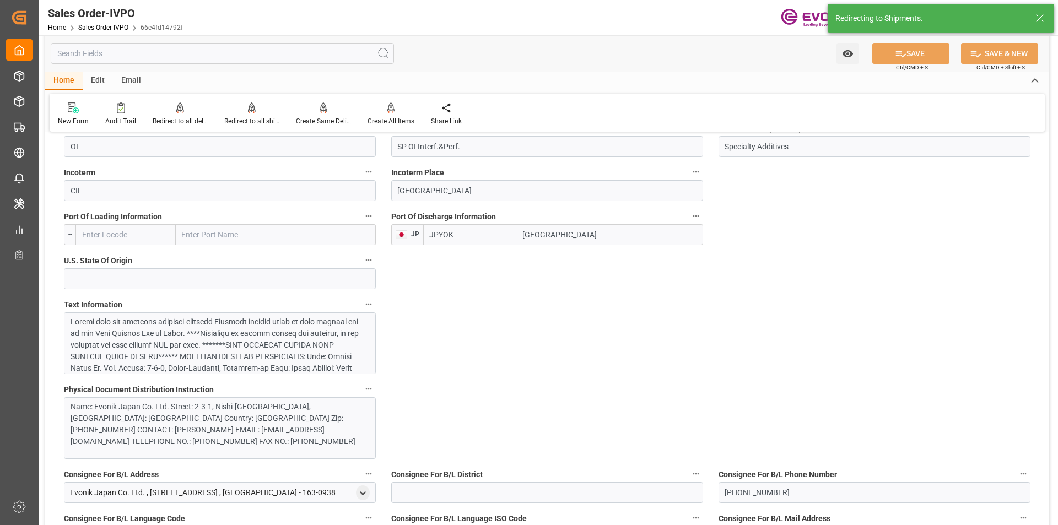
type input "[DATE] 22:44"
type input "[DATE] 17:13"
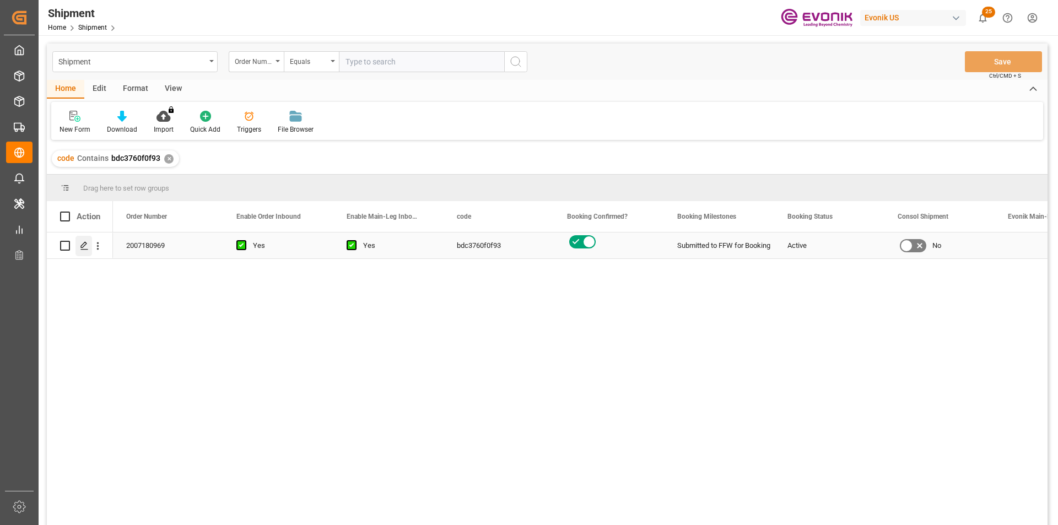
click at [93, 245] on icon "open menu" at bounding box center [98, 246] width 12 height 12
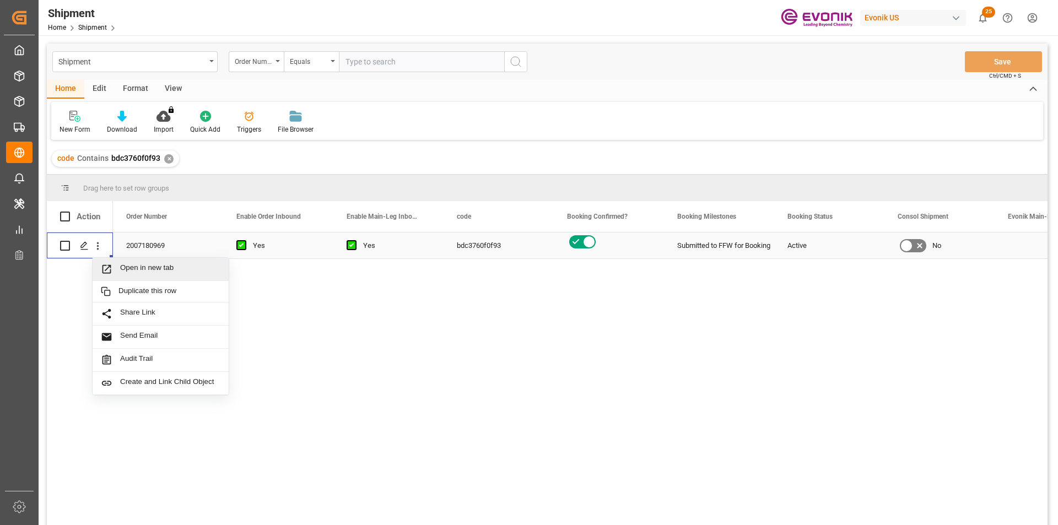
click at [153, 268] on span "Open in new tab" at bounding box center [170, 270] width 100 height 12
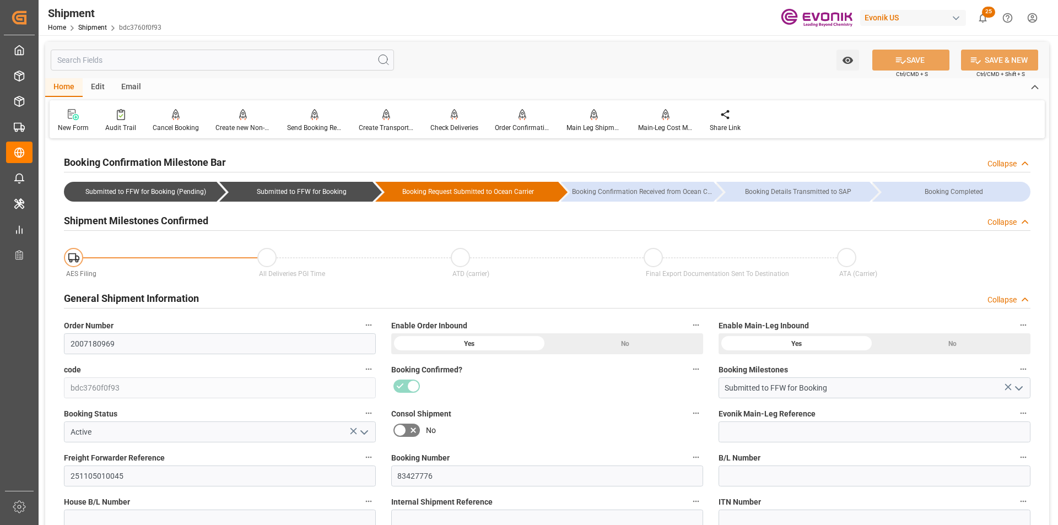
scroll to position [165, 0]
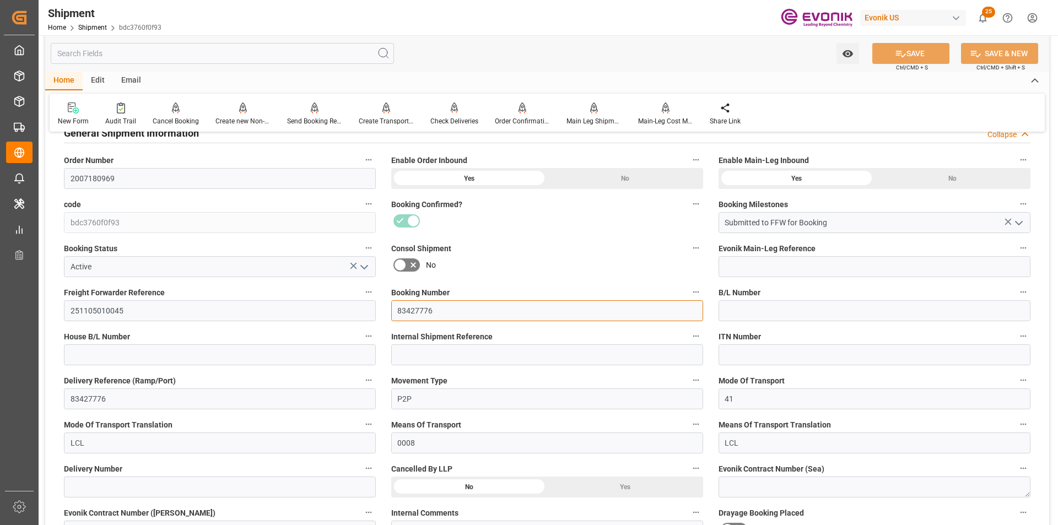
click at [407, 310] on input "83427776" at bounding box center [547, 310] width 312 height 21
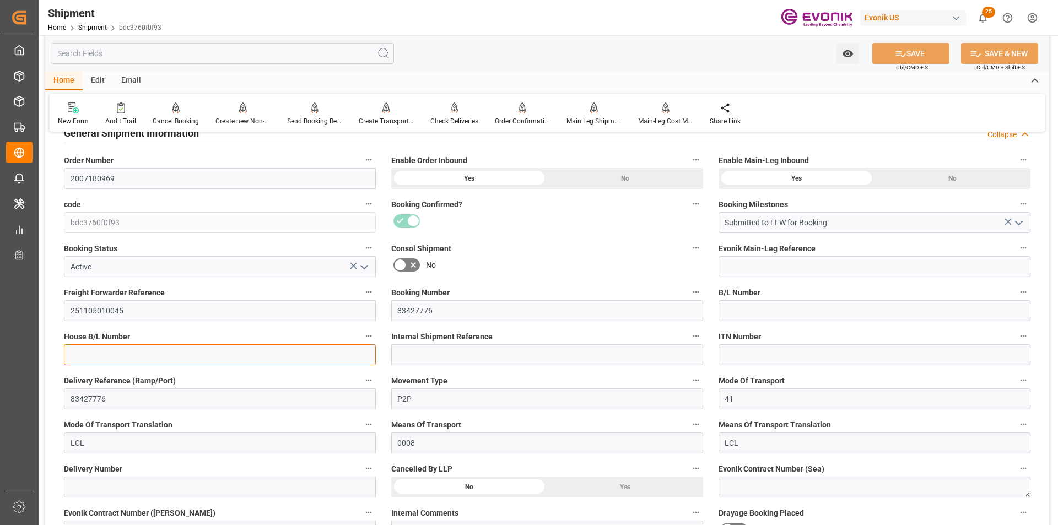
click at [84, 349] on input at bounding box center [220, 355] width 312 height 21
paste input "83427776"
type input "83427776"
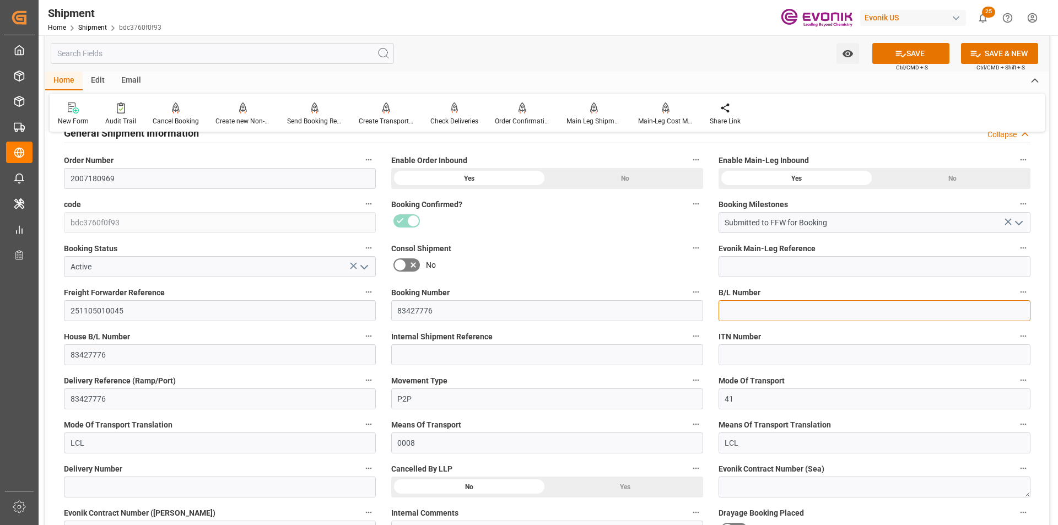
click at [781, 310] on input at bounding box center [875, 310] width 312 height 21
paste input "83427776"
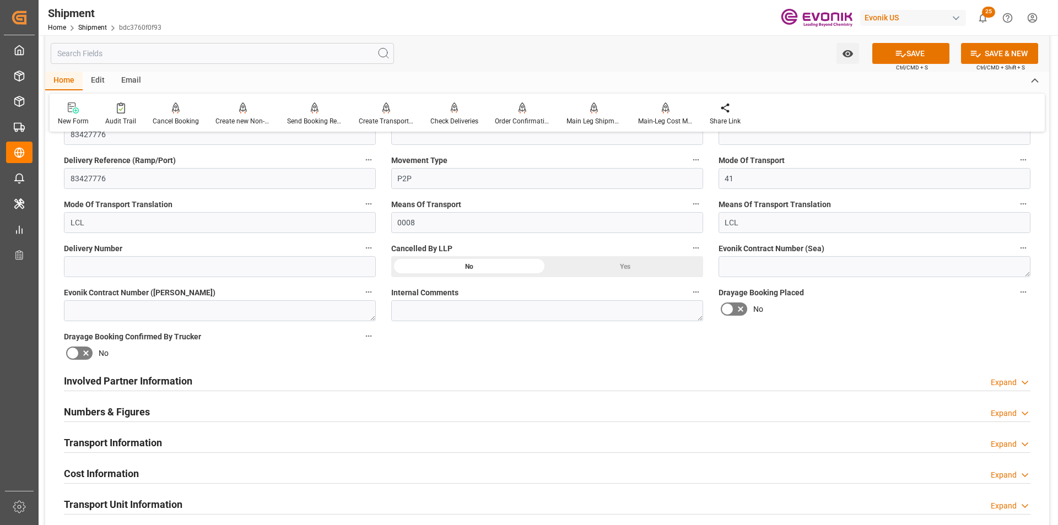
scroll to position [496, 0]
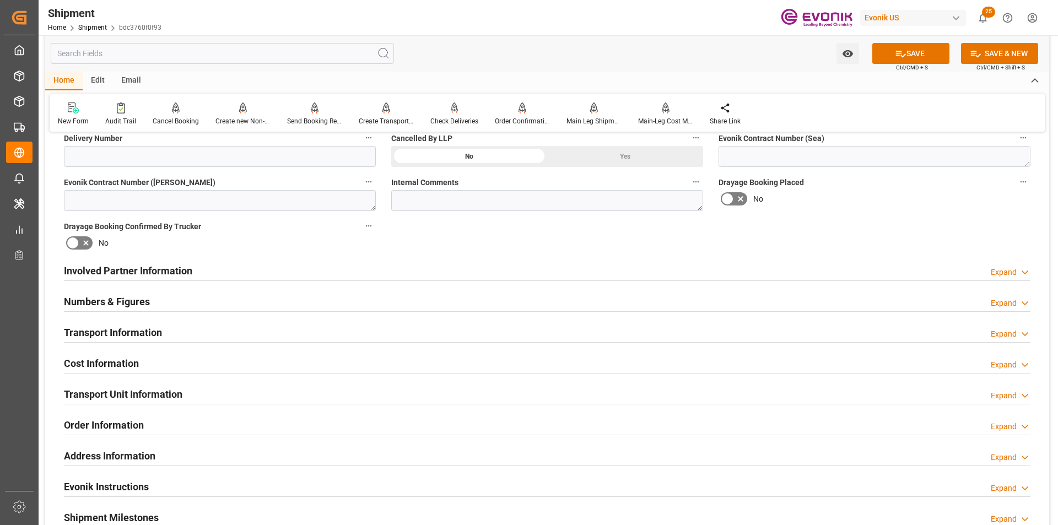
type input "83427776"
click at [237, 393] on div "Transport Unit Information Expand" at bounding box center [547, 393] width 967 height 21
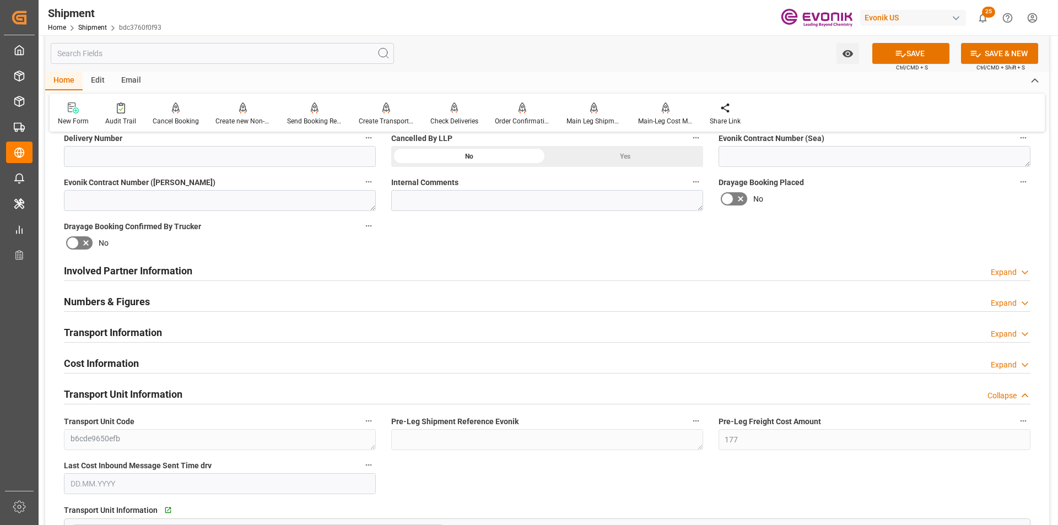
click at [406, 386] on div "Transport Unit Information Collapse" at bounding box center [547, 393] width 967 height 21
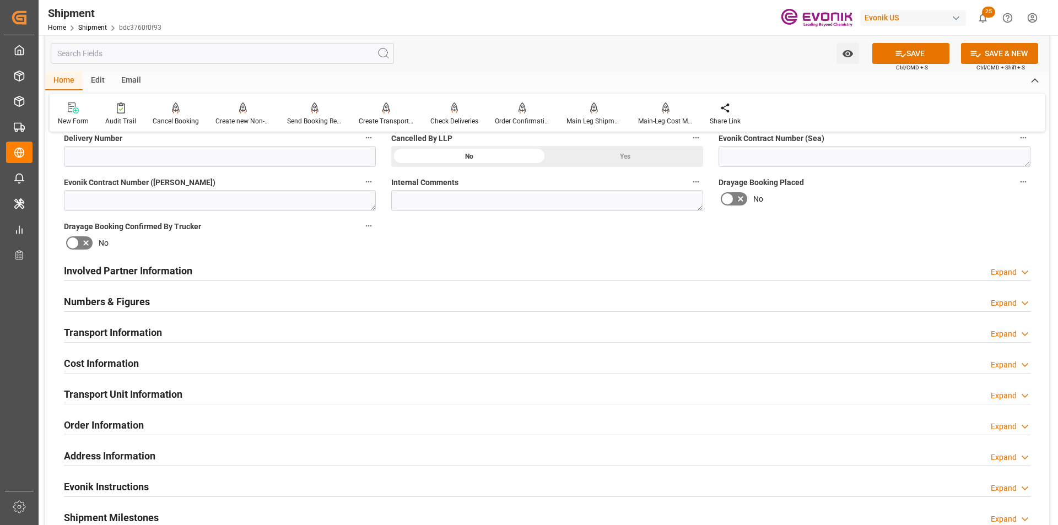
click at [306, 323] on div "Transport Information Expand" at bounding box center [547, 331] width 967 height 21
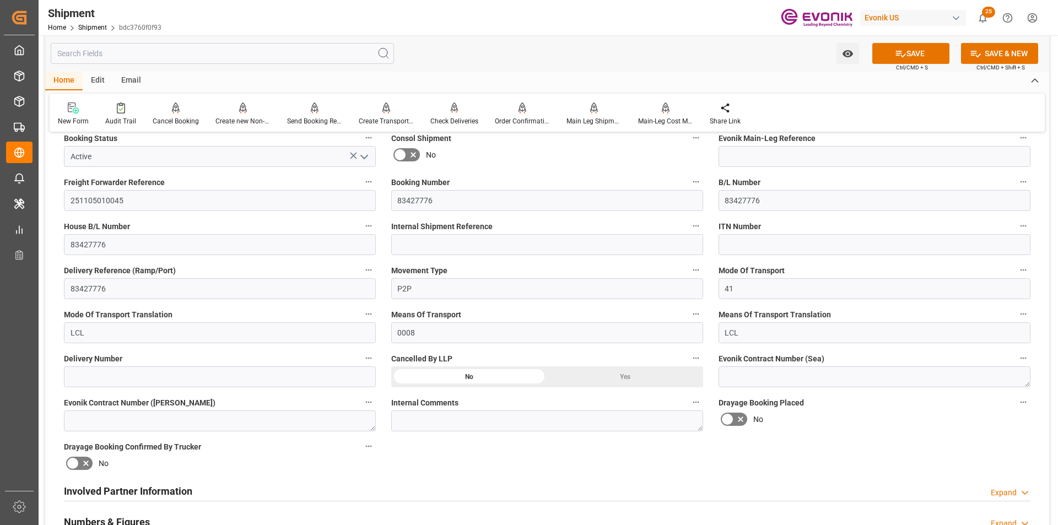
scroll to position [221, 0]
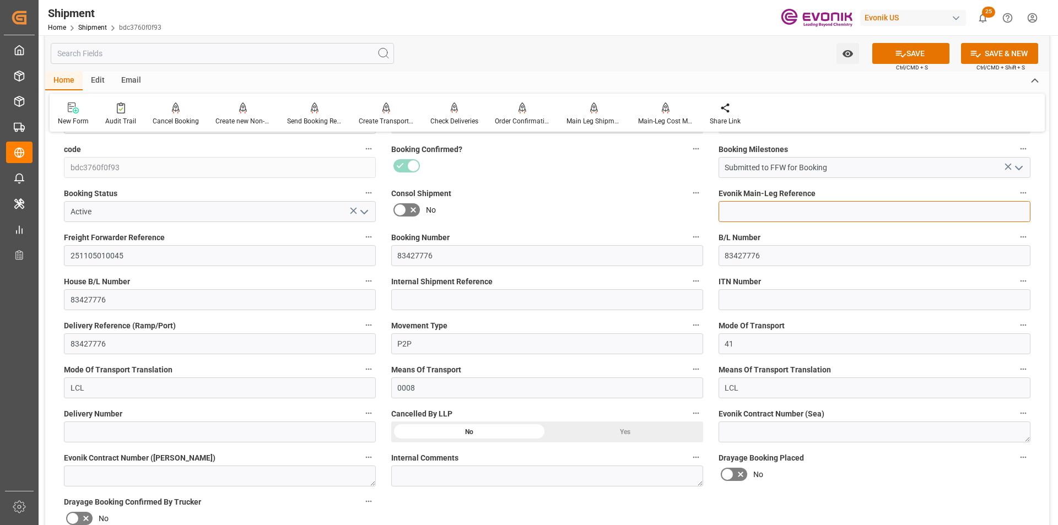
click at [793, 216] on input at bounding box center [875, 211] width 312 height 21
paste input "2007180969"
type input "2007180969"
click at [906, 51] on button "SAVE" at bounding box center [911, 53] width 77 height 21
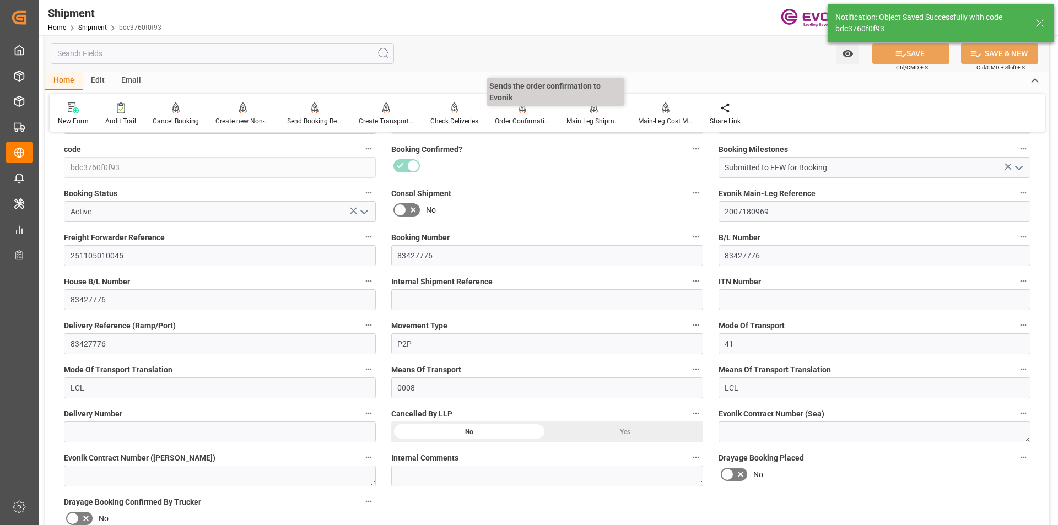
click at [518, 103] on p "Sends the order confirmation to Evonik" at bounding box center [556, 92] width 138 height 29
click at [522, 115] on div "Order Confirmation" at bounding box center [523, 114] width 72 height 24
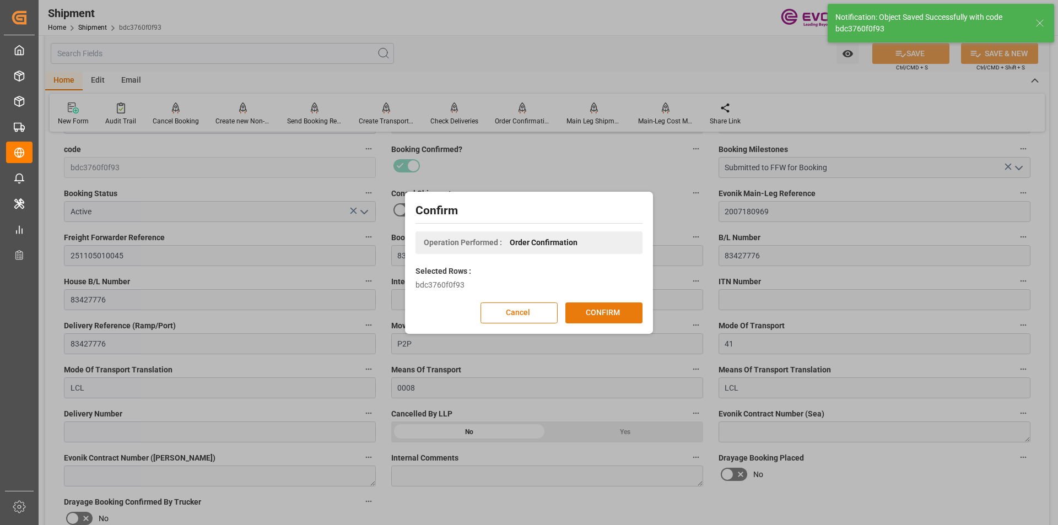
click at [610, 318] on button "CONFIRM" at bounding box center [604, 313] width 77 height 21
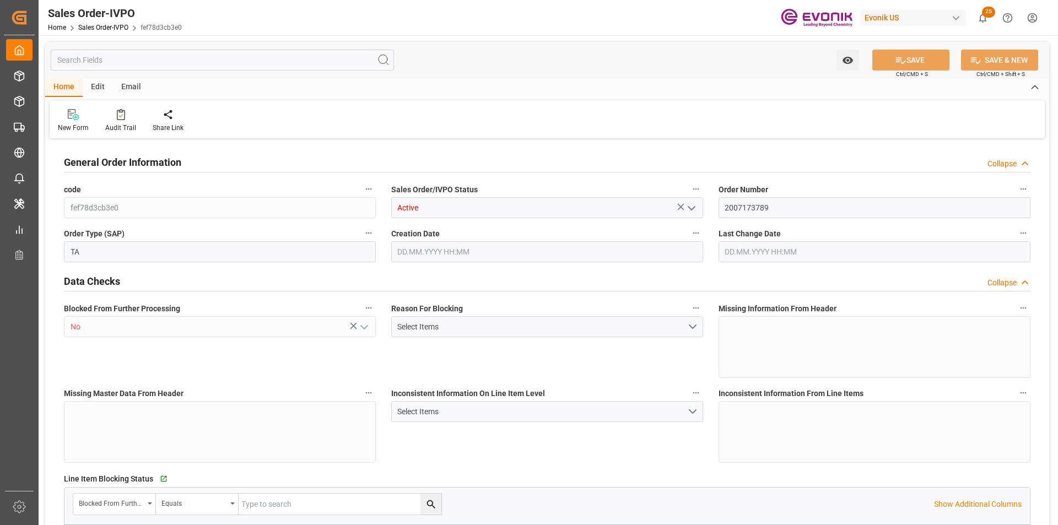
type input "DOHAI"
type input "0"
type input "1"
type input "1654.2"
type input "[DATE] 12:22"
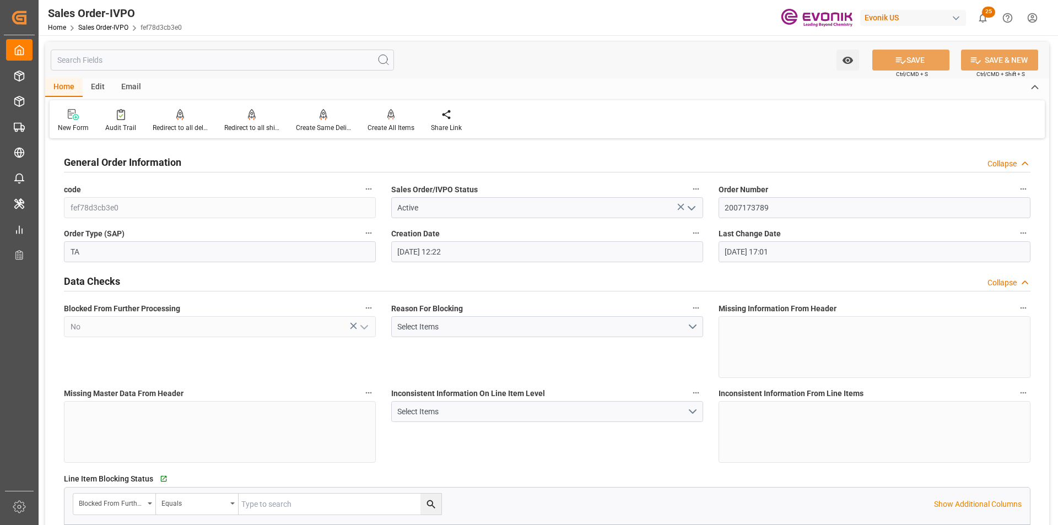
type input "[DATE] 17:01"
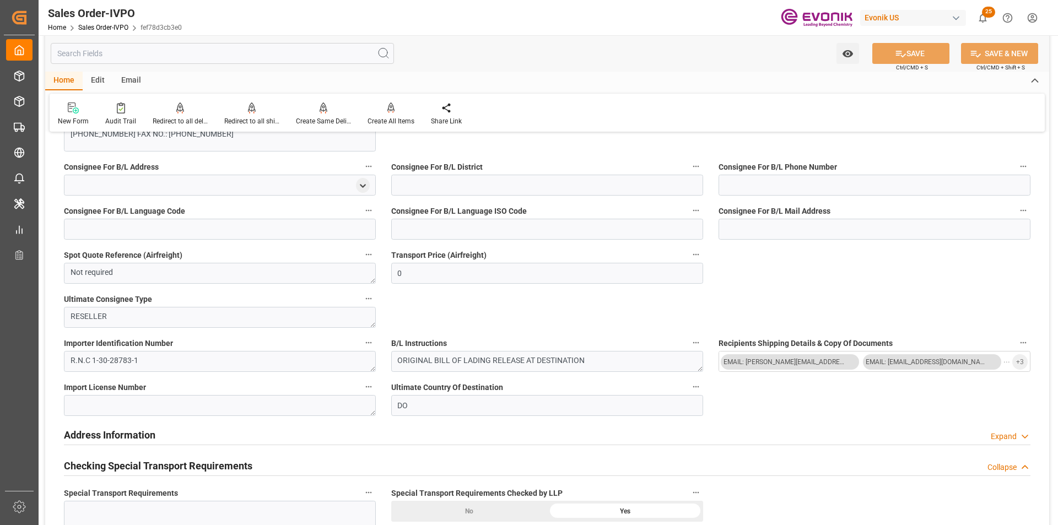
scroll to position [1213, 0]
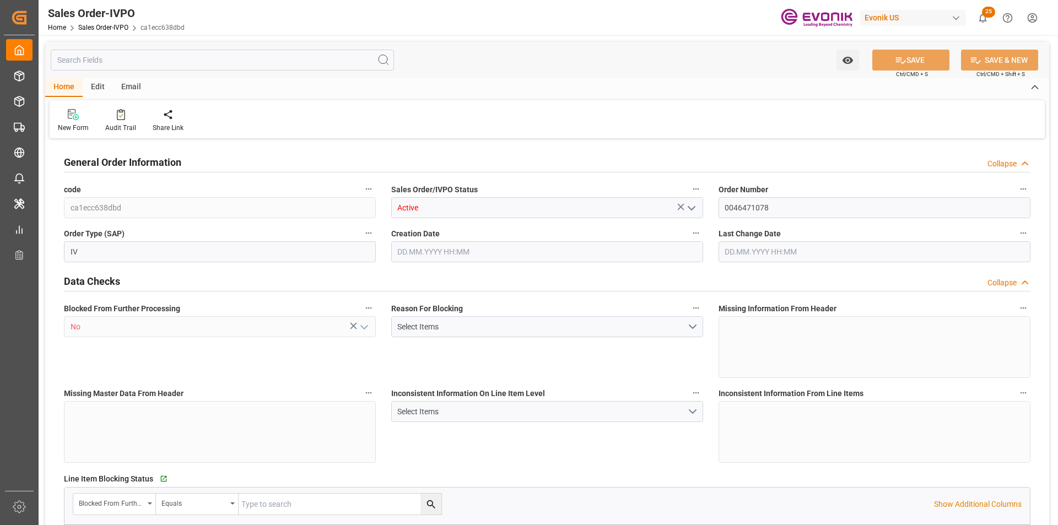
type input "BRSSZ"
type input "0"
type input "1"
type input "2654.4"
type input "[DATE] 15:16"
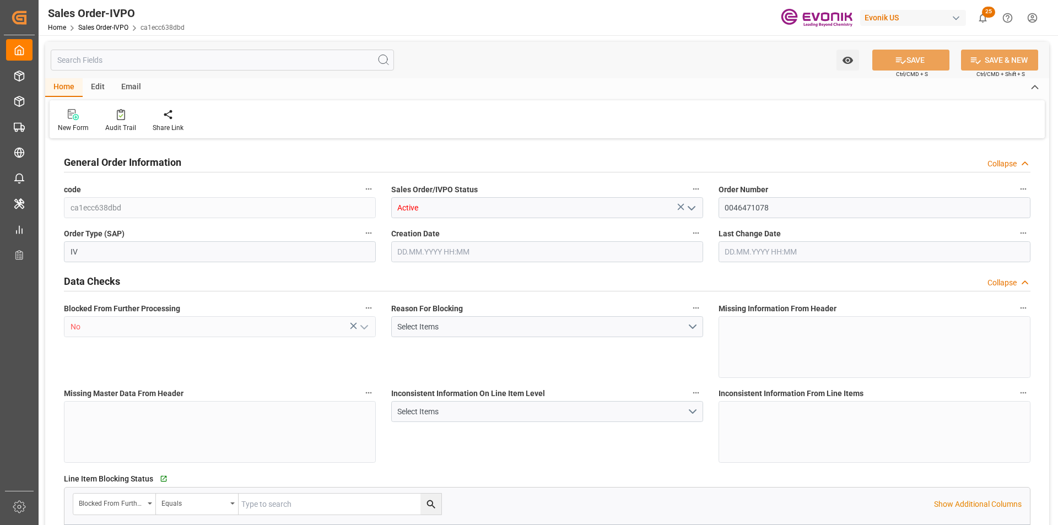
type input "[DATE] 12:58"
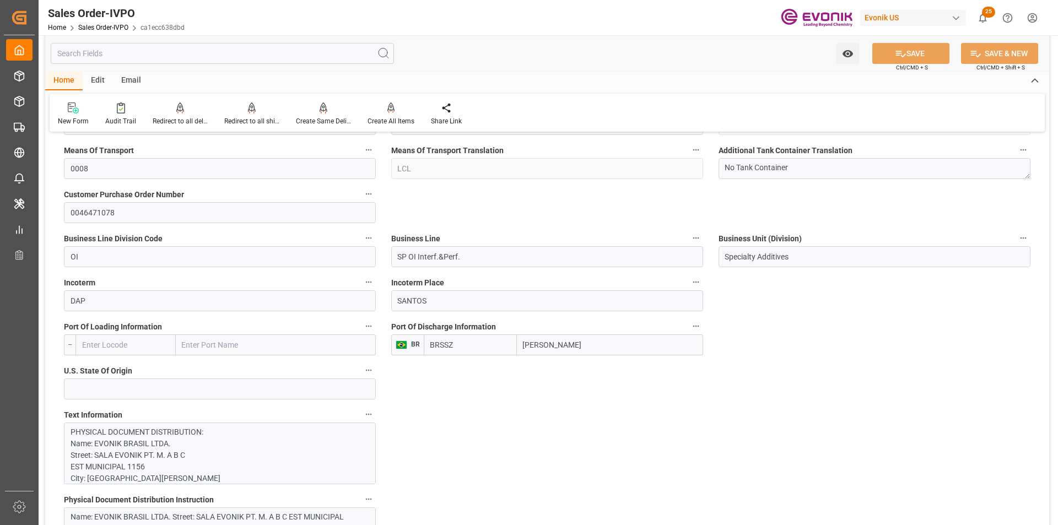
scroll to position [717, 0]
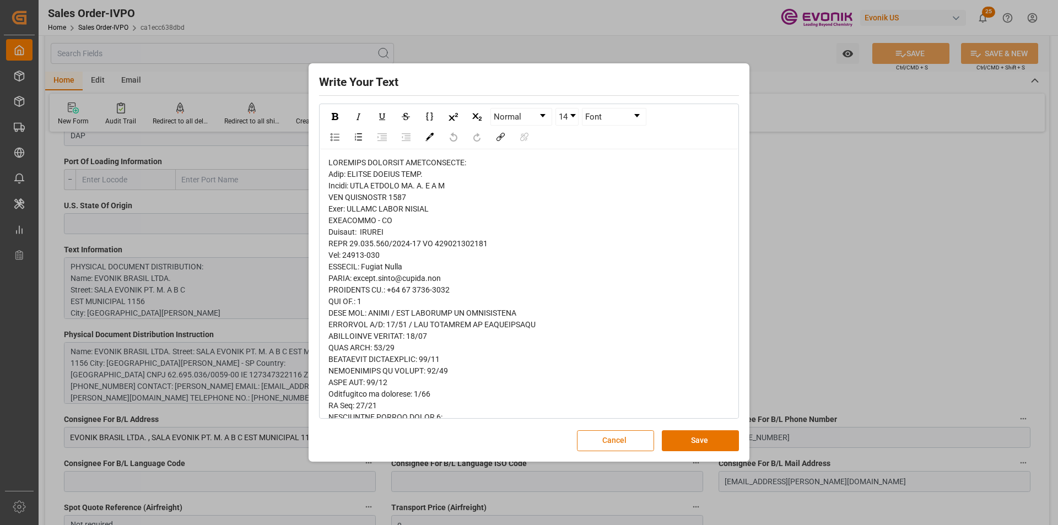
click at [604, 441] on button "Cancel" at bounding box center [615, 441] width 77 height 21
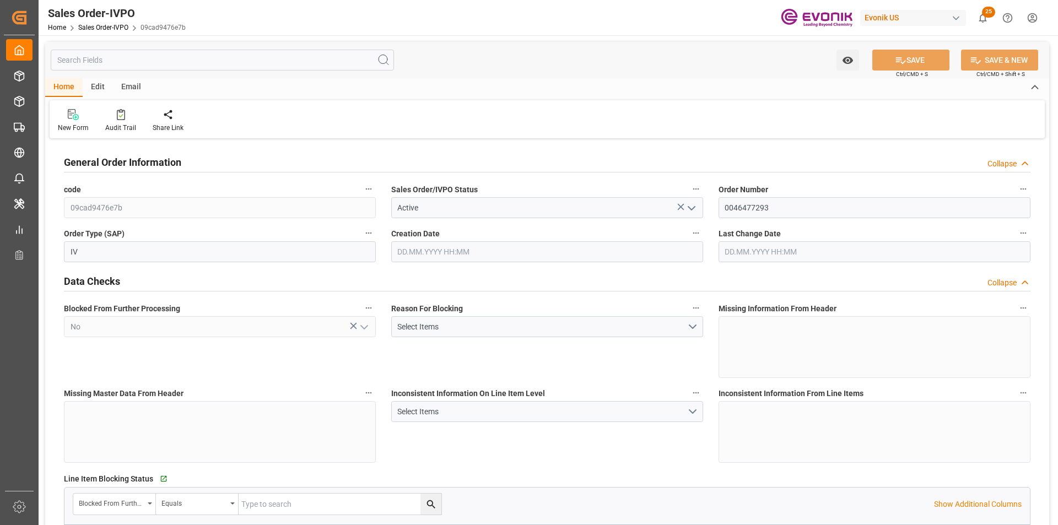
type input "NLRTM"
type input "0"
type input "1"
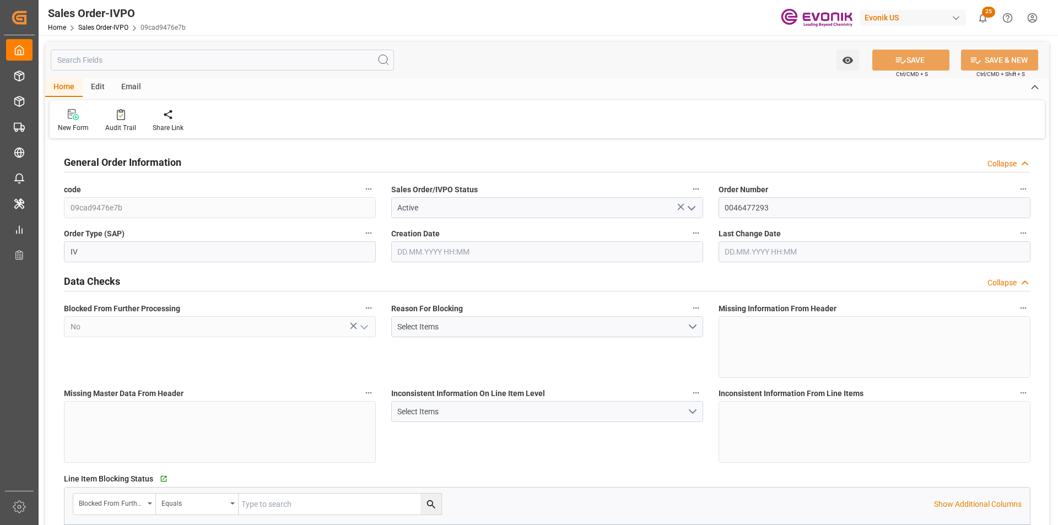
type input "5245.71"
type input "14.4036"
type input "17000"
type input "30"
type input "14.10.2025 14:37"
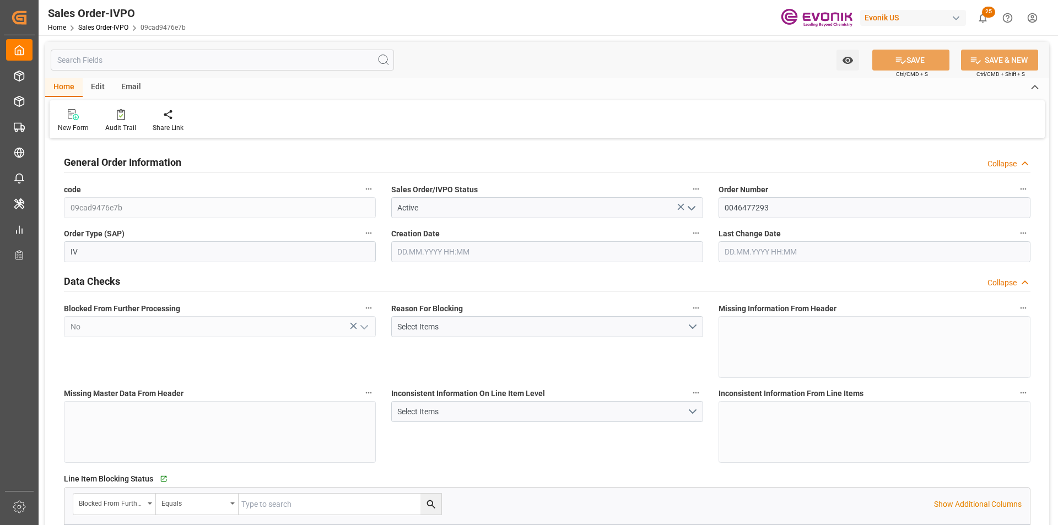
type input "15.10.2025 13:01"
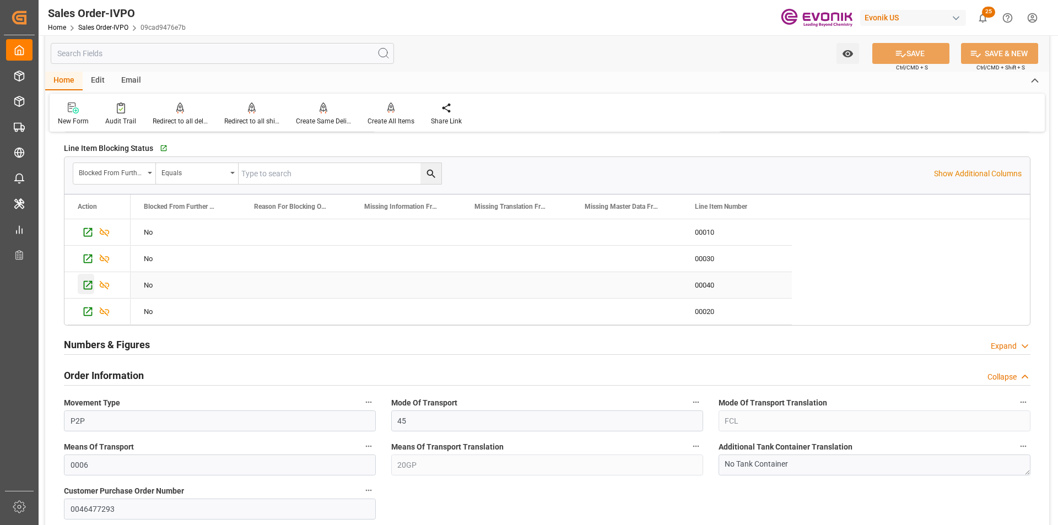
click at [84, 286] on icon "Press SPACE to select this row." at bounding box center [88, 285] width 9 height 9
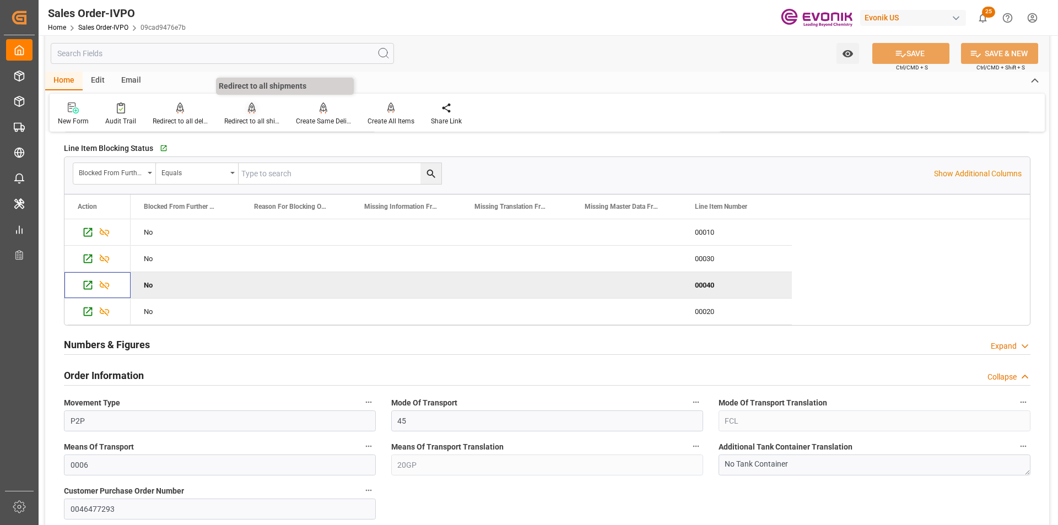
click at [234, 114] on div at bounding box center [251, 108] width 55 height 12
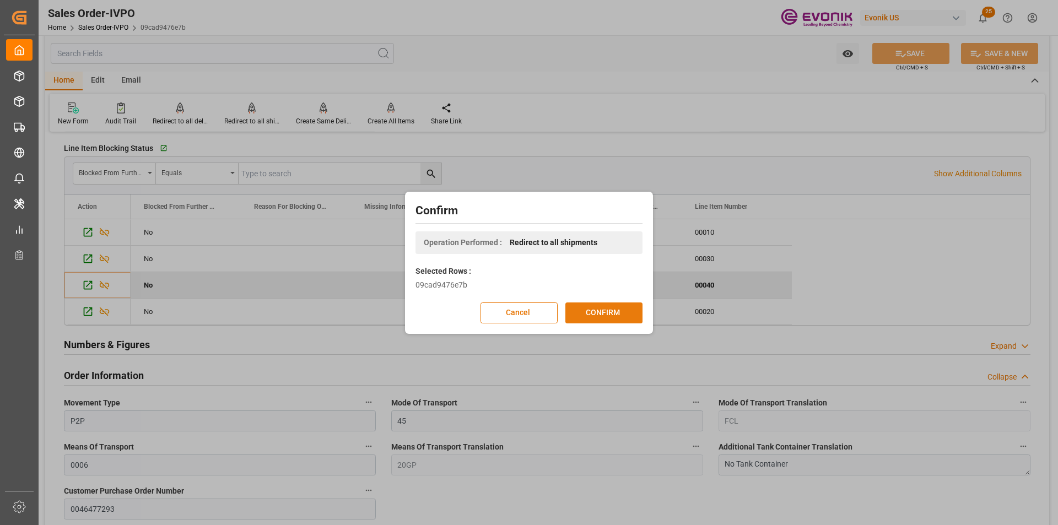
click at [606, 317] on button "CONFIRM" at bounding box center [604, 313] width 77 height 21
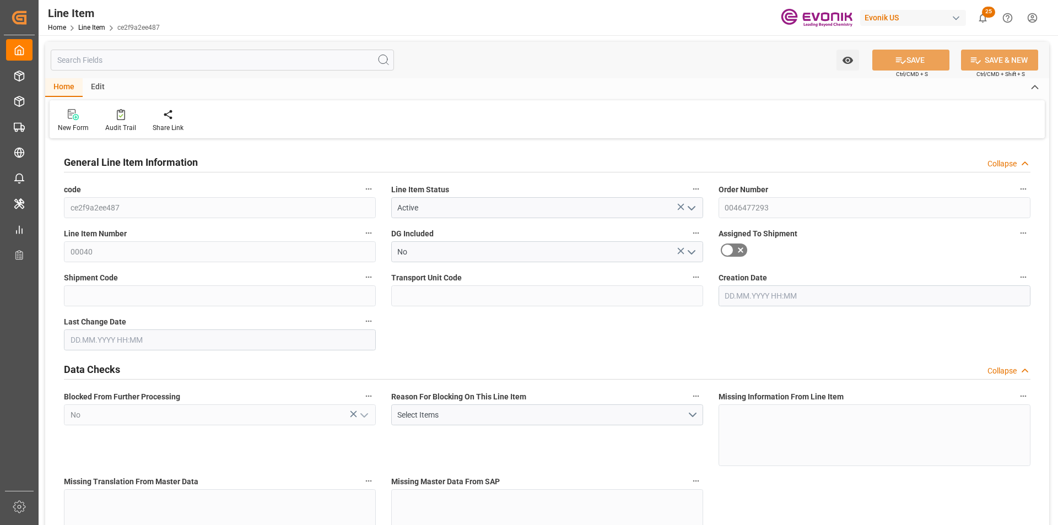
type input "1"
type input "38.47"
type input "36"
type input "0.0597"
type input "2"
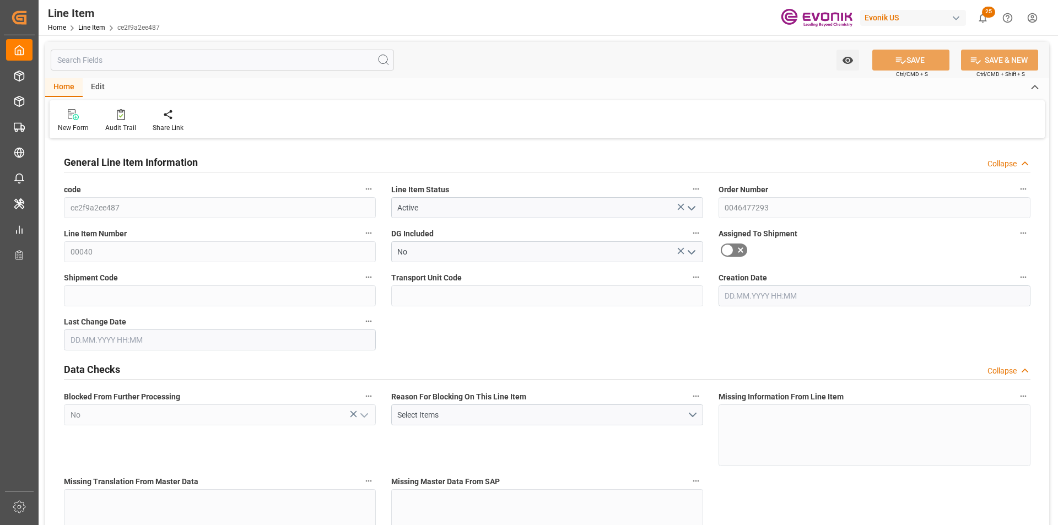
type input "175.24"
type input "2"
type input "38.47"
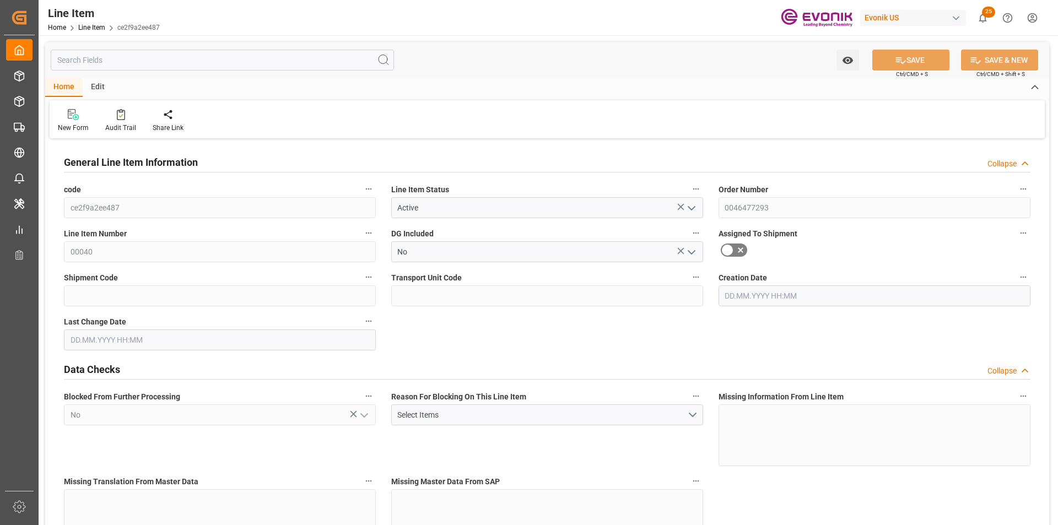
type input "65.47"
type input "36"
type input "0.0597"
type input "59.688"
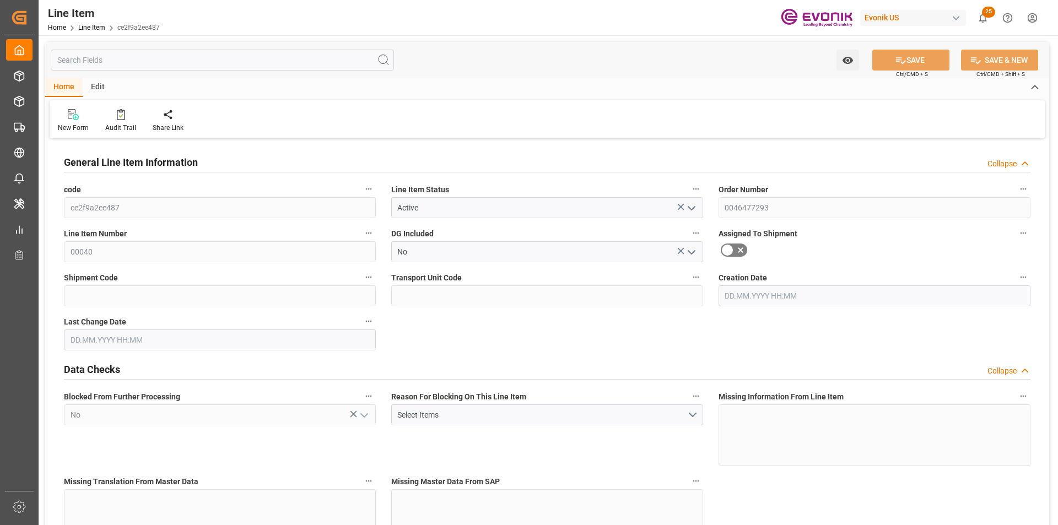
type input "0"
type input "15.10.2025 12:23"
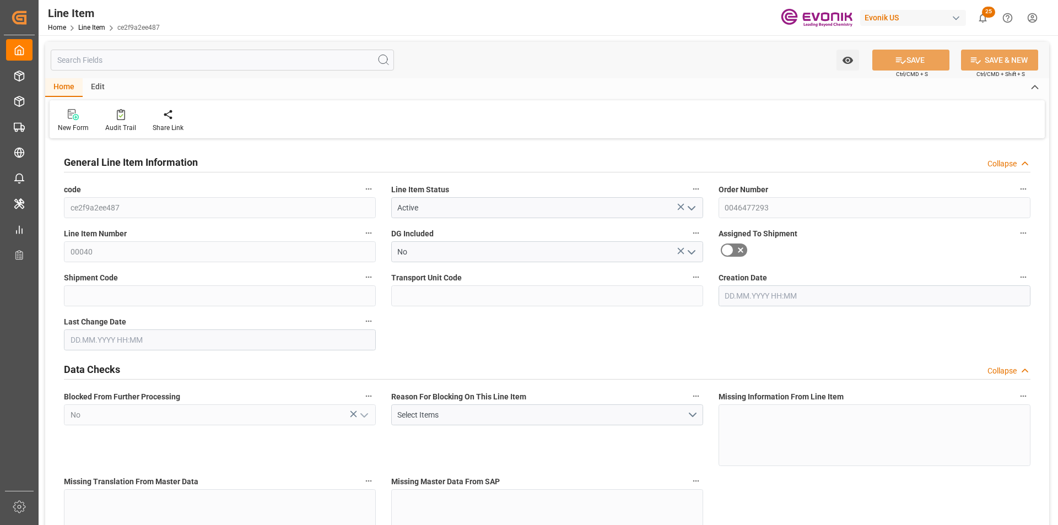
type input "15.10.2025 12:23"
type input "[DATE]"
type input "28.10.2025"
type input "21.10.2025"
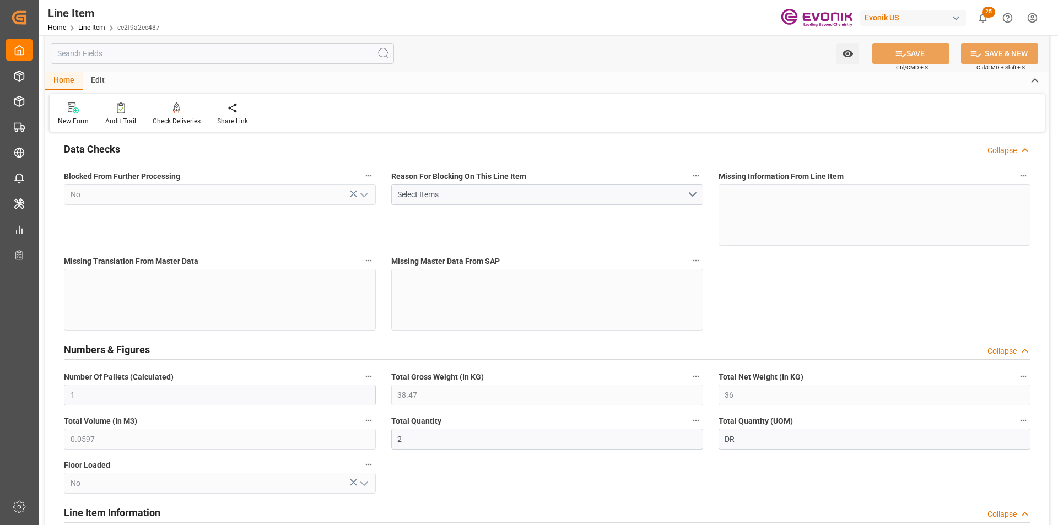
scroll to position [276, 0]
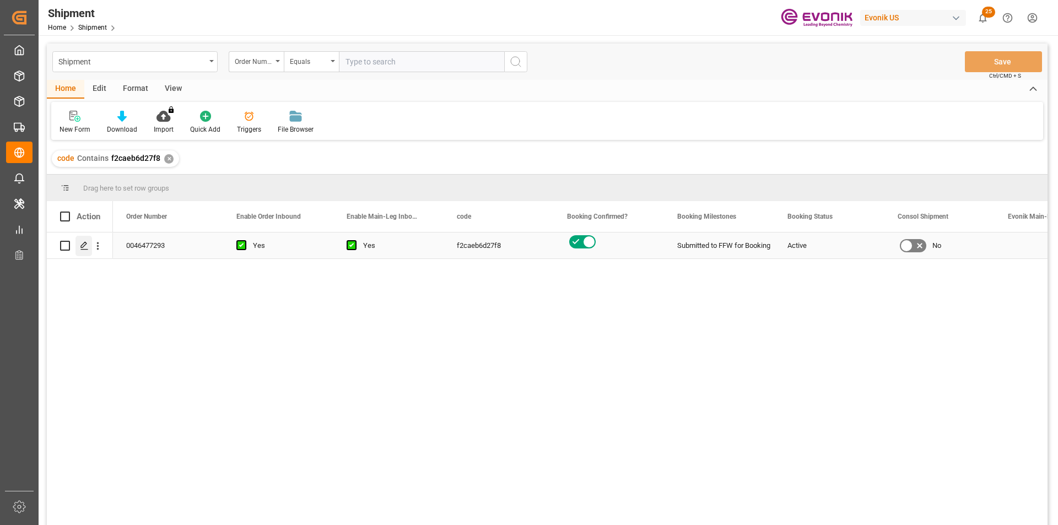
click at [82, 249] on icon "Press SPACE to select this row." at bounding box center [84, 245] width 9 height 9
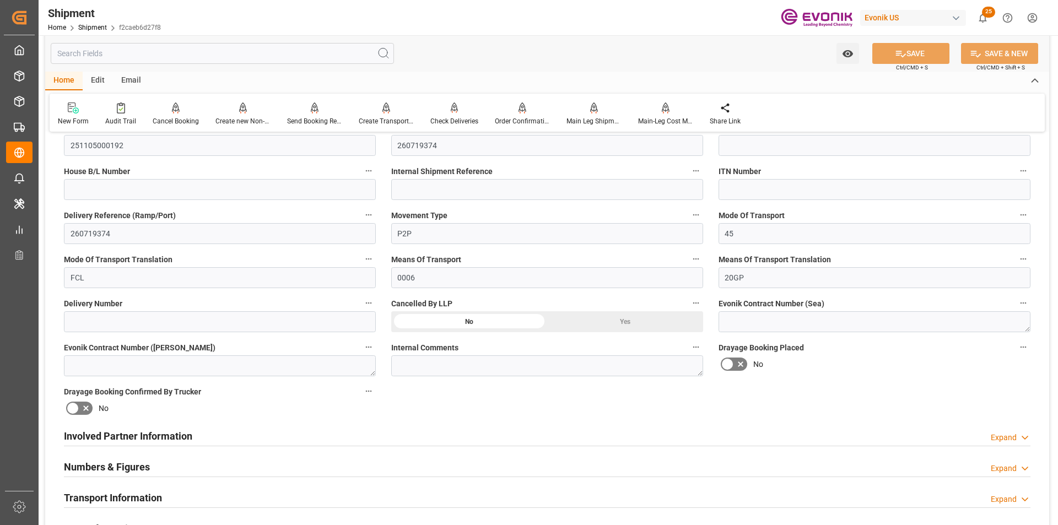
scroll to position [496, 0]
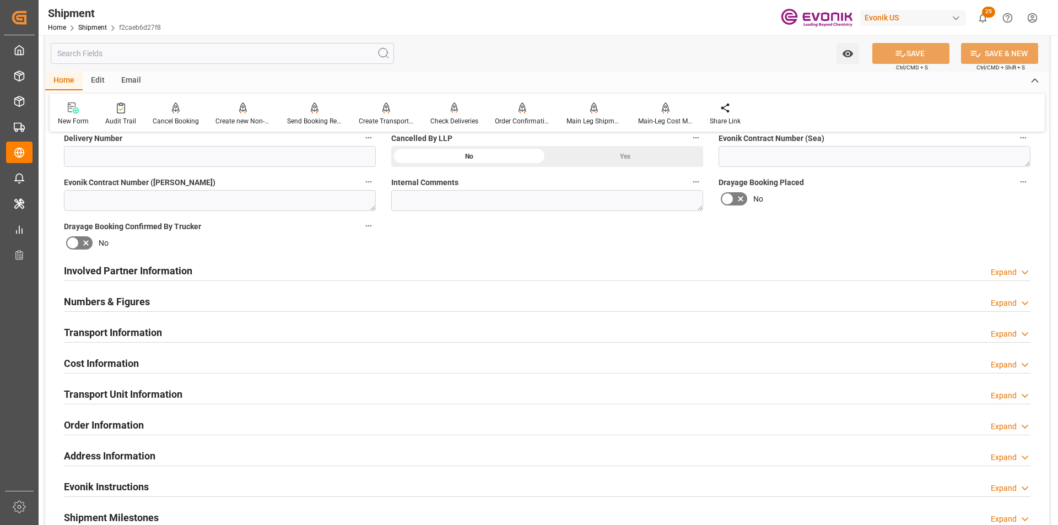
click at [151, 57] on input "text" at bounding box center [222, 53] width 343 height 21
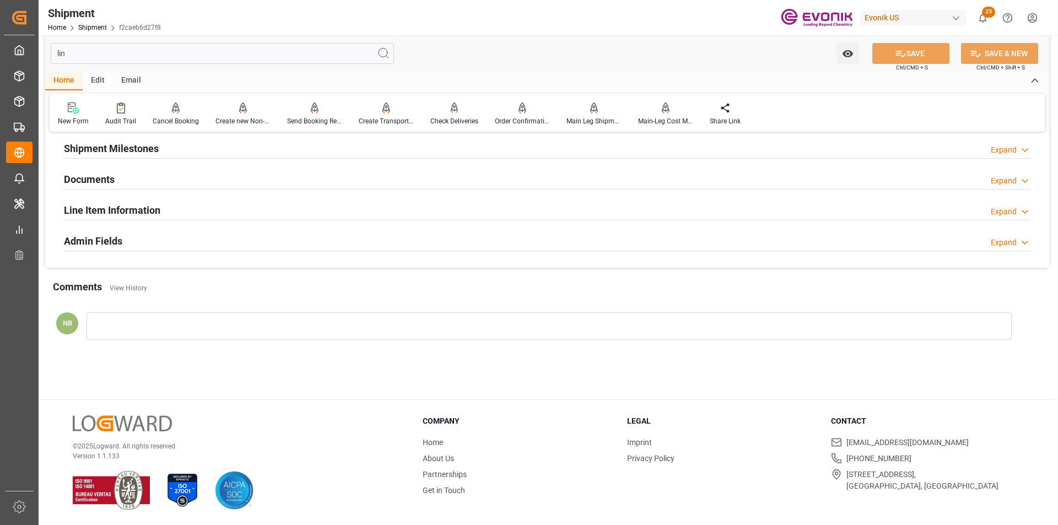
scroll to position [45, 0]
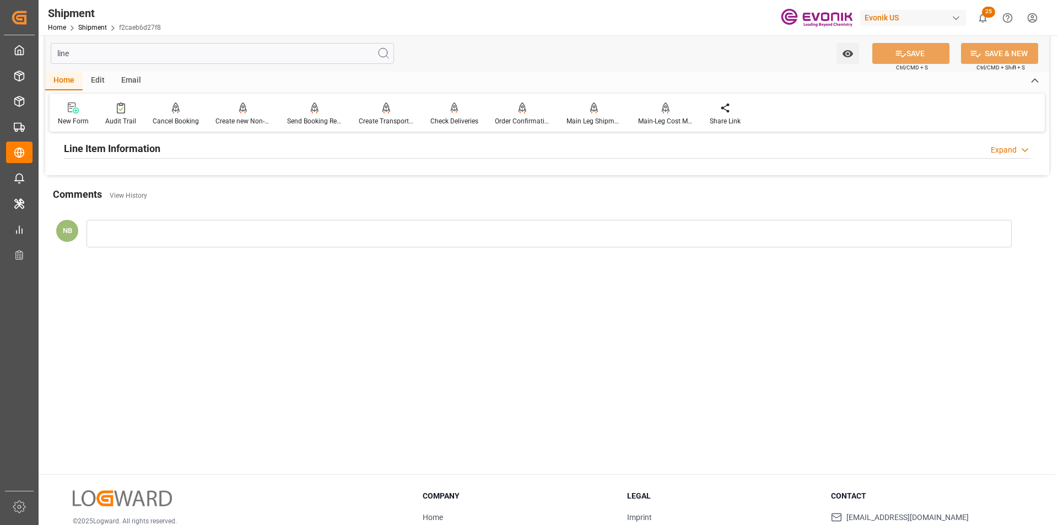
type input "line"
click at [265, 148] on div "Line Item Information Expand" at bounding box center [547, 147] width 967 height 21
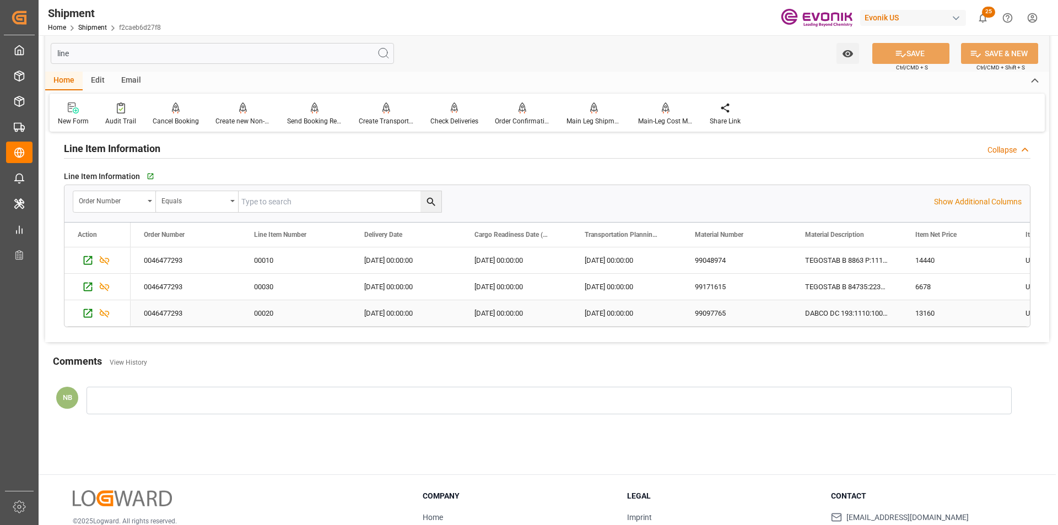
click at [173, 315] on div "0046477293" at bounding box center [186, 313] width 110 height 26
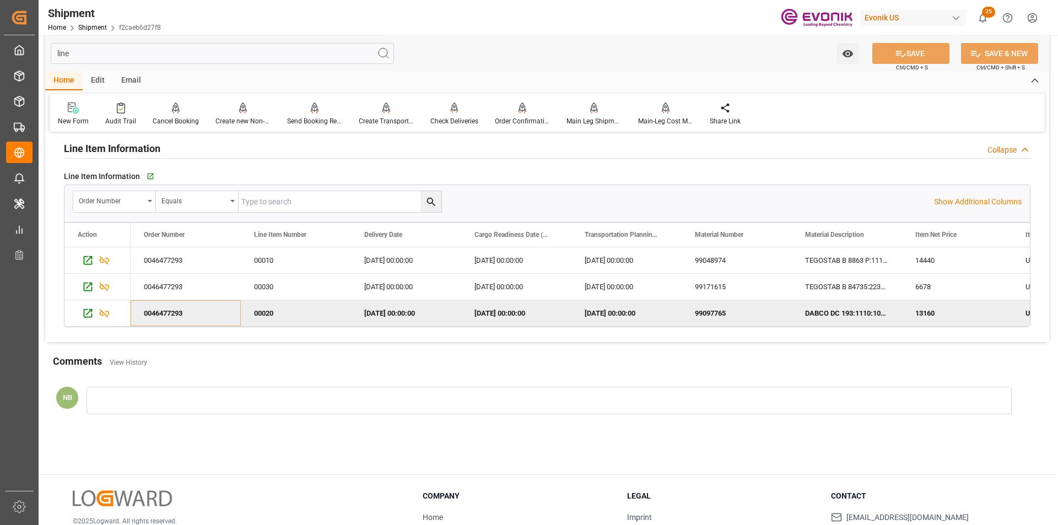
click at [273, 199] on input "text" at bounding box center [340, 201] width 203 height 21
paste input "0046477293"
type input "0046477293"
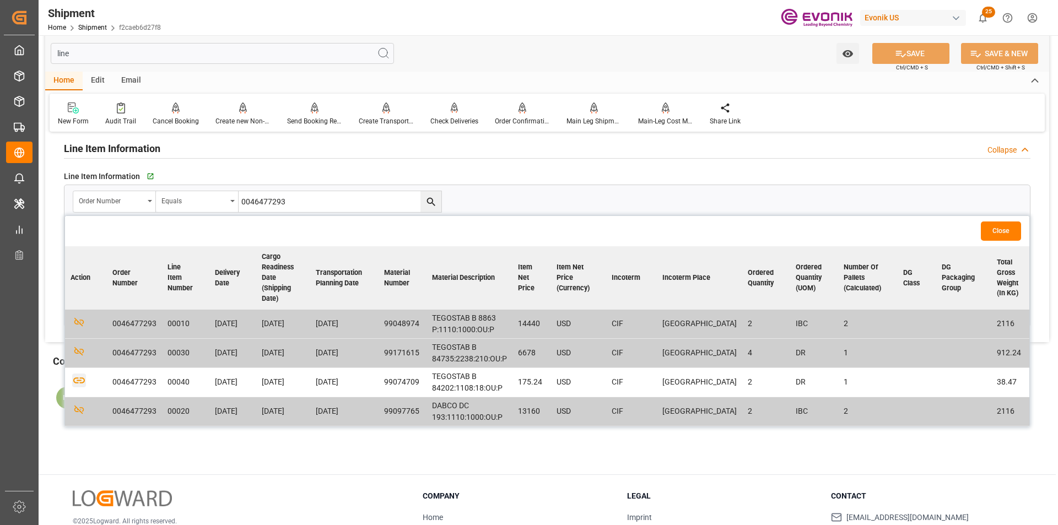
click at [78, 380] on icon "button" at bounding box center [79, 381] width 12 height 6
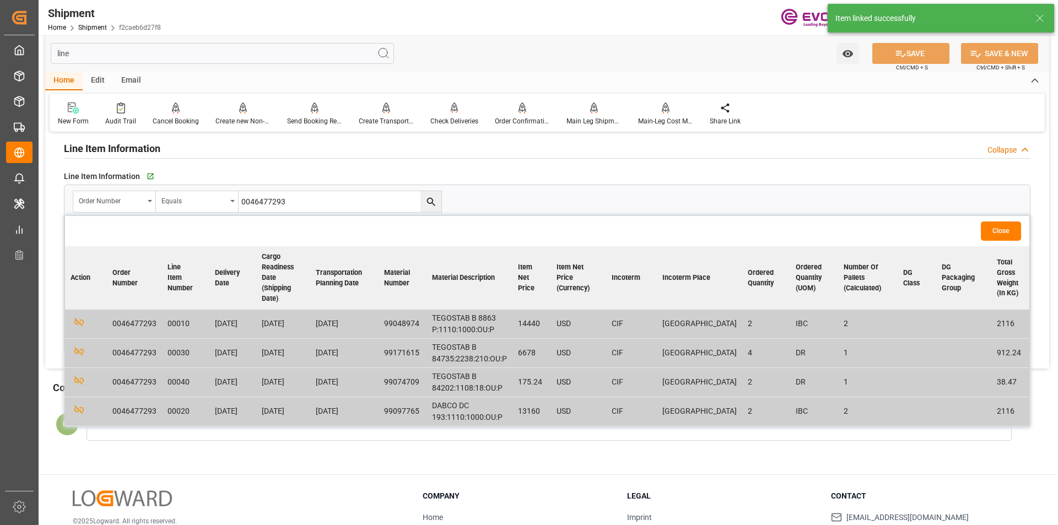
click at [291, 203] on input "0046477293" at bounding box center [340, 201] width 203 height 21
drag, startPoint x: 304, startPoint y: 200, endPoint x: 207, endPoint y: 200, distance: 96.5
click at [207, 200] on div "Order Number Equals 0046477293" at bounding box center [257, 202] width 369 height 22
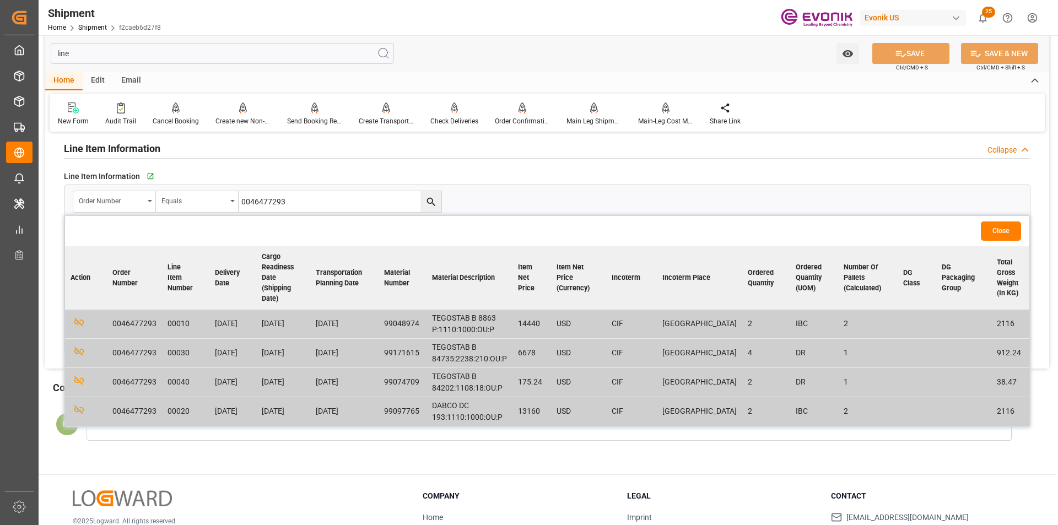
click at [151, 57] on input "line" at bounding box center [222, 53] width 343 height 21
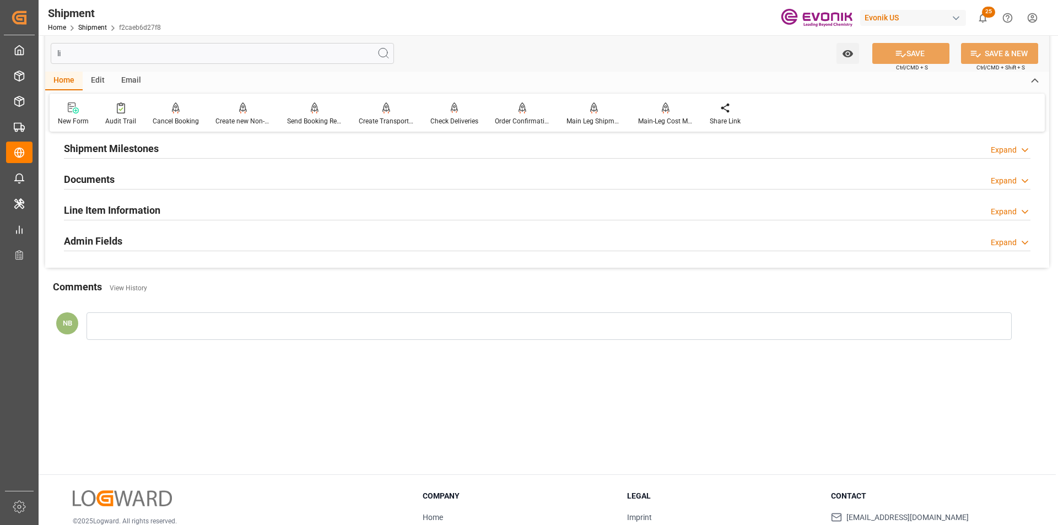
type input "l"
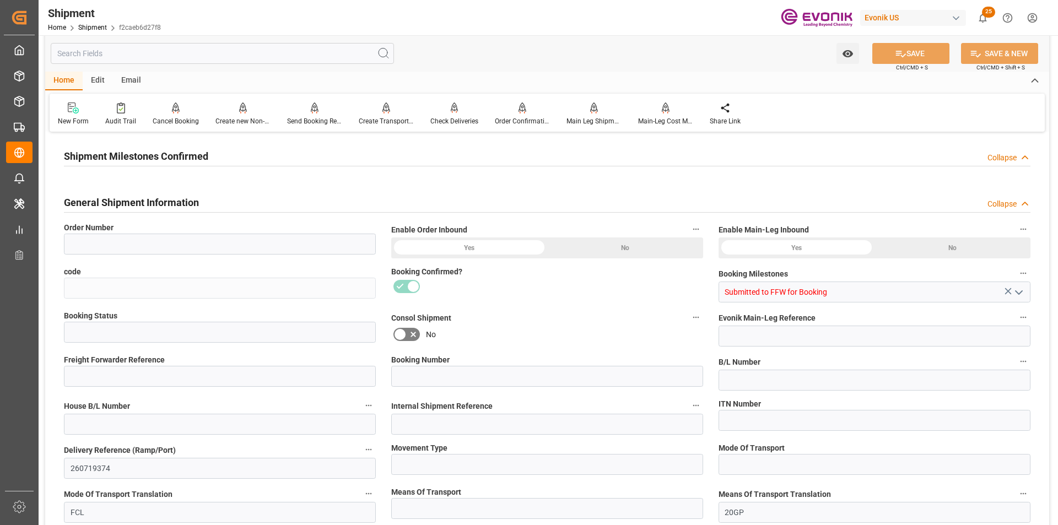
type input "0046477293"
type input "f2caeb6d27f8"
type input "Active"
type input "251105000192"
type input "260719374"
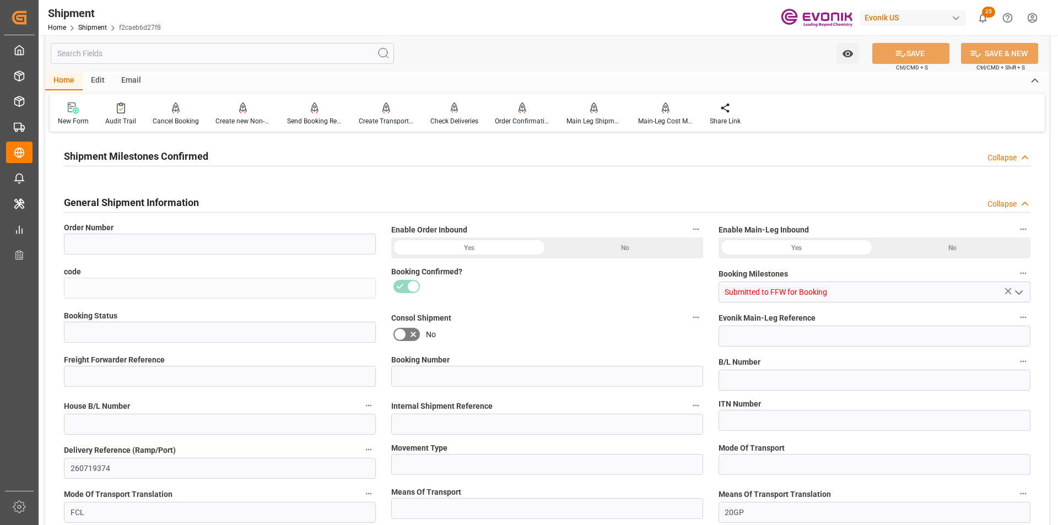
type input "P2P"
type input "45"
type input "0006"
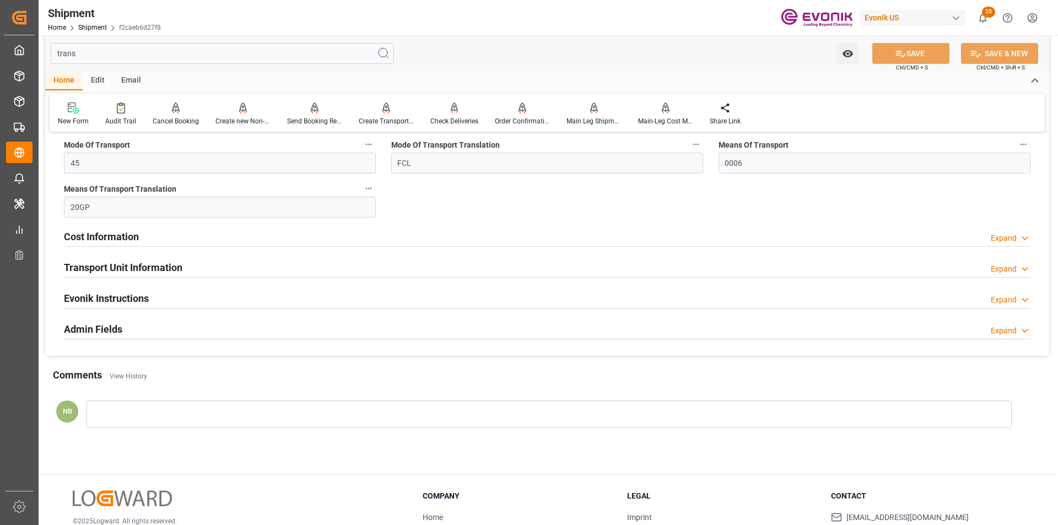
click at [180, 264] on h2 "Transport Unit Information" at bounding box center [123, 267] width 119 height 15
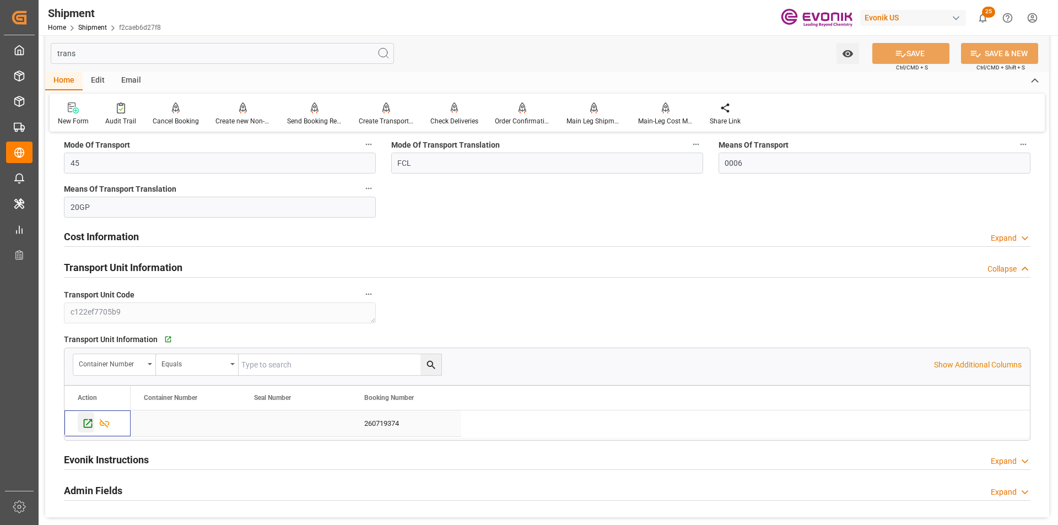
click at [88, 424] on icon "Press SPACE to select this row." at bounding box center [88, 424] width 9 height 9
click at [266, 55] on input "trans" at bounding box center [222, 53] width 343 height 21
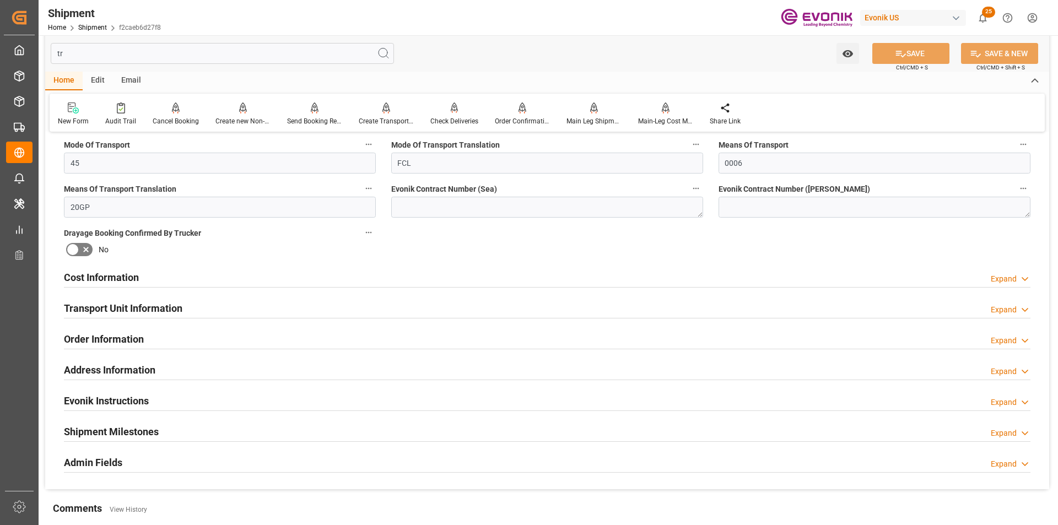
type input "t"
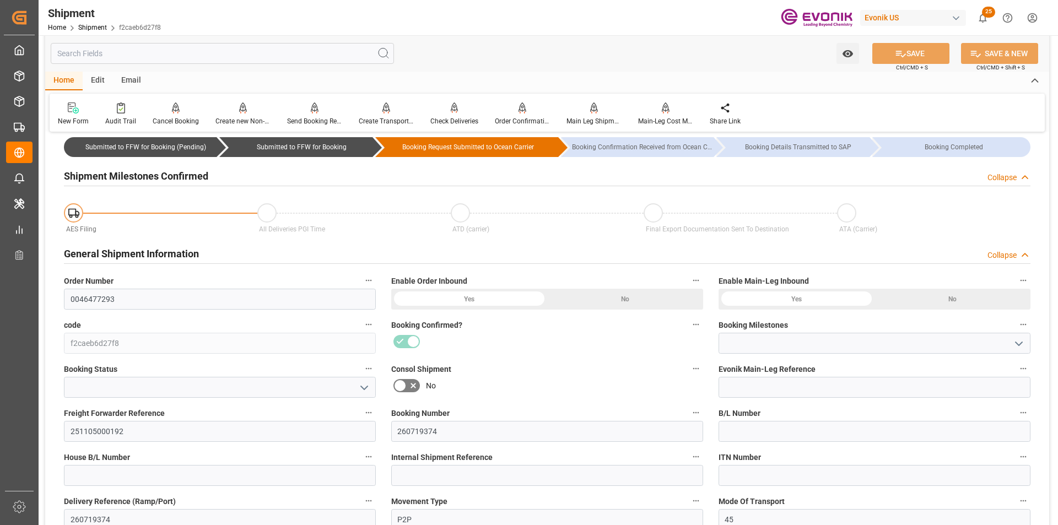
type input "Submitted to FFW for Booking"
type input "Active"
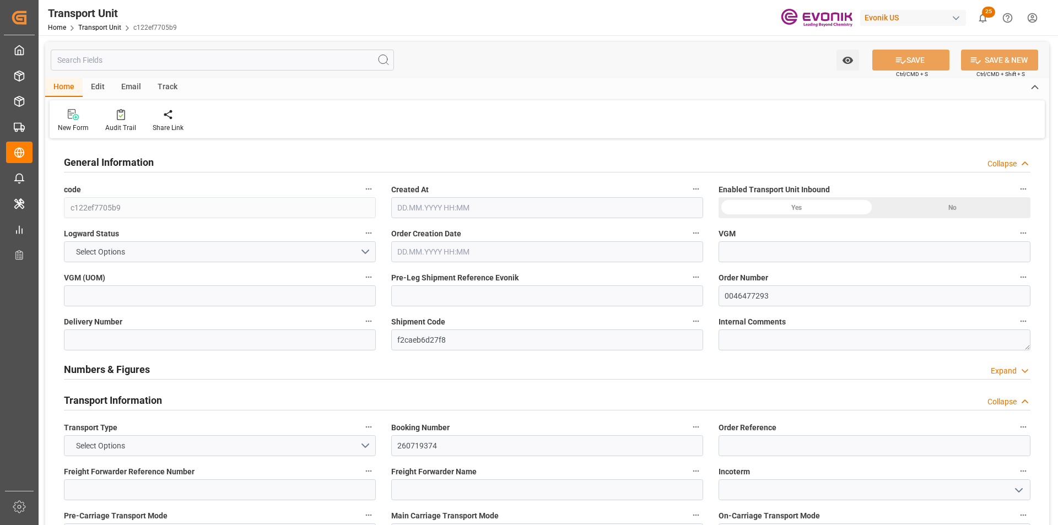
type input "Maersk"
type input "Maersk Line AS"
type input "USORF"
type input "NLRTM"
type input "5180.24"
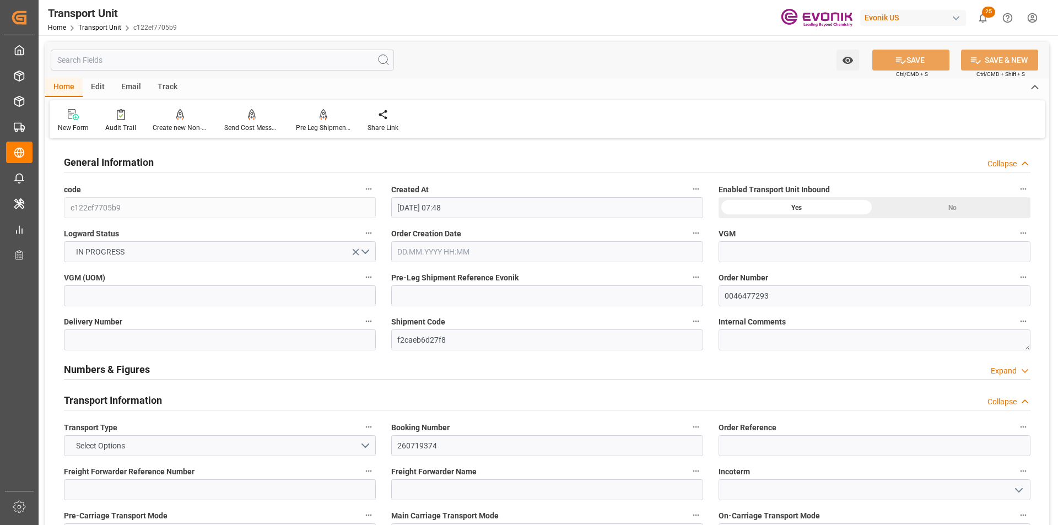
type input "[DATE] 07:48"
type input "[DATE]"
type input "[DATE] 00:00"
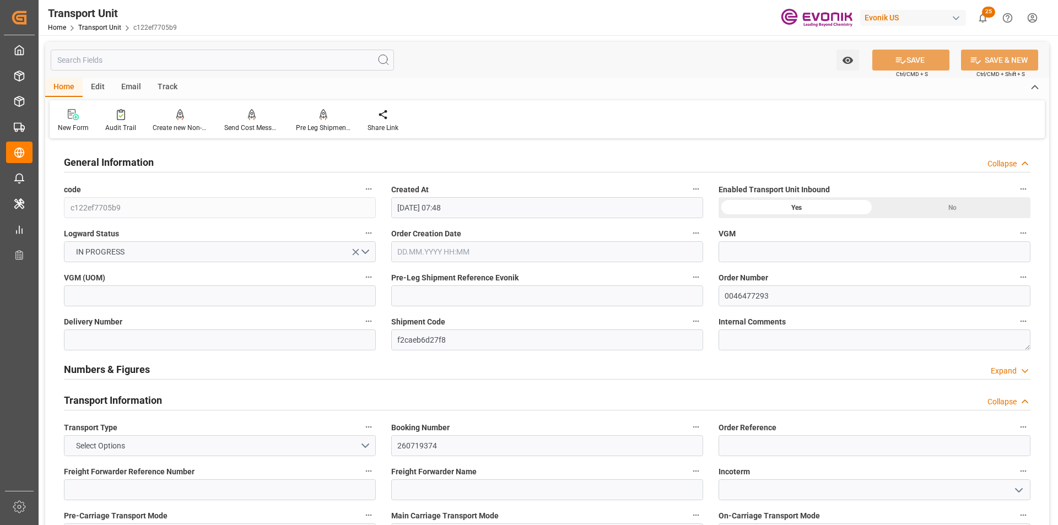
type input "[DATE] 00:00"
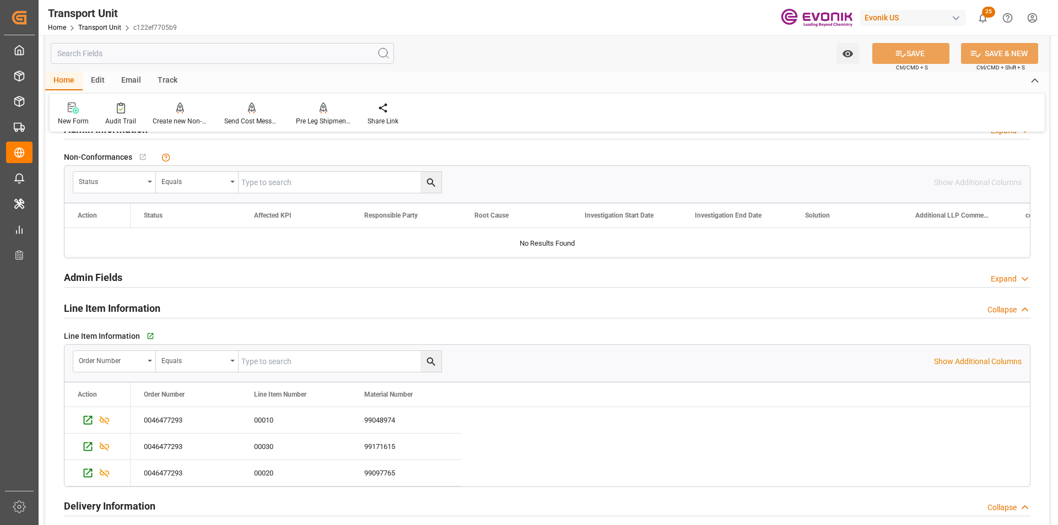
scroll to position [1544, 0]
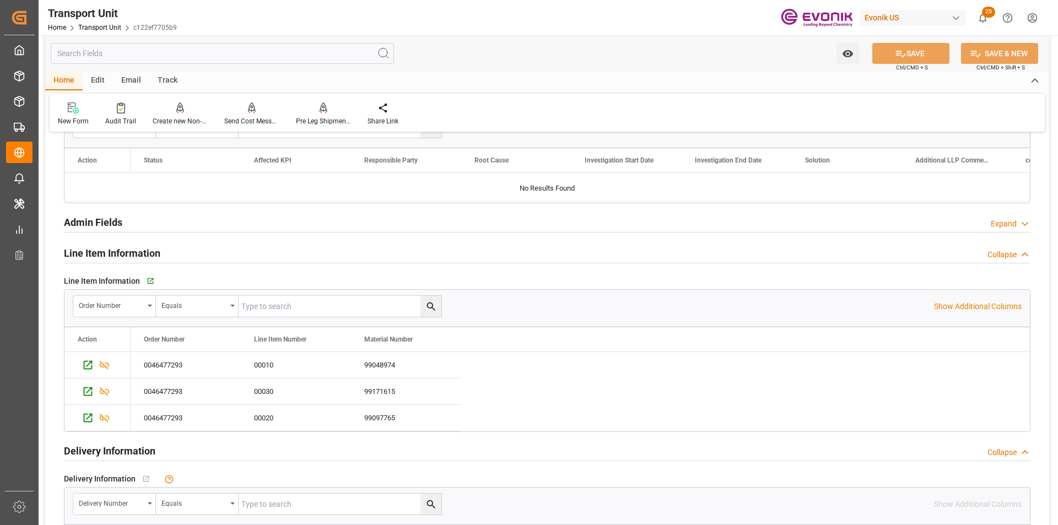
click at [284, 308] on input "text" at bounding box center [340, 306] width 203 height 21
paste input "0046477293"
type input "0046477293"
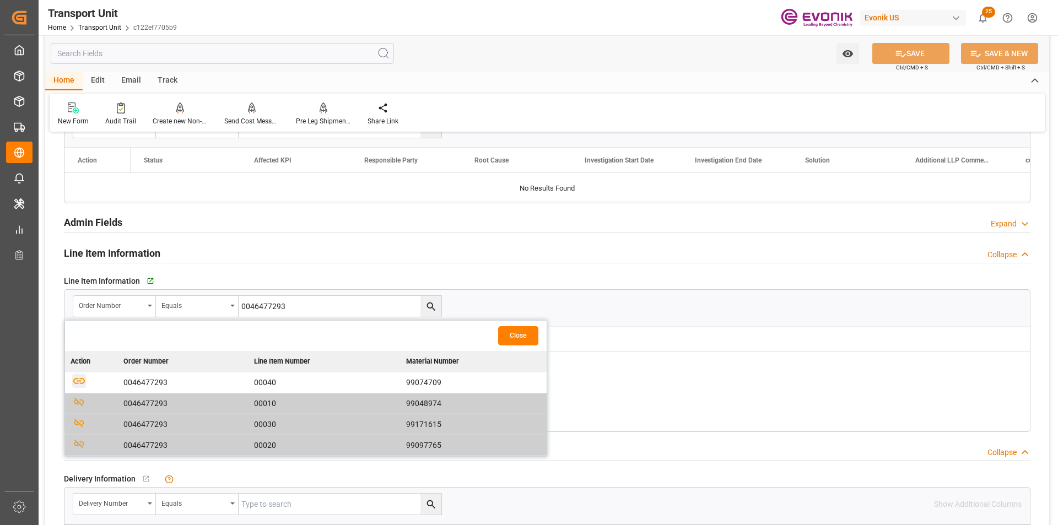
click at [79, 383] on icon "button" at bounding box center [79, 381] width 14 height 14
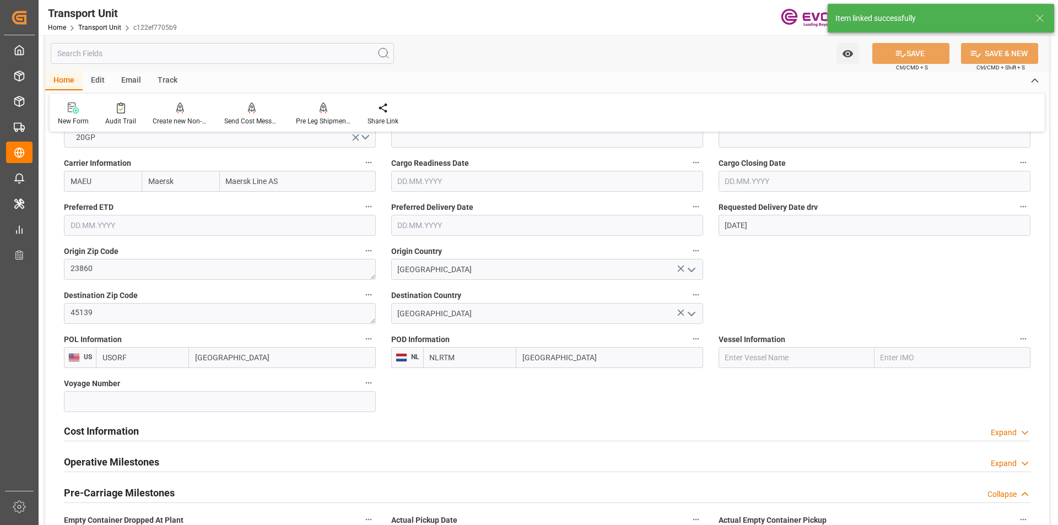
scroll to position [221, 0]
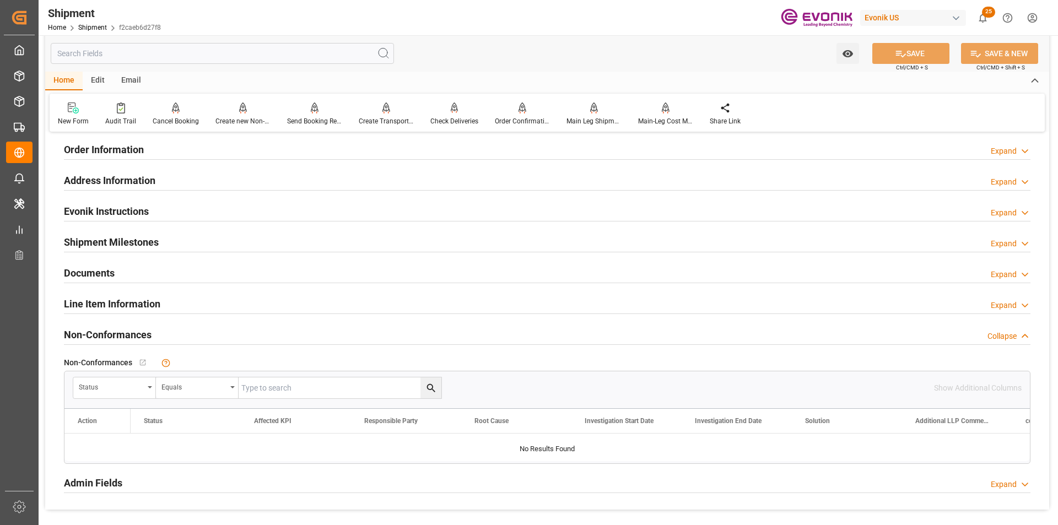
scroll to position [606, 0]
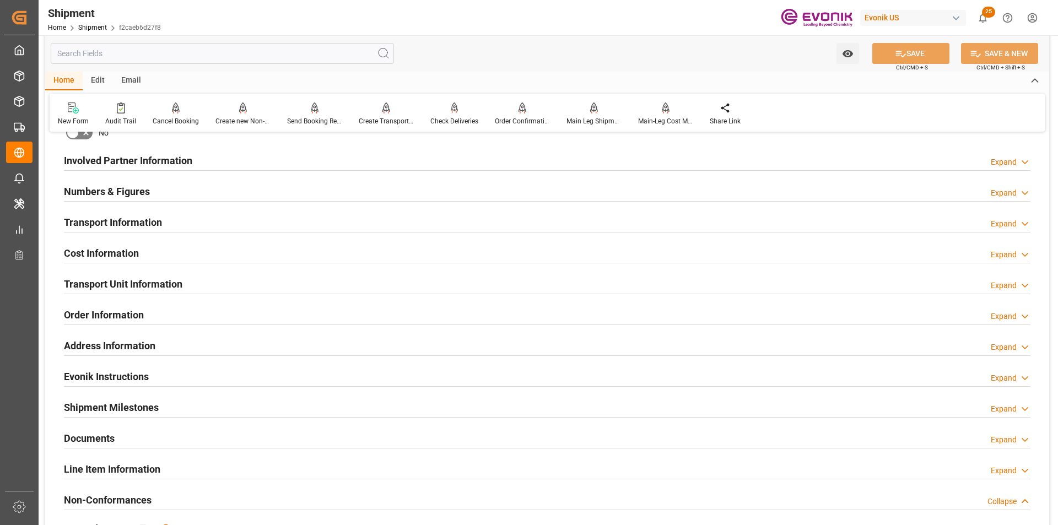
click at [142, 274] on div "Transport Unit Information" at bounding box center [123, 283] width 119 height 21
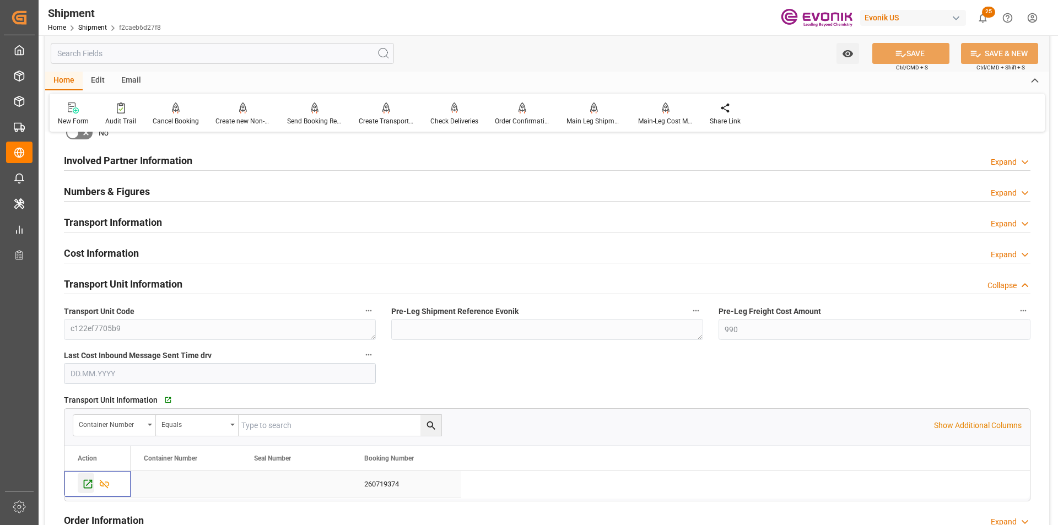
click at [82, 483] on div "Press SPACE to select this row." at bounding box center [86, 483] width 17 height 20
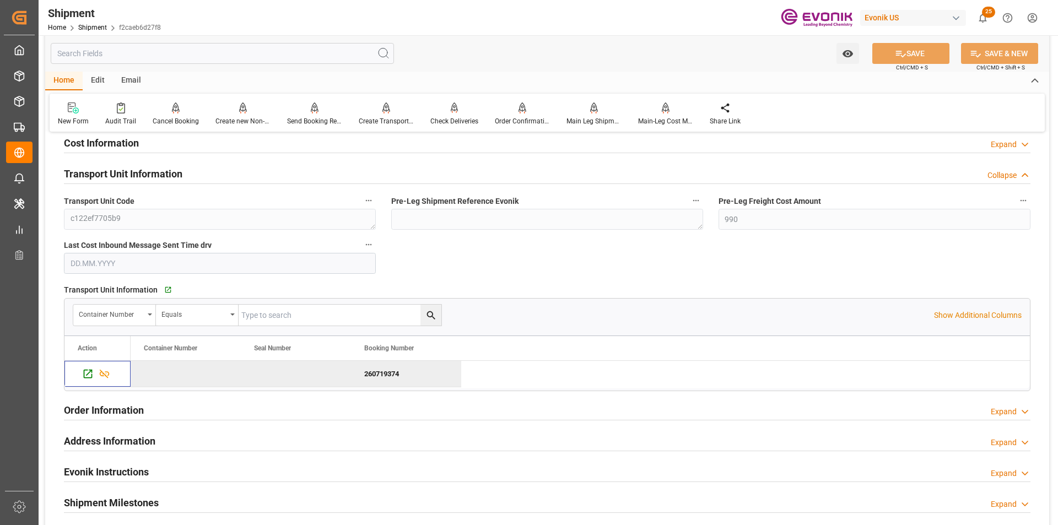
scroll to position [882, 0]
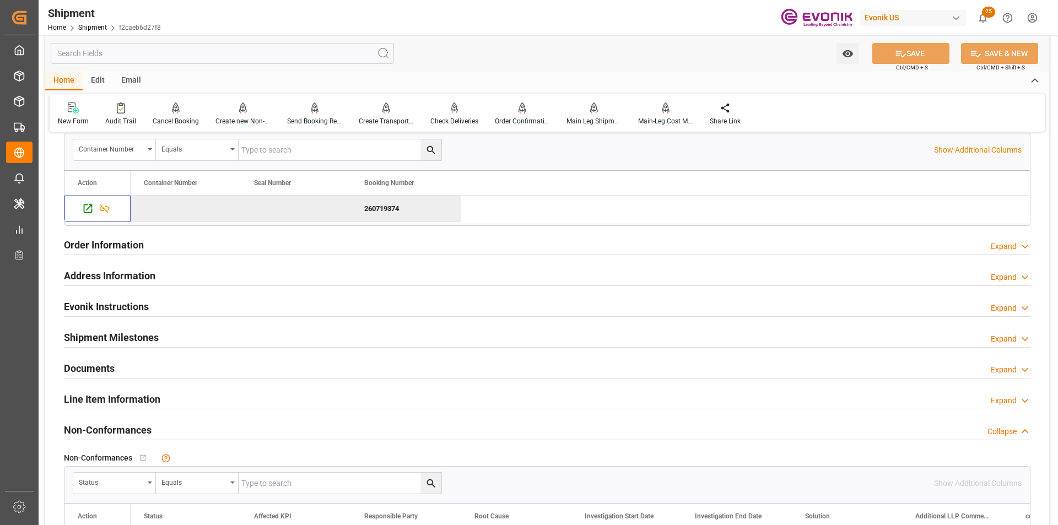
click at [174, 395] on div "Line Item Information Expand" at bounding box center [547, 398] width 967 height 21
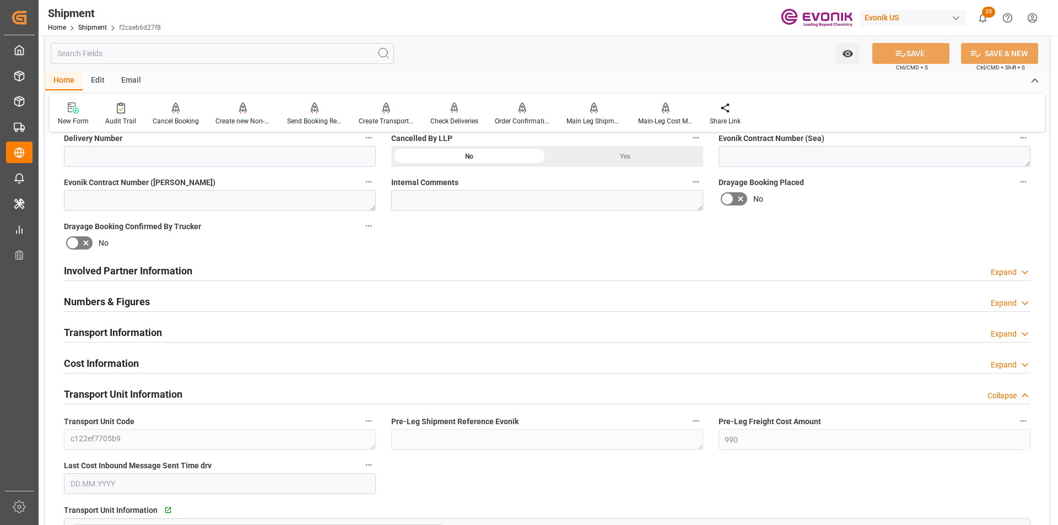
scroll to position [276, 0]
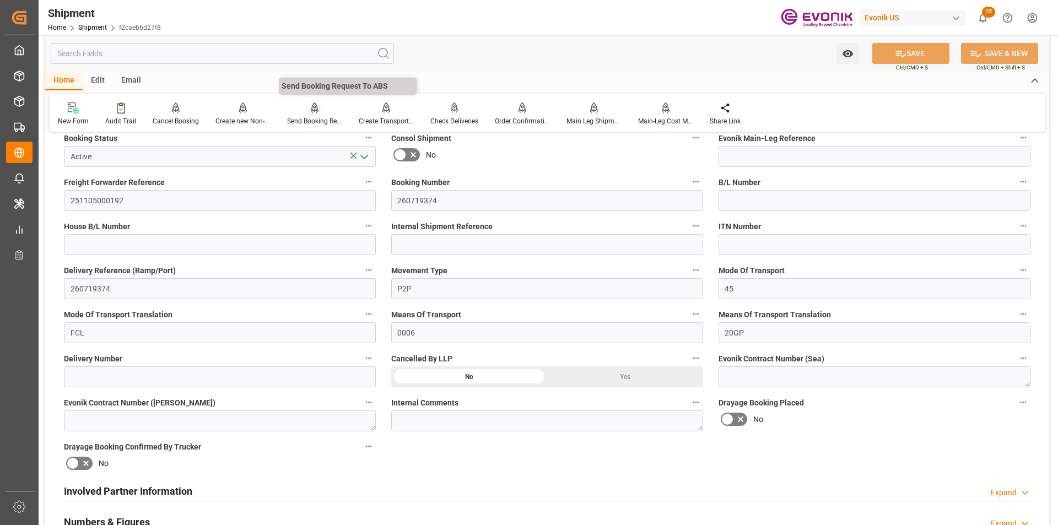
click at [311, 108] on icon at bounding box center [315, 108] width 8 height 11
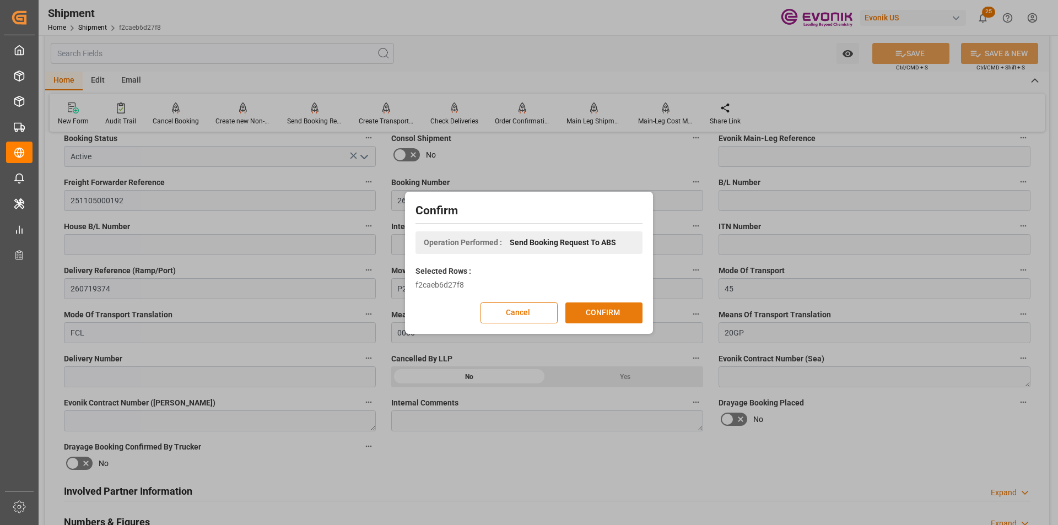
click at [593, 310] on button "CONFIRM" at bounding box center [604, 313] width 77 height 21
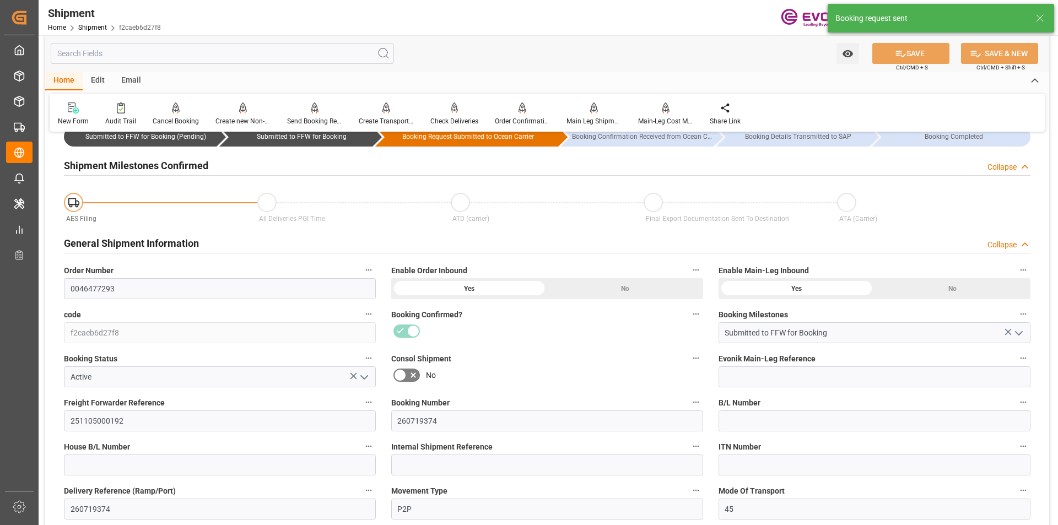
scroll to position [0, 0]
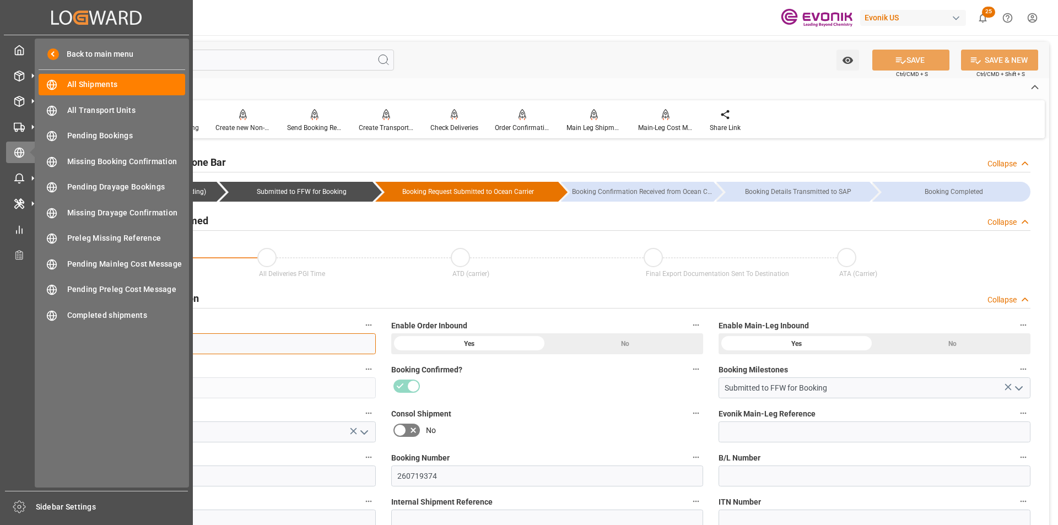
drag, startPoint x: 116, startPoint y: 346, endPoint x: 33, endPoint y: 341, distance: 82.8
click at [33, 341] on div "Created by potrace 1.15, written by Peter Selinger 2001-2017 Created by potrace…" at bounding box center [529, 262] width 1058 height 525
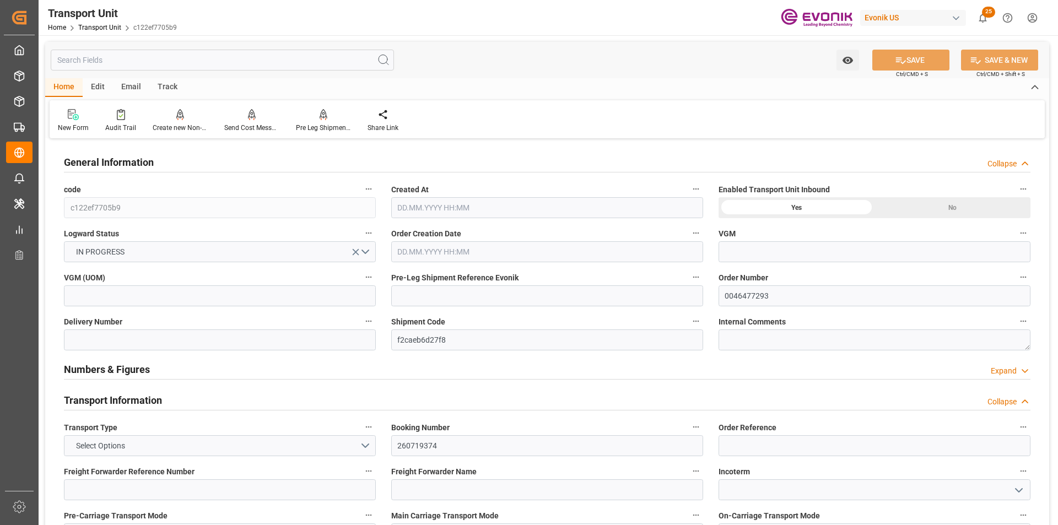
type input "Maersk"
type input "Maersk Line AS"
type input "USORF"
type input "NLRTM"
type input "5245.71"
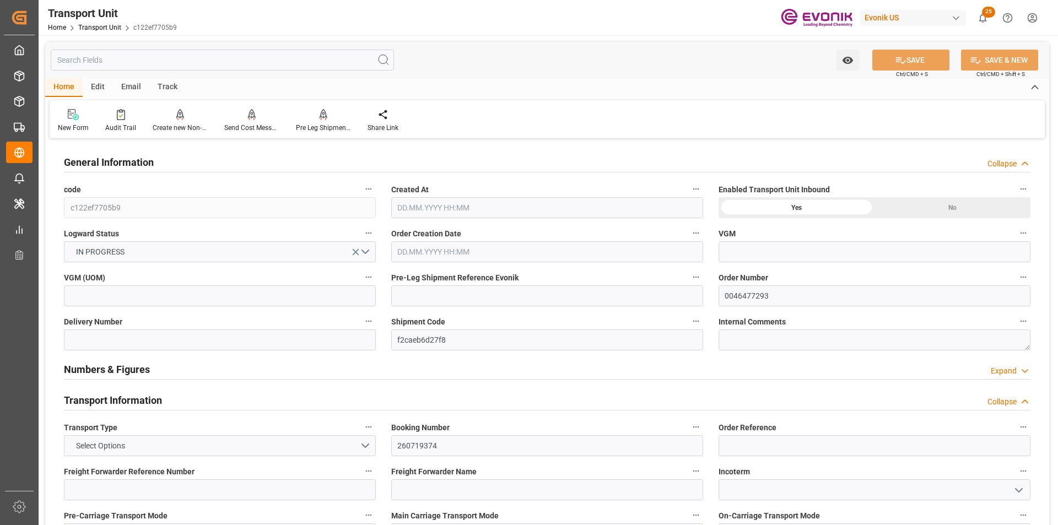
type input "[DATE] 07:48"
type input "27.11.2025"
type input "07.11.2025 00:00"
type input "28.11.2025 00:00"
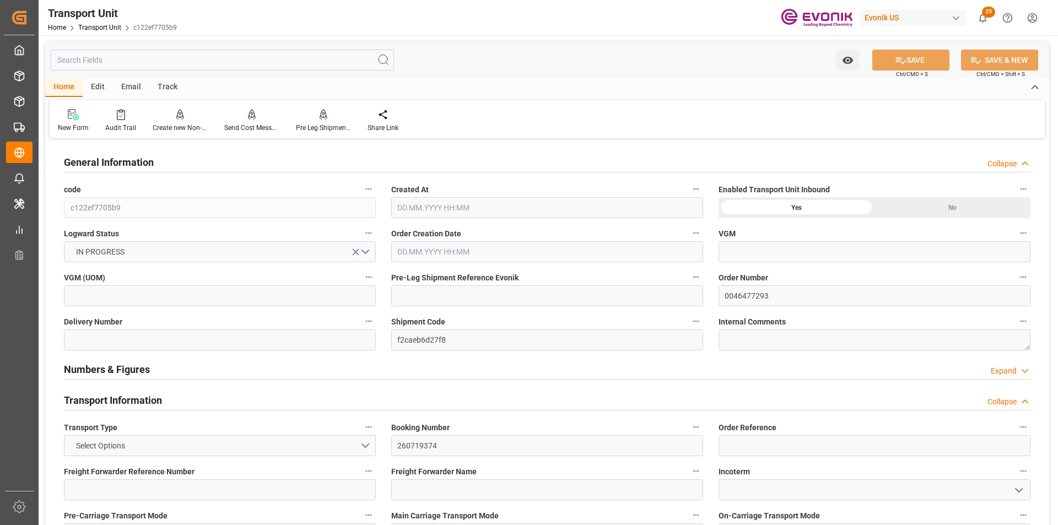
type input "28.11.2025 00:00"
type input "03.11.2025 00:00"
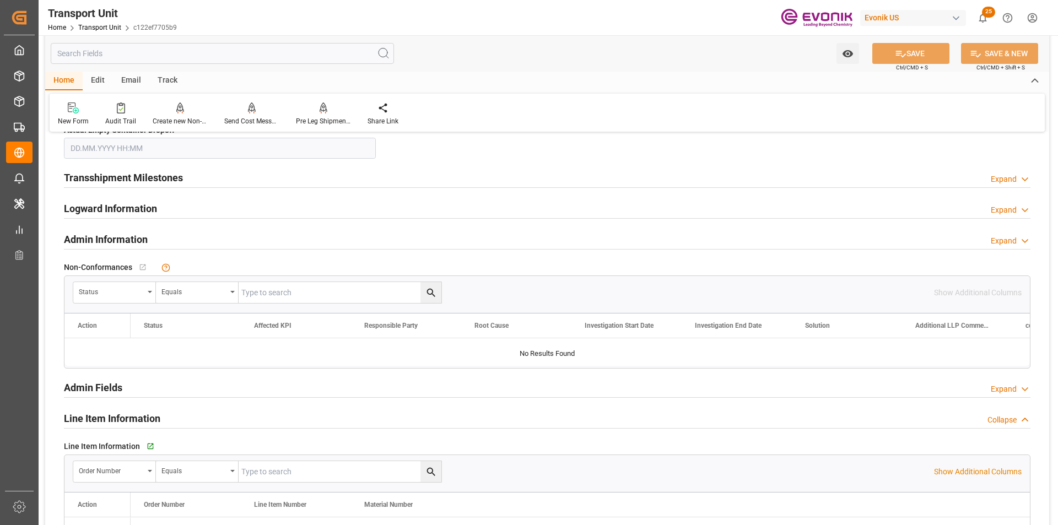
scroll to position [1488, 0]
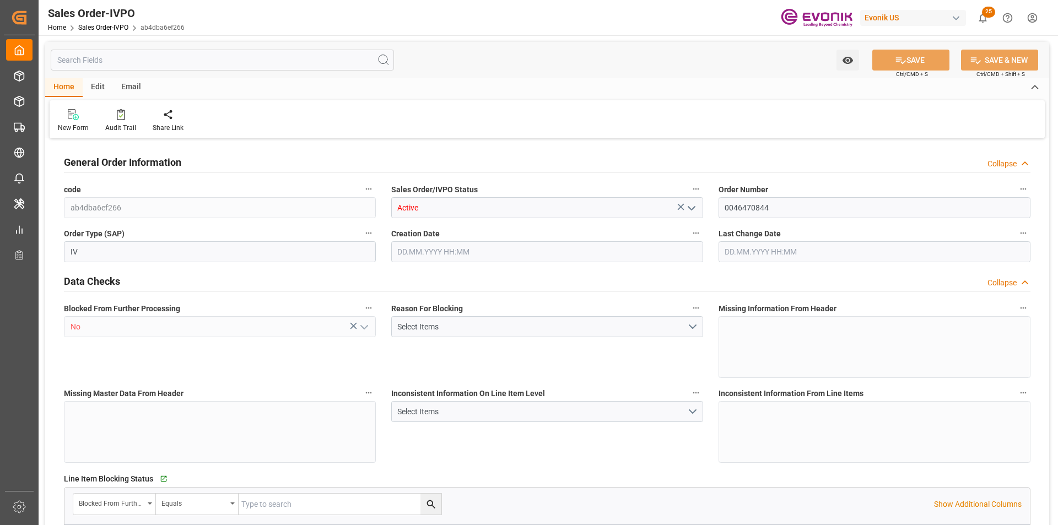
type input "BRSSZ"
type input "[EMAIL_ADDRESS] No: [PHONE_NUMBER]"
type input "0"
type input "1"
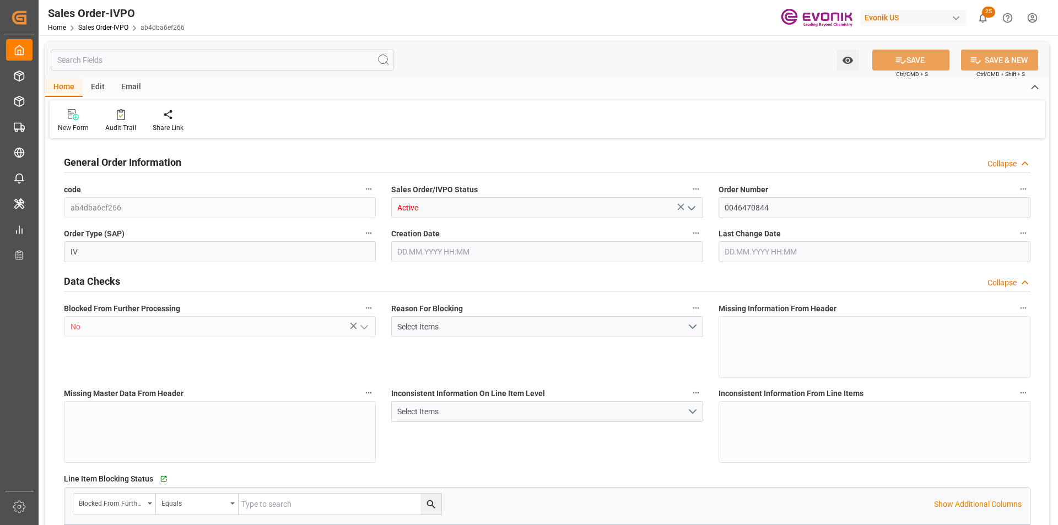
type input "1"
type input "16403.532"
type input "21.1301"
type input "17000"
type input "30"
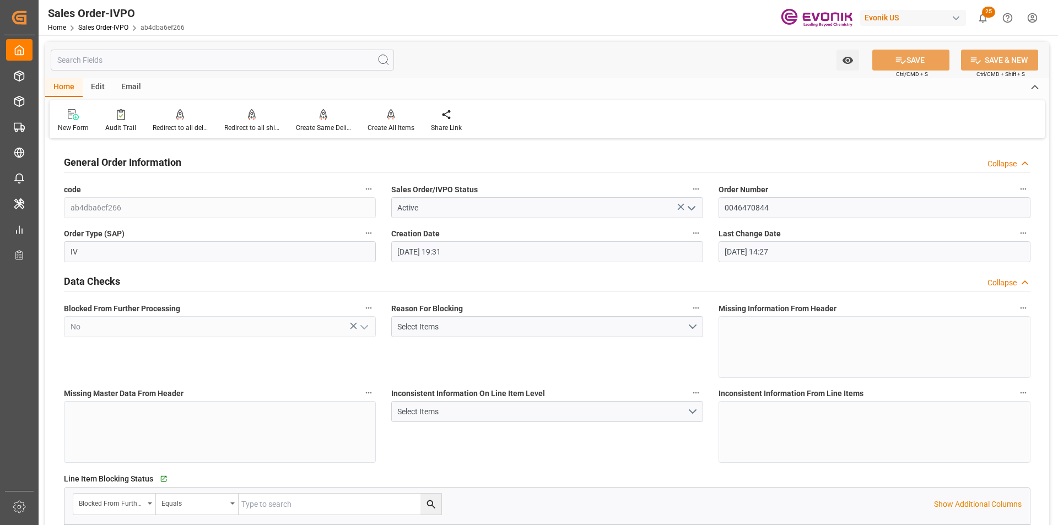
type input "[DATE] 19:31"
type input "[DATE] 14:27"
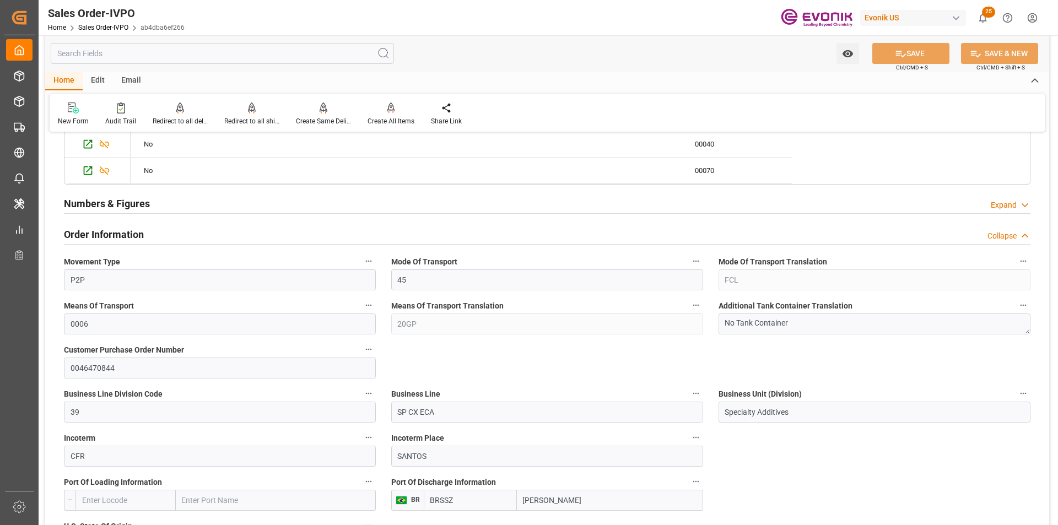
scroll to position [772, 0]
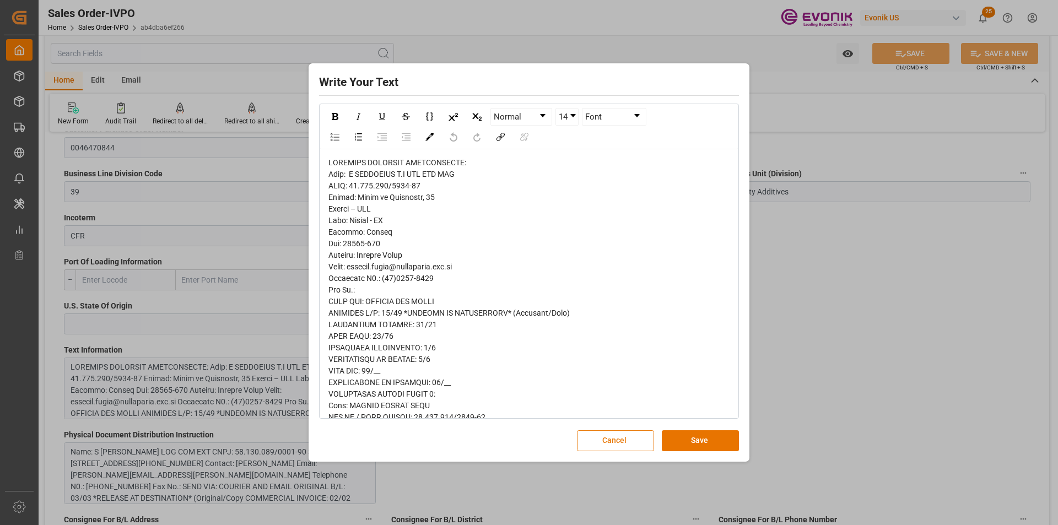
click at [610, 438] on button "Cancel" at bounding box center [615, 441] width 77 height 21
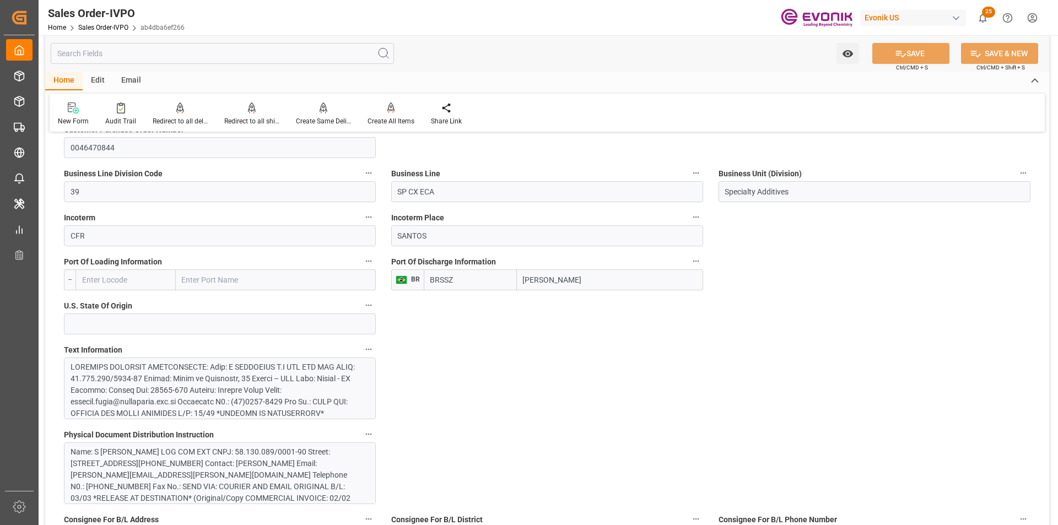
click at [225, 486] on div "Name: S MAGALHAES S.A LOG COM EXT CNPJ: 58.130.089/0001-90 Street: Praça da Rep…" at bounding box center [216, 487] width 291 height 81
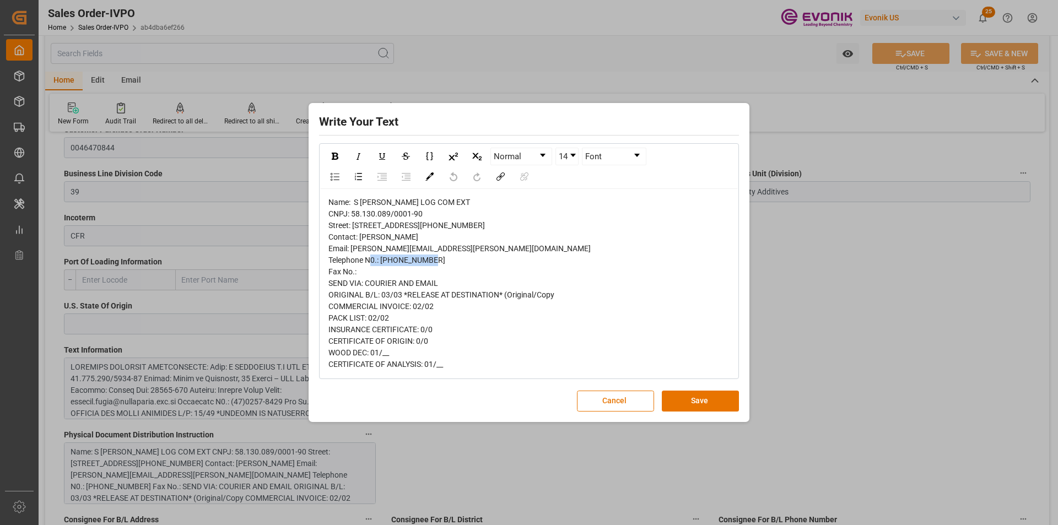
drag, startPoint x: 463, startPoint y: 273, endPoint x: 391, endPoint y: 271, distance: 72.3
click at [391, 272] on span "Name: S MAGALHAES S.A LOG COM EXT CNPJ: 58.130.089/0001-90 Street: Praça da Rep…" at bounding box center [460, 283] width 262 height 171
drag, startPoint x: 418, startPoint y: 257, endPoint x: 361, endPoint y: 261, distance: 57.5
click at [361, 261] on div "Name: S MAGALHAES S.A LOG COM EXT CNPJ: 58.130.089/0001-90 Street: Praça da Rep…" at bounding box center [530, 284] width 402 height 174
copy span "Vanessa Pinto"
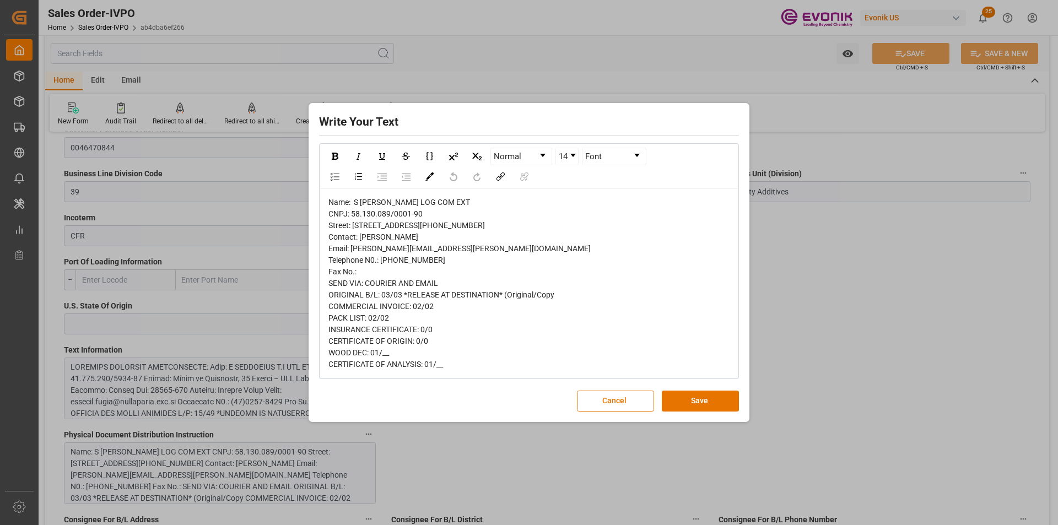
click at [474, 197] on div "Name: S MAGALHAES S.A LOG COM EXT CNPJ: 58.130.089/0001-90 Street: Praça da Rep…" at bounding box center [530, 284] width 402 height 174
drag, startPoint x: 455, startPoint y: 180, endPoint x: 635, endPoint y: 225, distance: 184.8
click at [361, 198] on span "Name: S MAGALHAES S.A LOG COM EXT CNPJ: 58.130.089/0001-90 Street: Praça da Rep…" at bounding box center [460, 283] width 262 height 171
copy span "MAGALHAES S.A LOG COM"
drag, startPoint x: 428, startPoint y: 189, endPoint x: 541, endPoint y: 243, distance: 125.5
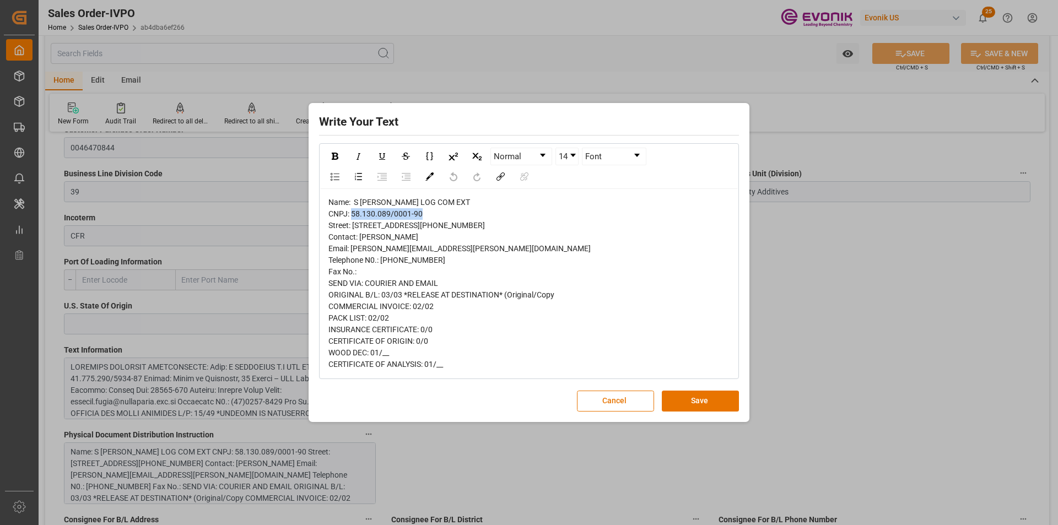
click at [354, 197] on div "Name: S MAGALHAES S.A LOG COM EXT CNPJ: 58.130.089/0001-90 Street: Praça da Rep…" at bounding box center [530, 284] width 402 height 174
copy span "Street:"
click at [440, 199] on div "Name: S MAGALHAES S.A LOG COM EXT CNPJ: 58.130.089/0001-90 Street: Praça da Rep…" at bounding box center [530, 284] width 402 height 174
drag, startPoint x: 426, startPoint y: 190, endPoint x: 370, endPoint y: 194, distance: 55.3
click at [360, 197] on div "Name: S MAGALHAES S.A LOG COM EXT CNPJ: 58.130.089/0001-90 Street: Praça da Rep…" at bounding box center [530, 284] width 402 height 174
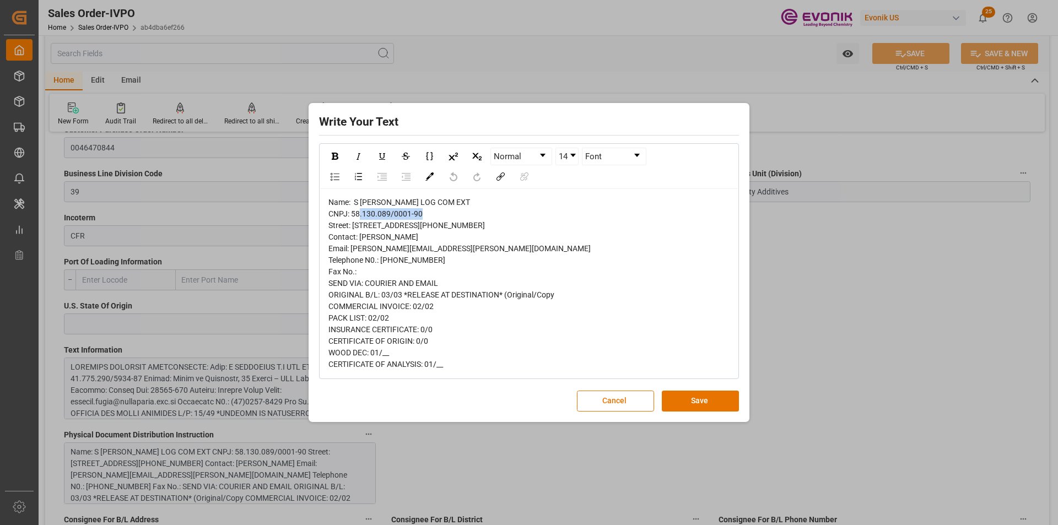
copy span ".130.089/0001-90"
click at [449, 197] on div "Name: S MAGALHAES S.A LOG COM EXT CNPJ: 58.130.089/0001-90 Street: Praça da Rep…" at bounding box center [530, 284] width 402 height 174
drag, startPoint x: 442, startPoint y: 201, endPoint x: 501, endPoint y: 212, distance: 60.1
click at [356, 200] on div "Name: S MAGALHAES S.A LOG COM EXT CNPJ: 58.130.089/0001-90 Street: Praça da Rep…" at bounding box center [530, 284] width 402 height 174
copy span "raça da República, 62"
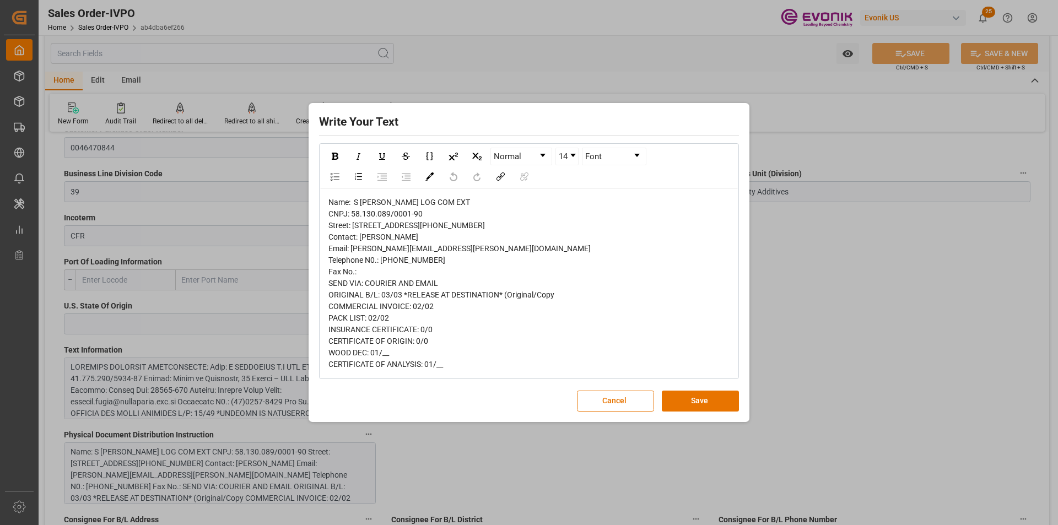
click at [355, 248] on span "Name: S MAGALHAES S.A LOG COM EXT CNPJ: 58.130.089/0001-90 Street: Praça da Rep…" at bounding box center [460, 283] width 262 height 171
copy span "11013"
click at [433, 244] on div "Name: S MAGALHAES S.A LOG COM EXT CNPJ: 58.130.089/0001-90 Street: Praça da Rep…" at bounding box center [530, 284] width 402 height 174
drag, startPoint x: 434, startPoint y: 283, endPoint x: 381, endPoint y: 282, distance: 53.5
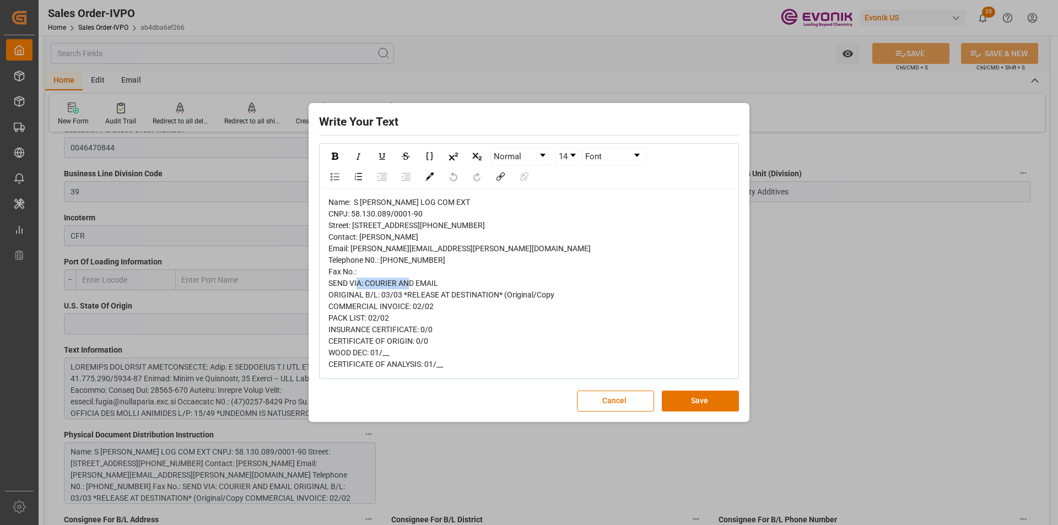
click at [381, 282] on div "Name: S MAGALHAES S.A LOG COM EXT CNPJ: 58.130.089/0001-90 Street: Praça da Rep…" at bounding box center [530, 284] width 402 height 174
copy span "(13)3229-4795"
click at [464, 278] on div "Name: S MAGALHAES S.A LOG COM EXT CNPJ: 58.130.089/0001-90 Street: Praça da Rep…" at bounding box center [530, 284] width 402 height 174
drag, startPoint x: 464, startPoint y: 275, endPoint x: 352, endPoint y: 273, distance: 112.5
click at [352, 273] on span "Name: S MAGALHAES S.A LOG COM EXT CNPJ: 58.130.089/0001-90 Street: Praça da Rep…" at bounding box center [460, 283] width 262 height 171
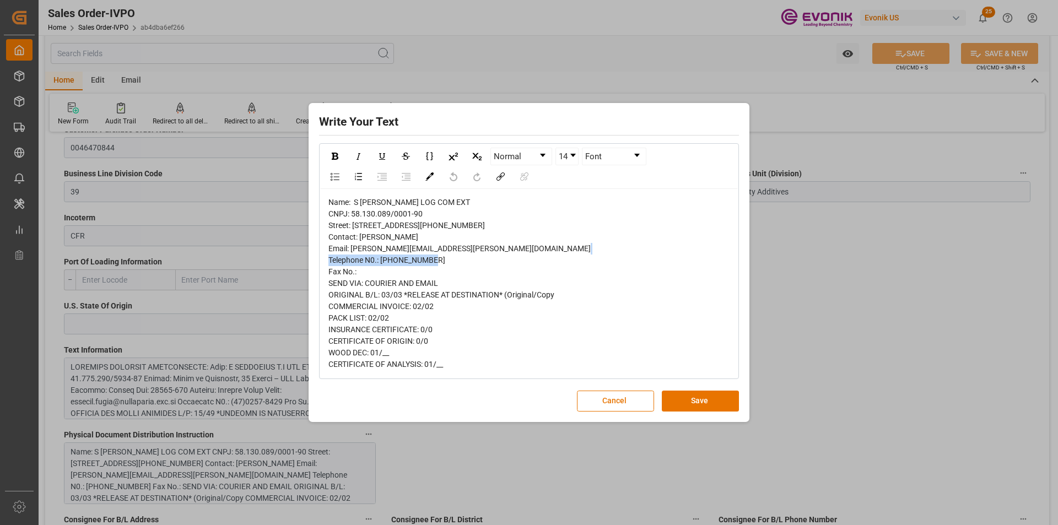
copy span "vanessa.silva@smagalhaes.com"
click at [611, 412] on button "Cancel" at bounding box center [615, 401] width 77 height 21
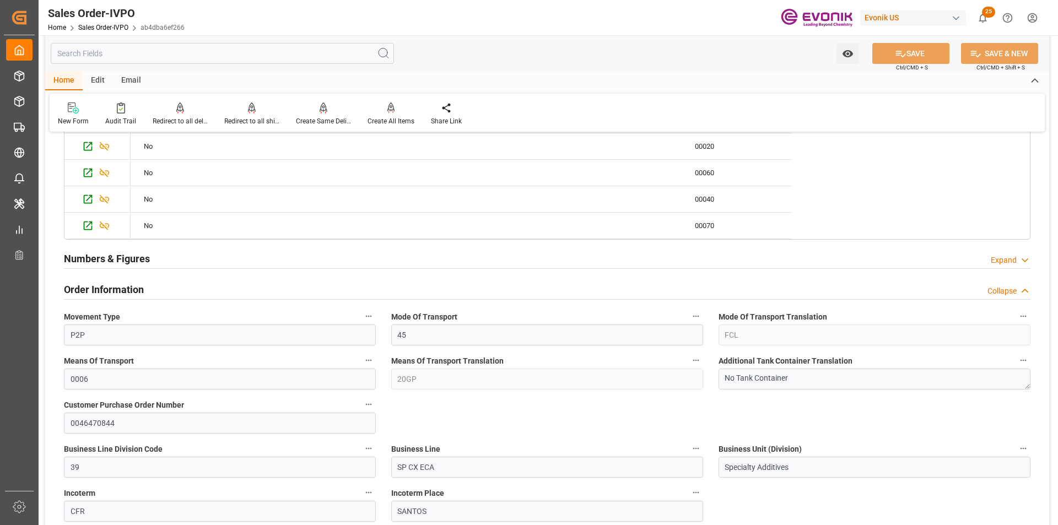
scroll to position [717, 0]
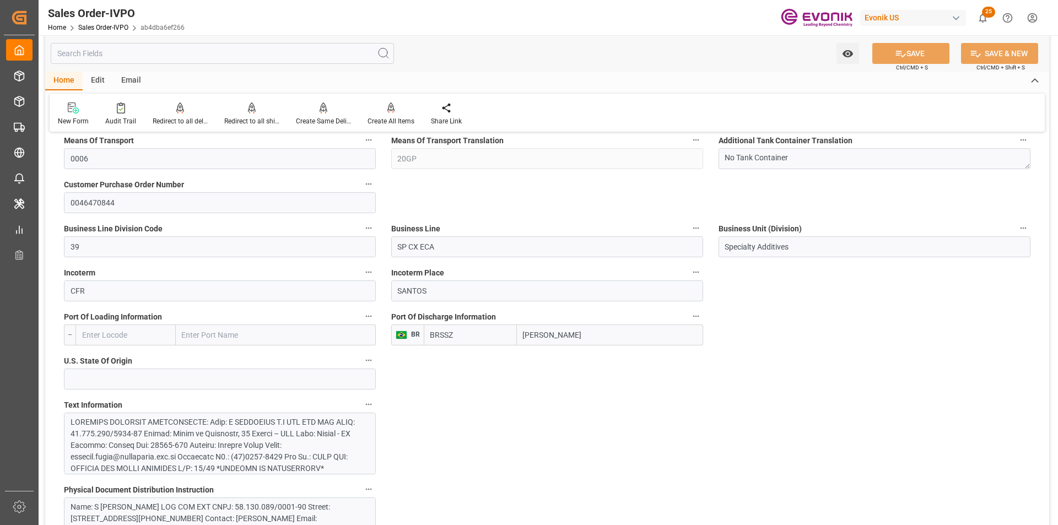
type input "livia.leone@evonik.comTelephone No: 55 19 3475-3130"
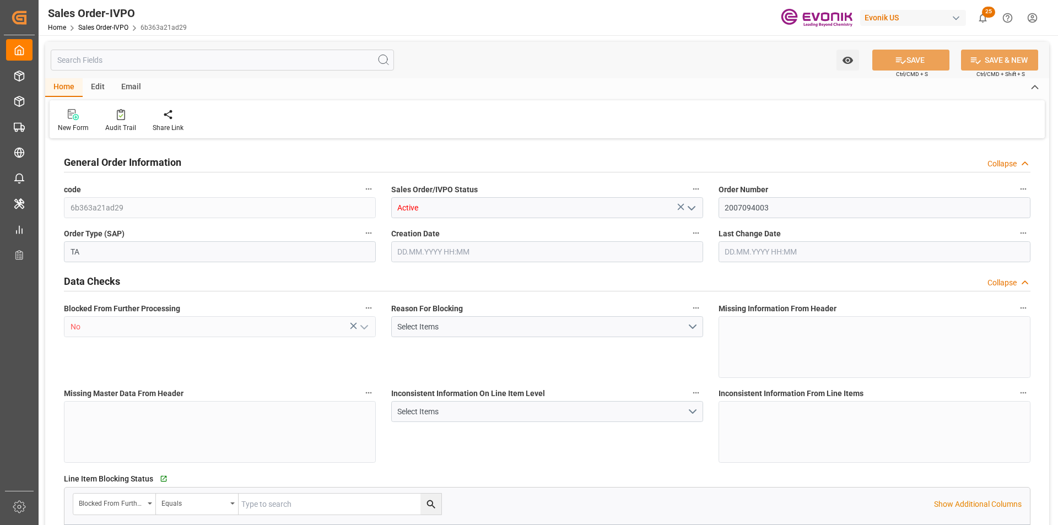
type input "GBLIV"
type input "0"
type input "1"
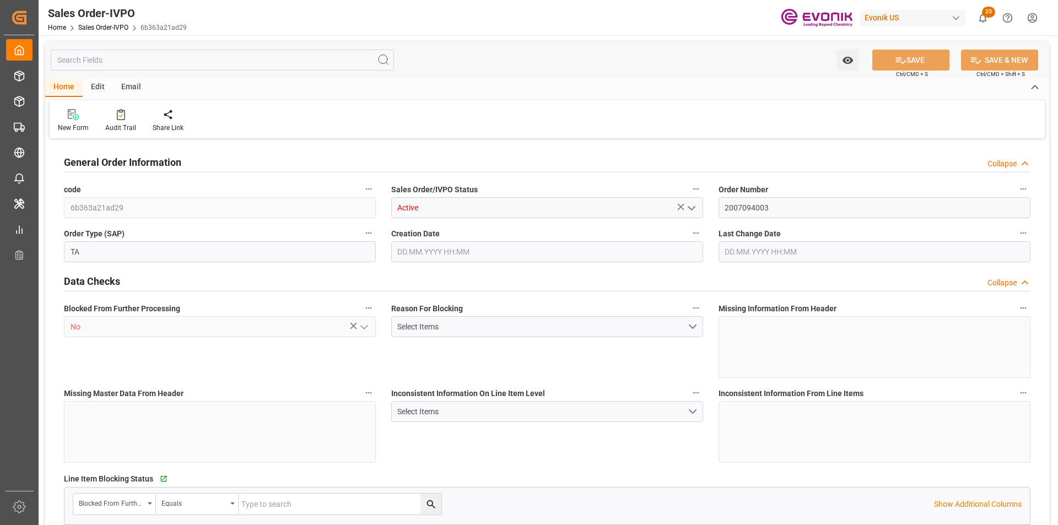
type input "15320"
type input "23.126"
type input "17000"
type input "30"
type input "12.08.2025 15:16"
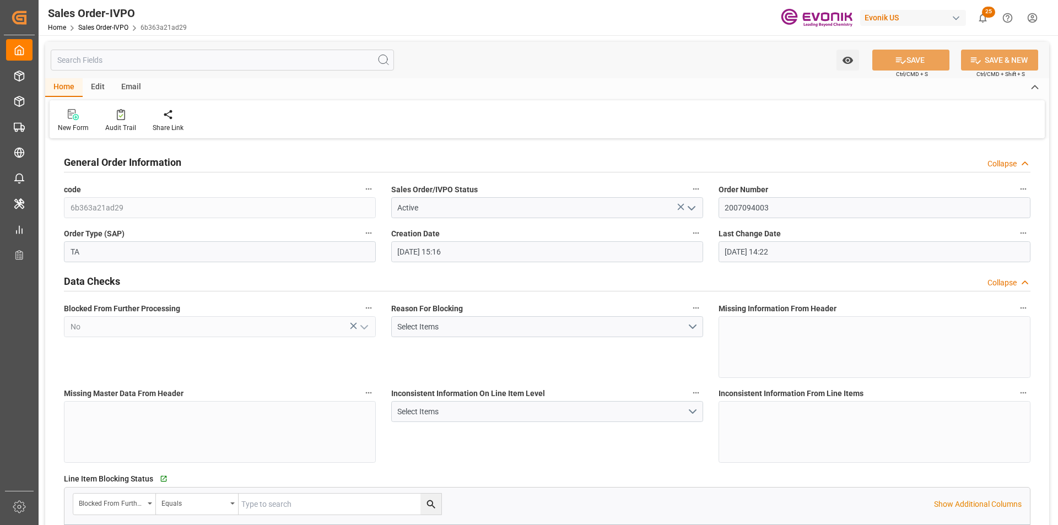
type input "26.09.2025 14:22"
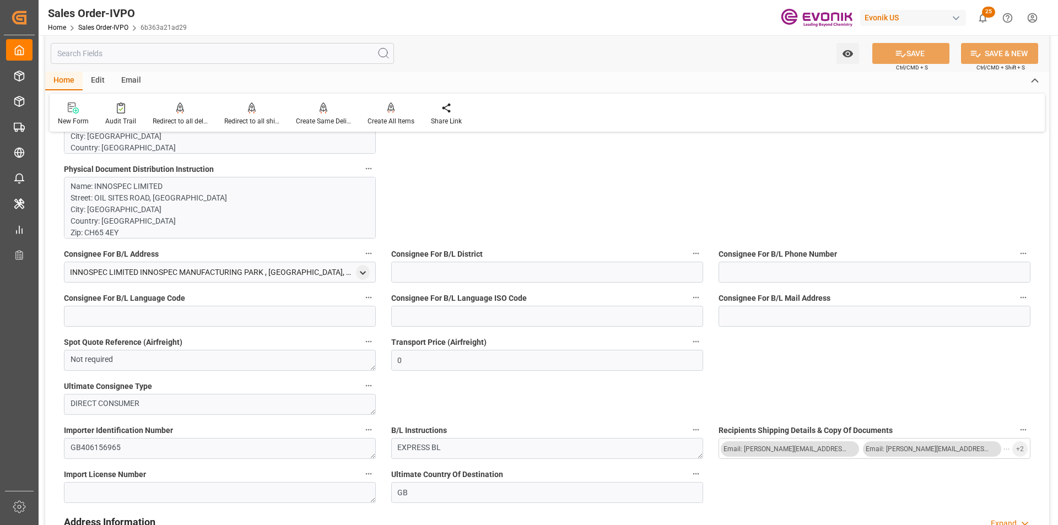
scroll to position [1103, 0]
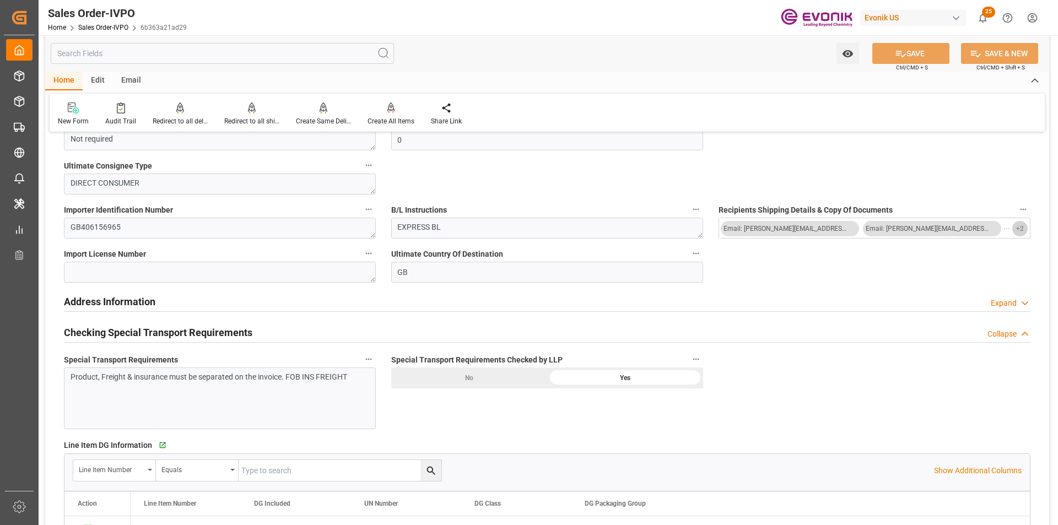
click at [1019, 228] on span "+ 2" at bounding box center [1021, 229] width 8 height 18
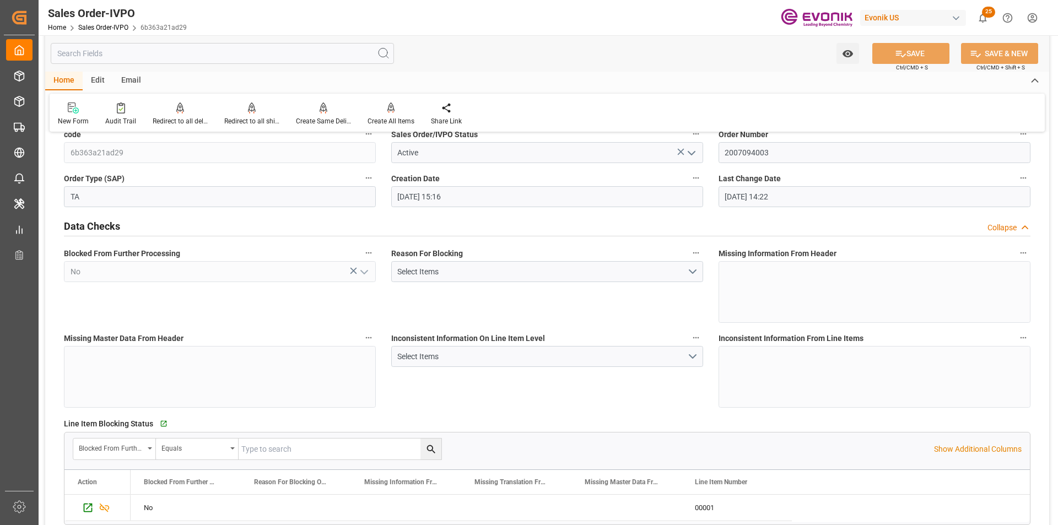
scroll to position [0, 0]
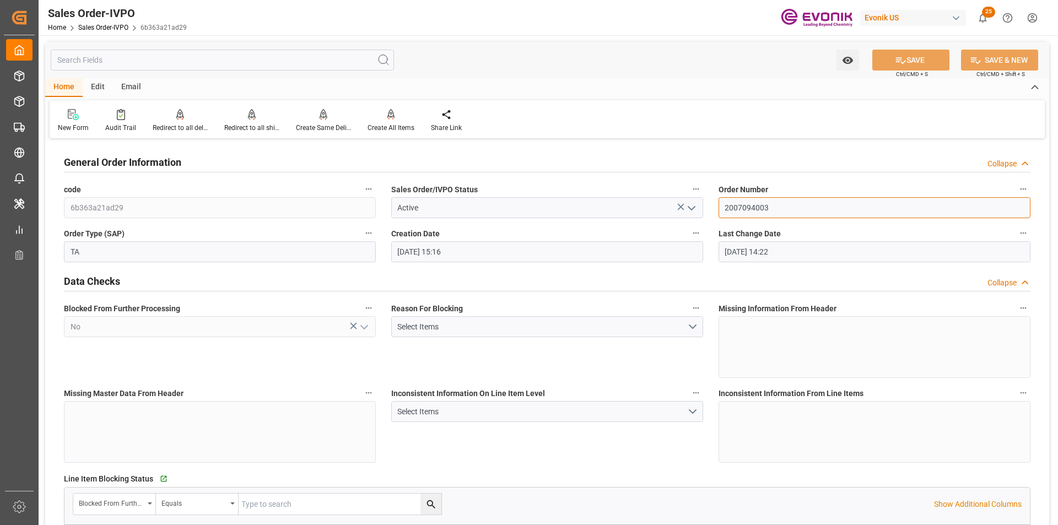
drag, startPoint x: 740, startPoint y: 211, endPoint x: 692, endPoint y: 209, distance: 47.4
type input "GBLIV"
type input "0"
type input "1"
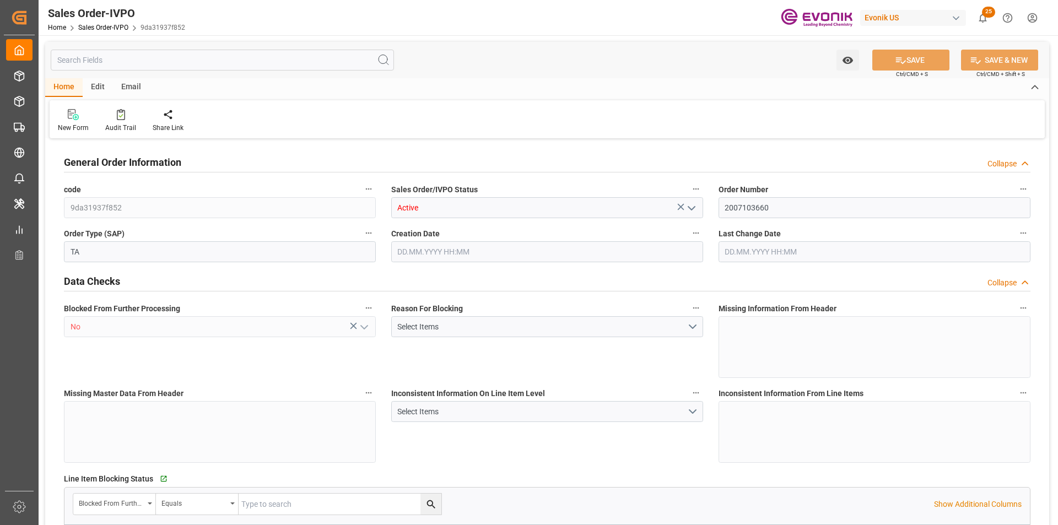
type input "4596"
type input "[DATE] 15:45"
type input "[DATE] 15:04"
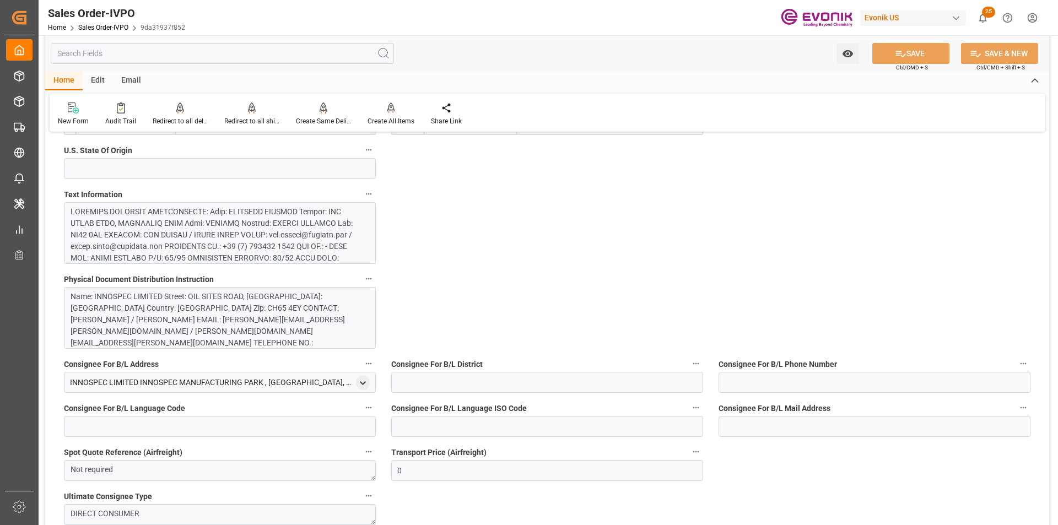
scroll to position [937, 0]
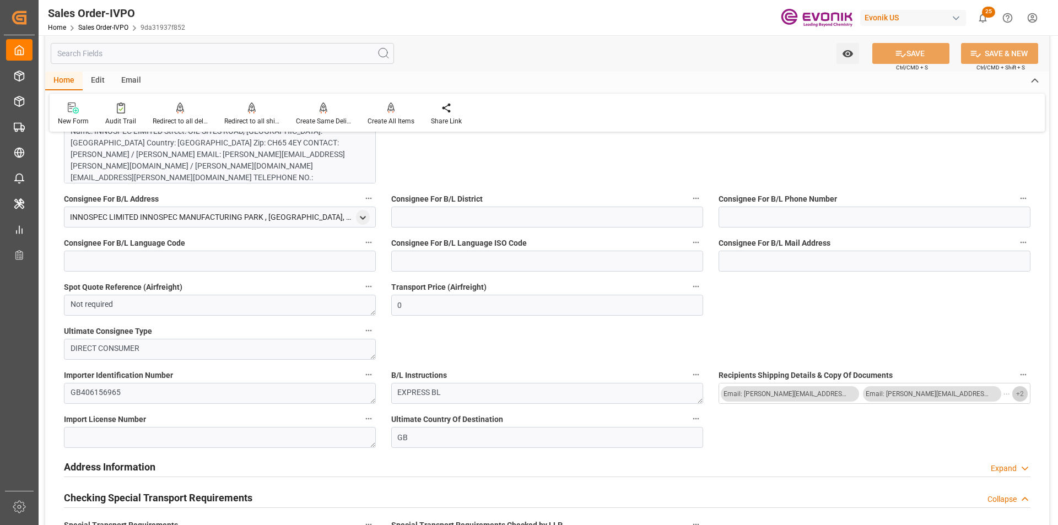
click at [1018, 391] on span "+ 2" at bounding box center [1021, 394] width 8 height 18
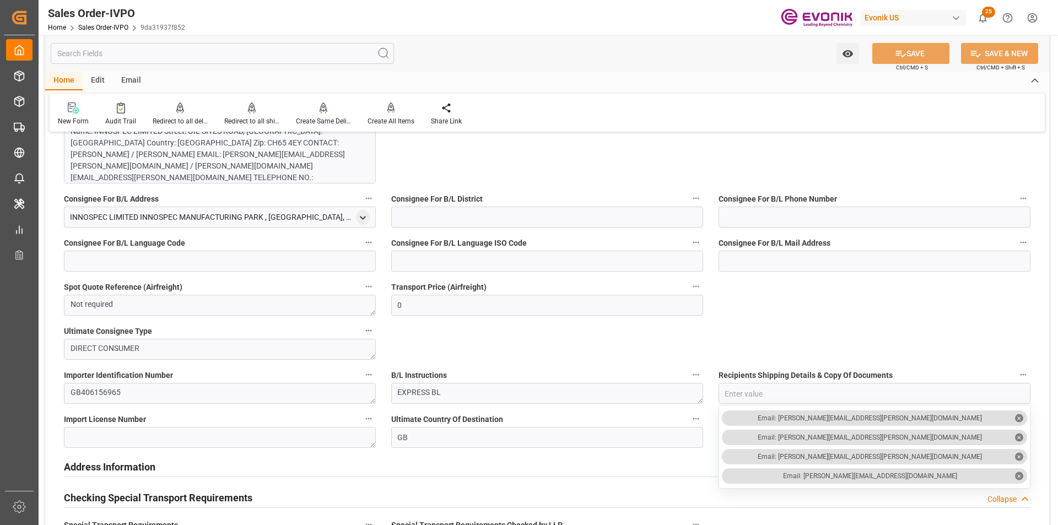
click at [969, 324] on div "General Order Information Collapse code 9da31937f852 Sales Order/IVPO Status Ac…" at bounding box center [547, 418] width 1004 height 2428
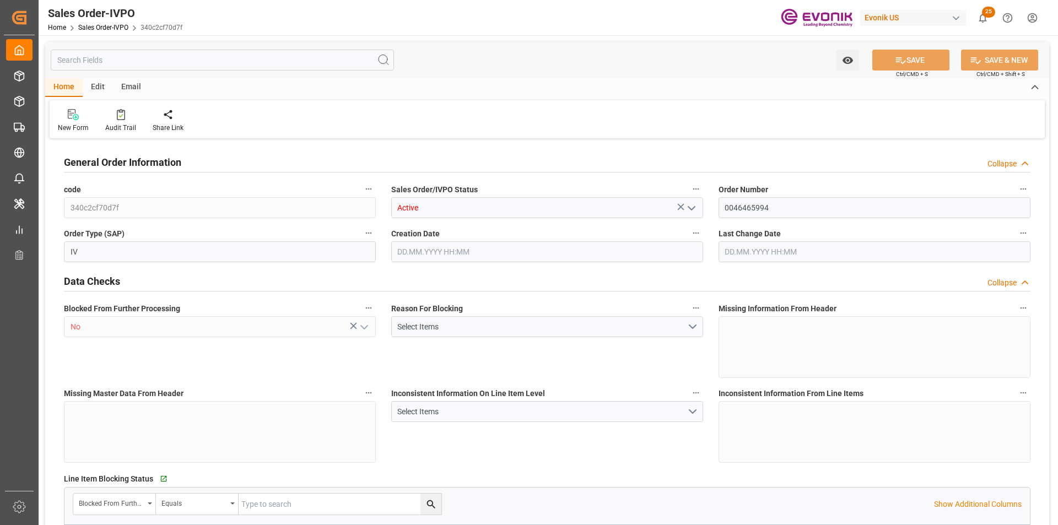
type input "BRSSZ"
type input "[EMAIL_ADDRESS] No: [PHONE_NUMBER]"
type input "0"
type input "1"
type input "2"
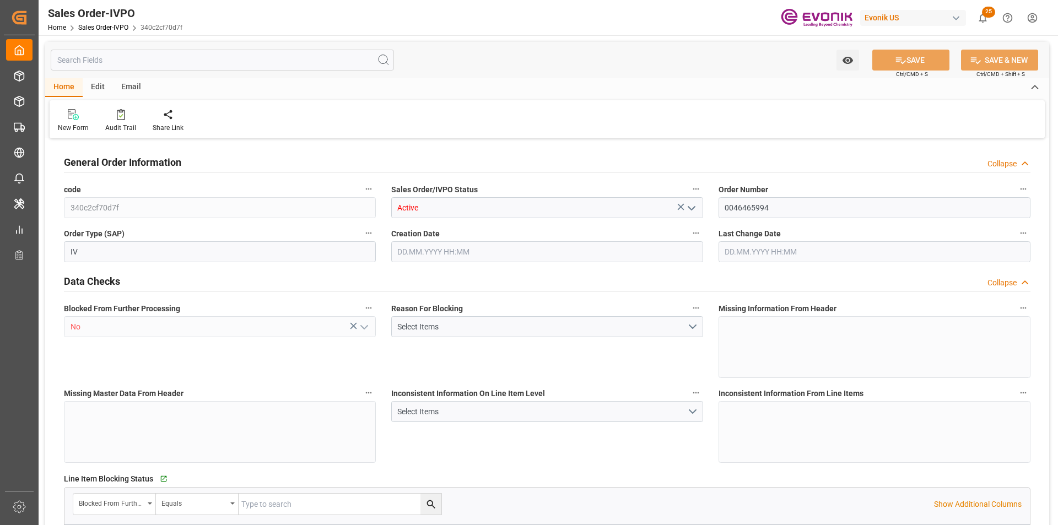
type input "1"
type input "17354.928"
type input "21.9989"
type input "17000"
type input "30"
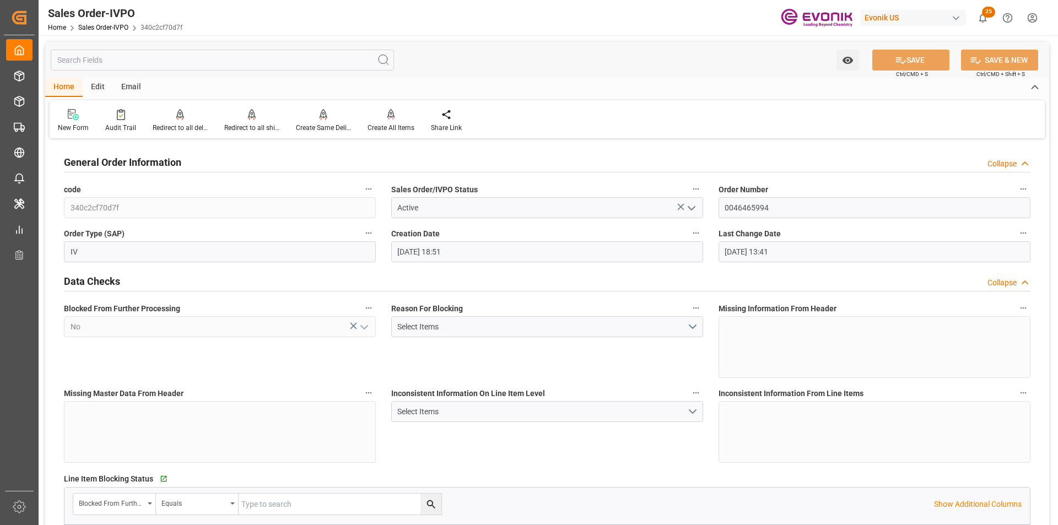
type input "29.07.2025 18:51"
type input "19.08.2025 13:41"
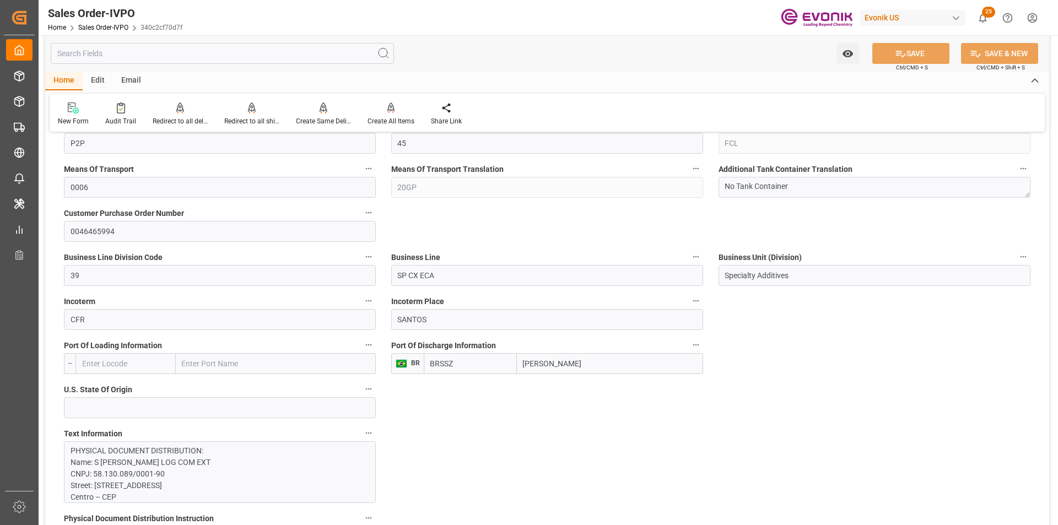
scroll to position [827, 0]
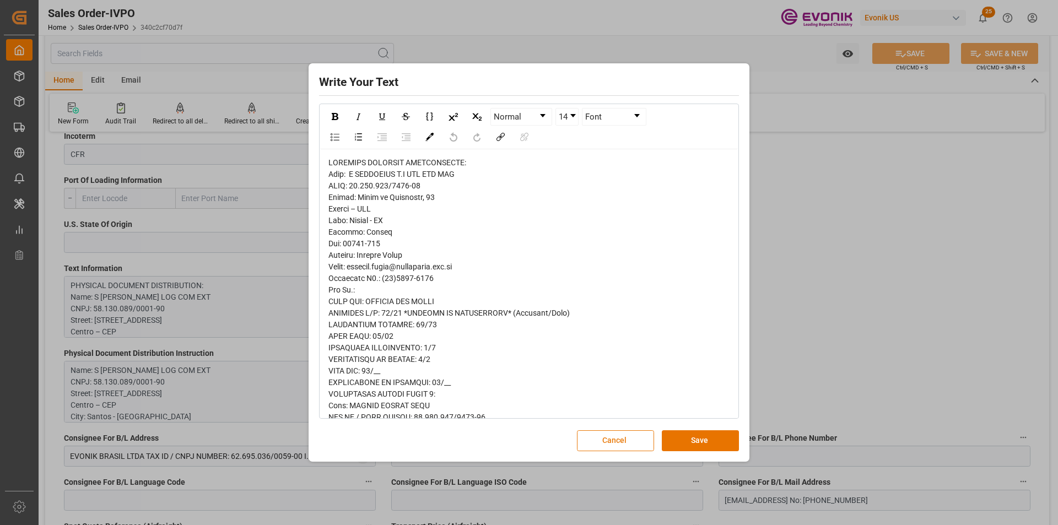
click at [605, 434] on button "Cancel" at bounding box center [615, 441] width 77 height 21
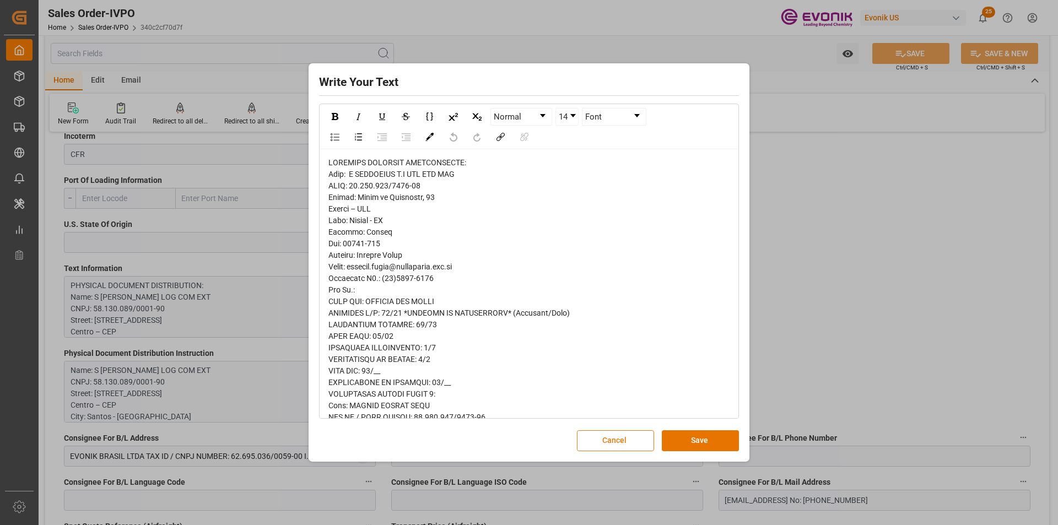
click at [604, 443] on button "Cancel" at bounding box center [615, 441] width 77 height 21
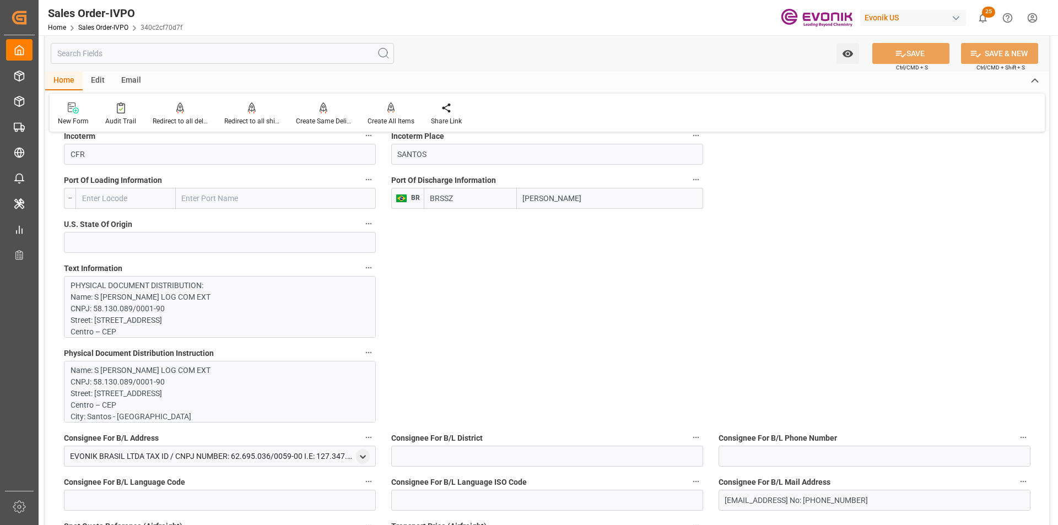
type input "livia.leone@evonik.comTelephone No: 55 19 3475-3130"
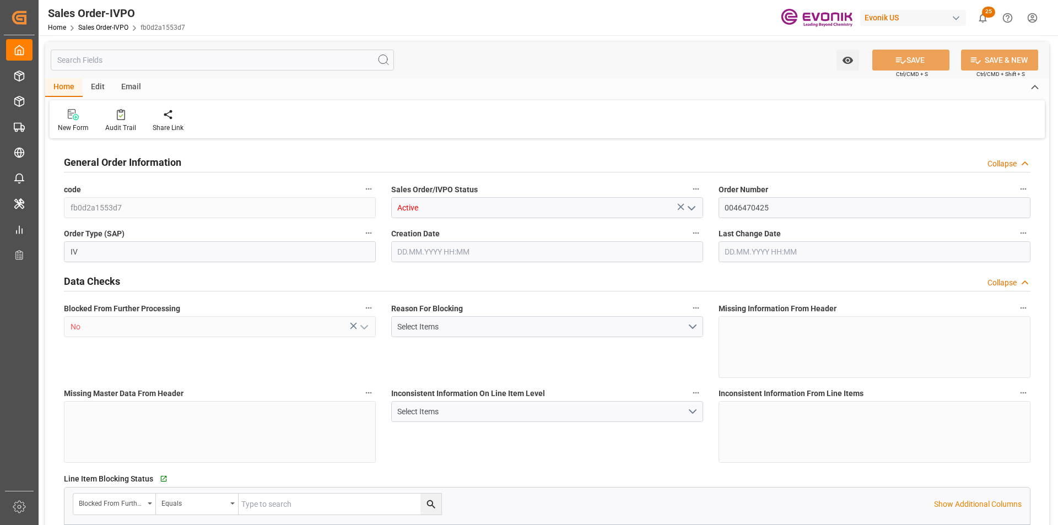
type input "KRPUS"
type input "0"
type input "1"
type input "808.544"
type input "[DATE] 15:31"
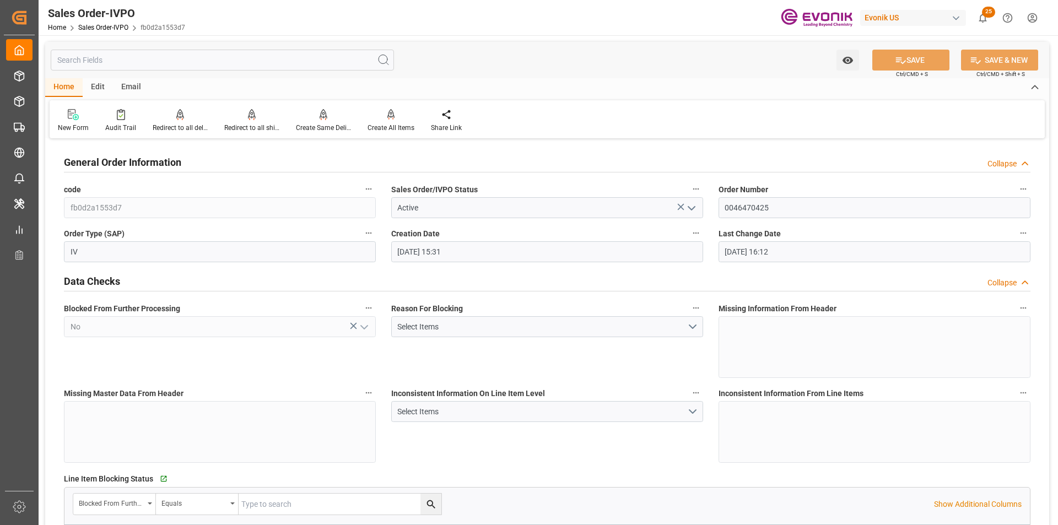
type input "[DATE] 16:12"
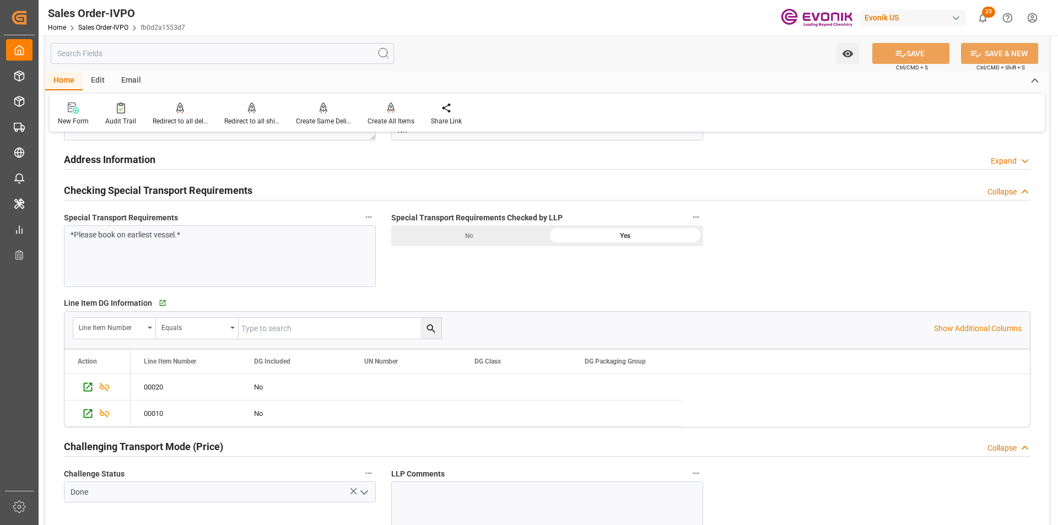
scroll to position [1323, 0]
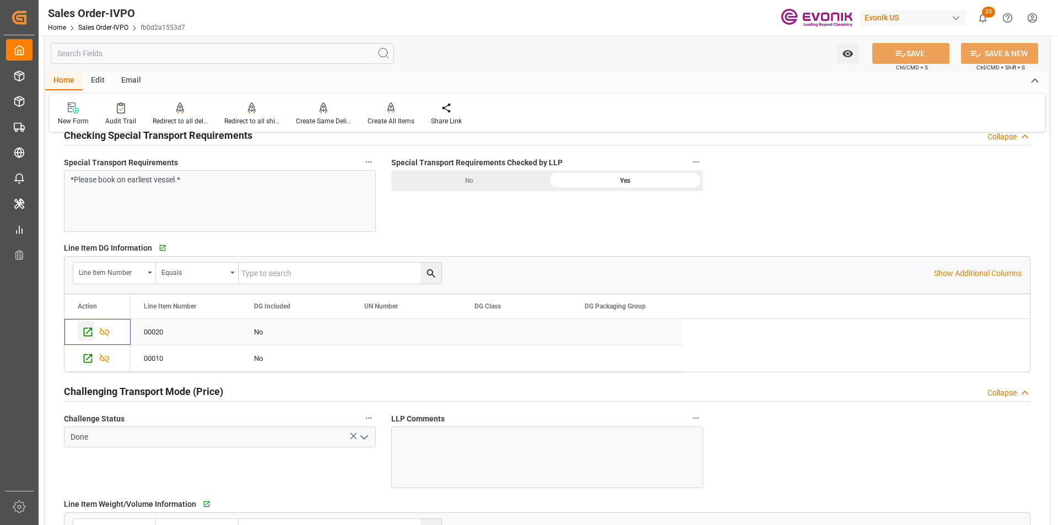
click at [85, 333] on icon "Press SPACE to select this row." at bounding box center [88, 332] width 12 height 12
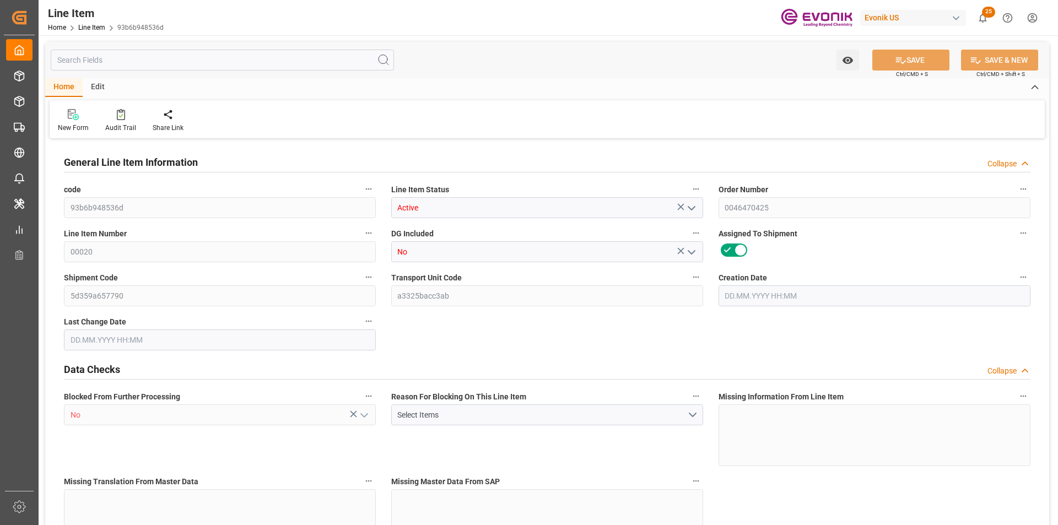
type input "2"
type input "606.408"
type input "540"
type input "2.043"
type input "12"
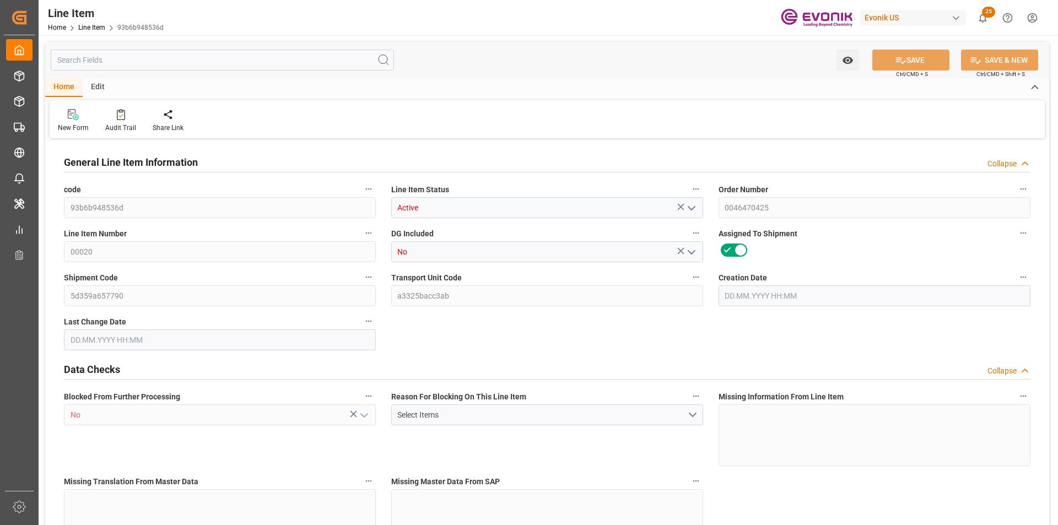
type input "3774.6"
type input "12"
type input "606.408"
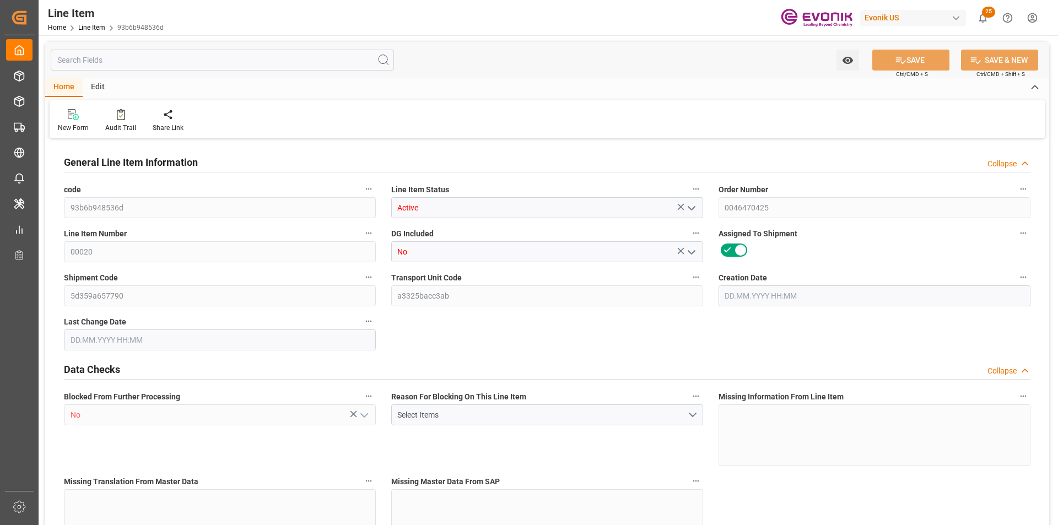
type input "646.408"
type input "540"
type input "2.043"
type input "2042.976"
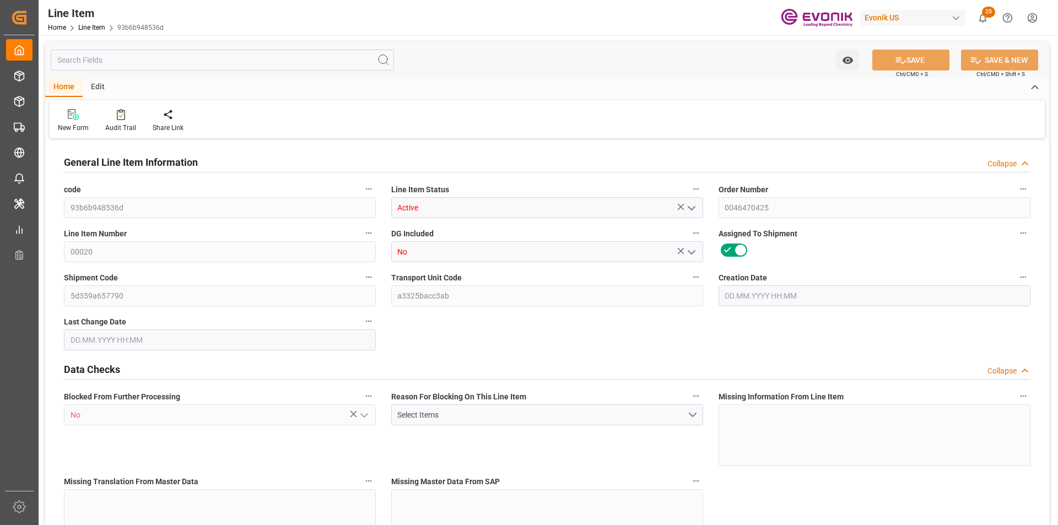
type input "12"
type input "606.408"
type input "540"
type input "2.043"
type input "[DATE] 15:32"
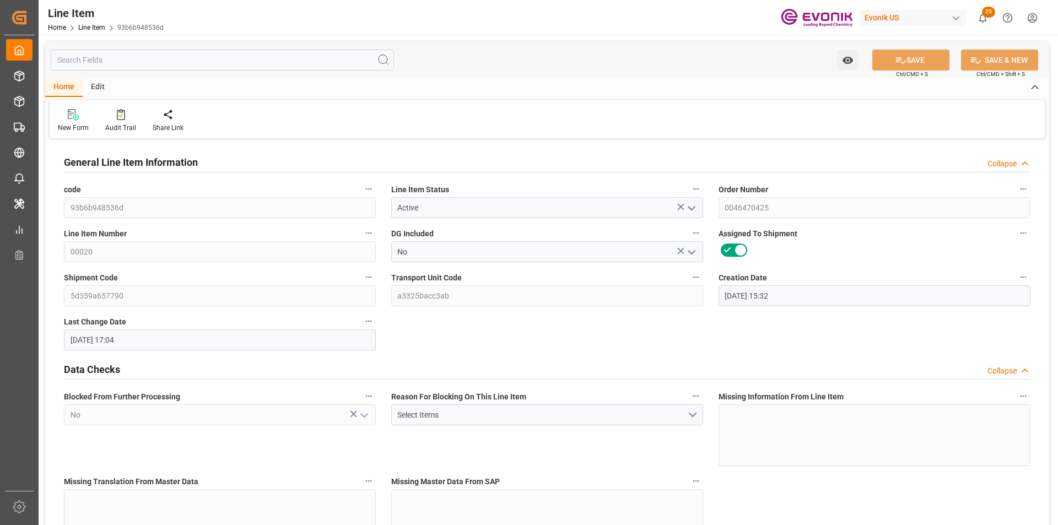
type input "[DATE] 17:04"
type input "[DATE]"
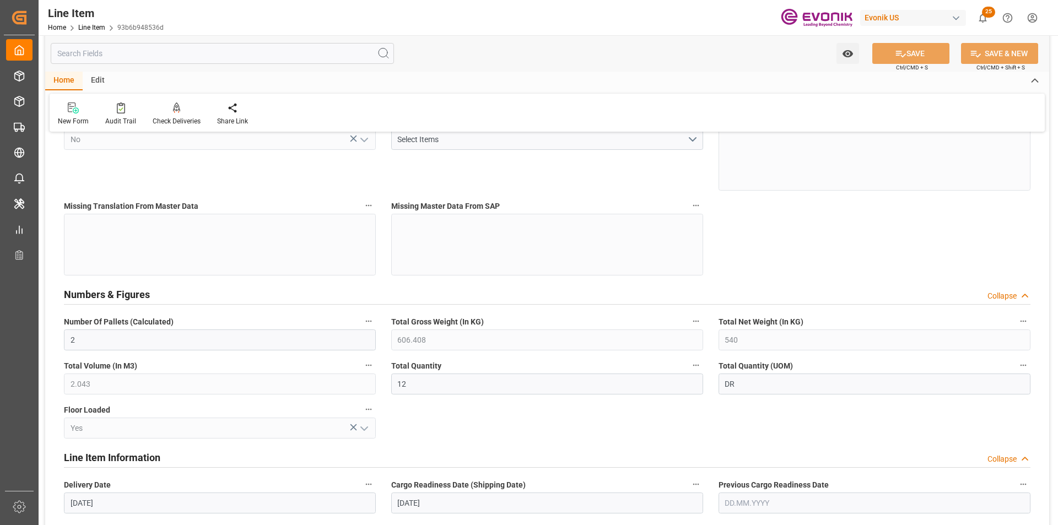
scroll to position [331, 0]
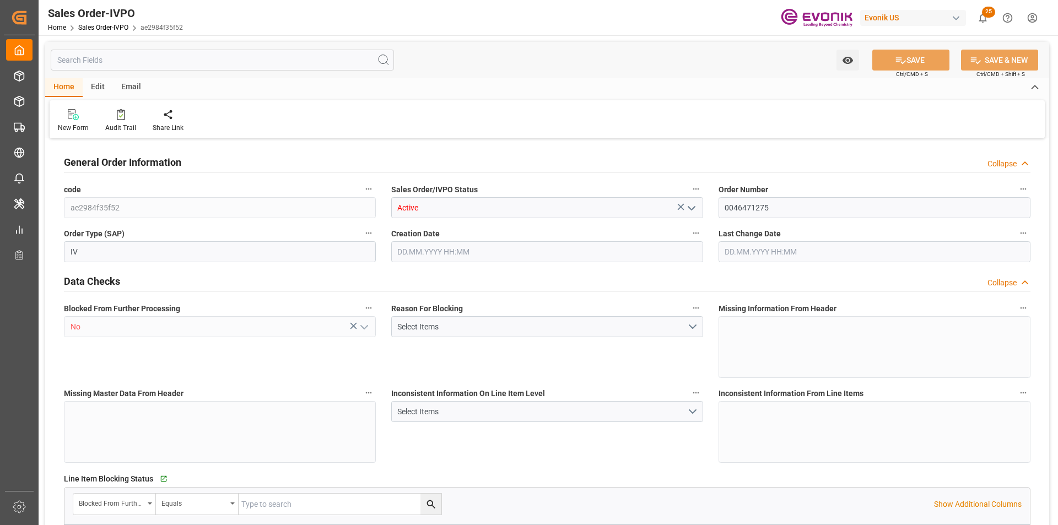
type input "BEANR"
type input "0"
type input "1"
type input "2"
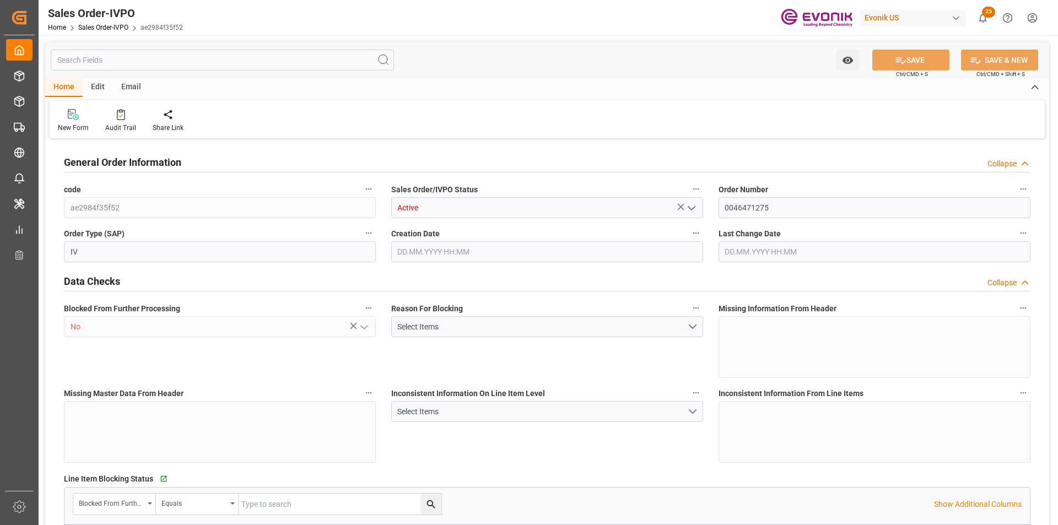
type input "21300"
type input "56.16"
type input "17000"
type input "30"
type input "25.09.2025 19:17"
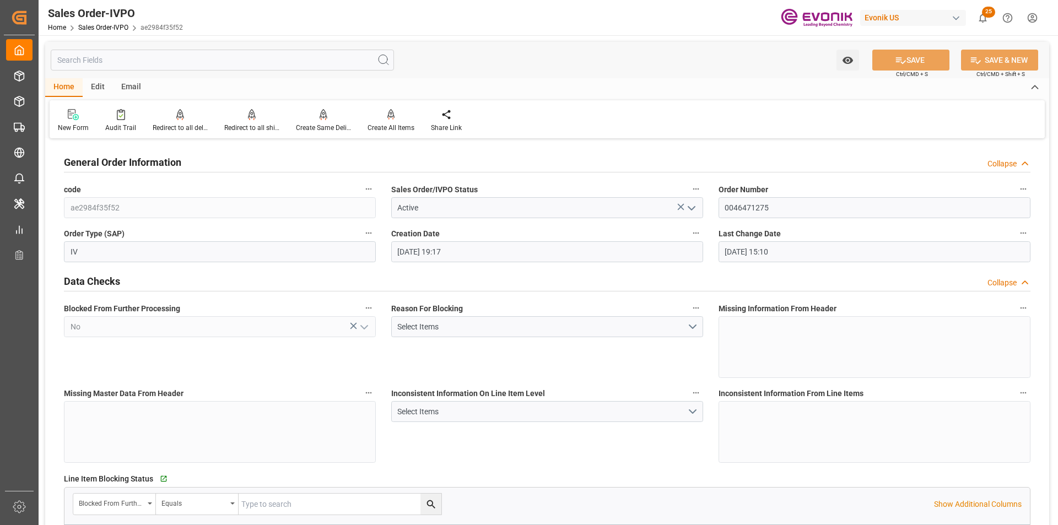
type input "06.10.2025 15:10"
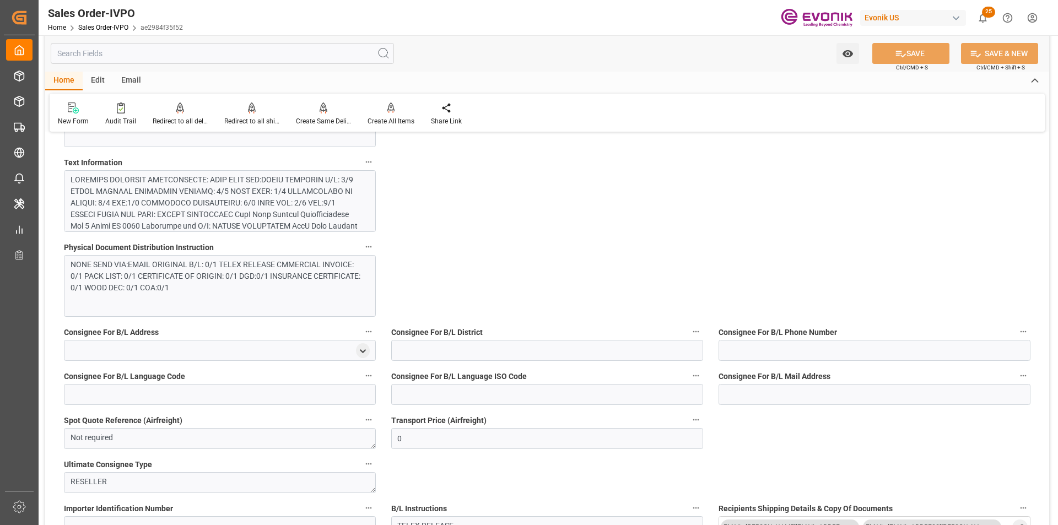
scroll to position [606, 0]
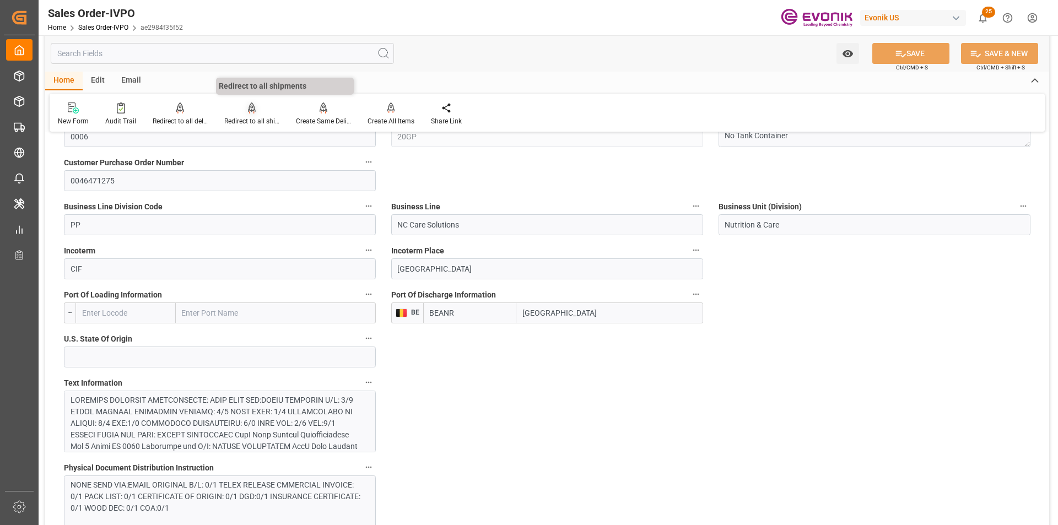
click at [253, 114] on icon at bounding box center [252, 108] width 8 height 11
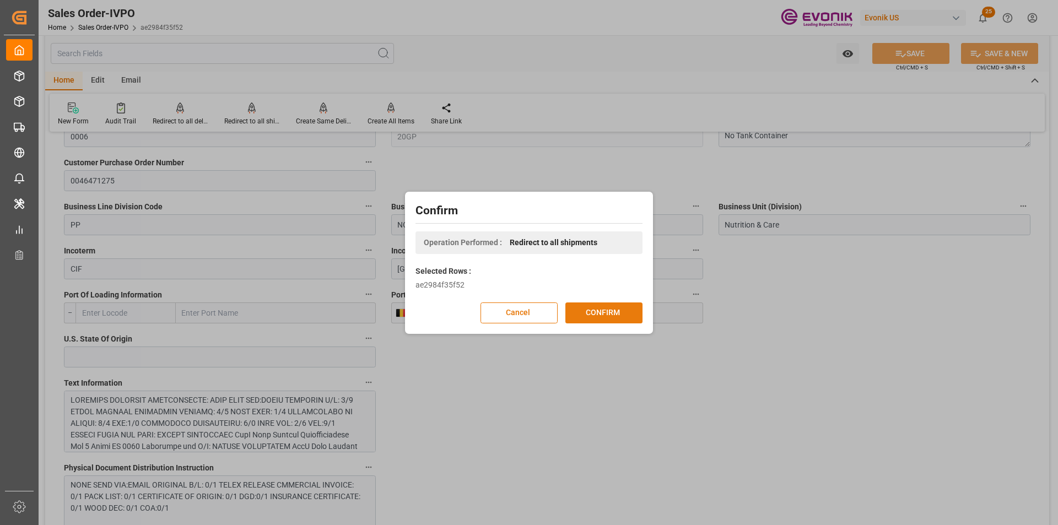
click at [585, 316] on button "CONFIRM" at bounding box center [604, 313] width 77 height 21
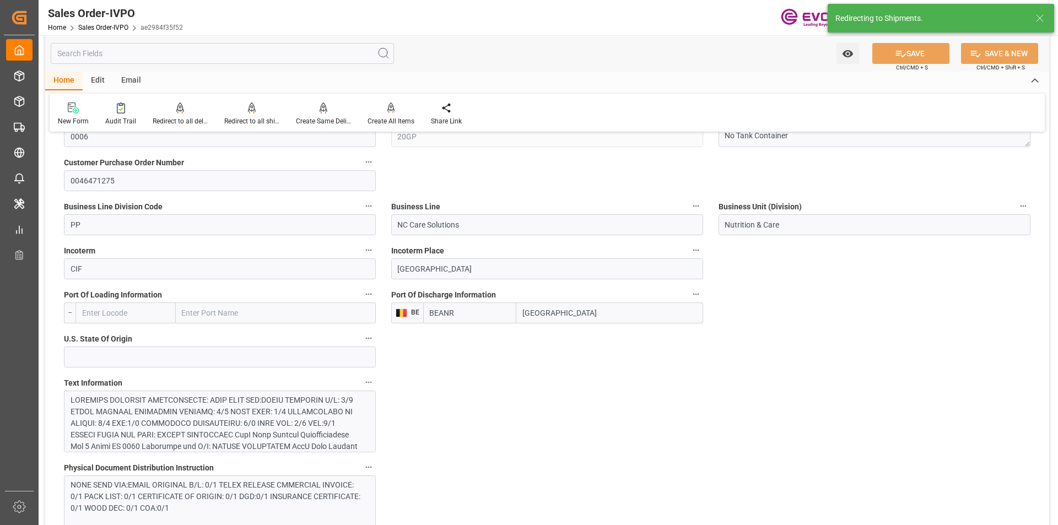
type input "25.09.2025 19:17"
type input "06.10.2025 15:10"
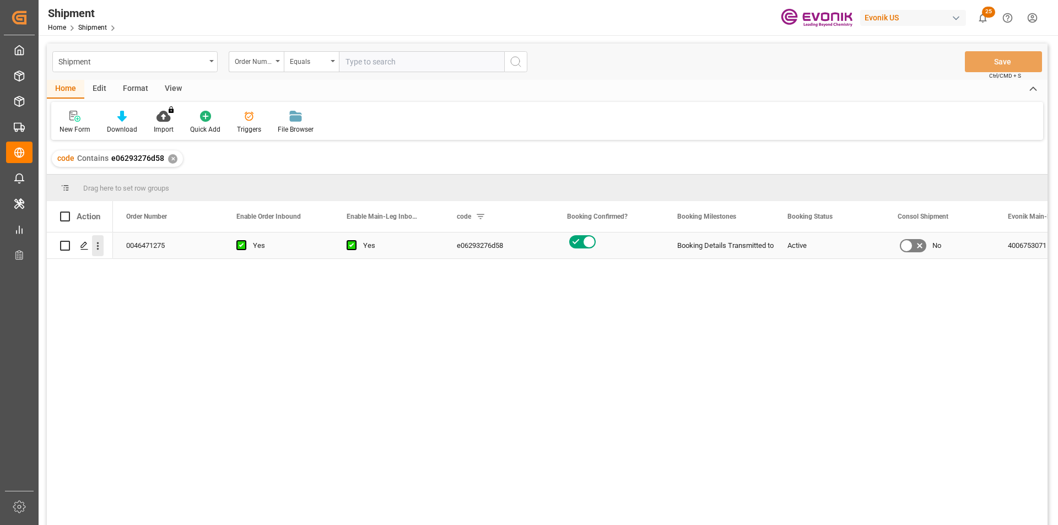
click at [98, 250] on icon "open menu" at bounding box center [98, 247] width 2 height 8
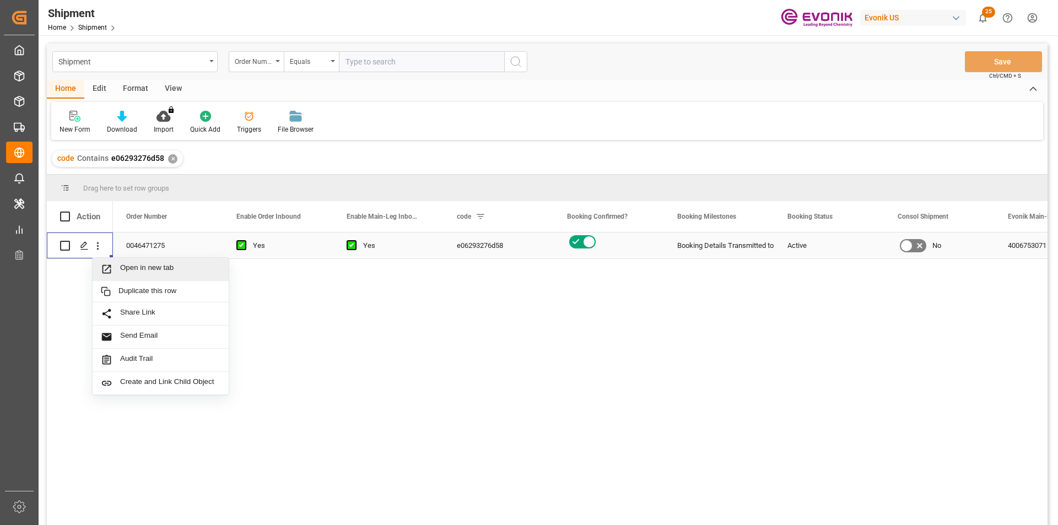
click at [143, 268] on span "Open in new tab" at bounding box center [170, 270] width 100 height 12
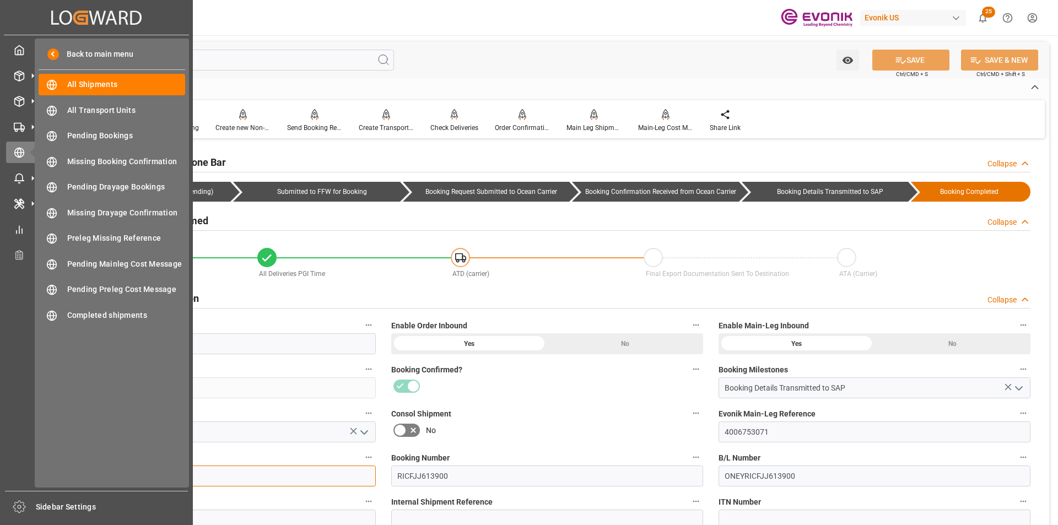
drag, startPoint x: 136, startPoint y: 477, endPoint x: 26, endPoint y: 473, distance: 109.8
click at [26, 473] on div "Created by potrace 1.15, written by Peter Selinger 2001-2017 Created by potrace…" at bounding box center [529, 262] width 1058 height 525
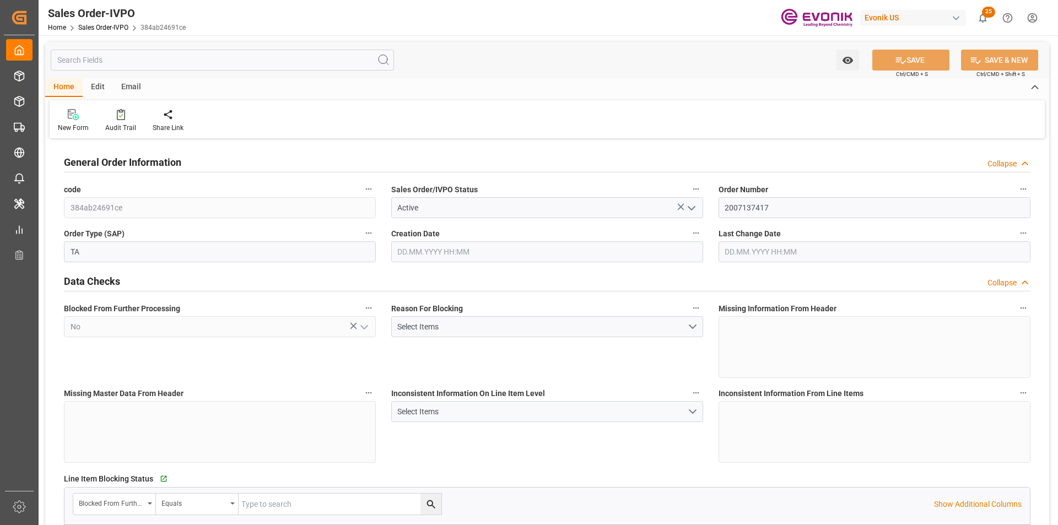
type input "BRSSZ"
type input "0"
type input "1"
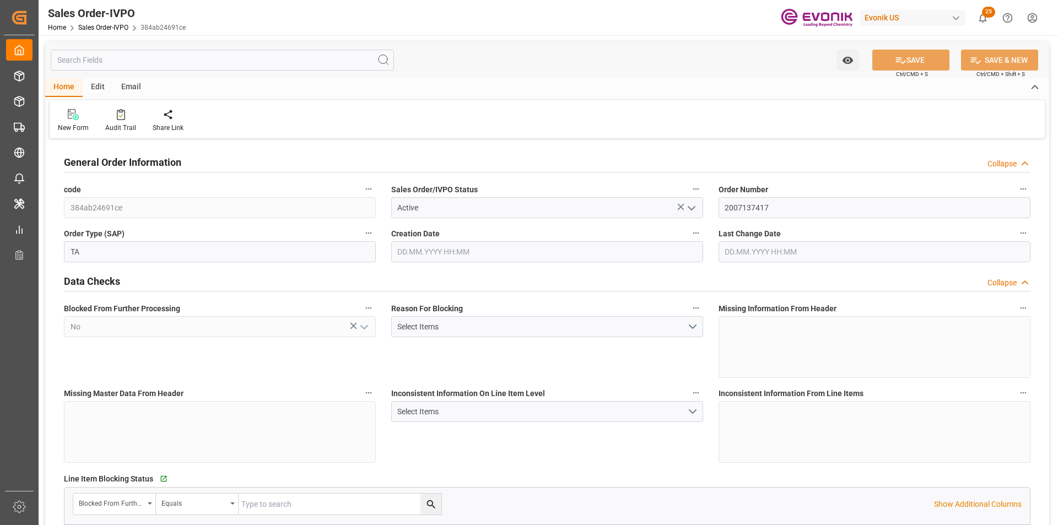
type input "15184.8"
type input "21.7787"
type input "17000"
type input "30"
type input "02.09.2025 13:54"
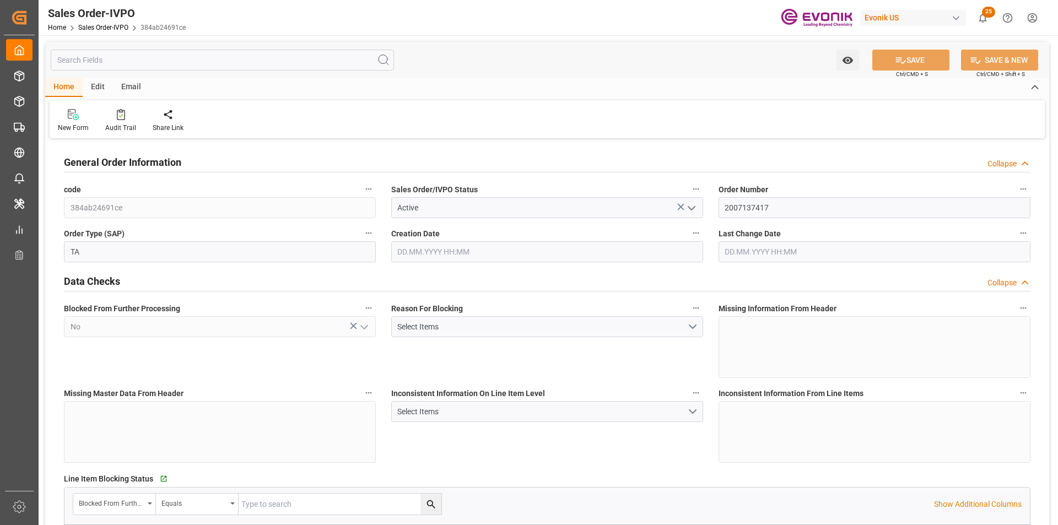
type input "01.10.2025 10:53"
type input "COCTG"
type input "0"
type input "1"
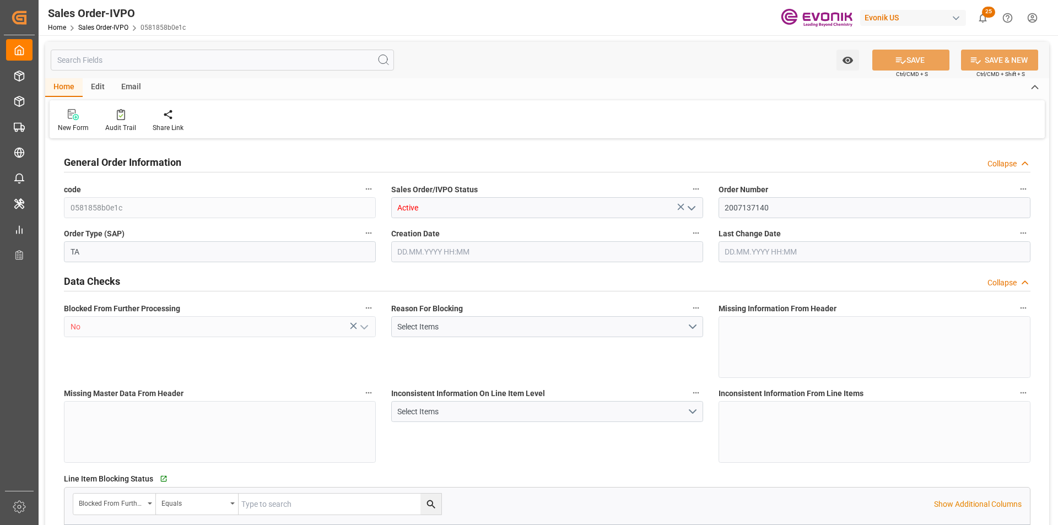
type input "1"
type input "3550.5"
type input "12.7572"
type input "17000"
type input "30"
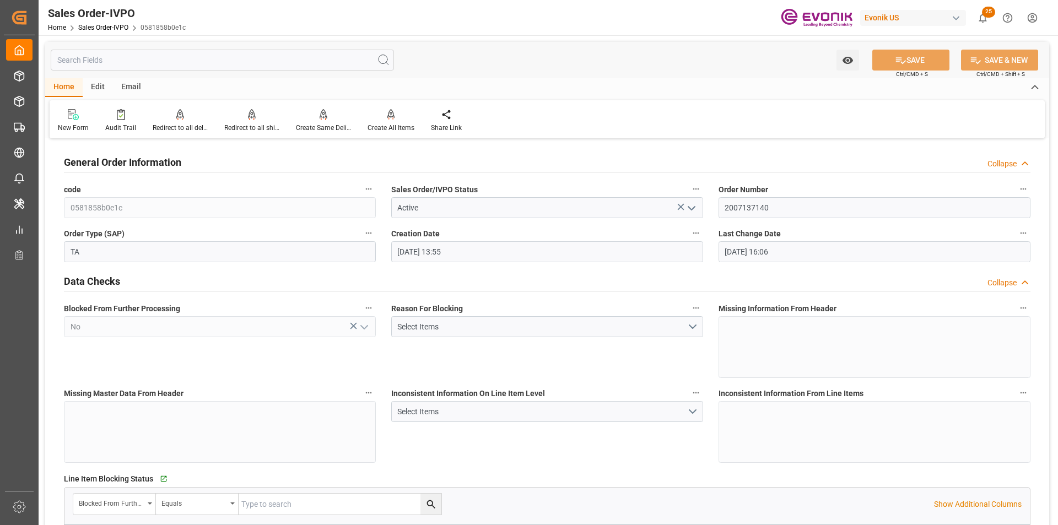
type input "12.08.2025 13:55"
type input "11.09.2025 16:06"
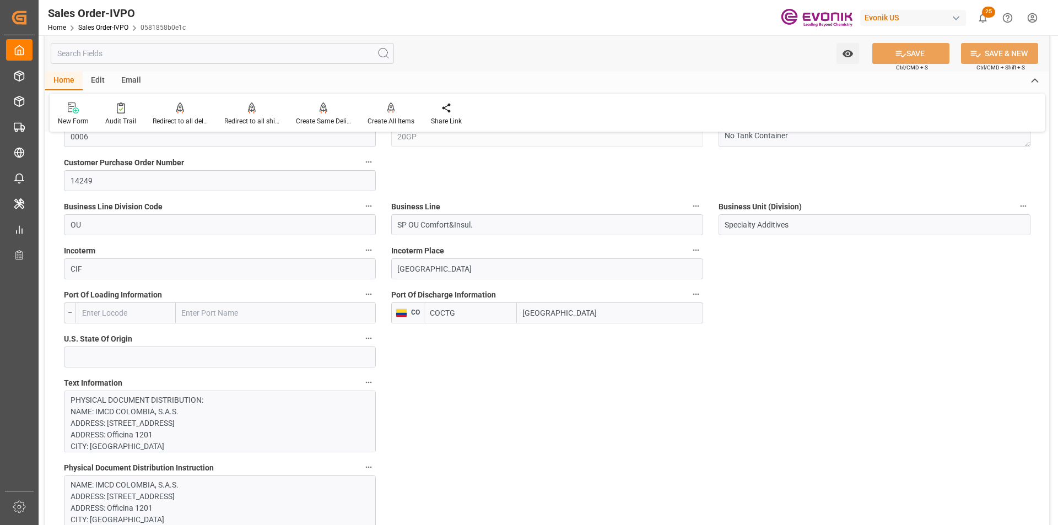
scroll to position [717, 0]
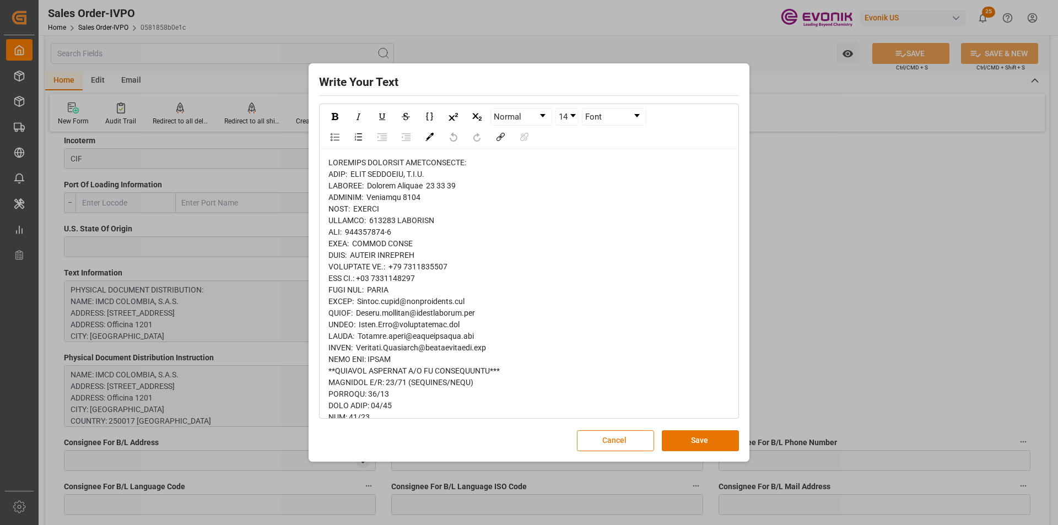
click at [631, 441] on button "Cancel" at bounding box center [615, 441] width 77 height 21
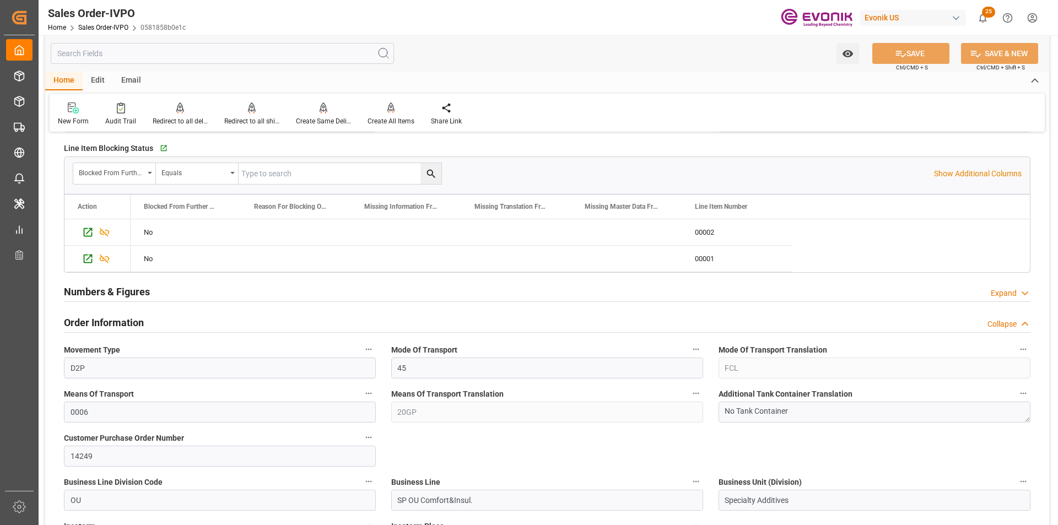
scroll to position [606, 0]
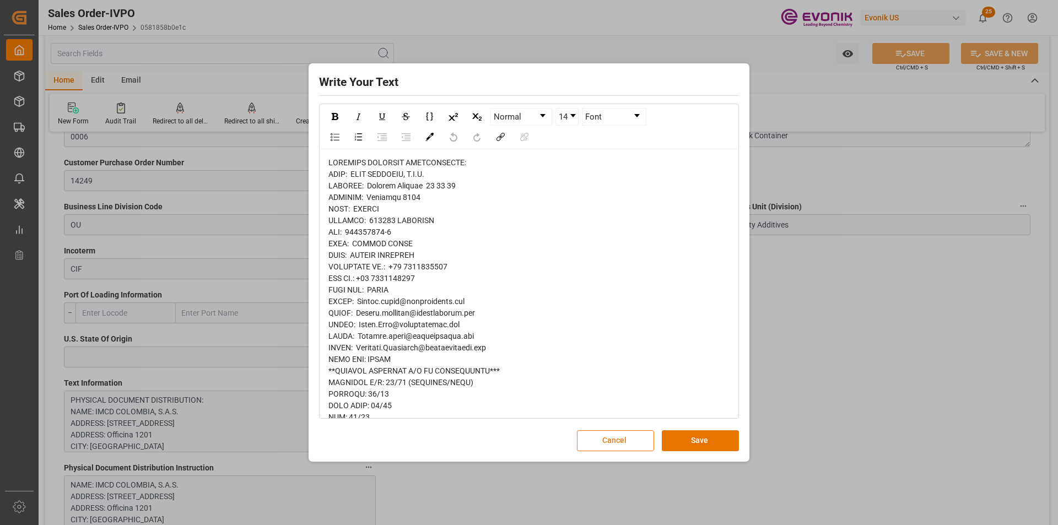
click at [626, 437] on button "Cancel" at bounding box center [615, 441] width 77 height 21
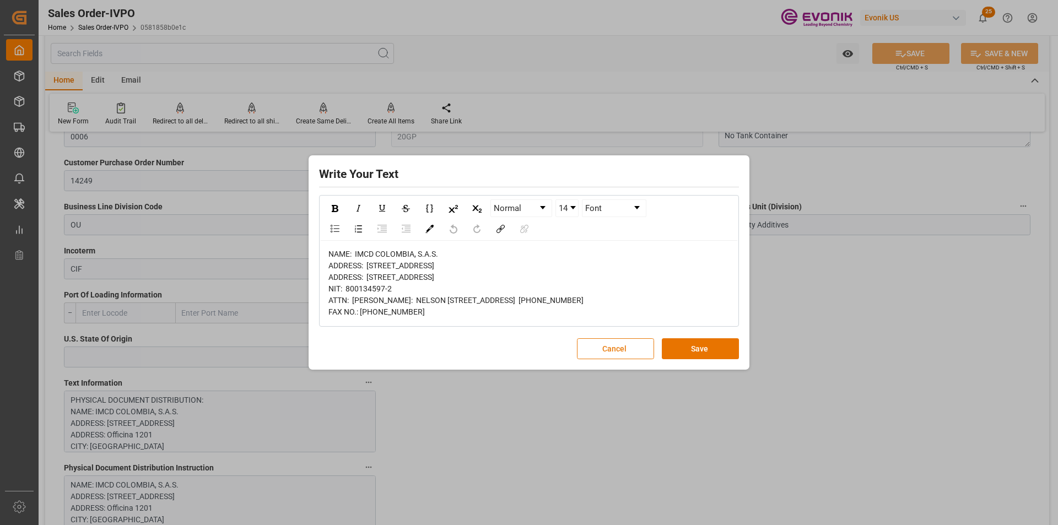
click at [608, 359] on button "Cancel" at bounding box center [615, 348] width 77 height 21
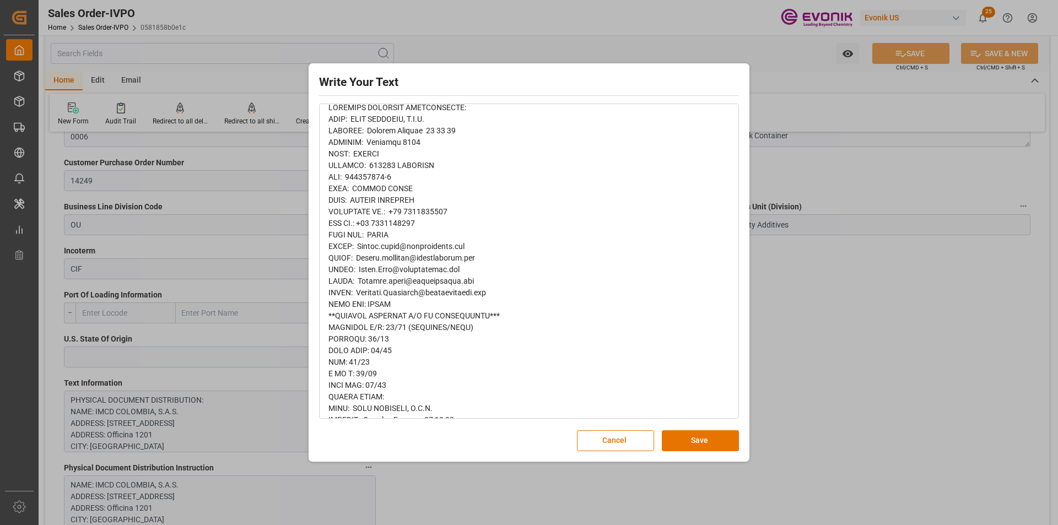
scroll to position [110, 0]
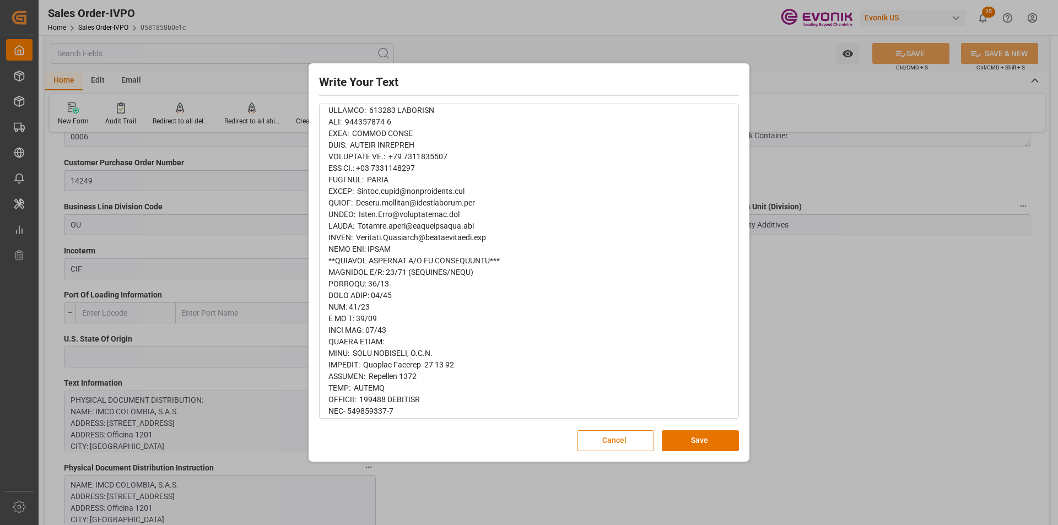
click at [582, 442] on button "Cancel" at bounding box center [615, 441] width 77 height 21
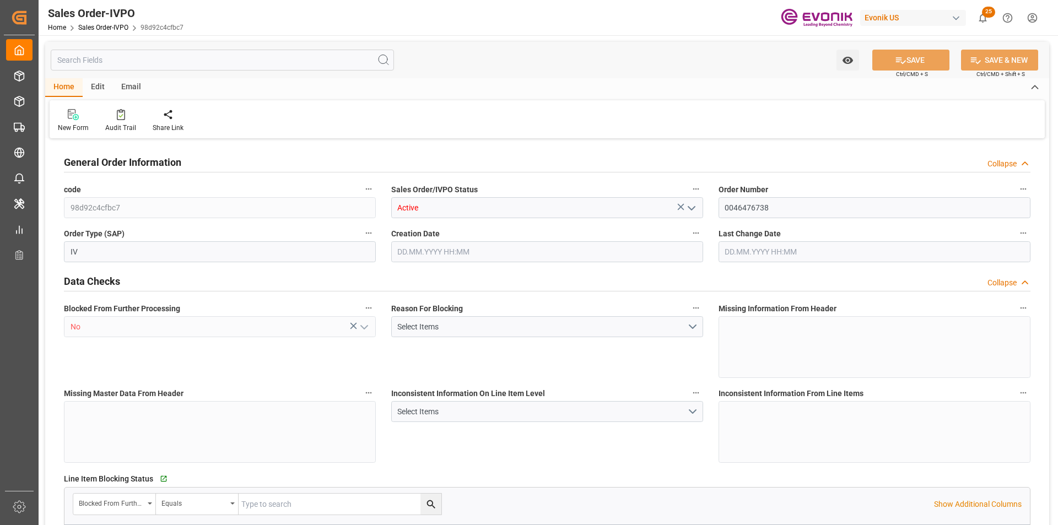
type input "CNNKG"
type input "0"
type input "1"
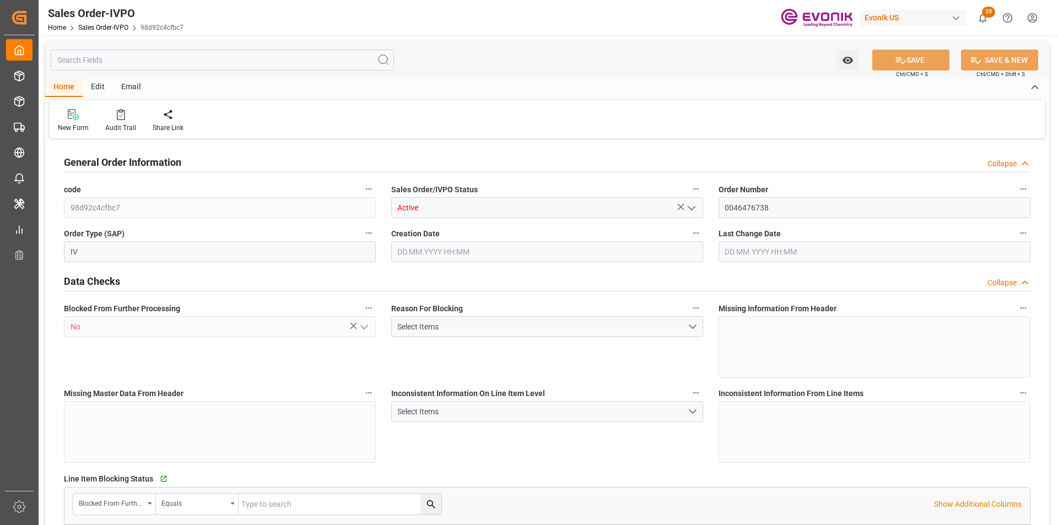
type input "10053.6"
type input "28.6189"
type input "17000"
type input "30"
type input "[DATE] 11:57"
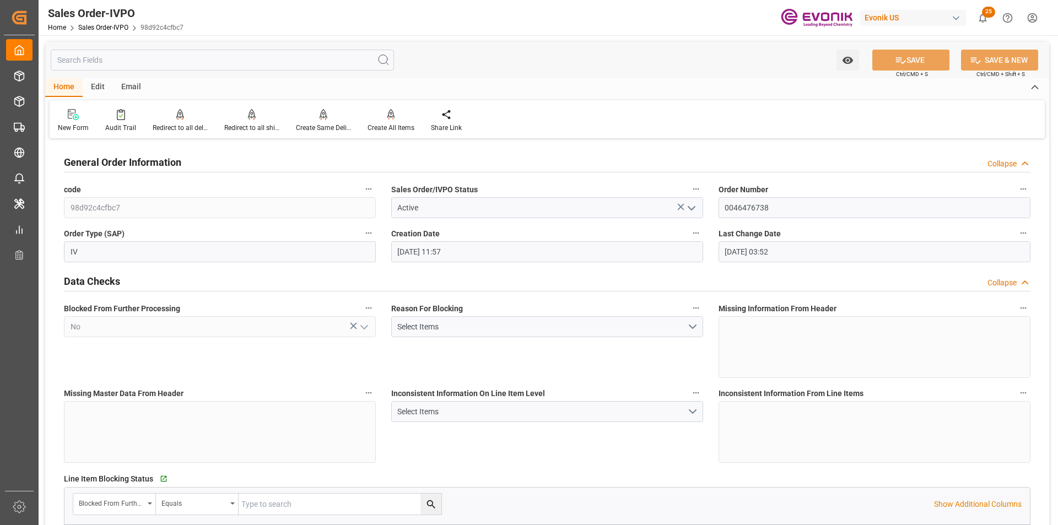
type input "13.10.2025 03:52"
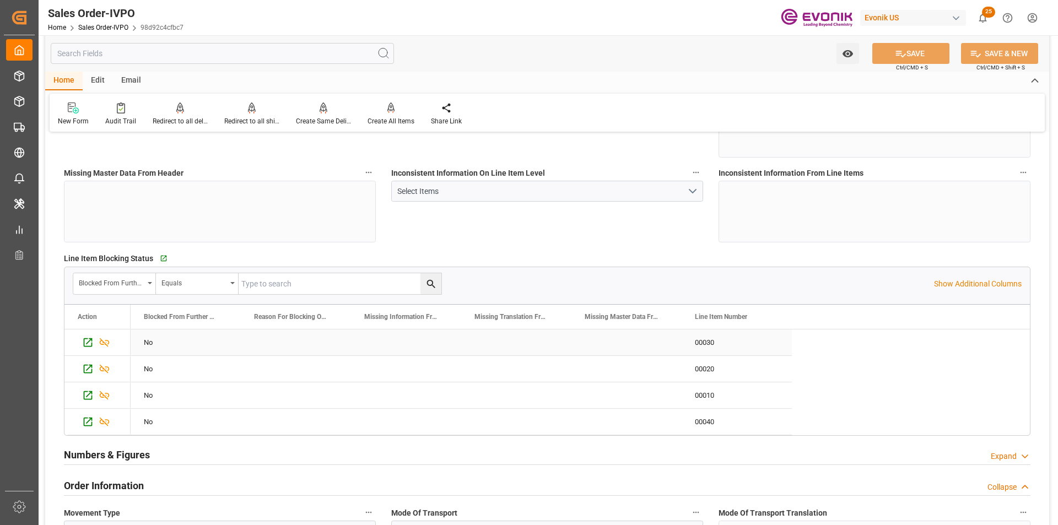
scroll to position [386, 0]
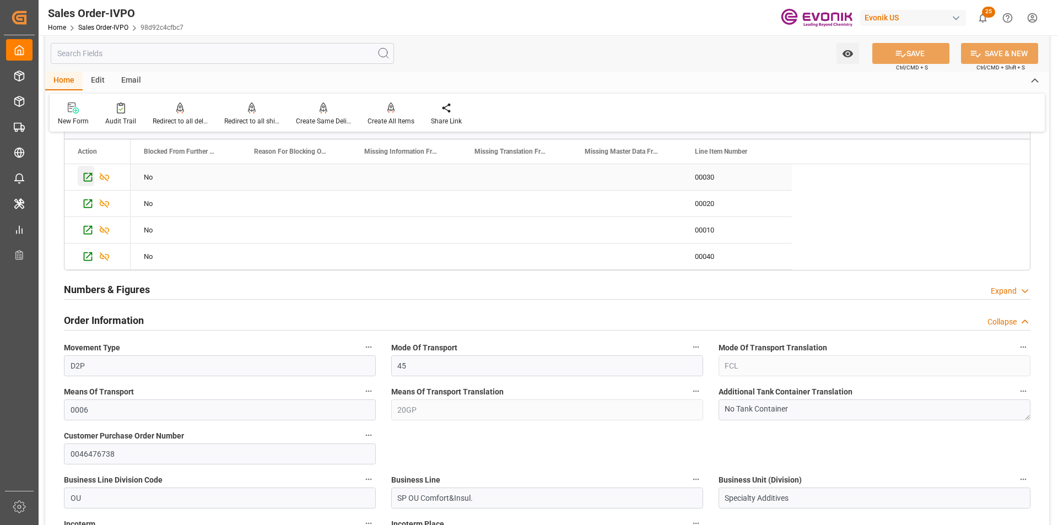
click at [88, 176] on icon "Press SPACE to select this row." at bounding box center [88, 177] width 12 height 12
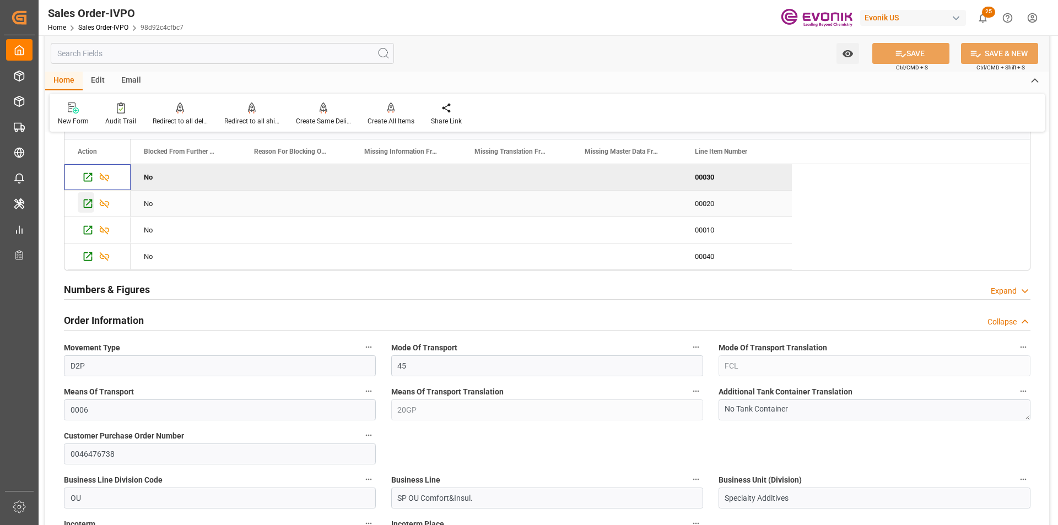
click at [84, 204] on icon "Press SPACE to select this row." at bounding box center [88, 204] width 9 height 9
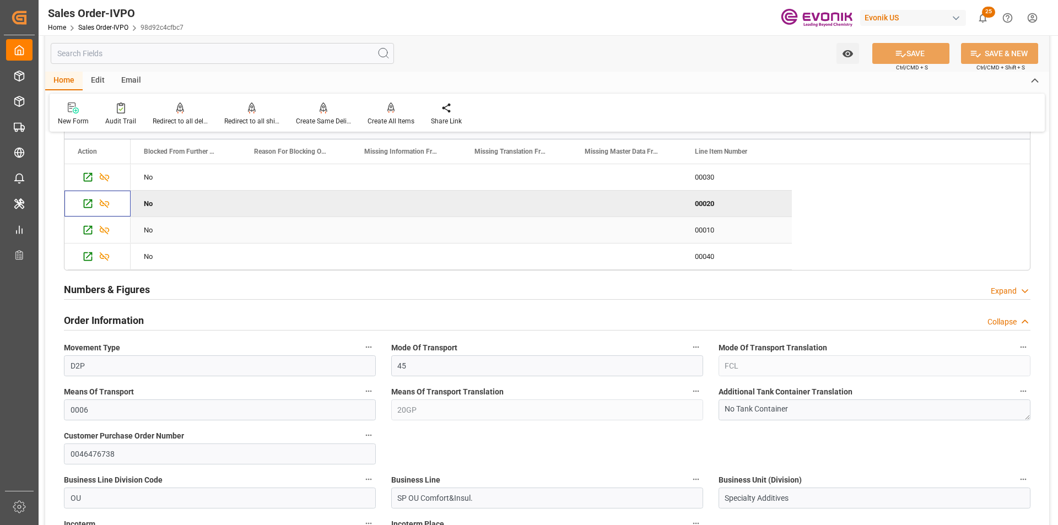
click at [88, 229] on icon "Press SPACE to select this row." at bounding box center [88, 230] width 12 height 12
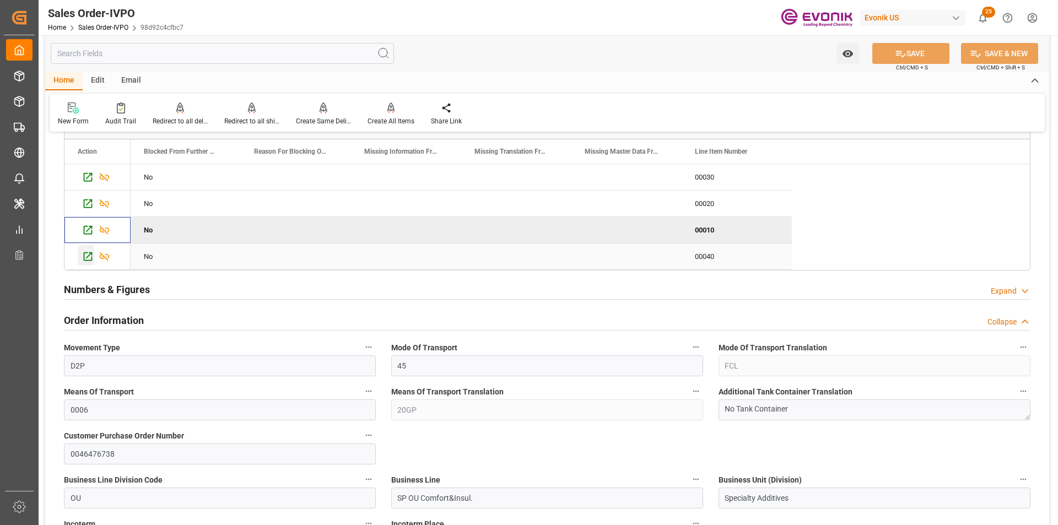
click at [88, 257] on icon "Press SPACE to select this row." at bounding box center [88, 256] width 9 height 9
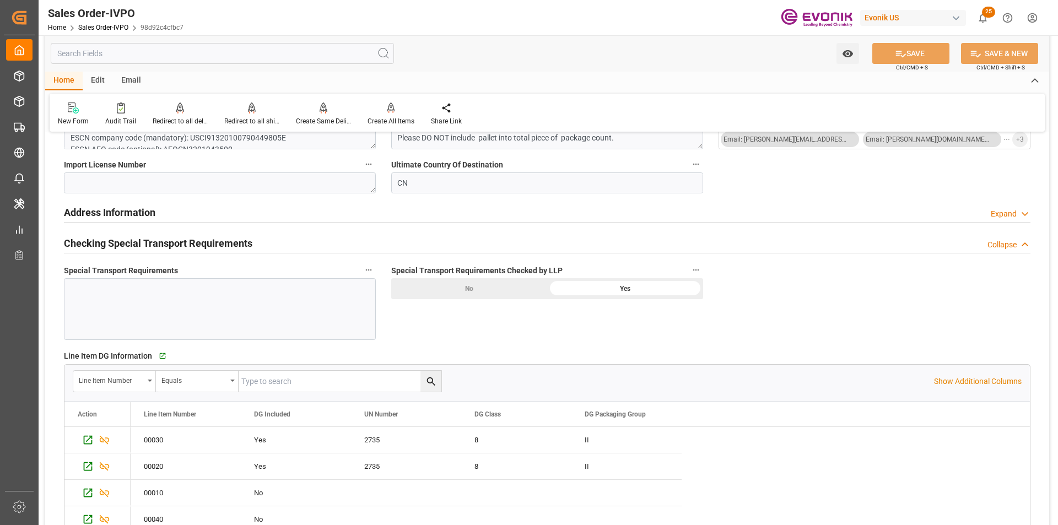
scroll to position [1488, 0]
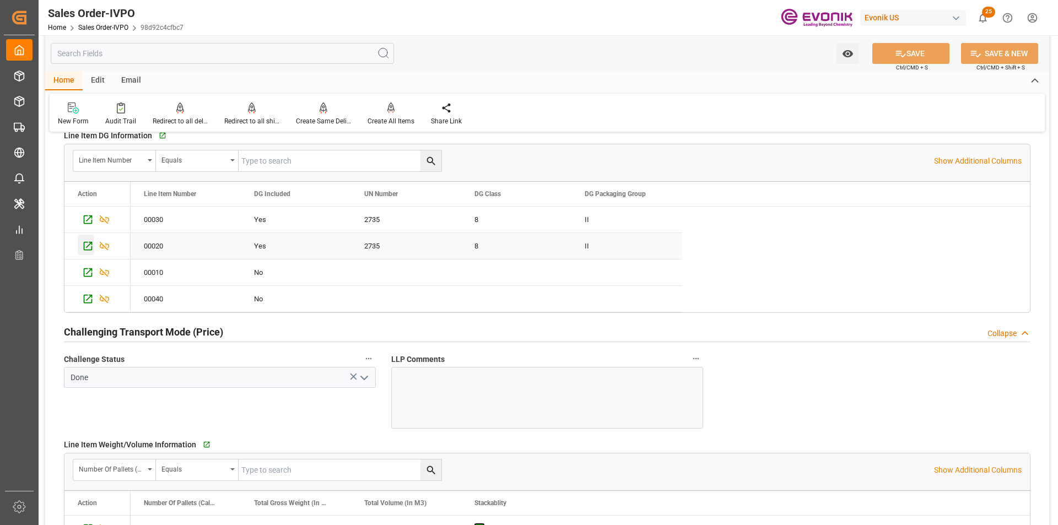
click at [85, 246] on icon "Press SPACE to select this row." at bounding box center [88, 246] width 12 height 12
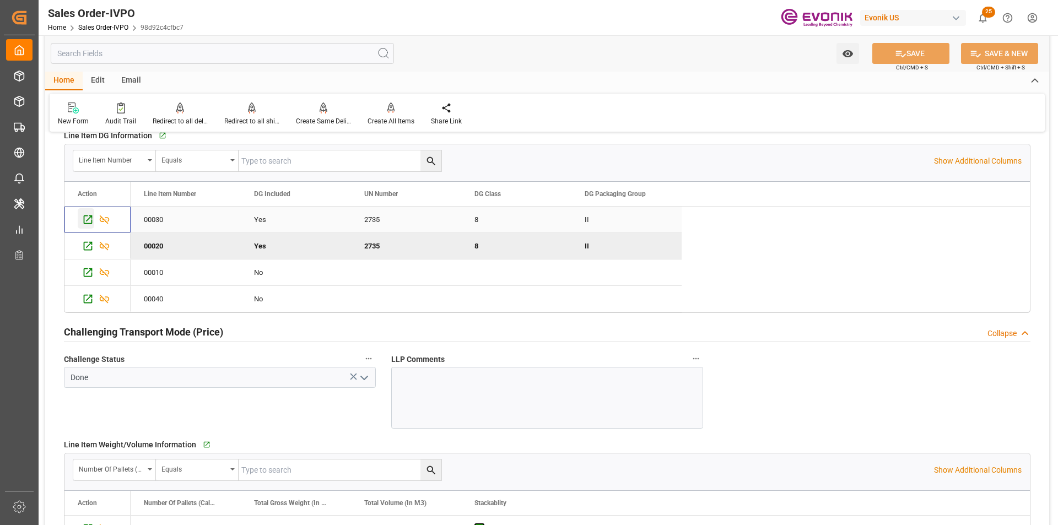
click at [89, 220] on icon "Press SPACE to select this row." at bounding box center [88, 220] width 12 height 12
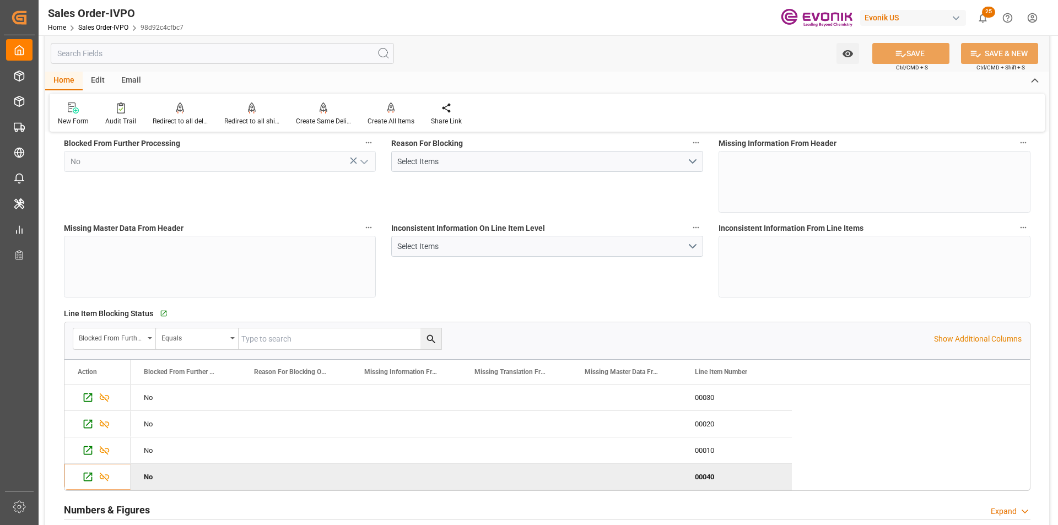
scroll to position [0, 0]
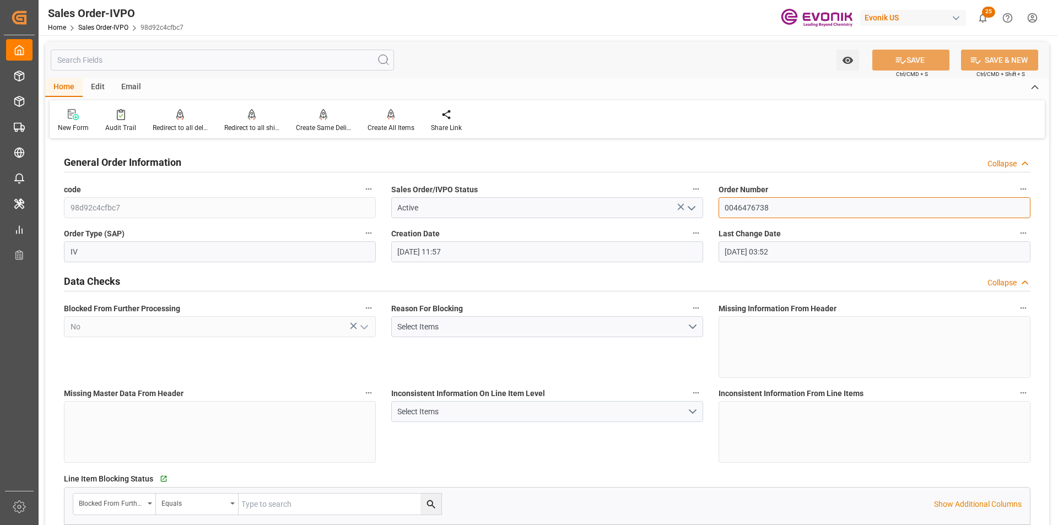
drag, startPoint x: 791, startPoint y: 211, endPoint x: 647, endPoint y: 206, distance: 144.0
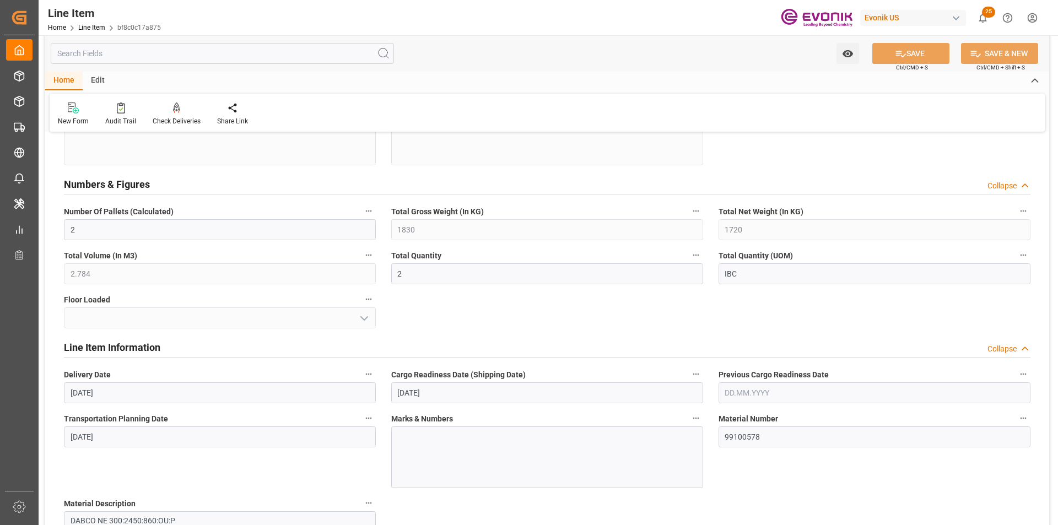
scroll to position [496, 0]
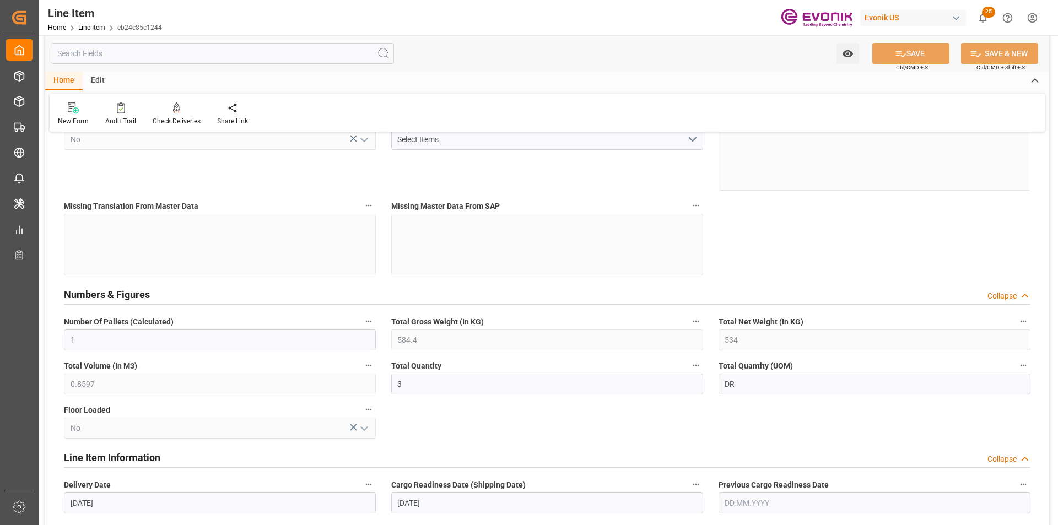
scroll to position [441, 0]
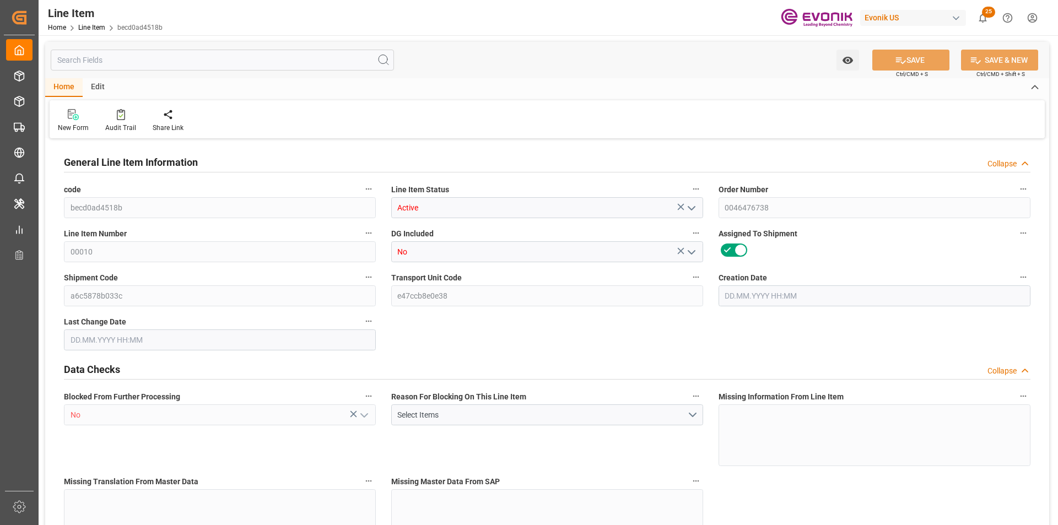
type input "2"
type input "1728.8"
type input "1600"
type input "2.6153"
type input "8"
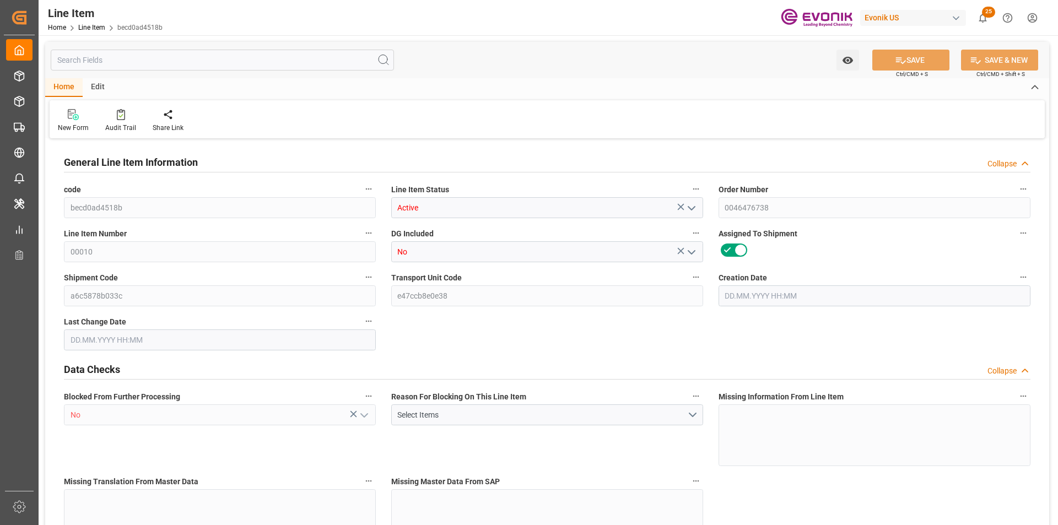
type input "5312"
type input "8"
type input "1728.8"
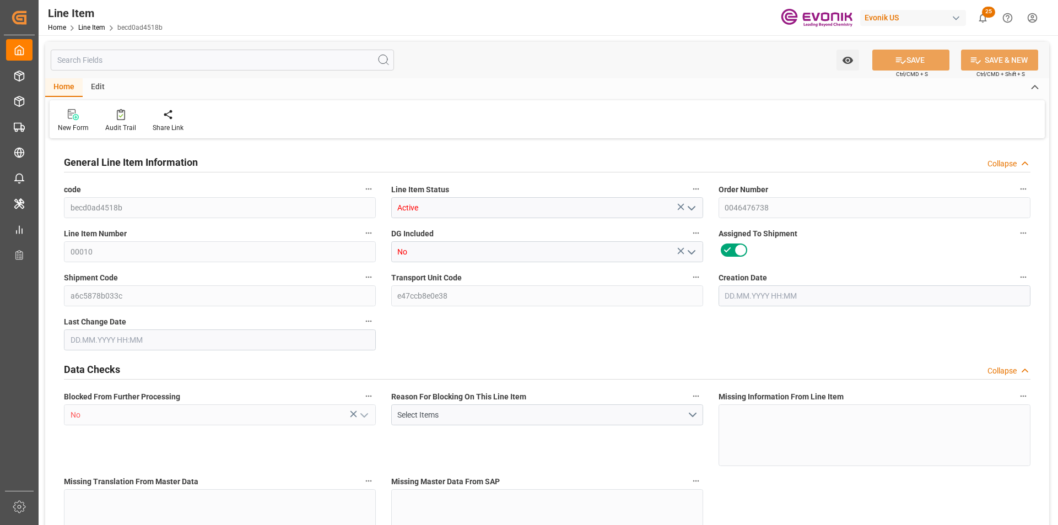
type input "1800.8"
type input "1600"
type input "2.6153"
type input "2615.288"
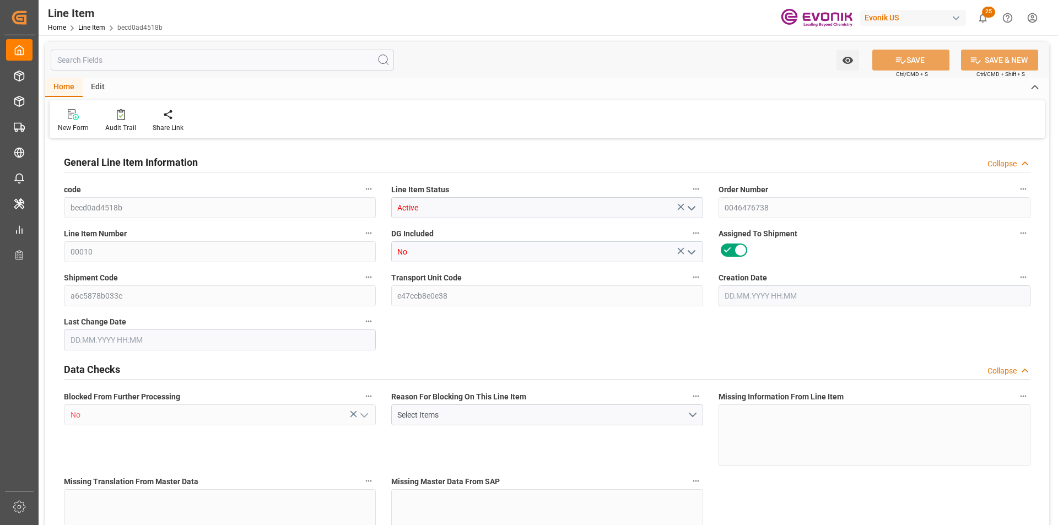
type input "0"
type input "[DATE] 11:57"
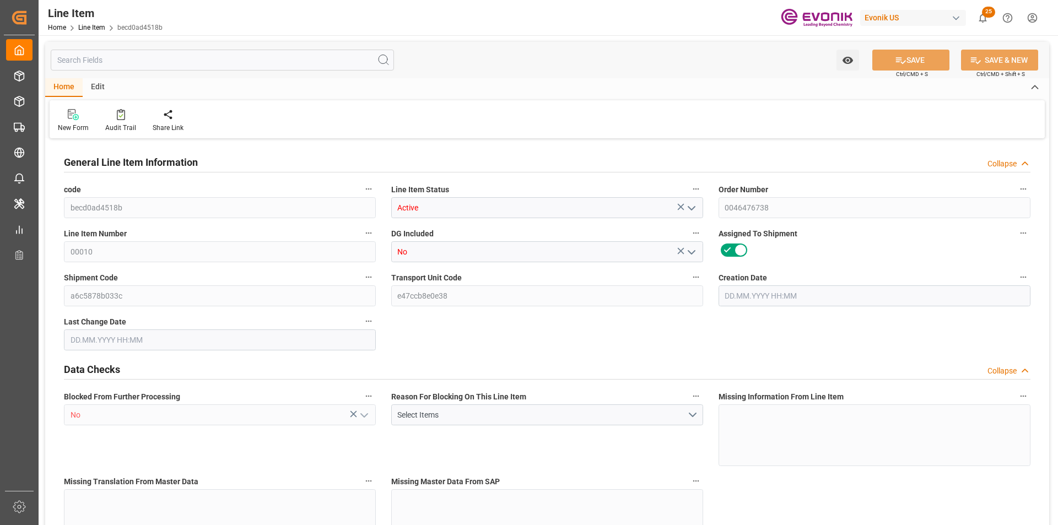
type input "[DATE] 04:01"
type input "[DATE]"
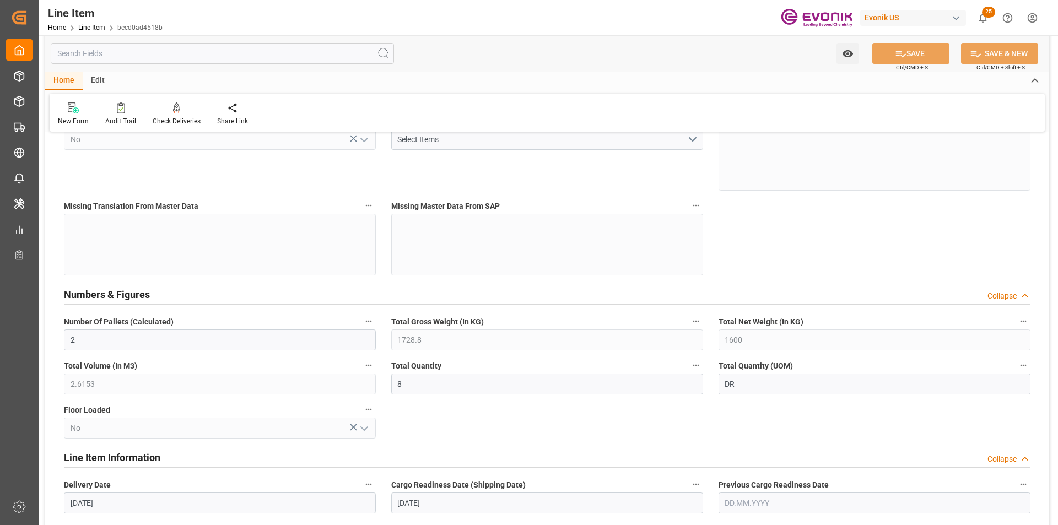
scroll to position [496, 0]
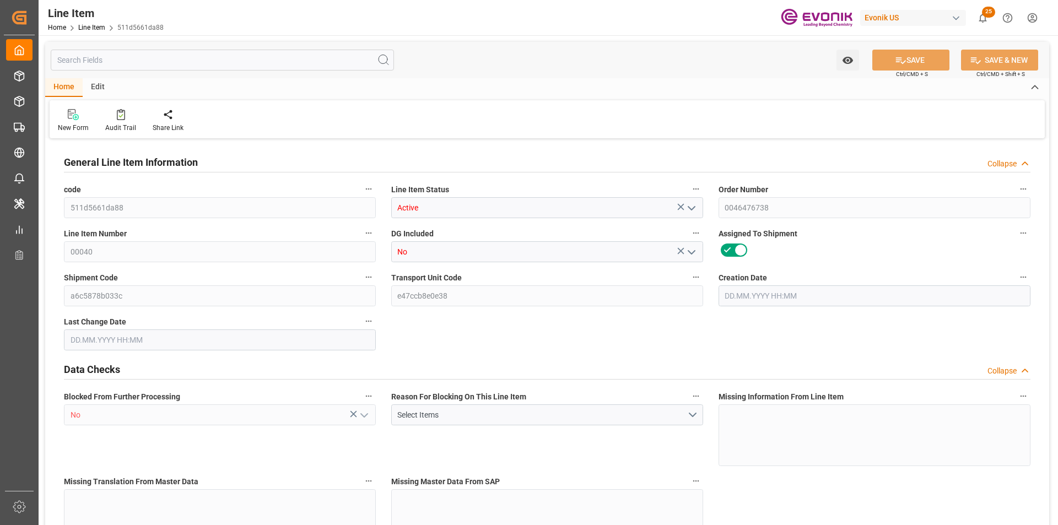
type input "7"
type input "5678.4"
type input "5208"
type input "8.4803"
type input "28"
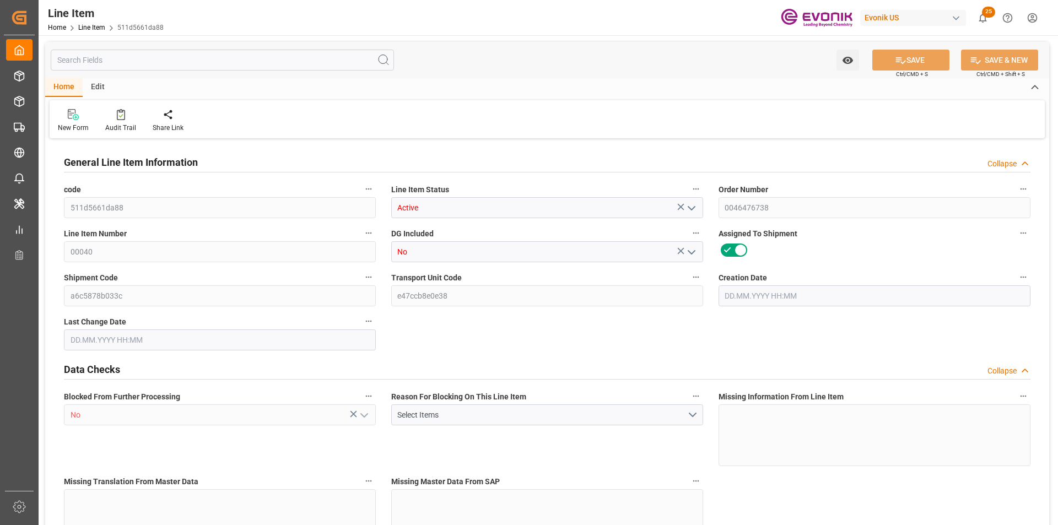
type input "29893.92"
type input "28"
type input "5678.4"
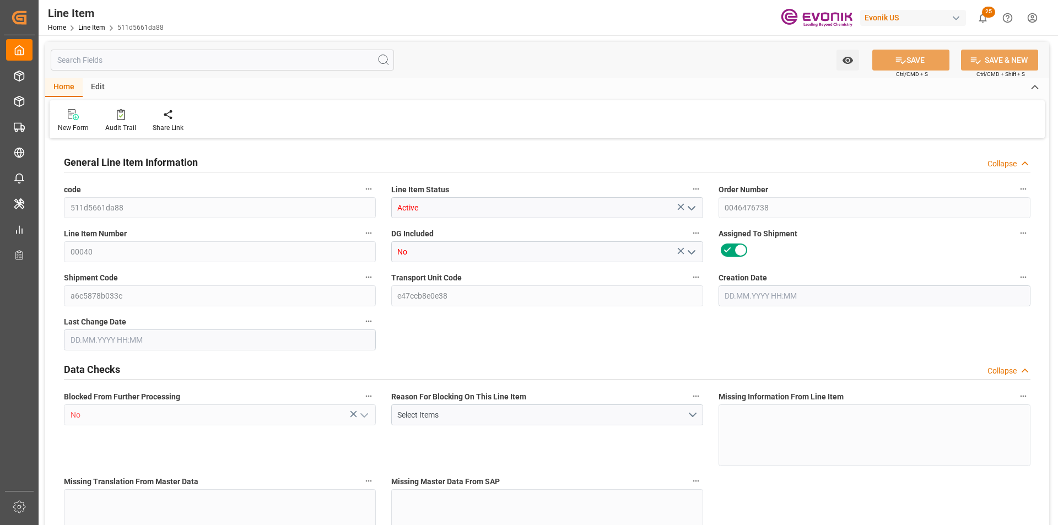
type input "5818.4"
type input "5208"
type input "8.4803"
type input "8480.332"
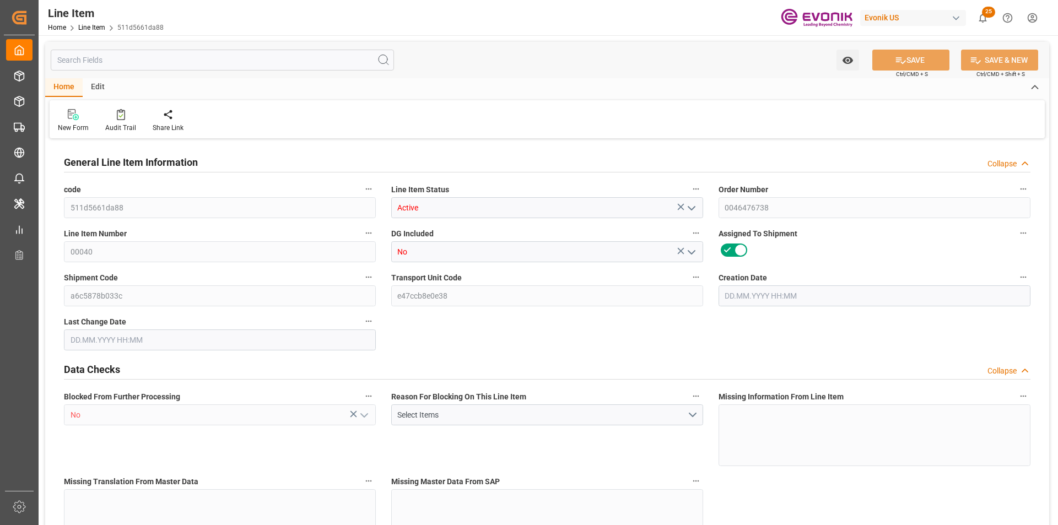
type input "0"
type input "[DATE] 11:57"
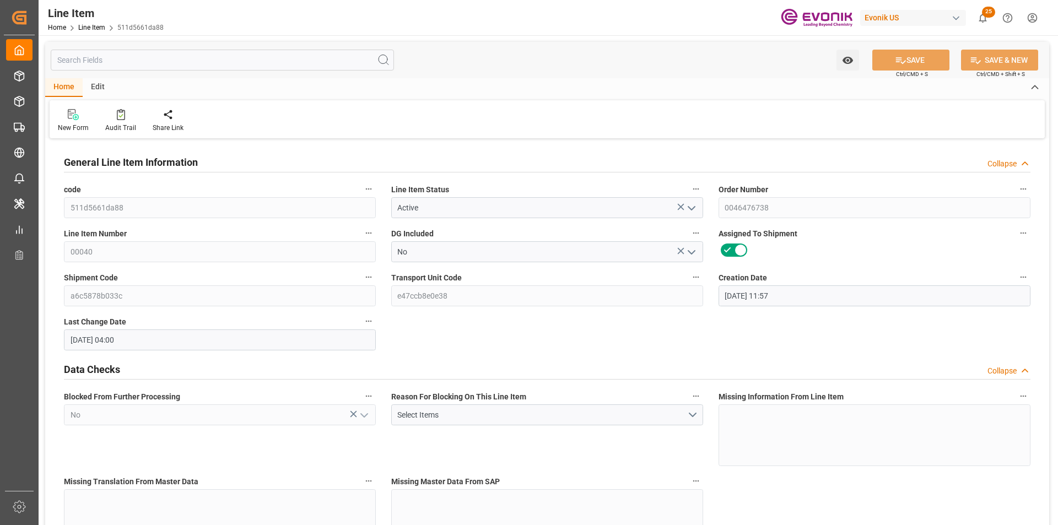
type input "[DATE] 04:00"
type input "[DATE]"
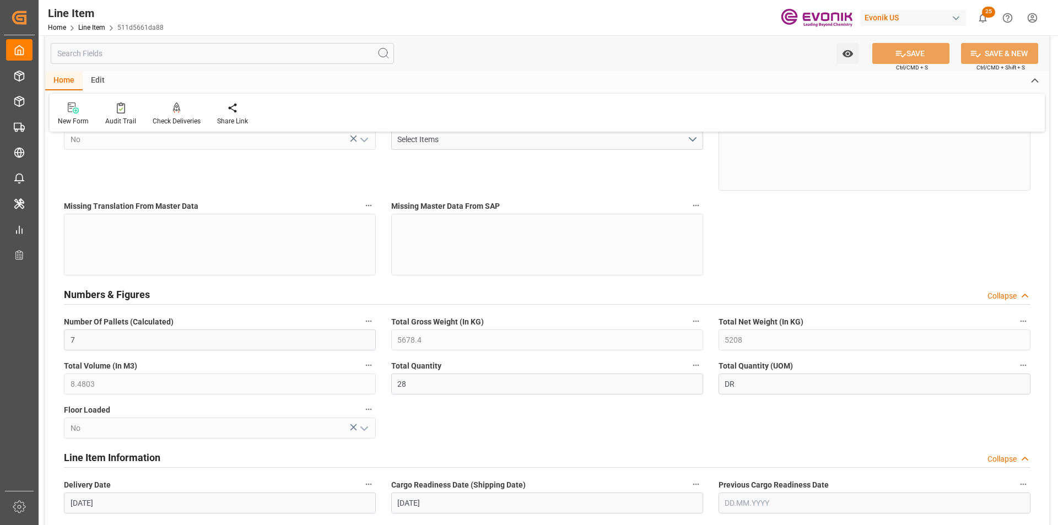
scroll to position [496, 0]
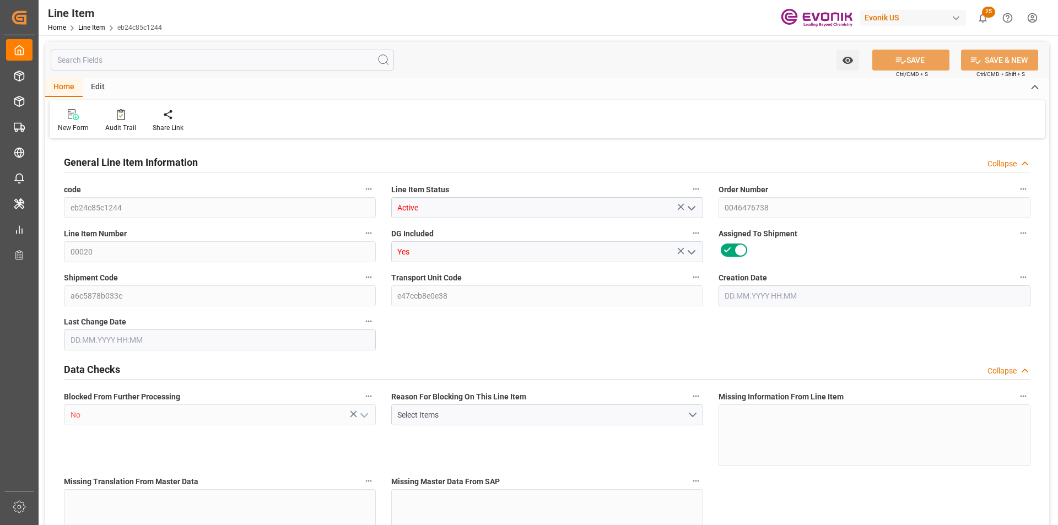
type input "1"
type input "584.4"
type input "534"
type input "0.8597"
type input "3"
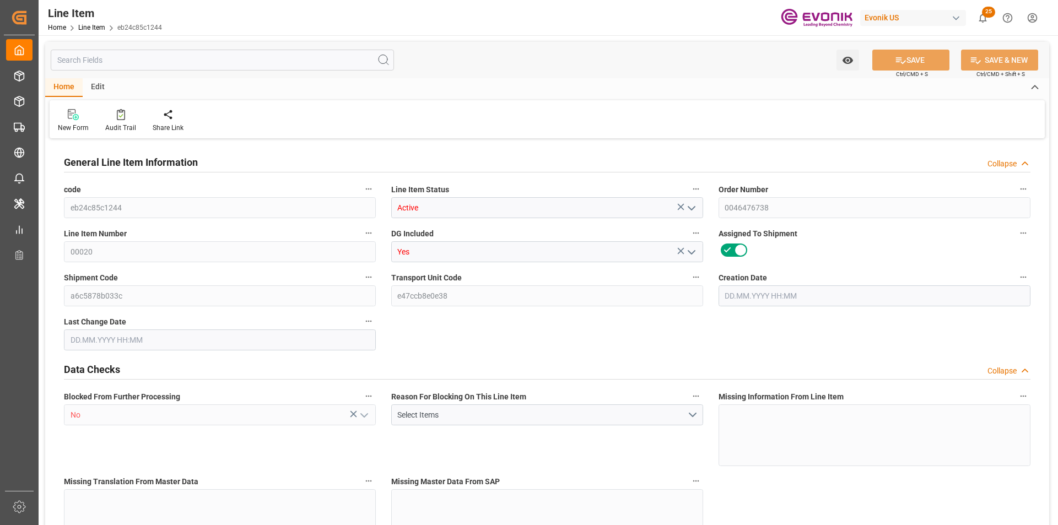
type input "8490.6"
type input "3"
type input "584.4"
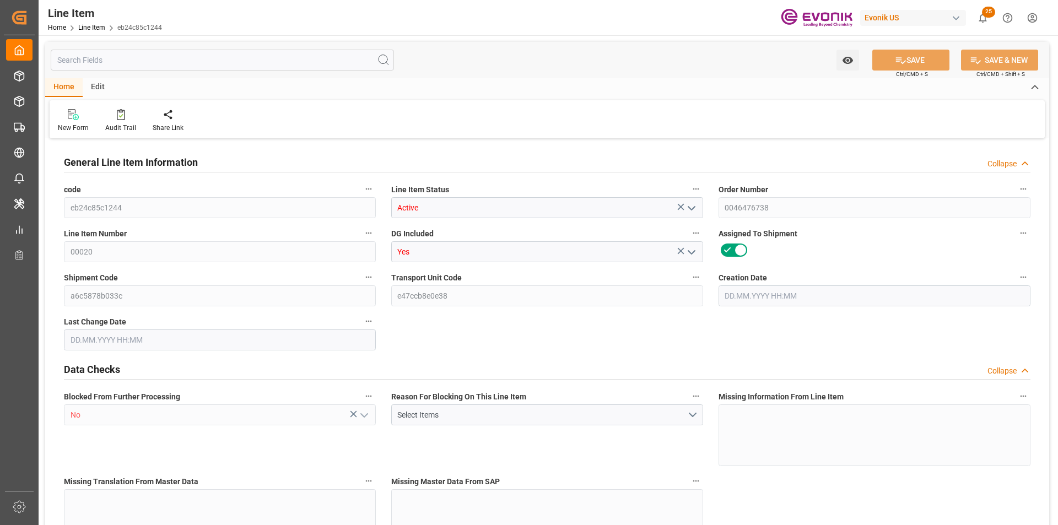
type input "604.4"
type input "534"
type input "0.8597"
type input "859.686"
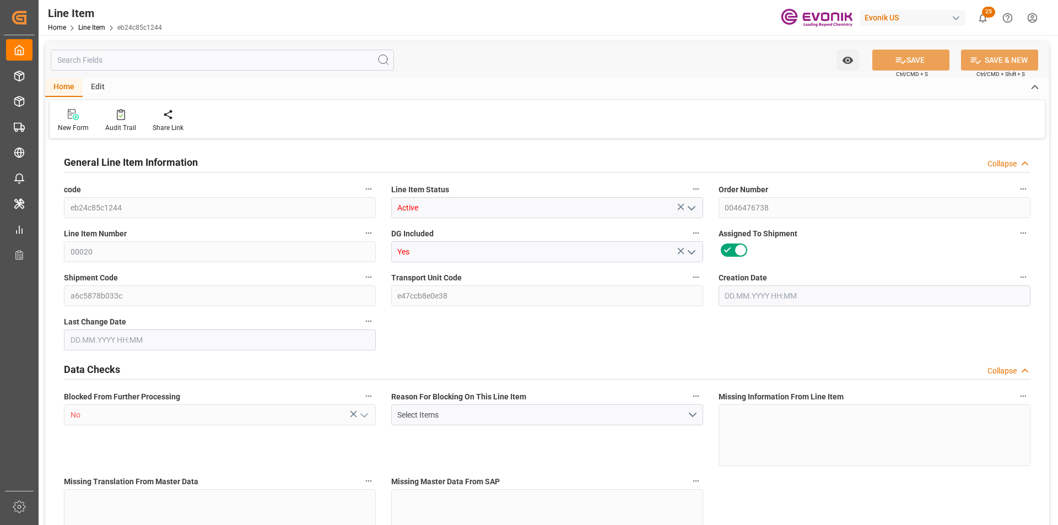
type input "0"
type input "[DATE] 11:57"
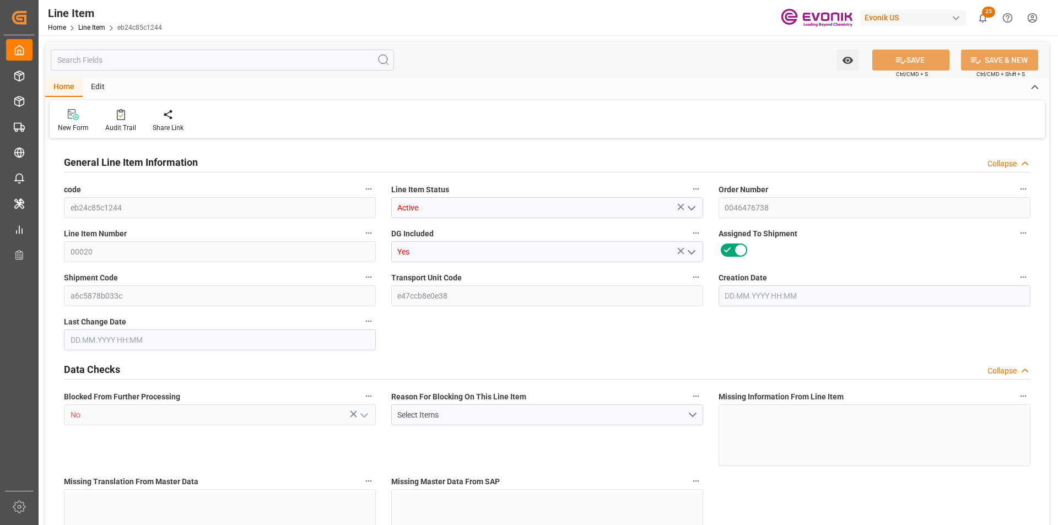
type input "13.10.2025 04:01"
type input "[DATE]"
type input "2"
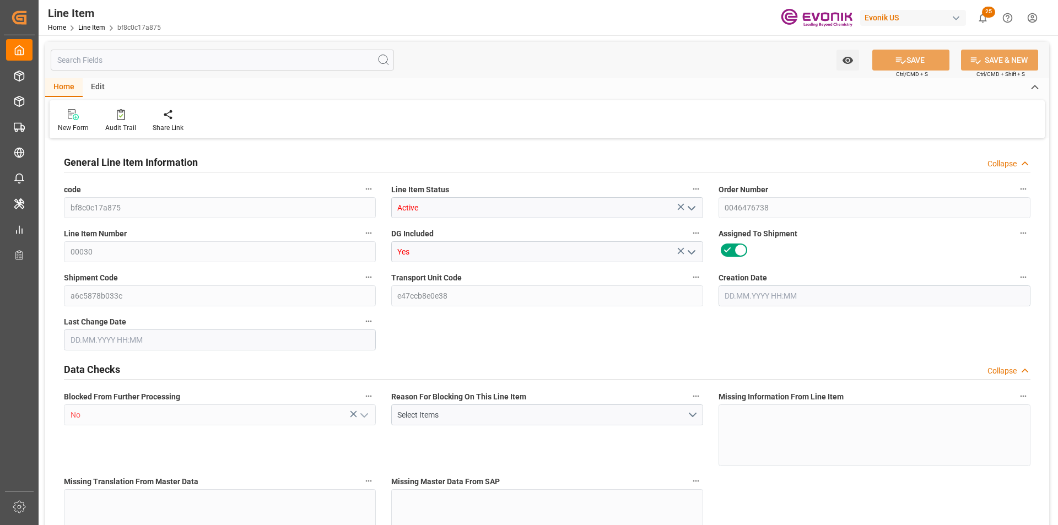
type input "1830"
type input "1720"
type input "2.784"
type input "2"
type input "21328"
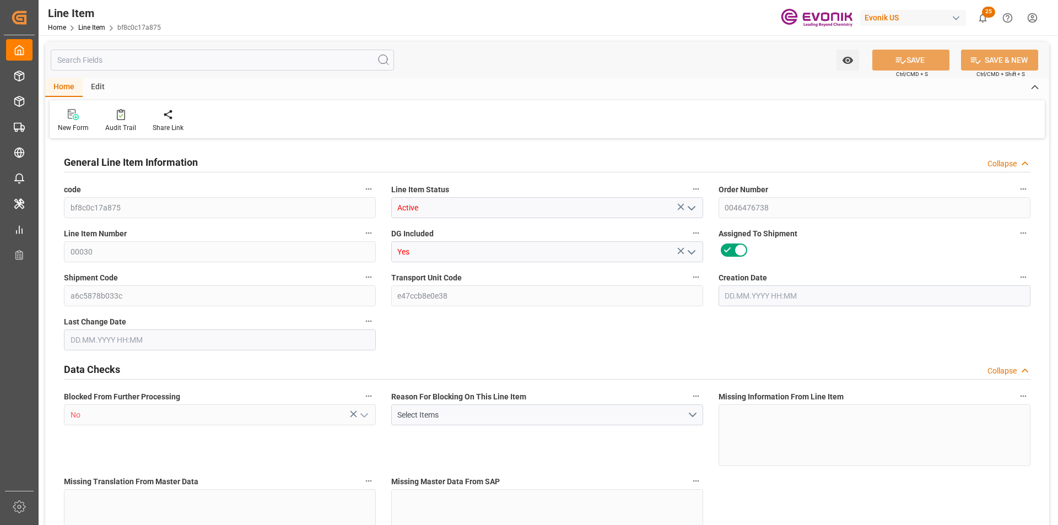
type input "2"
type input "1830"
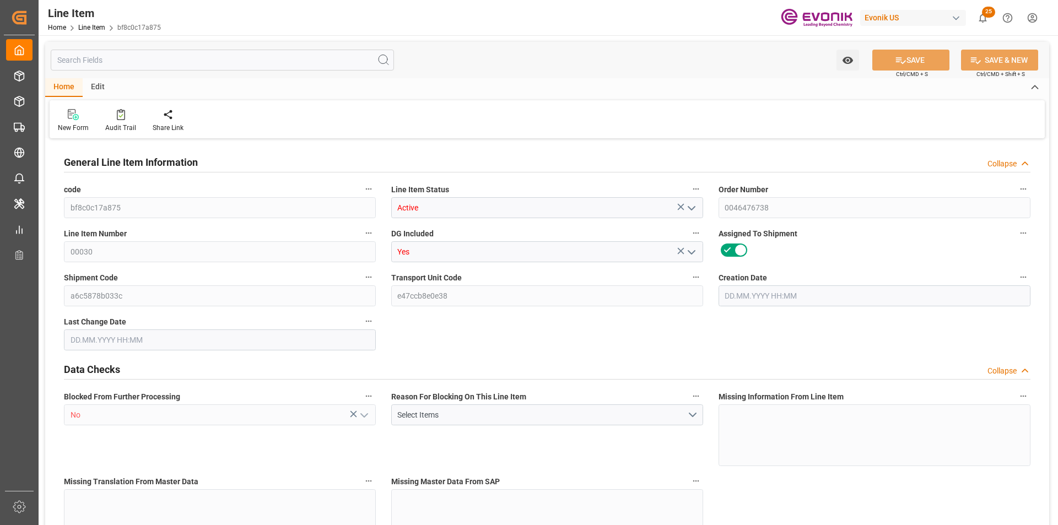
type input "1720"
type input "2.784"
type input "2784"
type input "0"
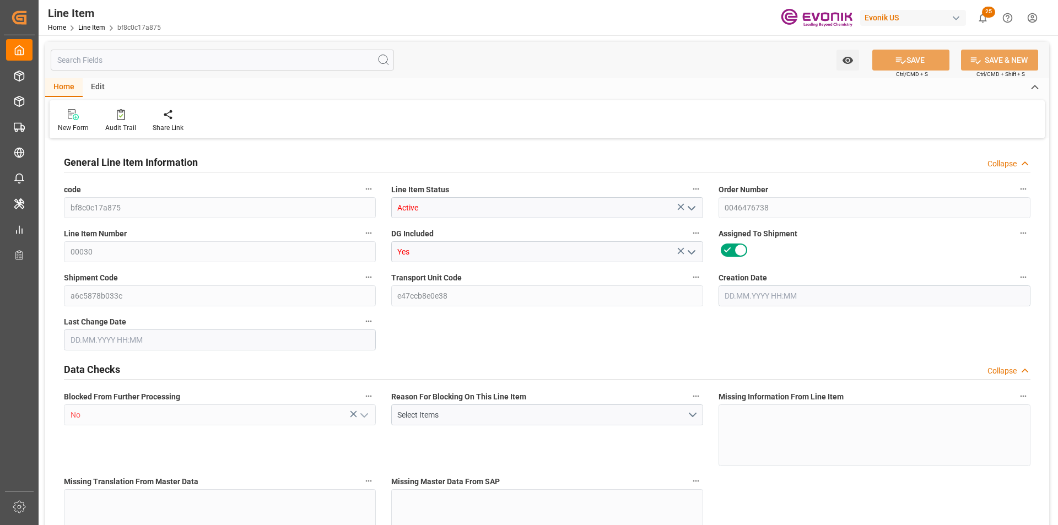
type input "0"
type input "10.10.2025 11:57"
type input "13.10.2025 04:03"
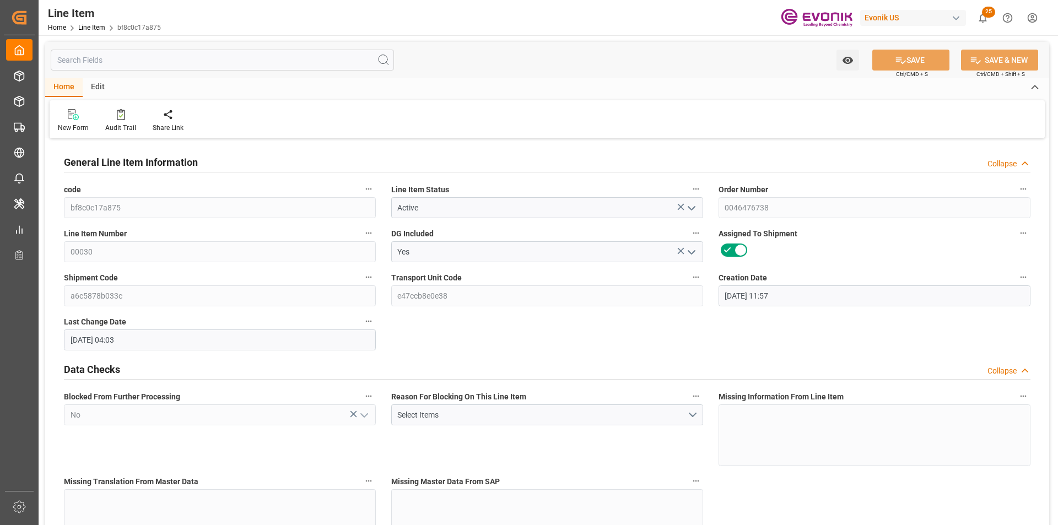
type input "16.12.2025"
type input "24.10.2025"
type input "17.10.2025"
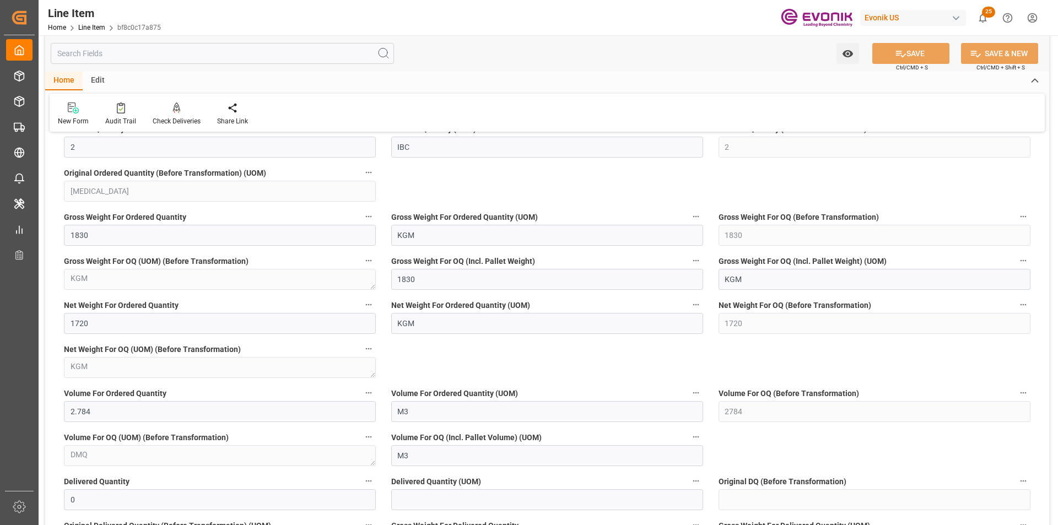
scroll to position [882, 0]
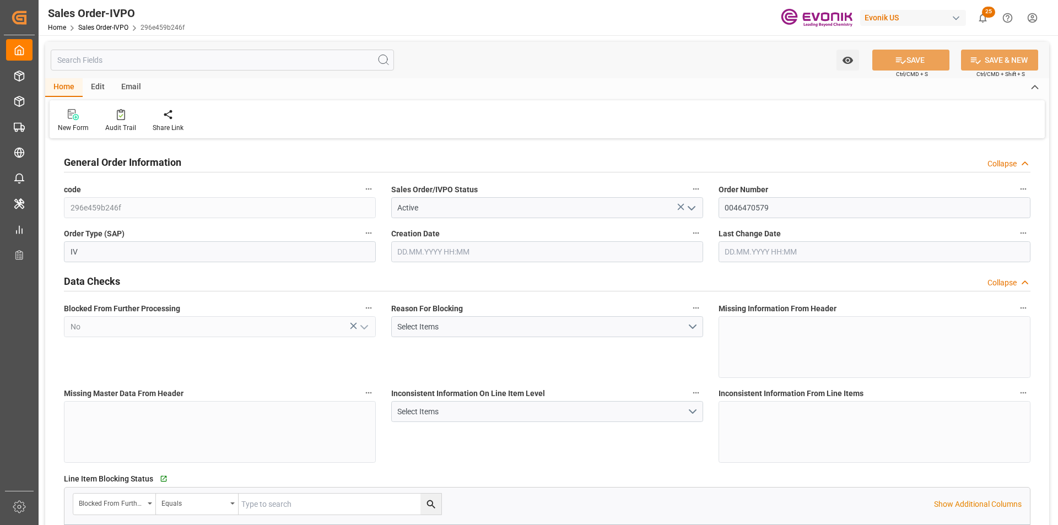
type input "BRSSZ"
type input "[EMAIL_ADDRESS] No: [PHONE_NUMBER]"
type input "0"
type input "1"
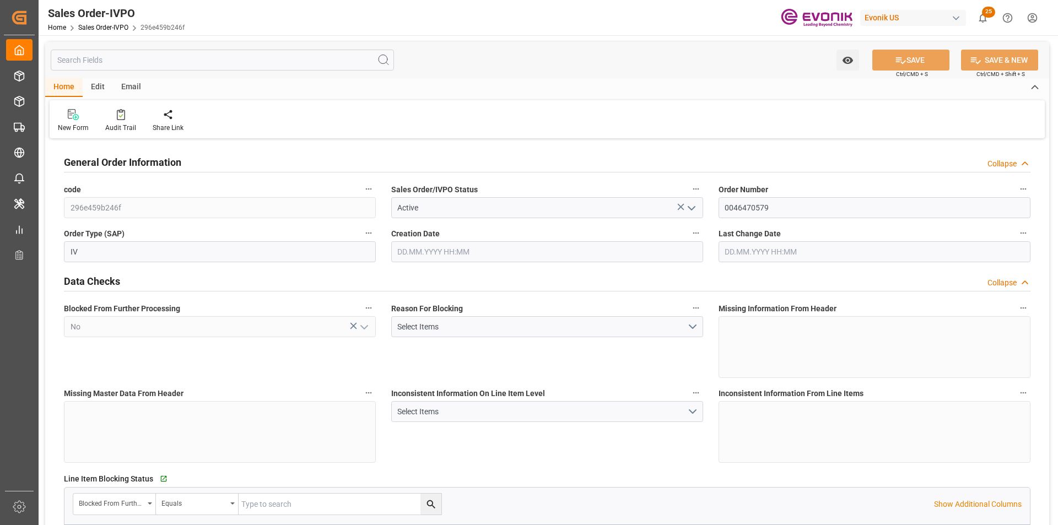
type input "1"
type input "12311.002"
type input "20.9163"
type input "17000"
type input "30"
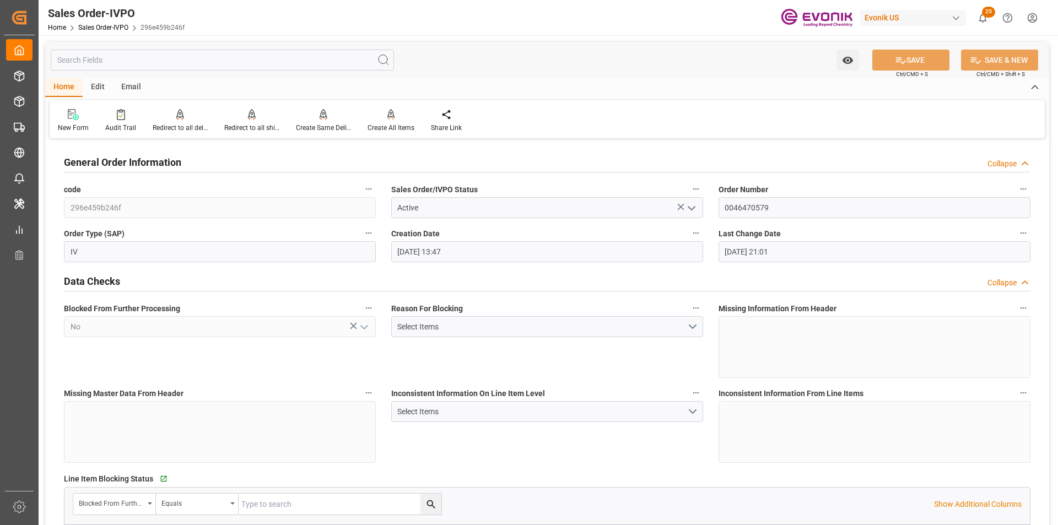
type input "[DATE] 13:47"
type input "[DATE] 21:01"
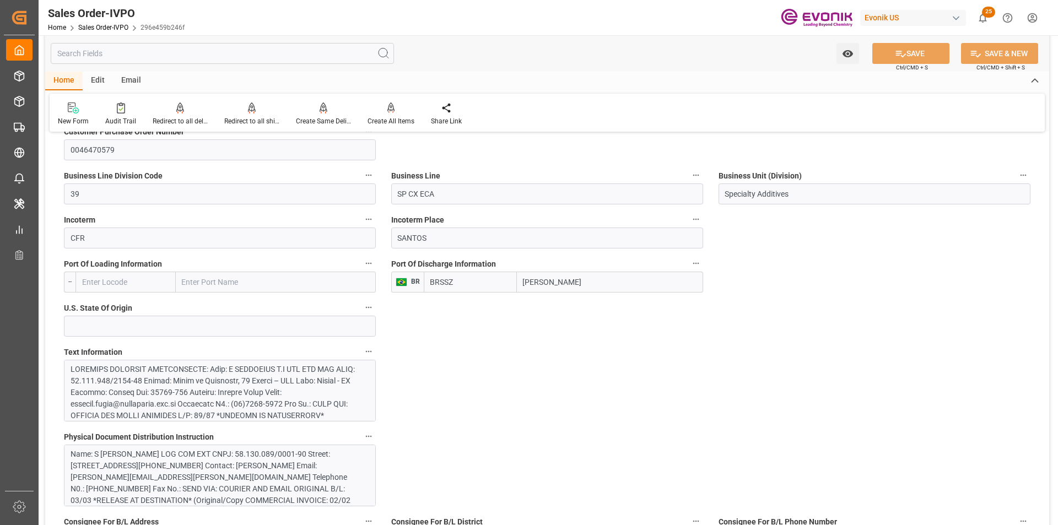
scroll to position [937, 0]
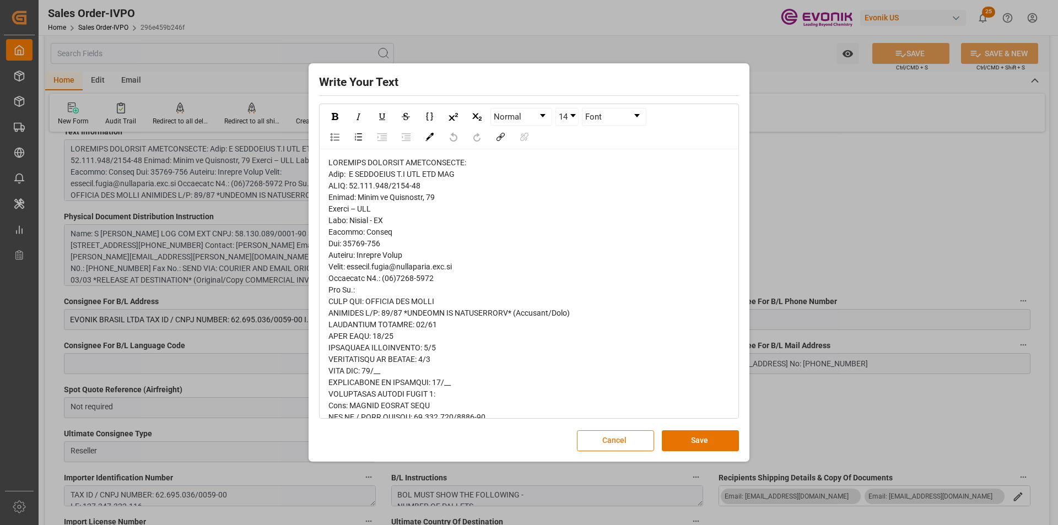
click at [641, 433] on button "Cancel" at bounding box center [615, 441] width 77 height 21
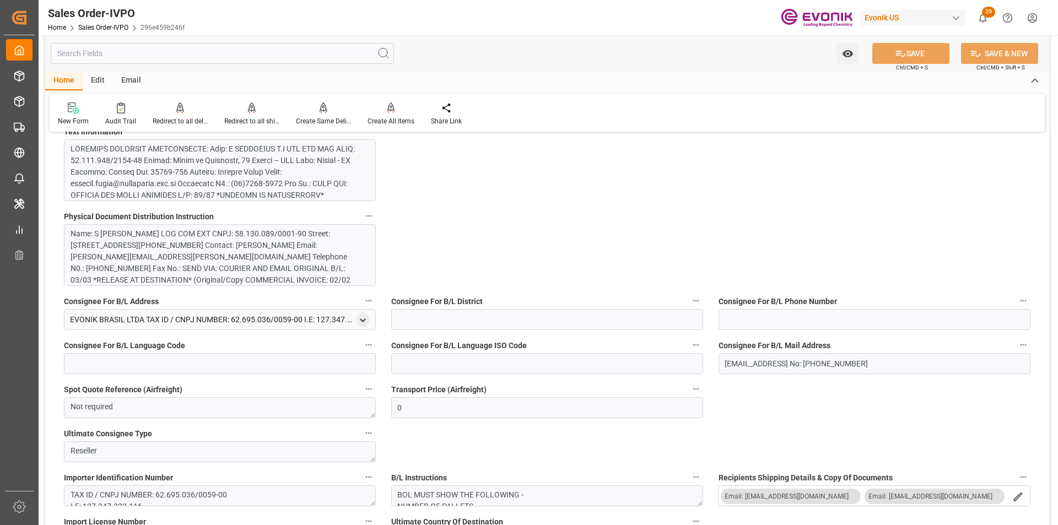
type input "[EMAIL_ADDRESS] No: [PHONE_NUMBER]"
